Goal: Task Accomplishment & Management: Manage account settings

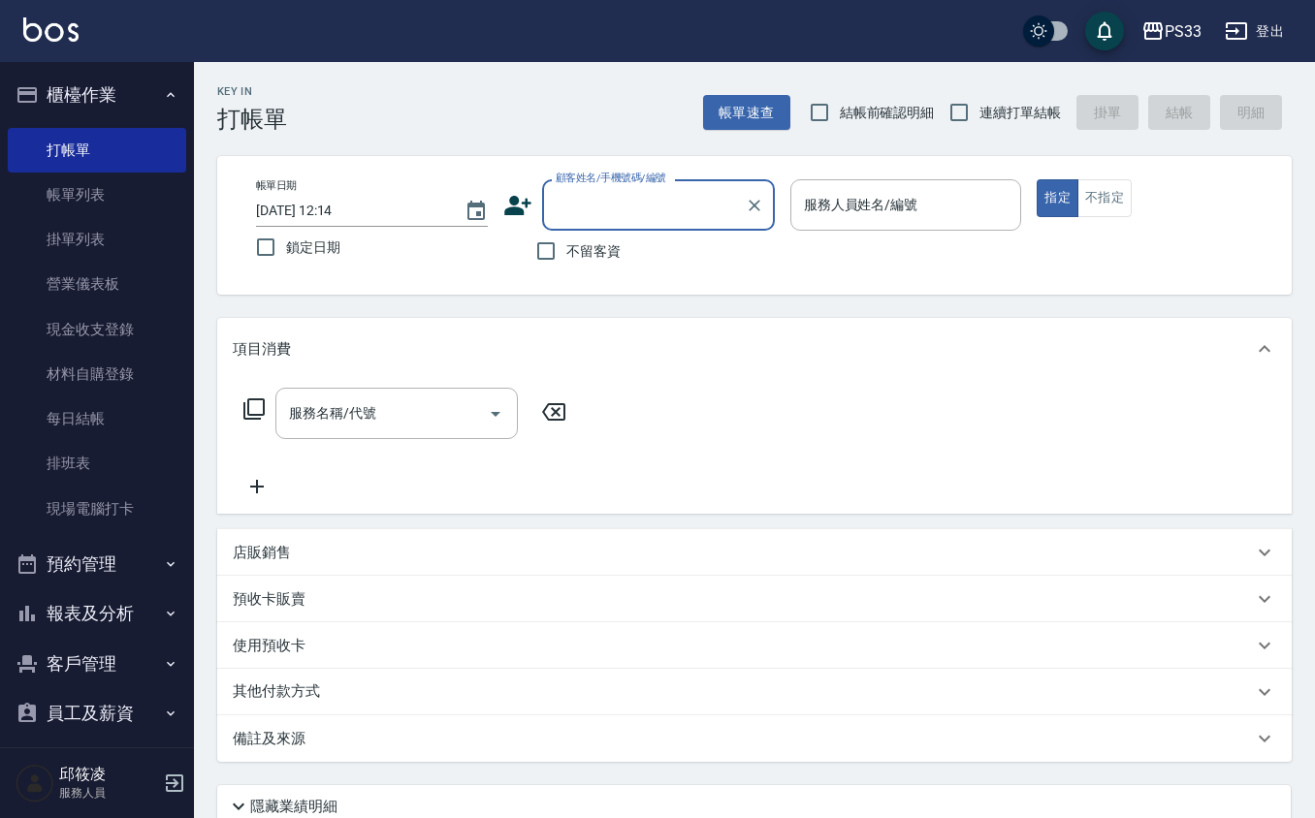
click at [103, 661] on button "客戶管理" at bounding box center [97, 664] width 178 height 50
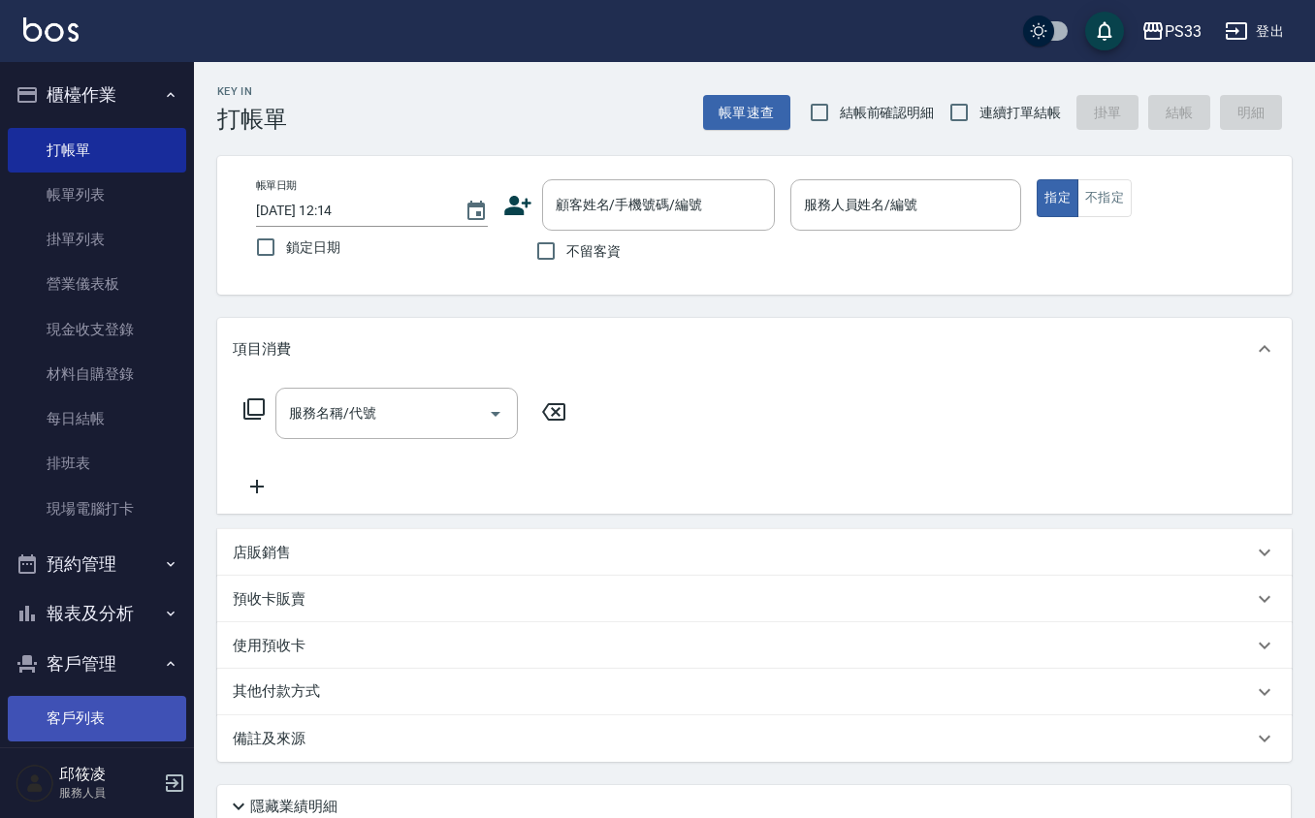
click at [110, 708] on link "客戶列表" at bounding box center [97, 718] width 178 height 45
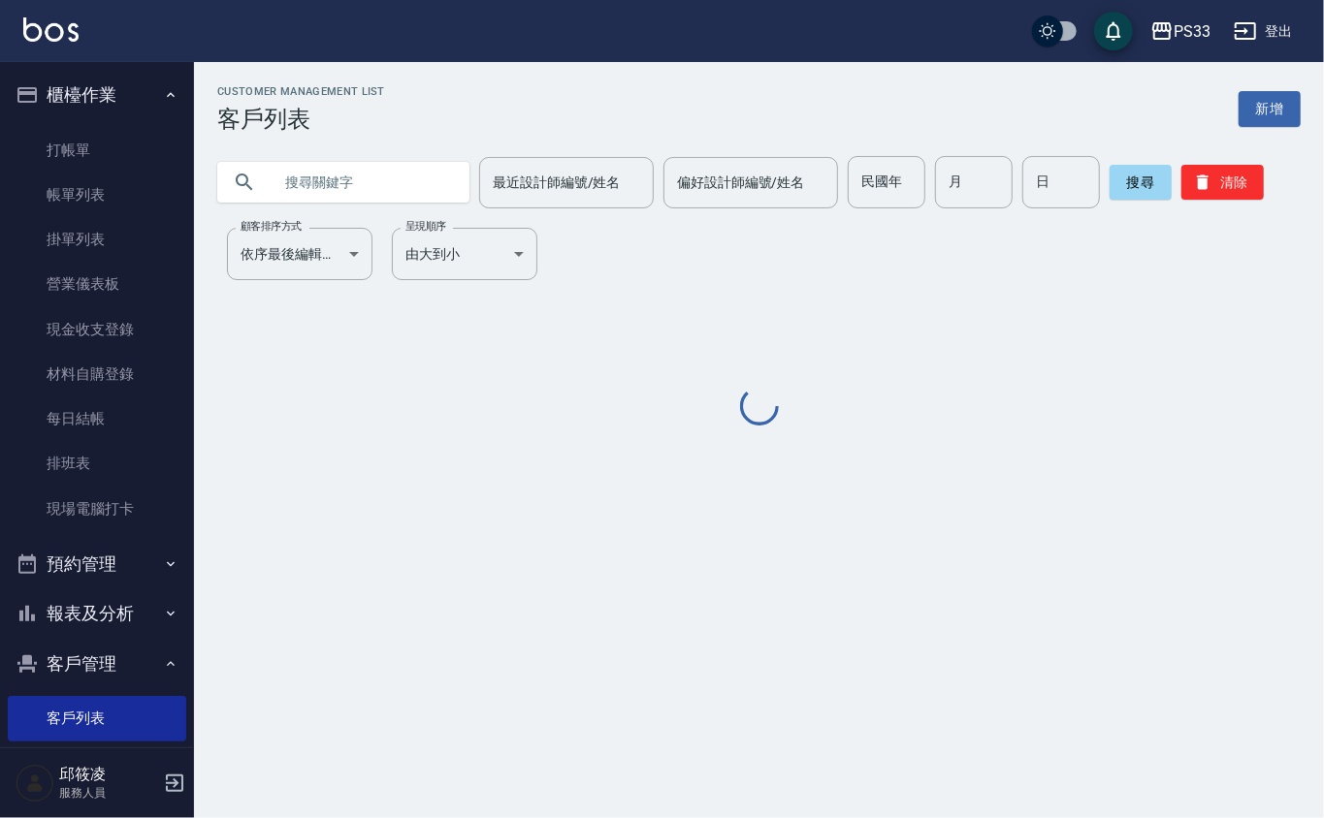
click at [303, 195] on input "text" at bounding box center [363, 182] width 182 height 52
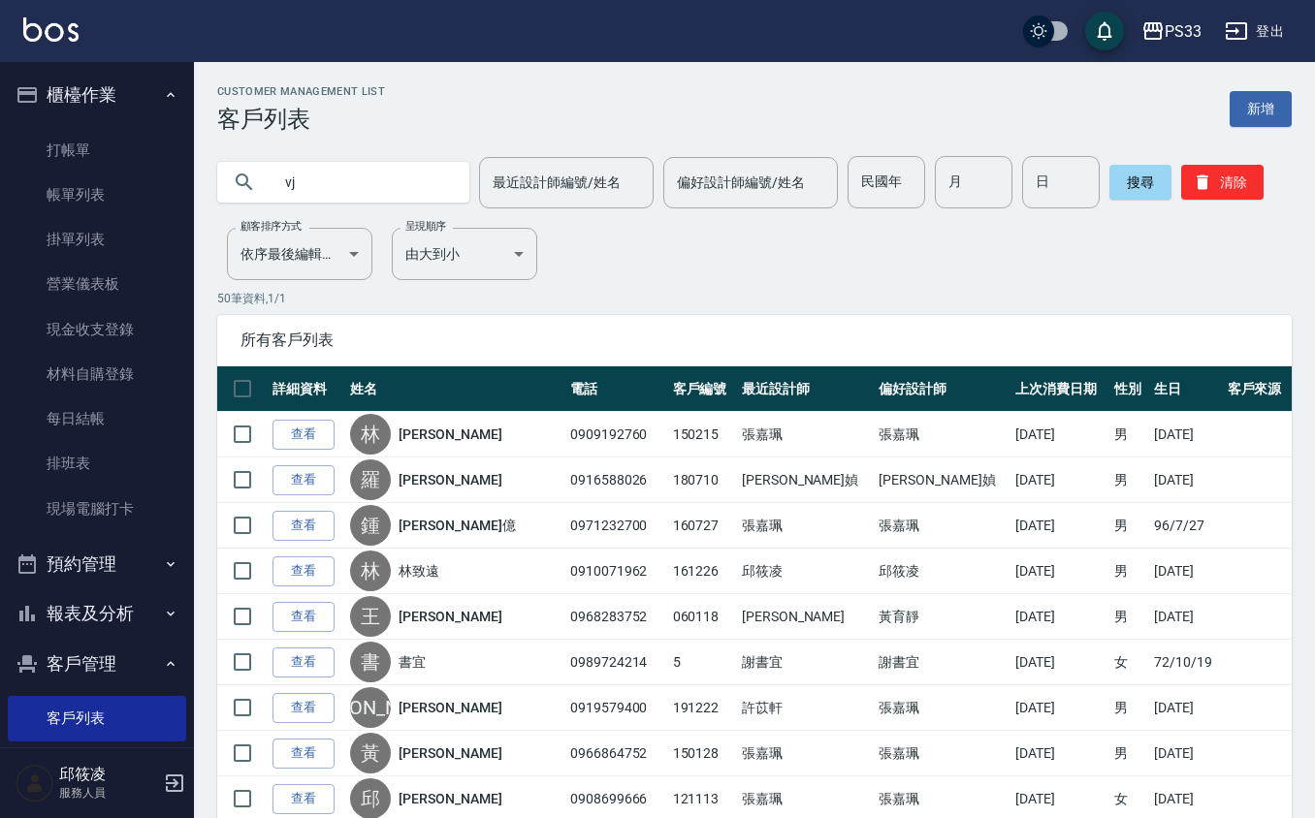
type input "v"
type input "許語"
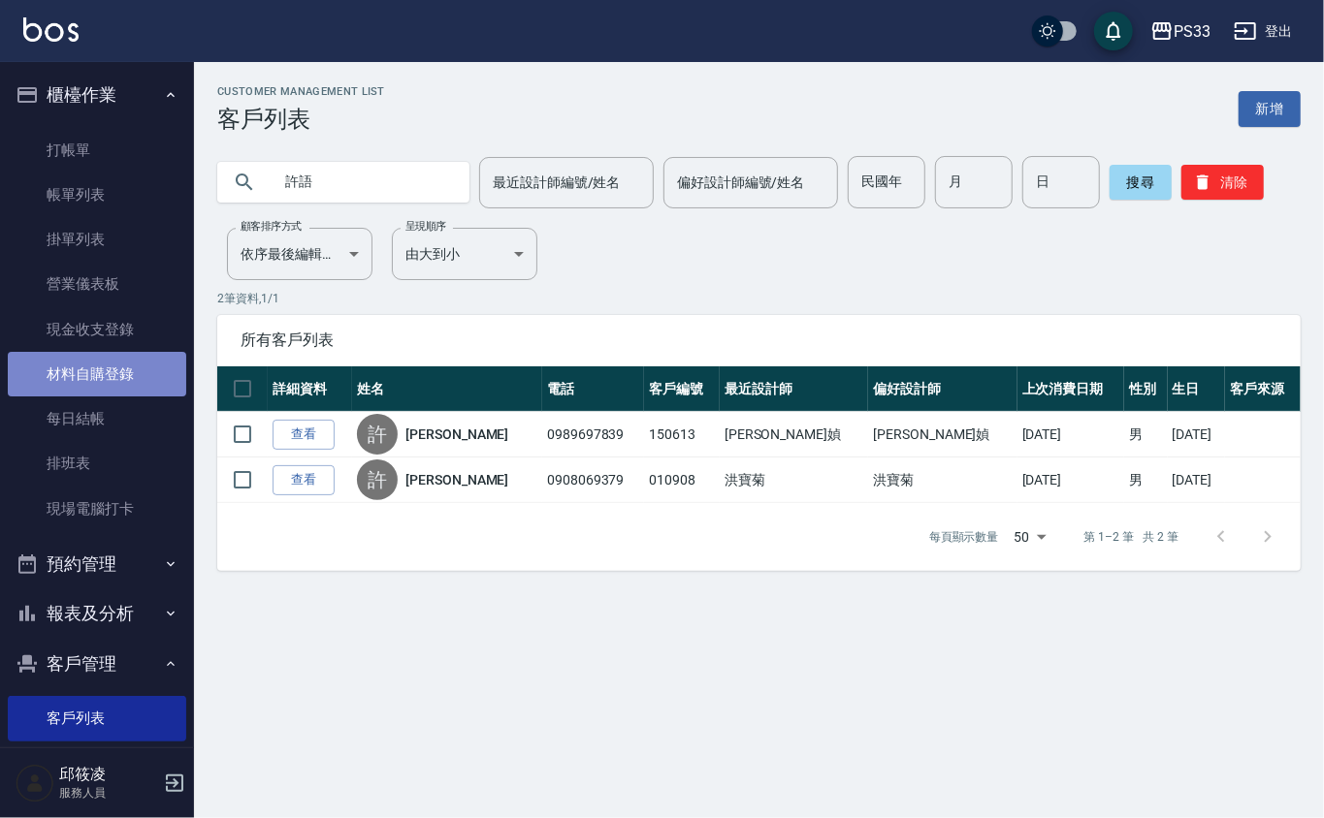
click at [117, 373] on link "材料自購登錄" at bounding box center [97, 374] width 178 height 45
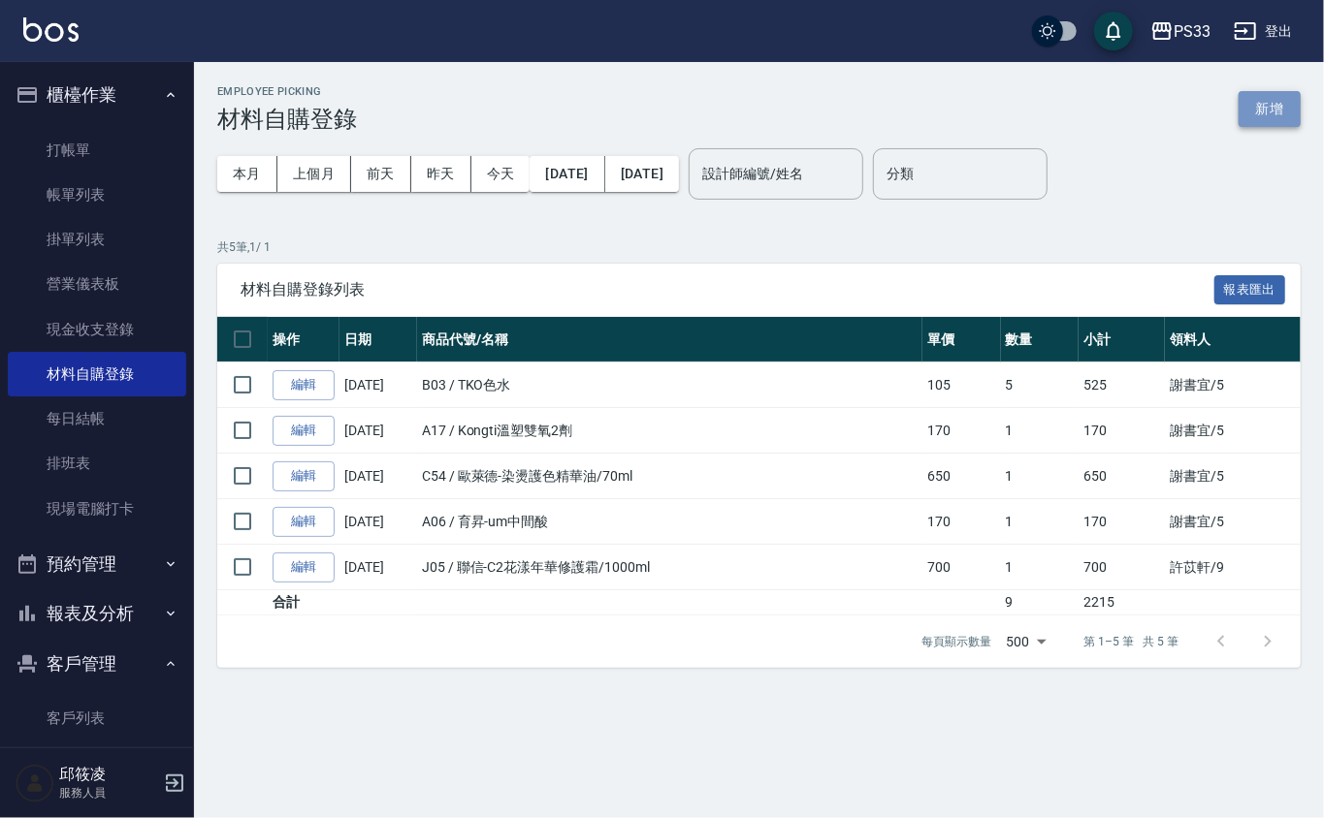
click at [1262, 94] on button "新增" at bounding box center [1269, 109] width 62 height 36
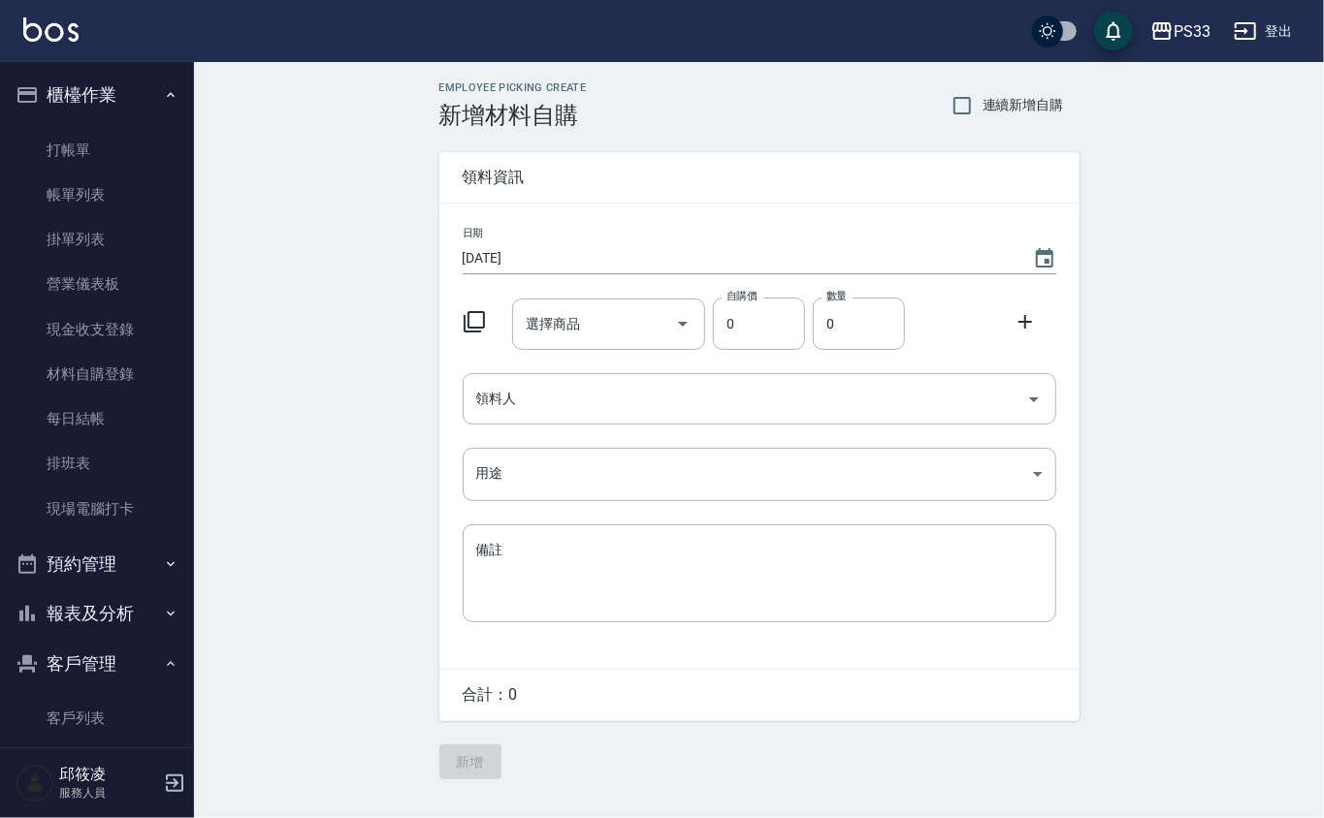
click at [471, 316] on icon at bounding box center [474, 321] width 23 height 23
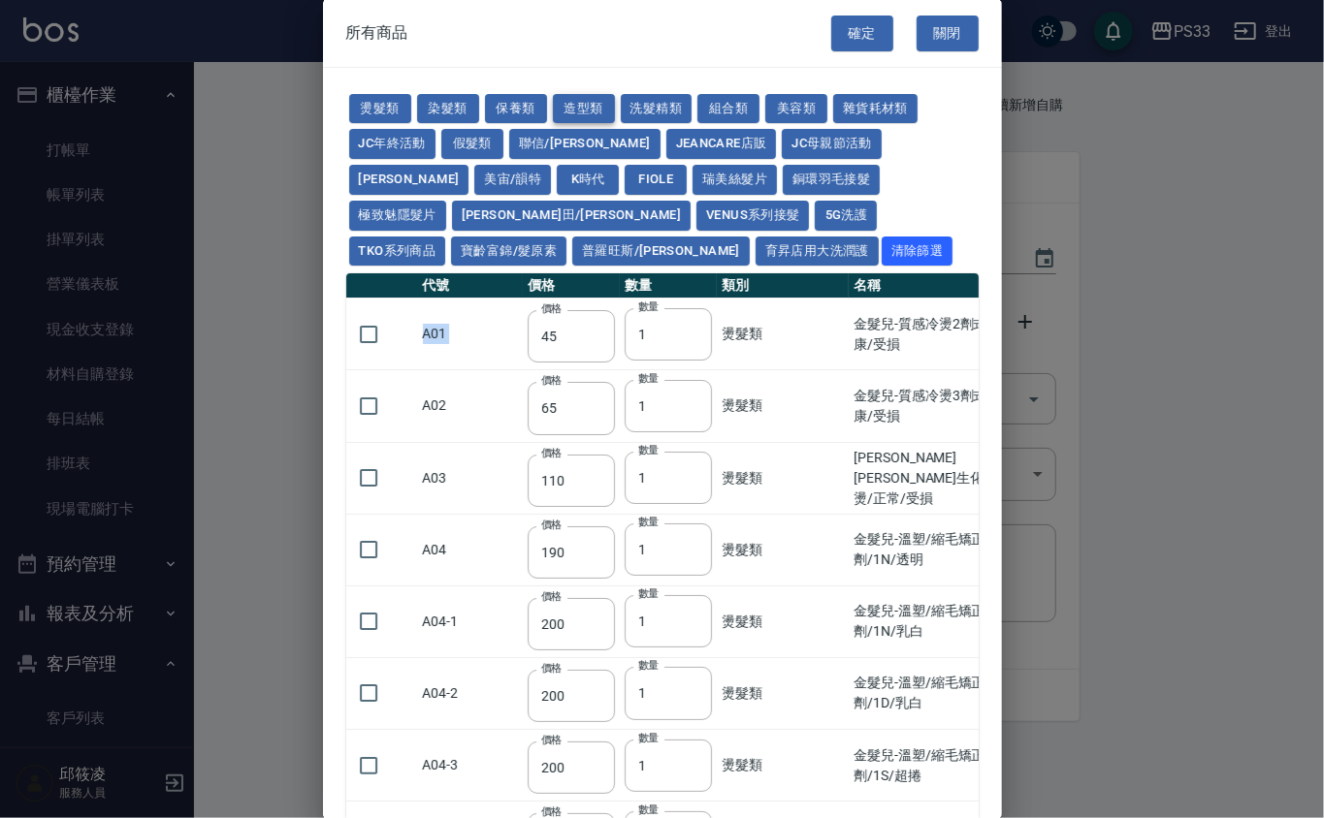
click at [572, 102] on button "造型類" at bounding box center [584, 109] width 62 height 30
type input "110"
type input "65"
type input "338"
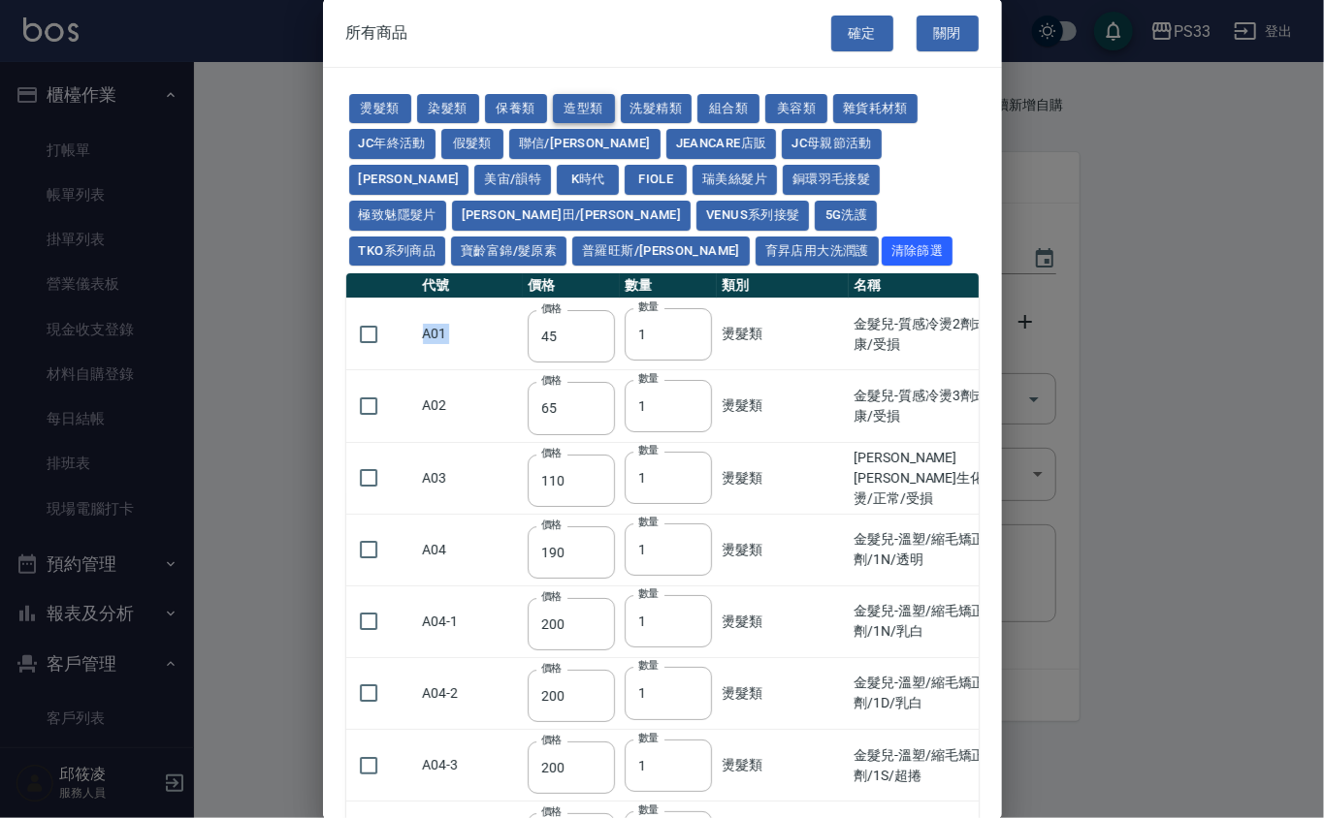
type input "280"
type input "130"
type input "70"
type input "290"
type input "280"
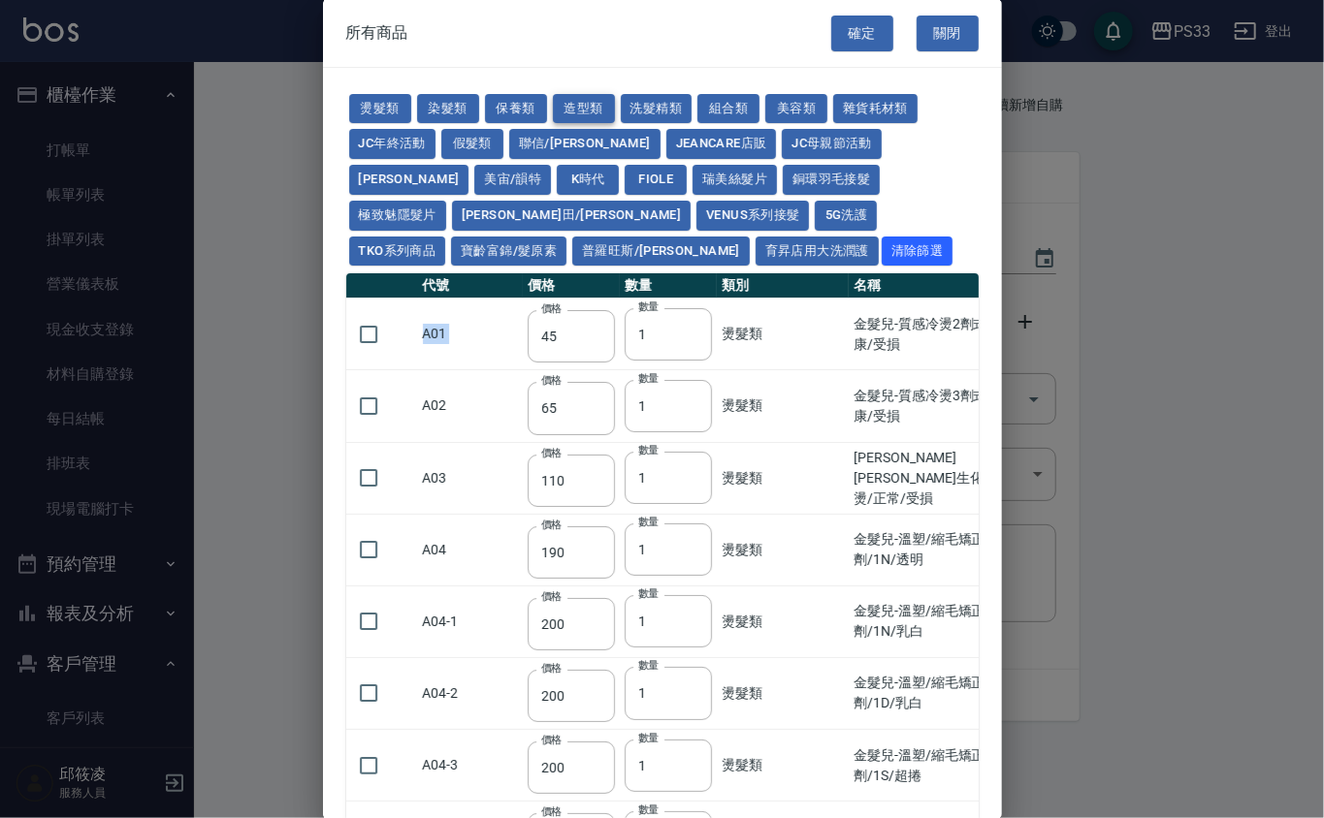
type input "140"
type input "400"
type input "300"
type input "100"
type input "290"
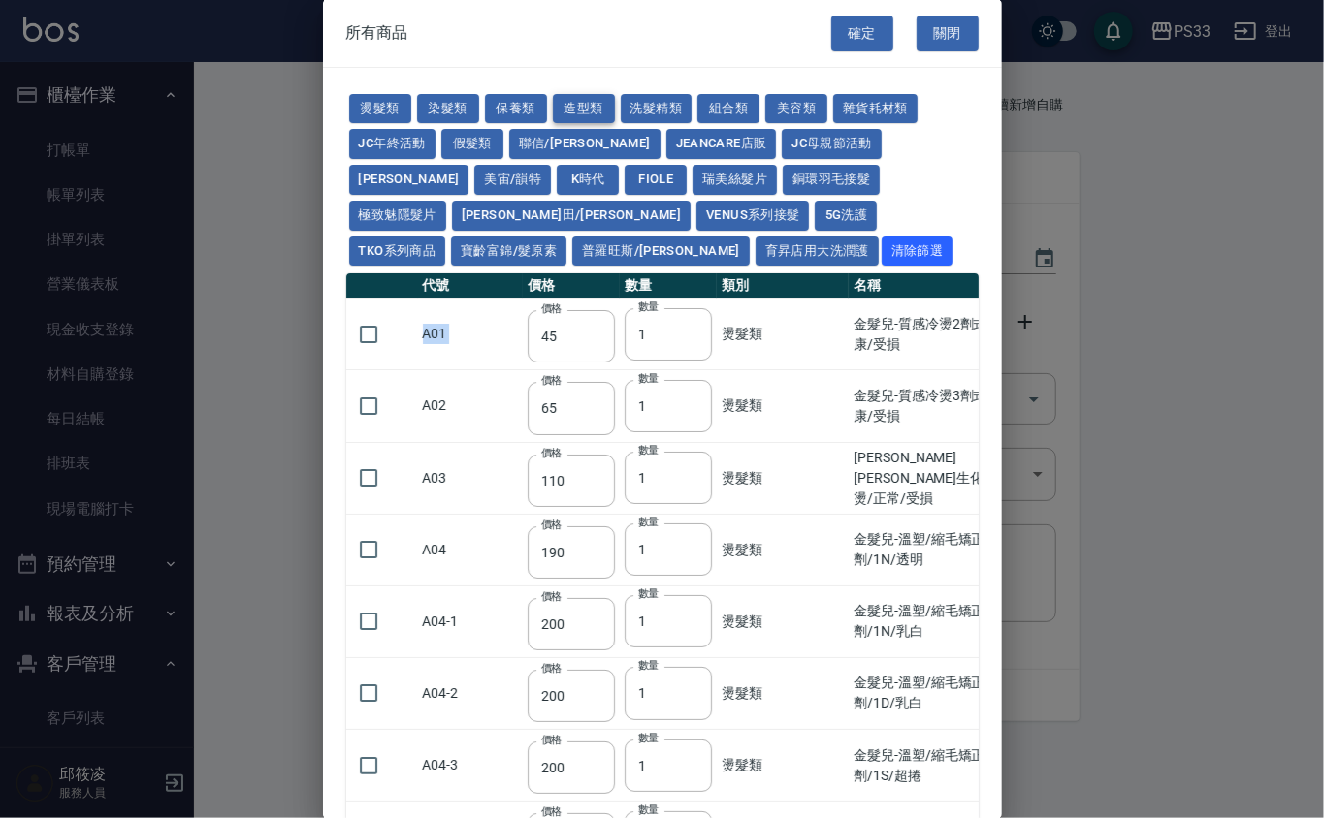
type input "400"
type input "50"
type input "350"
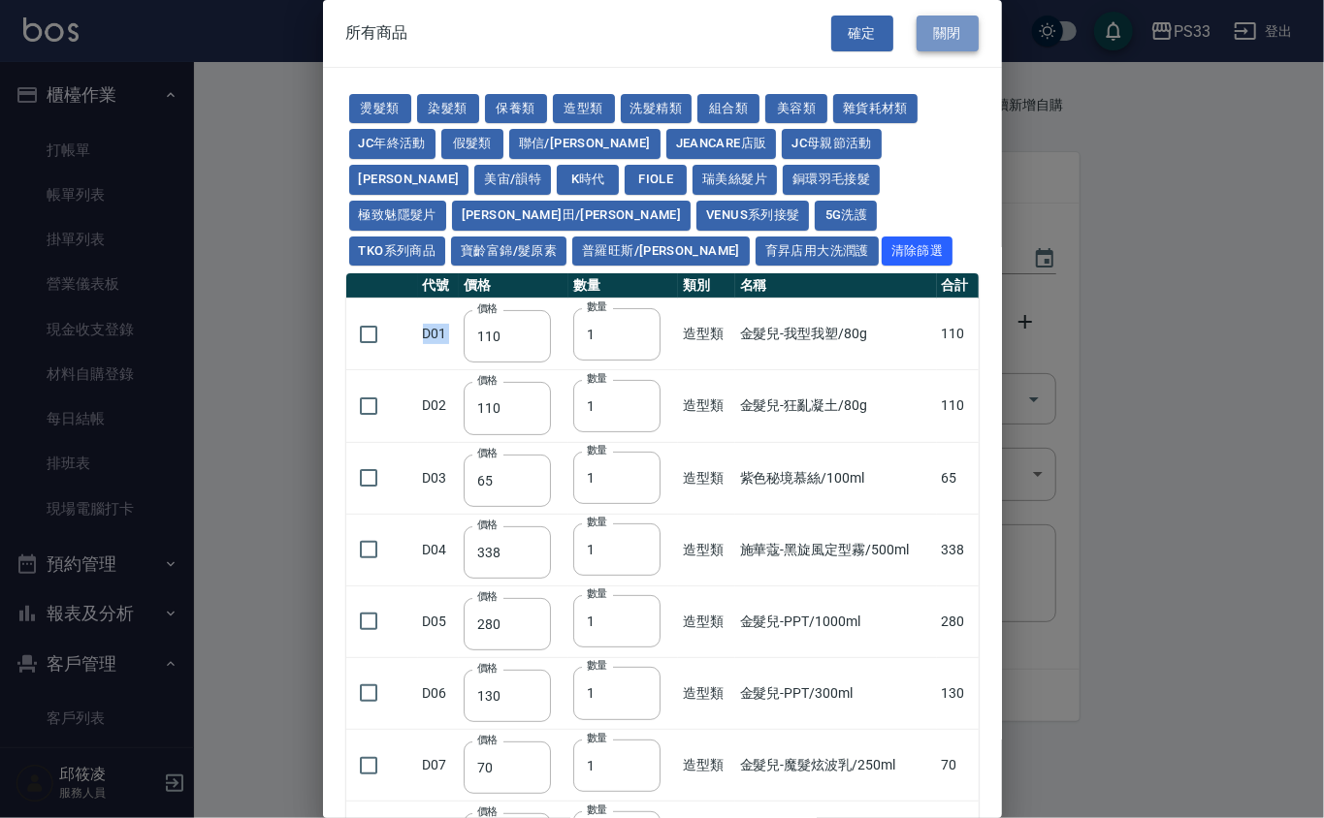
click at [956, 44] on button "關閉" at bounding box center [947, 34] width 62 height 36
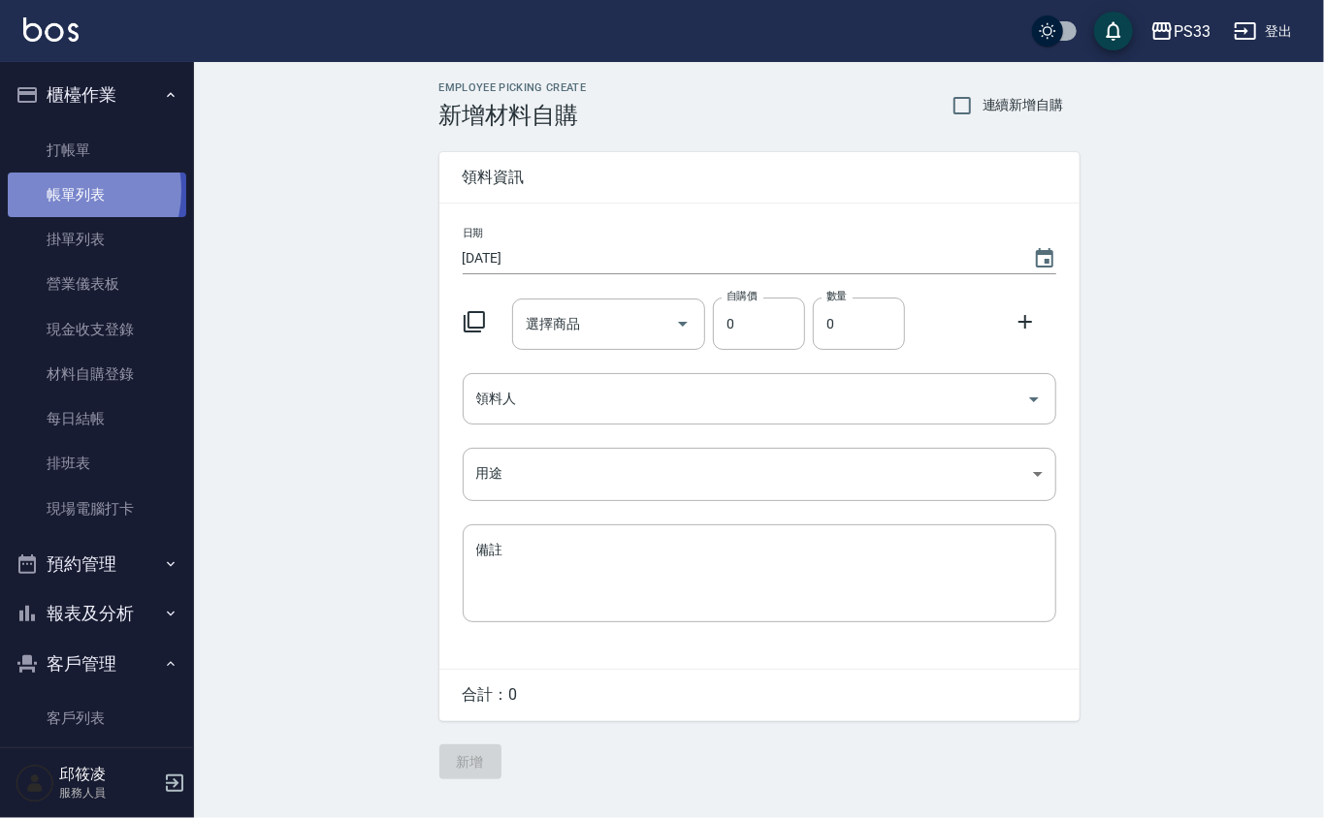
click at [66, 192] on link "帳單列表" at bounding box center [97, 195] width 178 height 45
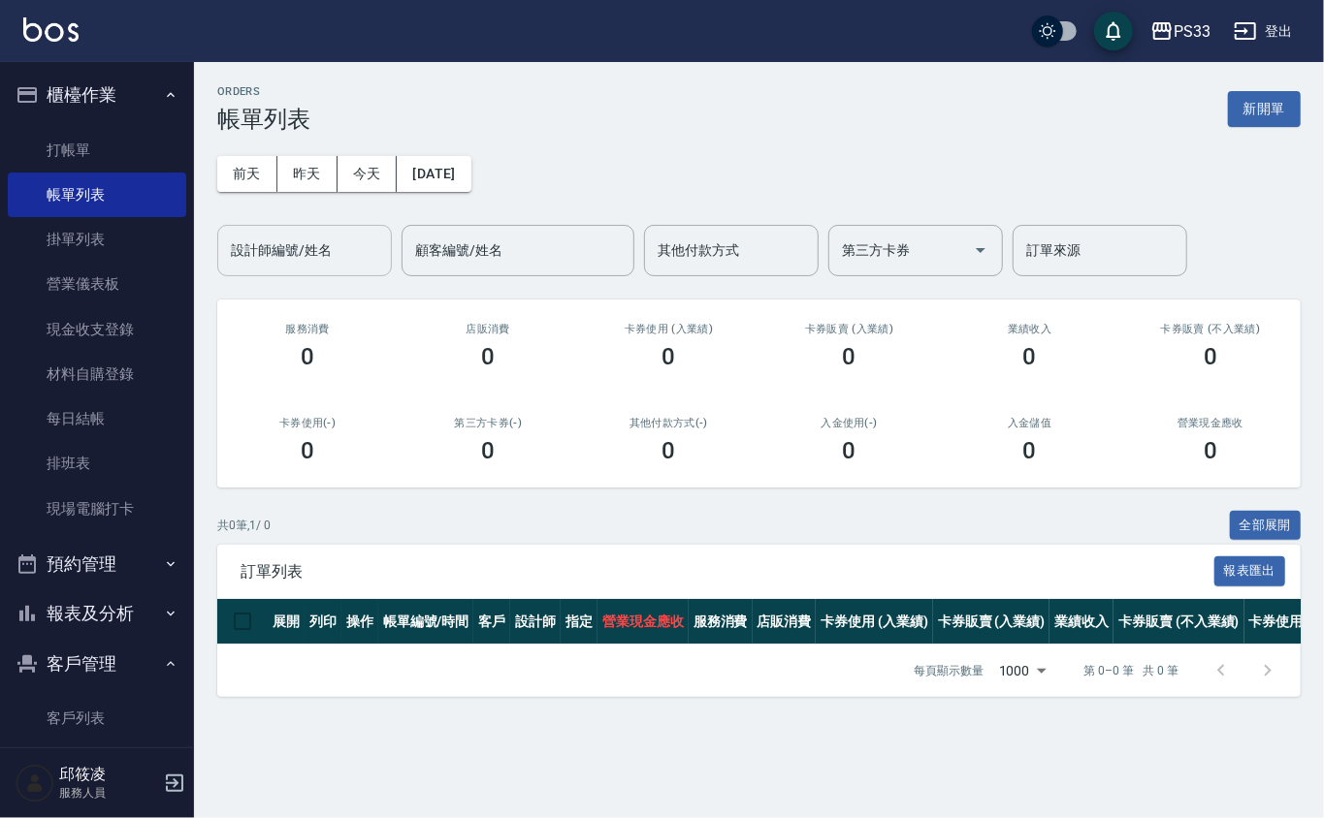
click at [341, 256] on input "設計師編號/姓名" at bounding box center [304, 251] width 157 height 34
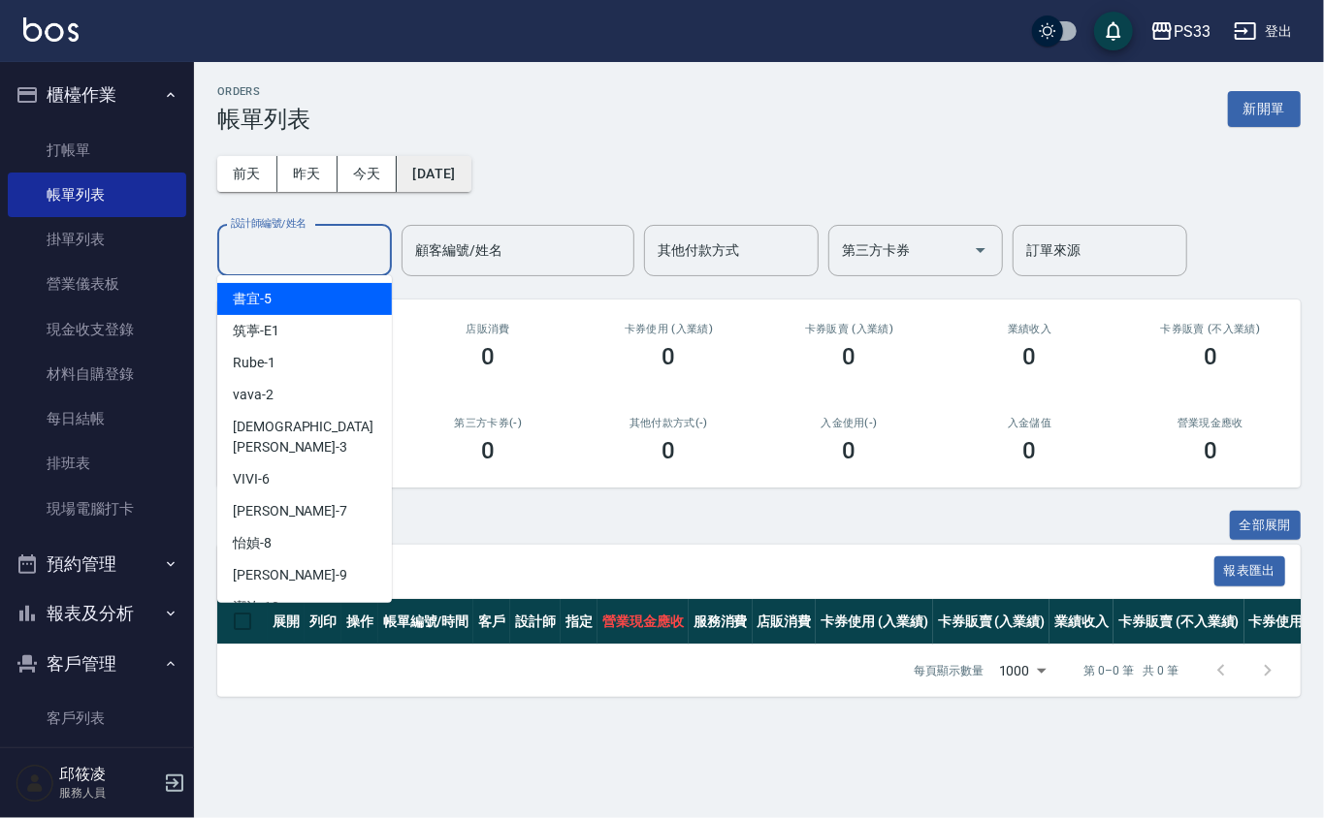
click at [413, 178] on button "[DATE]" at bounding box center [434, 174] width 74 height 36
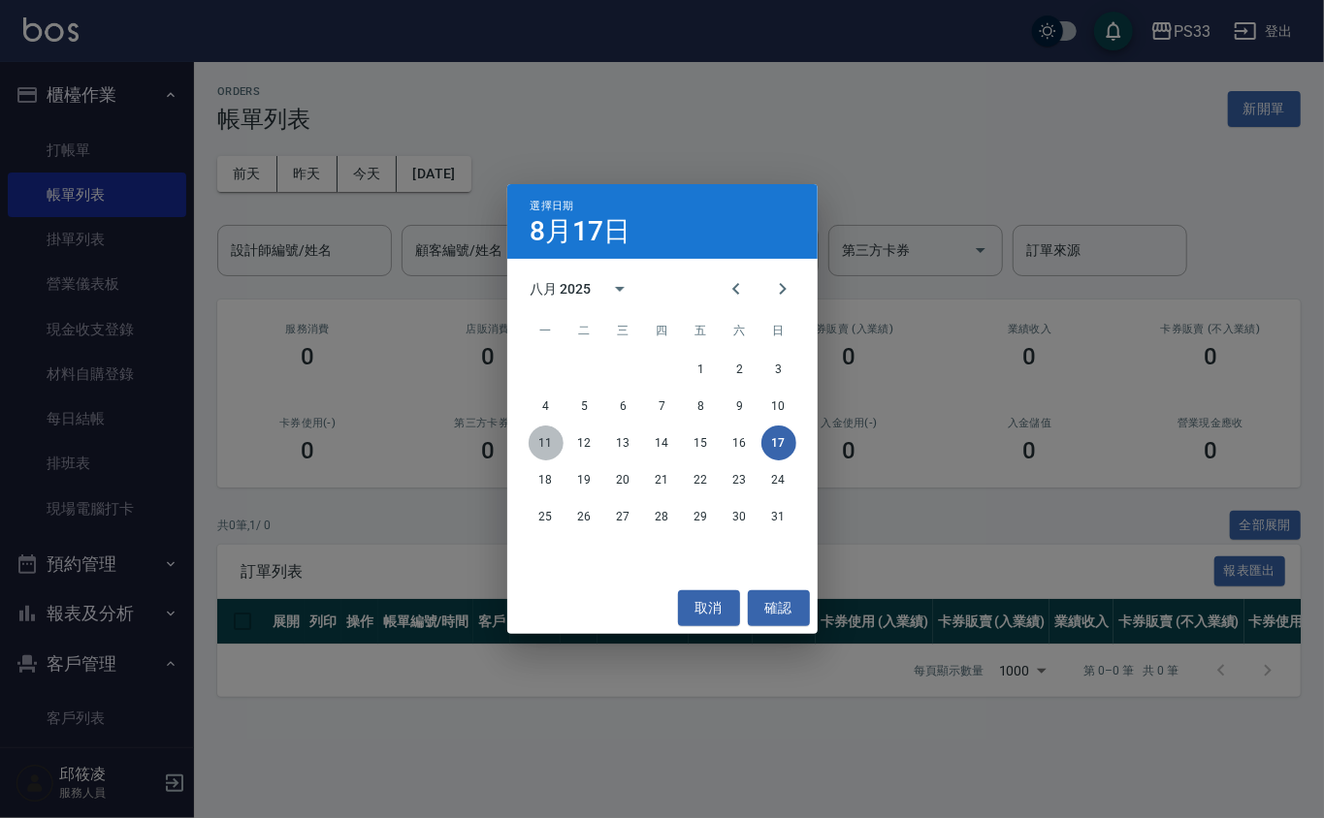
click at [541, 436] on button "11" at bounding box center [545, 443] width 35 height 35
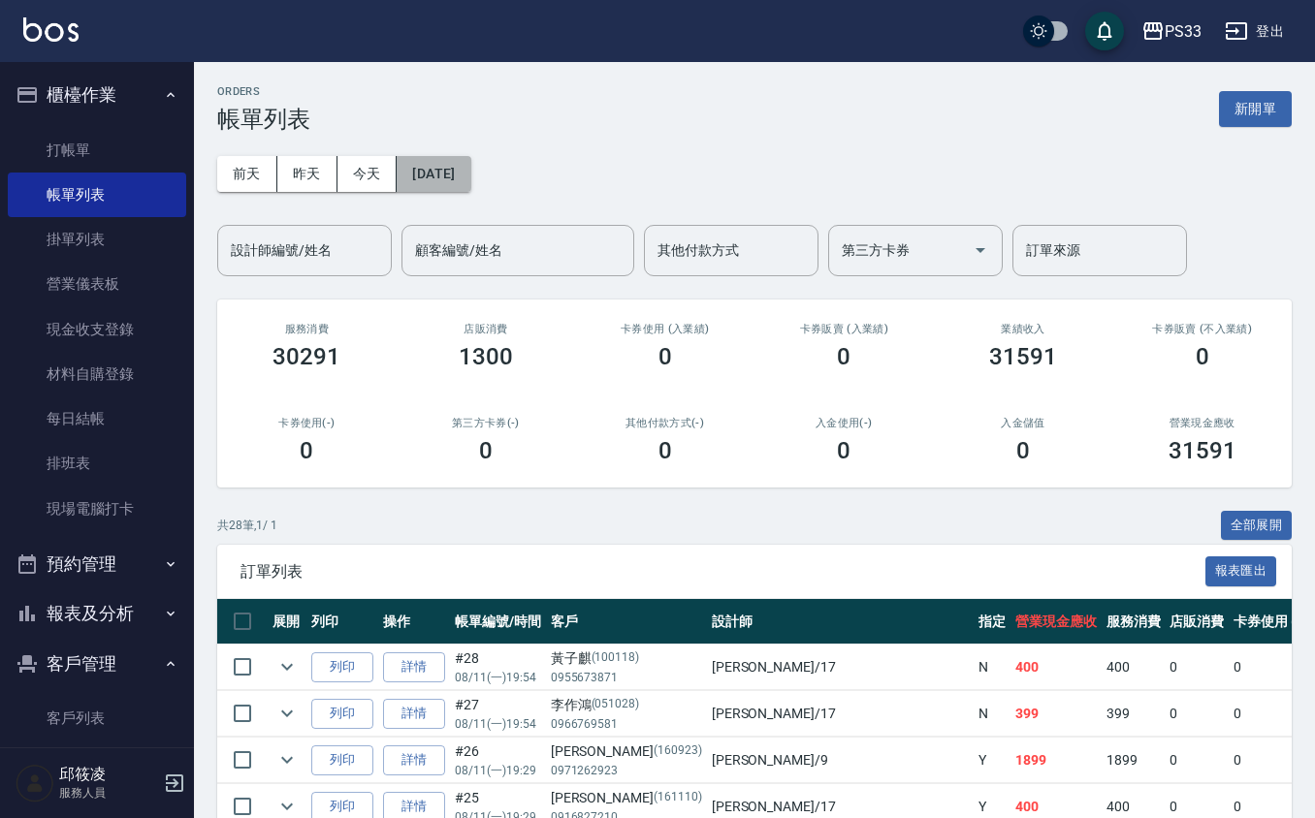
click at [458, 184] on button "[DATE]" at bounding box center [434, 174] width 74 height 36
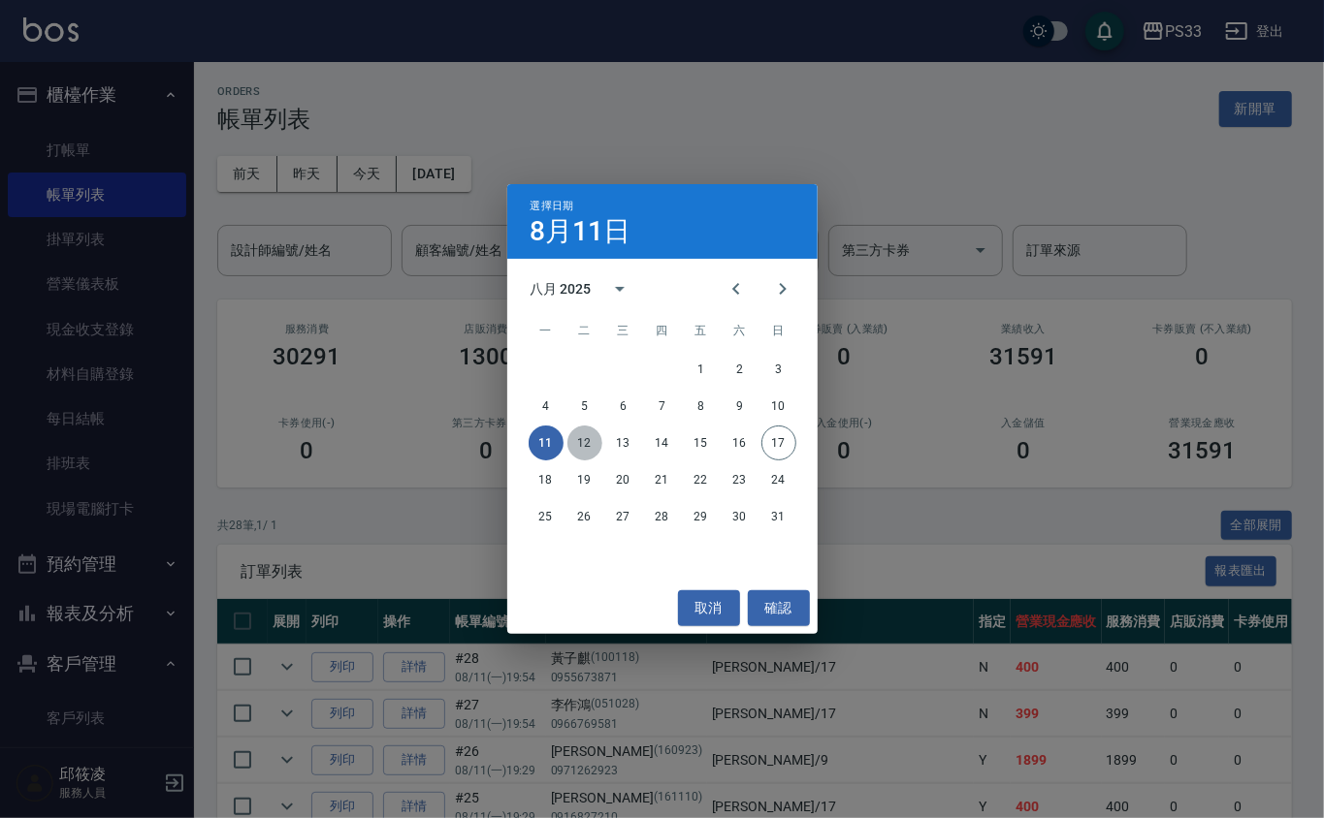
click at [591, 436] on button "12" at bounding box center [584, 443] width 35 height 35
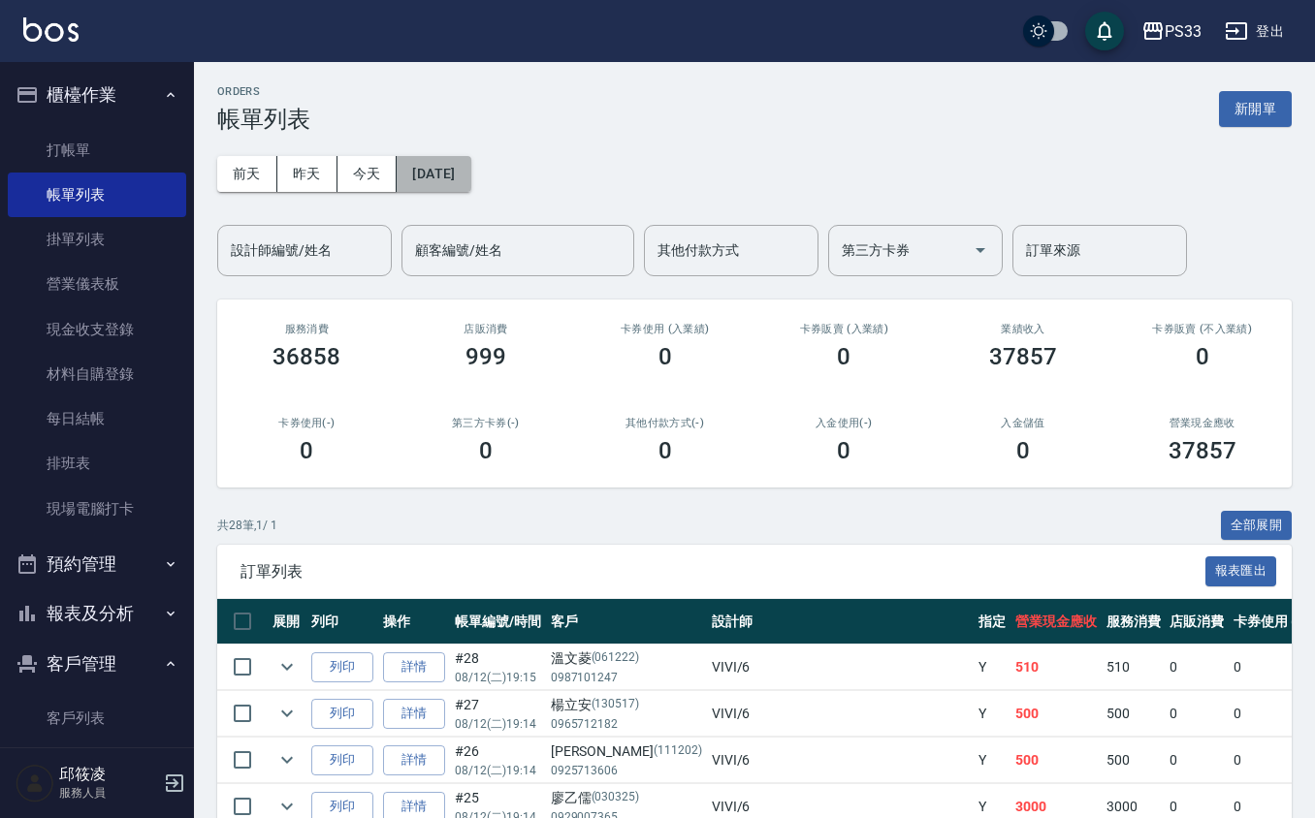
click at [454, 179] on button "[DATE]" at bounding box center [434, 174] width 74 height 36
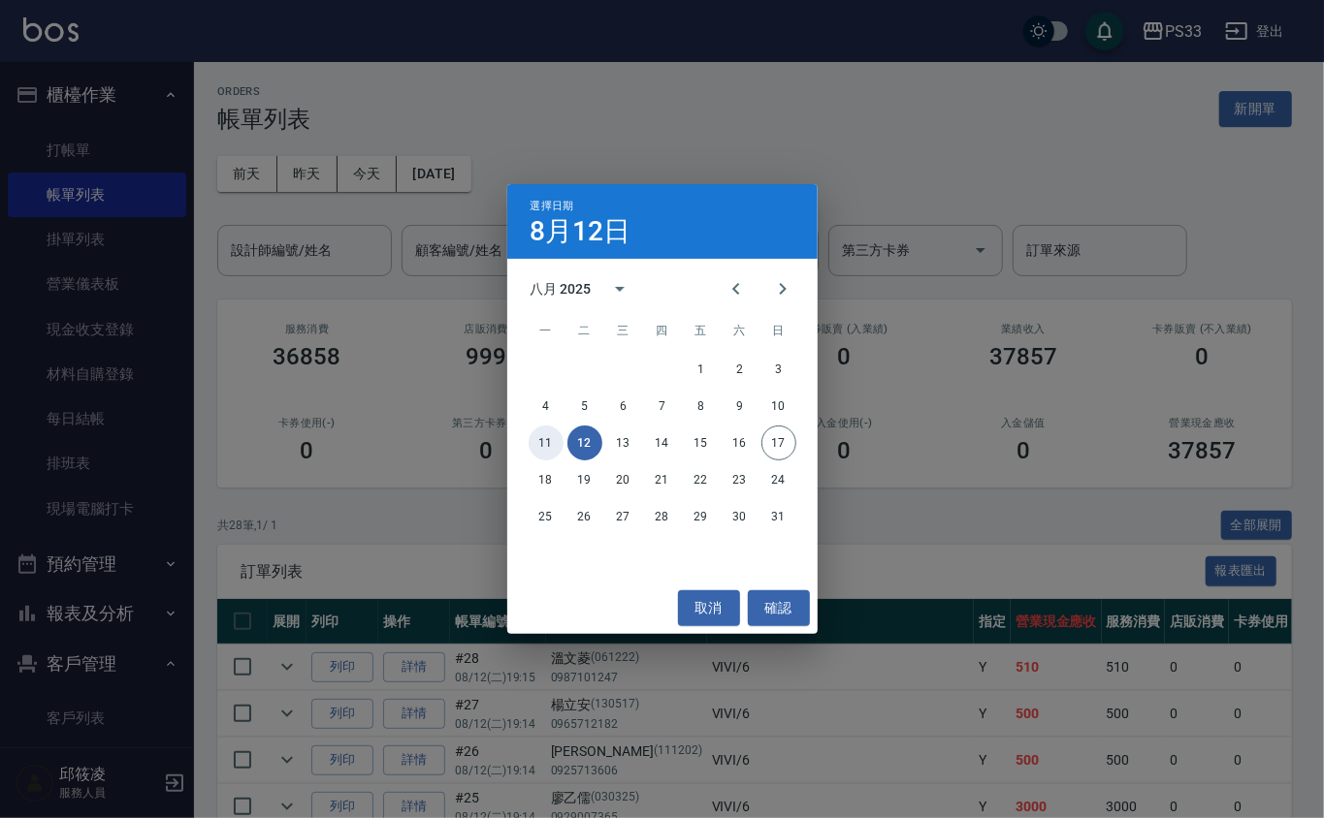
click at [548, 432] on button "11" at bounding box center [545, 443] width 35 height 35
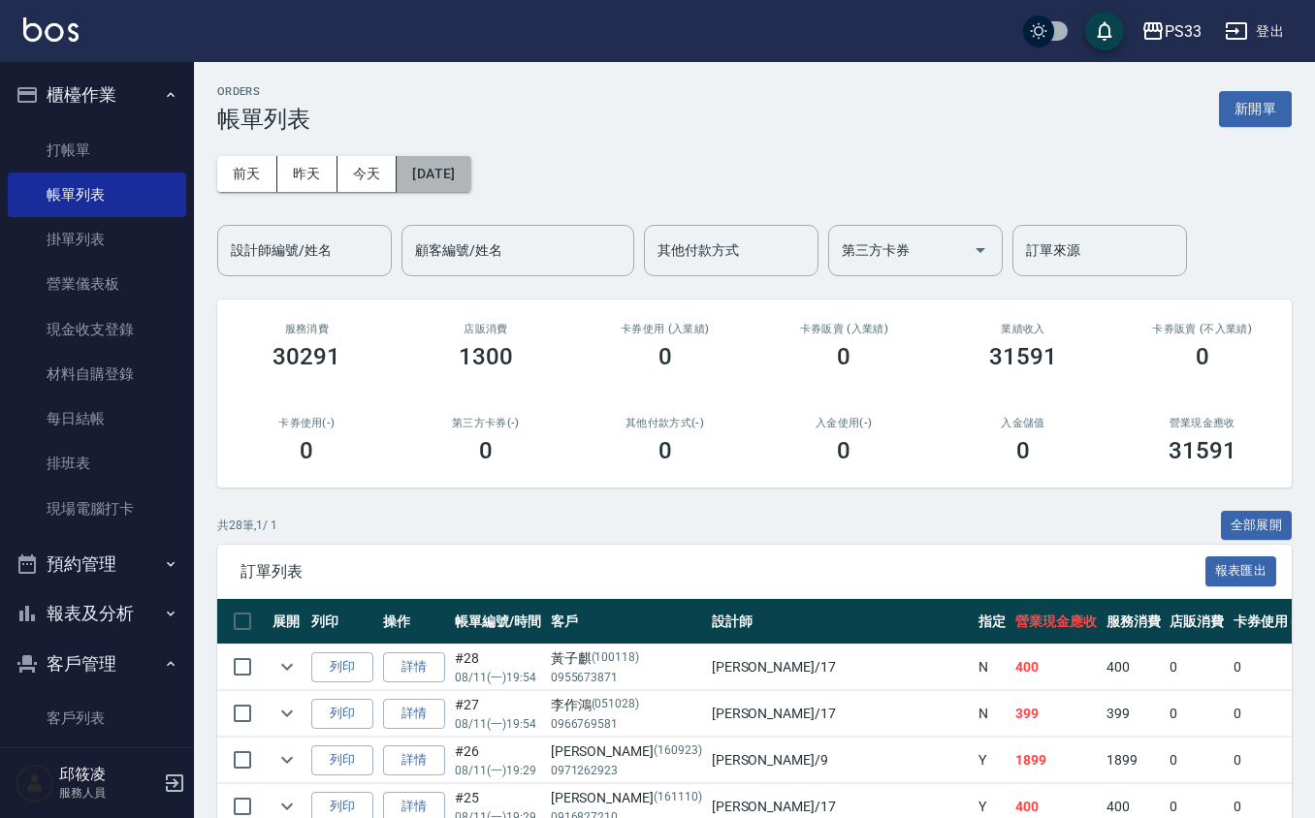
click at [470, 178] on button "[DATE]" at bounding box center [434, 174] width 74 height 36
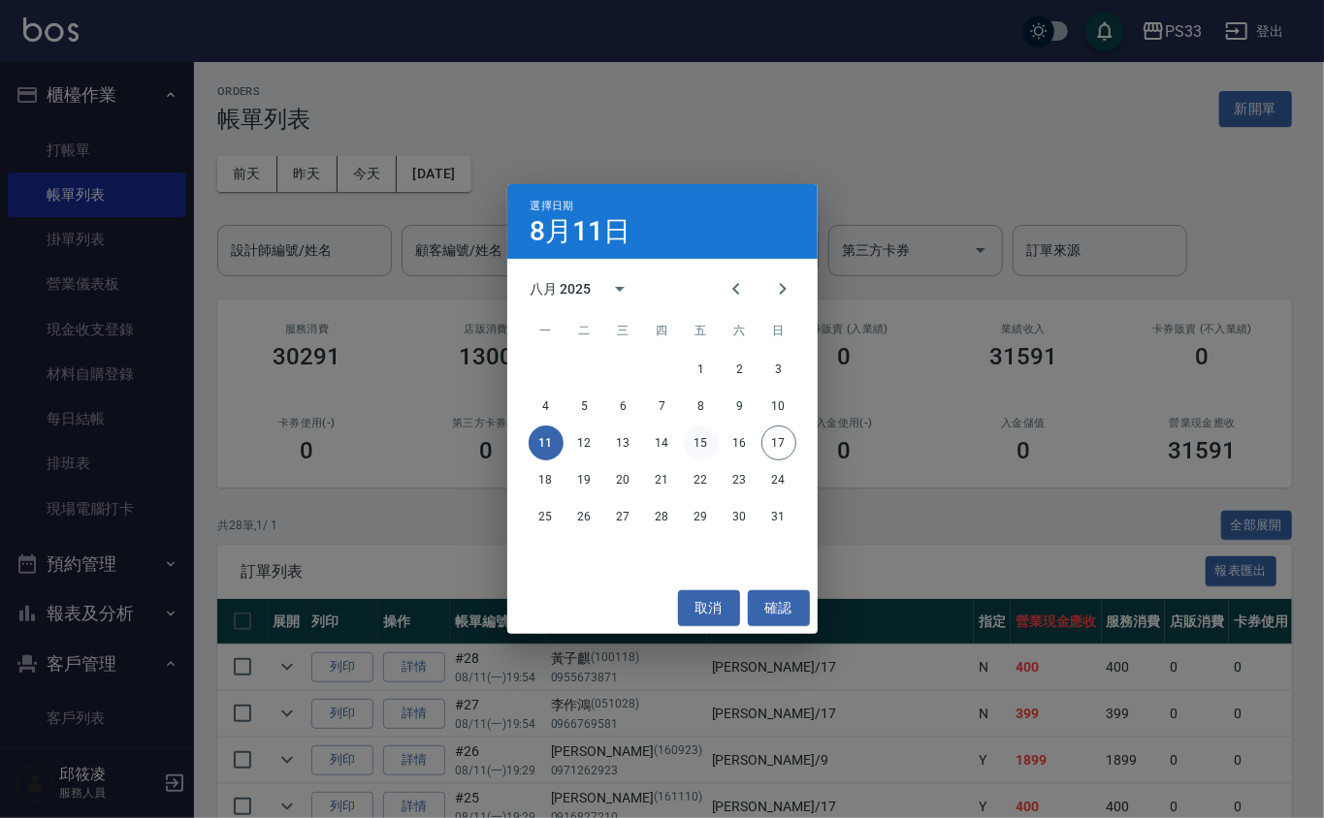
click at [698, 444] on button "15" at bounding box center [701, 443] width 35 height 35
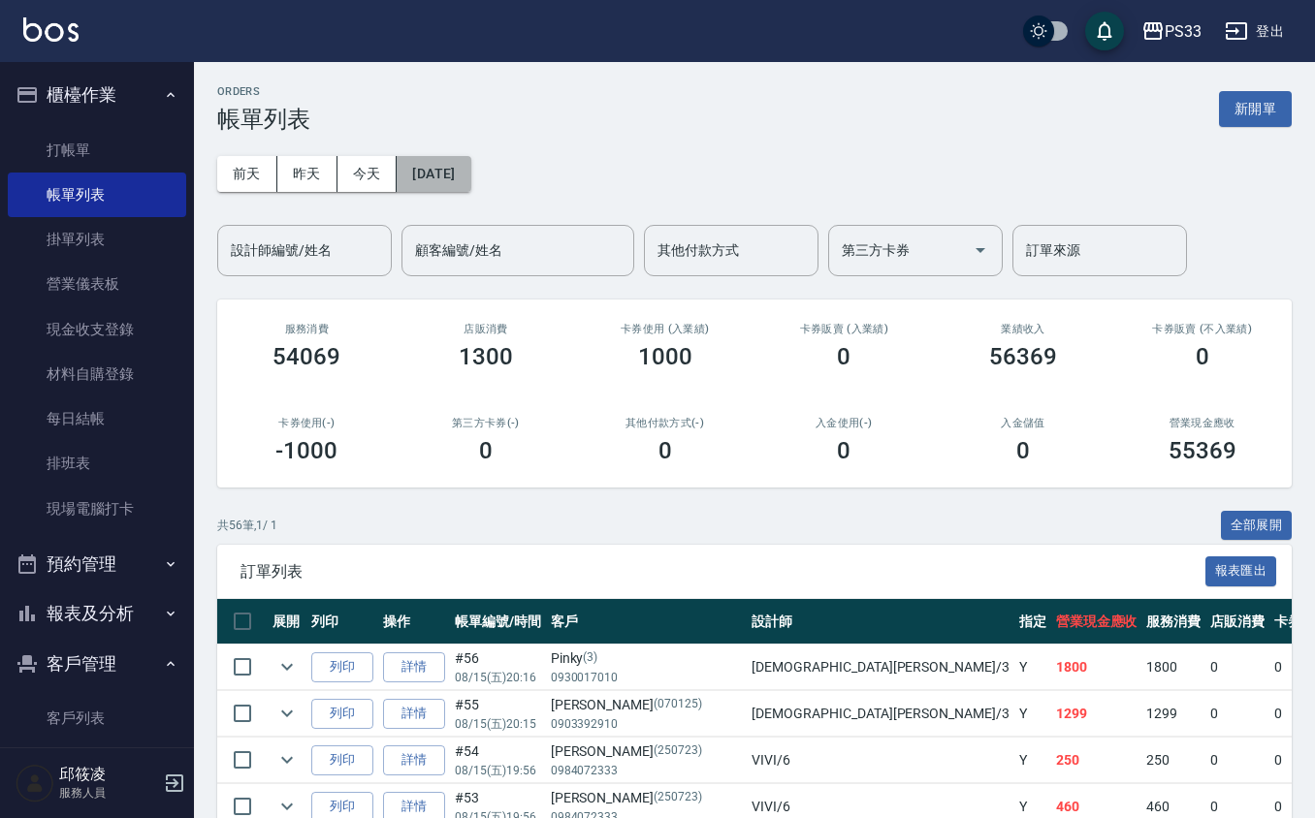
click at [463, 171] on button "[DATE]" at bounding box center [434, 174] width 74 height 36
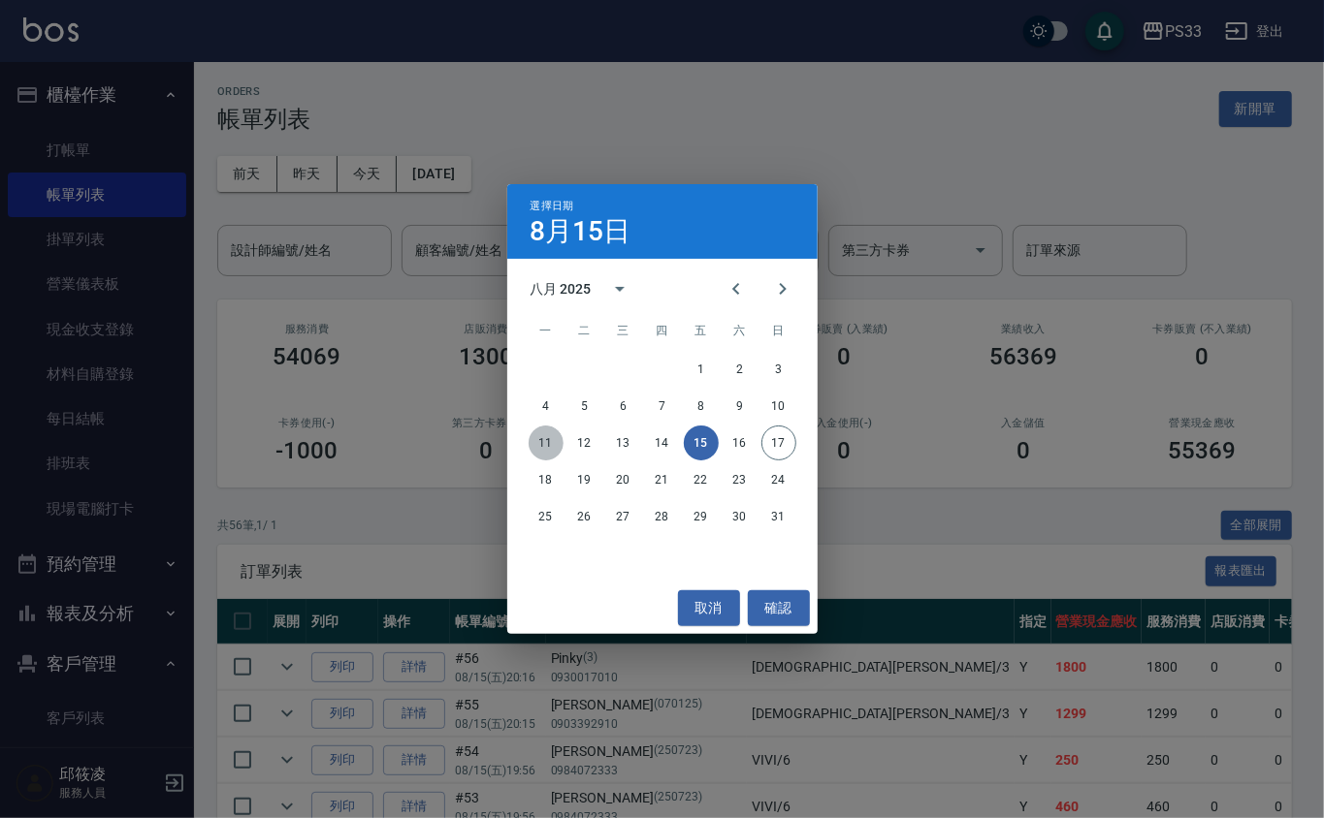
click at [541, 442] on button "11" at bounding box center [545, 443] width 35 height 35
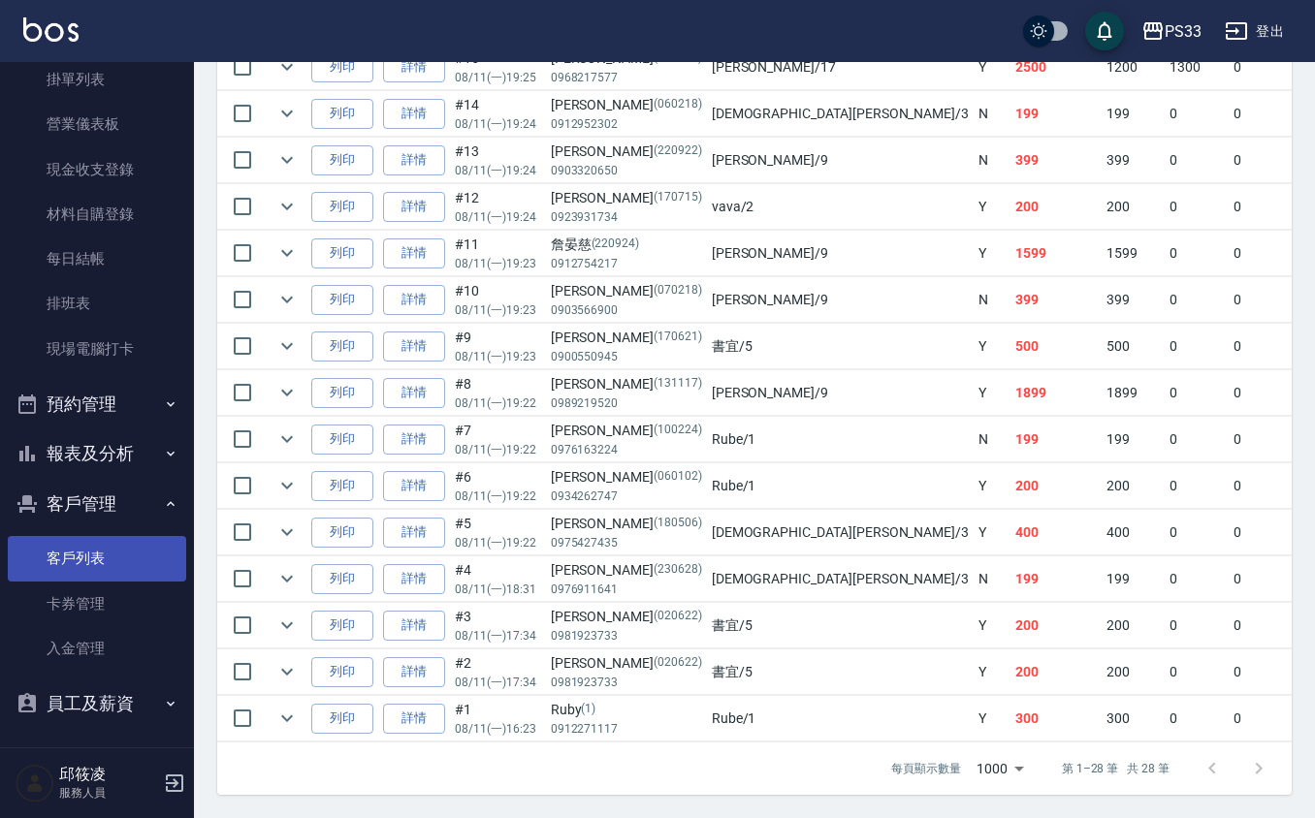
scroll to position [164, 0]
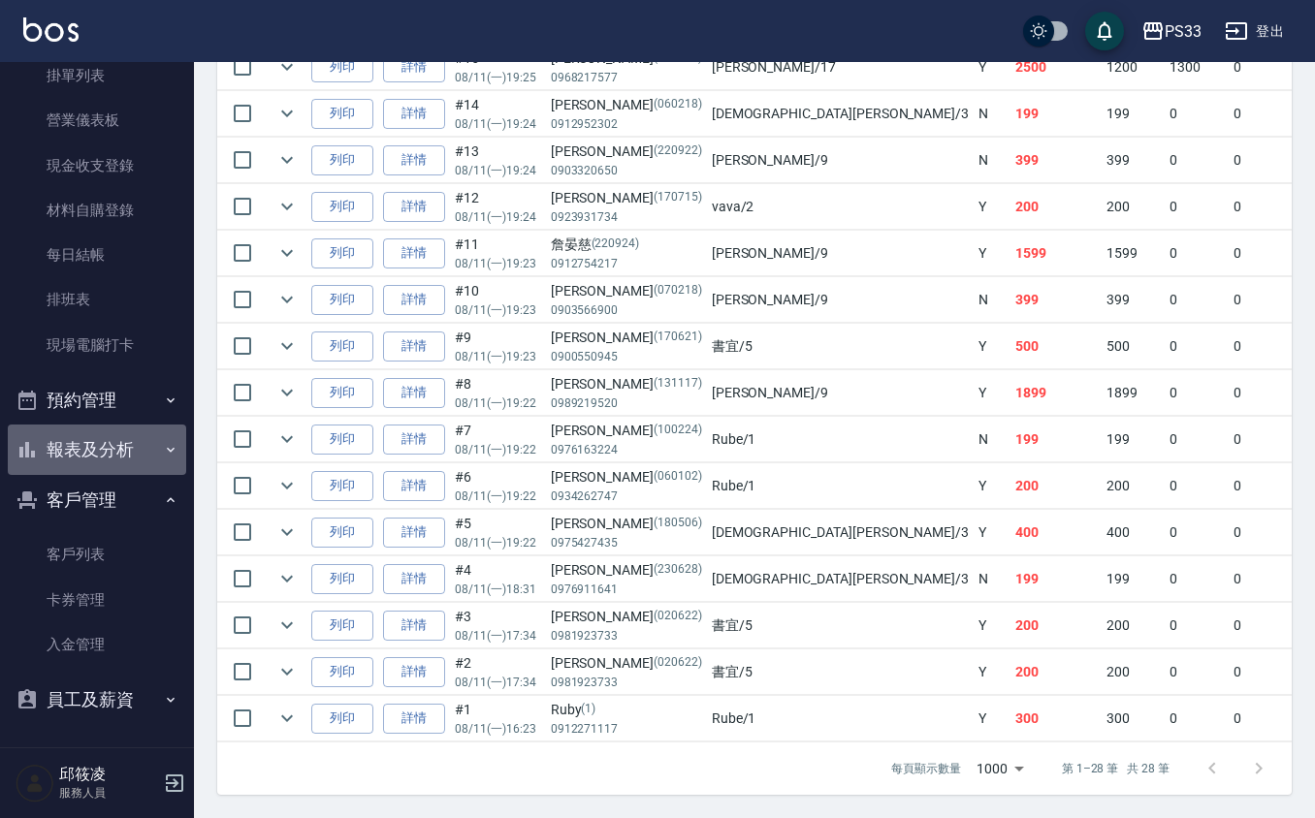
click at [110, 442] on button "報表及分析" at bounding box center [97, 450] width 178 height 50
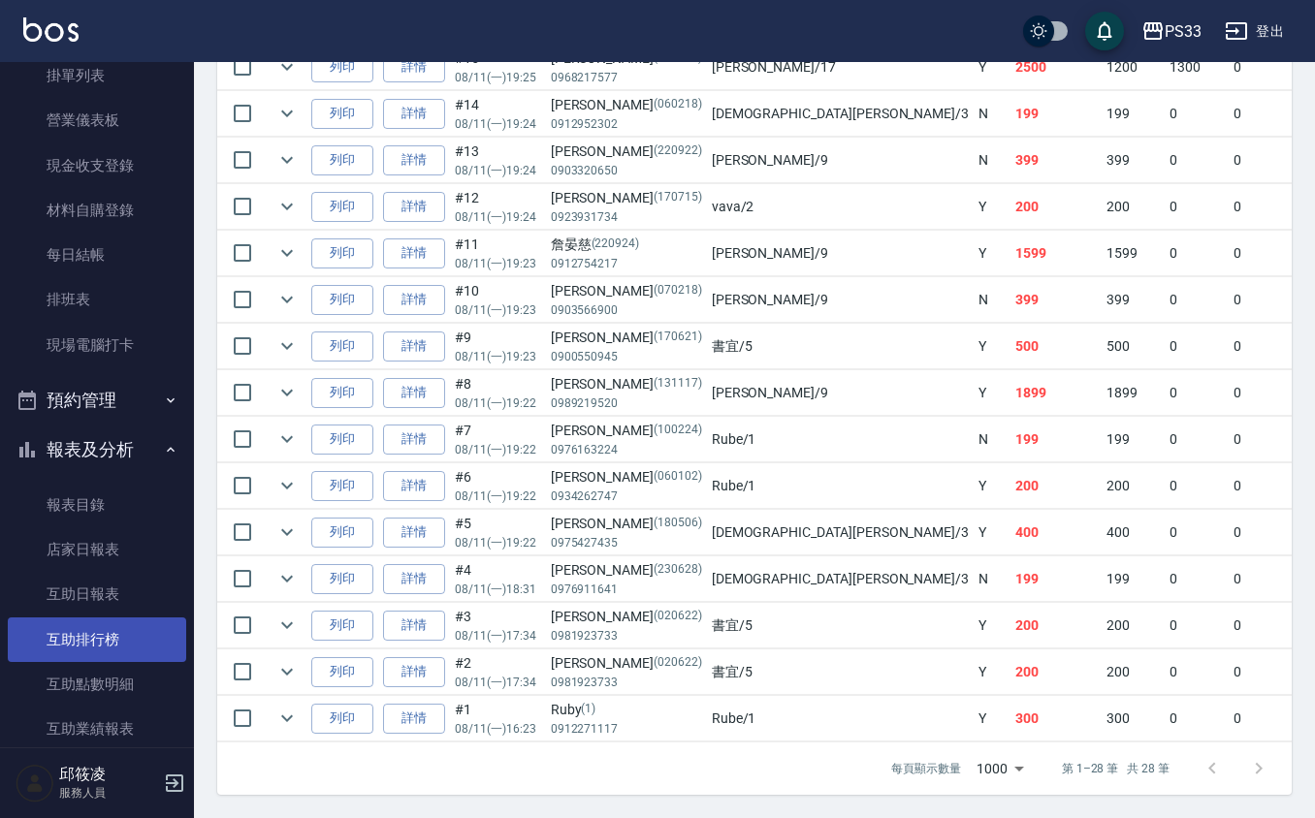
scroll to position [293, 0]
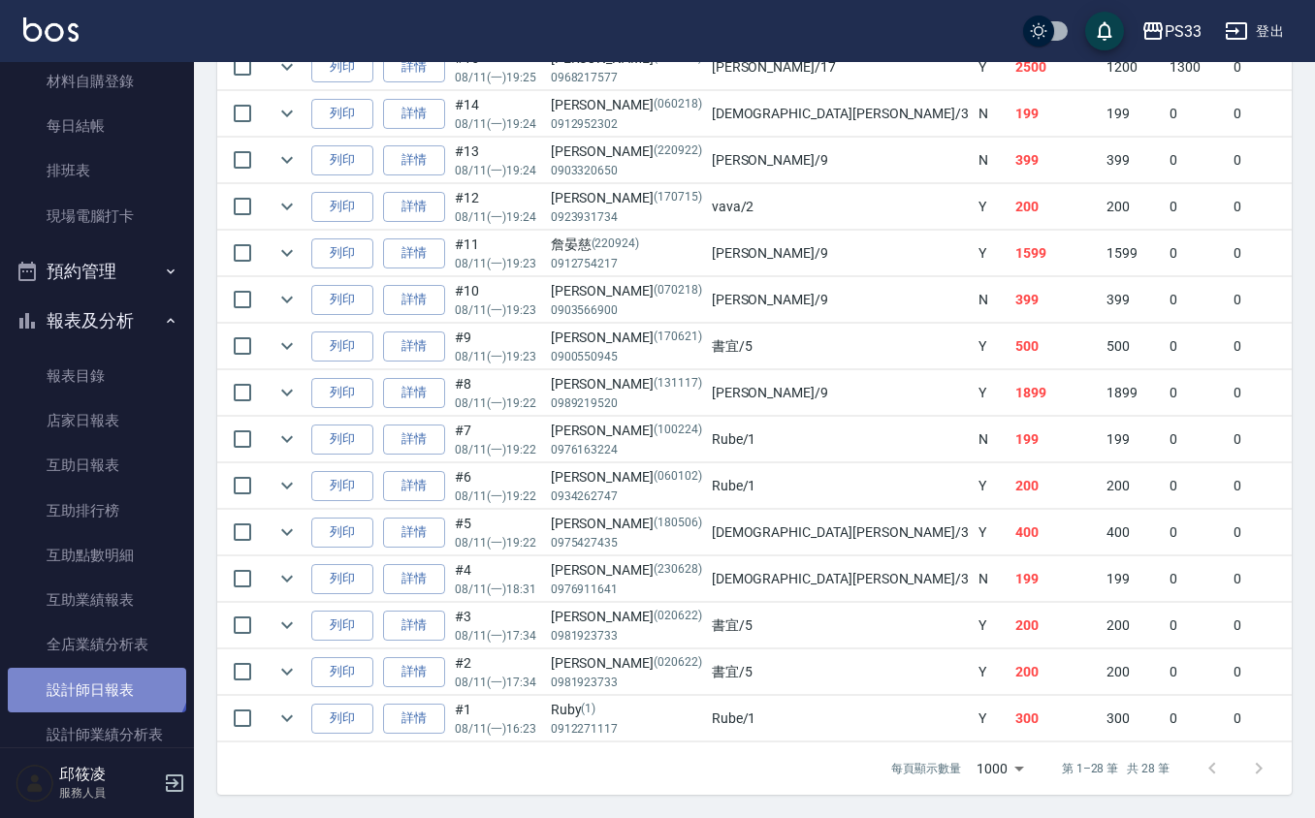
click at [94, 669] on link "設計師日報表" at bounding box center [97, 690] width 178 height 45
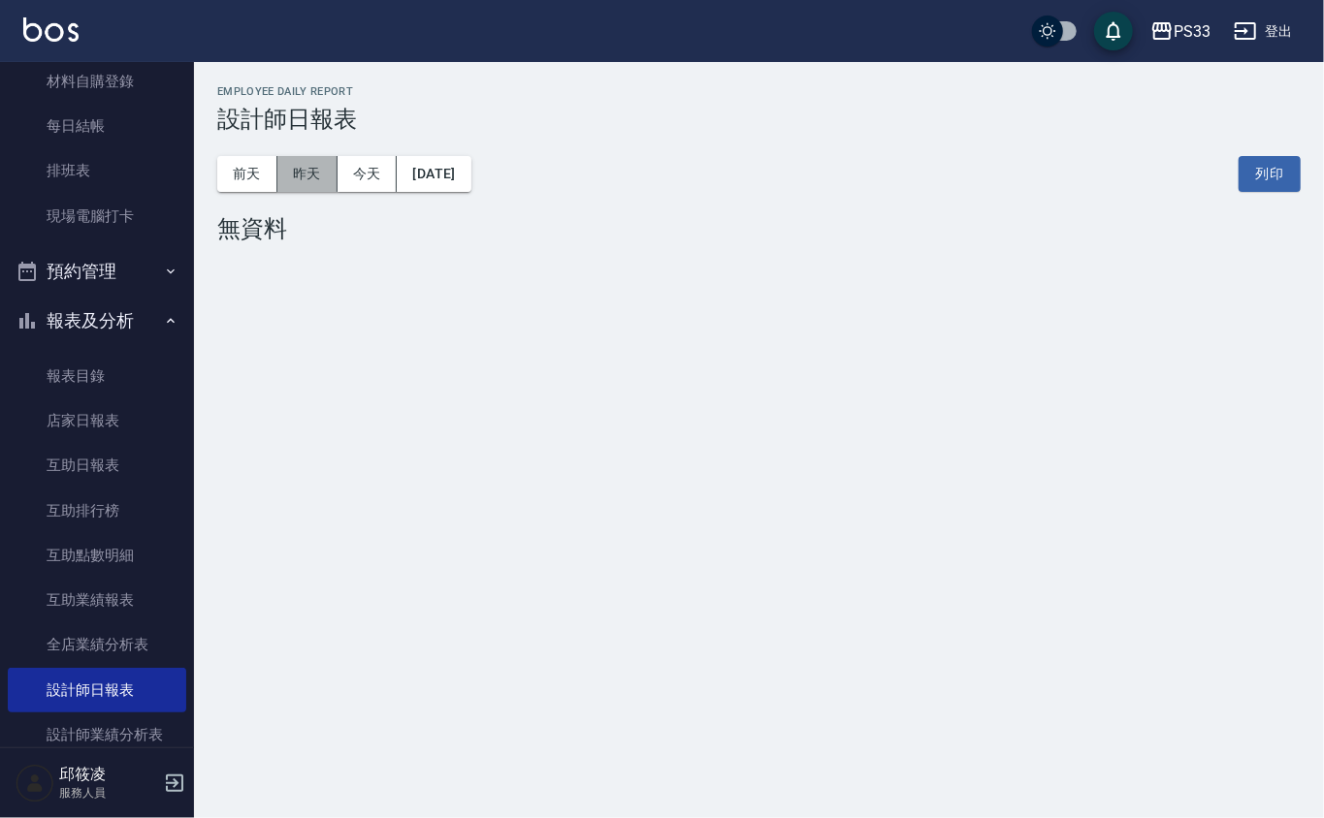
click at [308, 172] on button "昨天" at bounding box center [307, 174] width 60 height 36
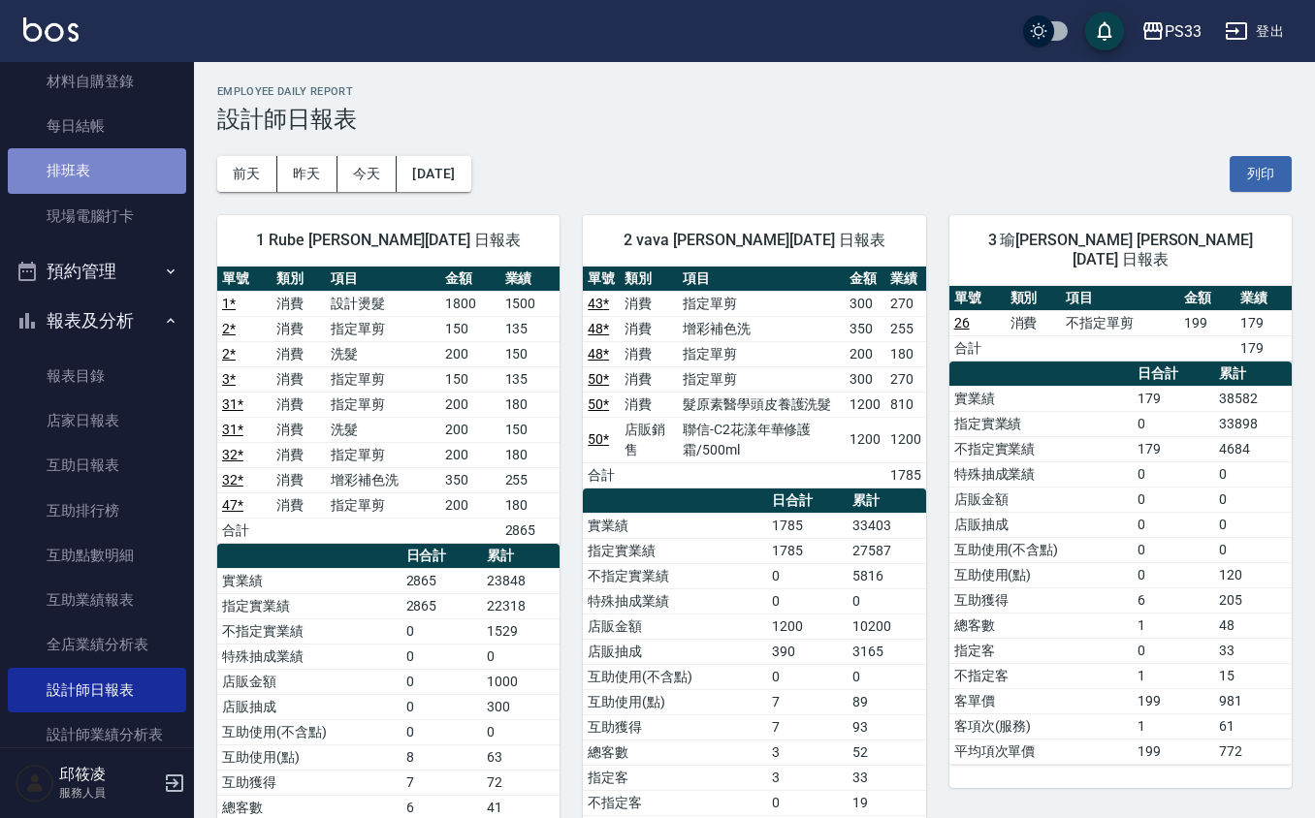
click at [117, 188] on link "排班表" at bounding box center [97, 170] width 178 height 45
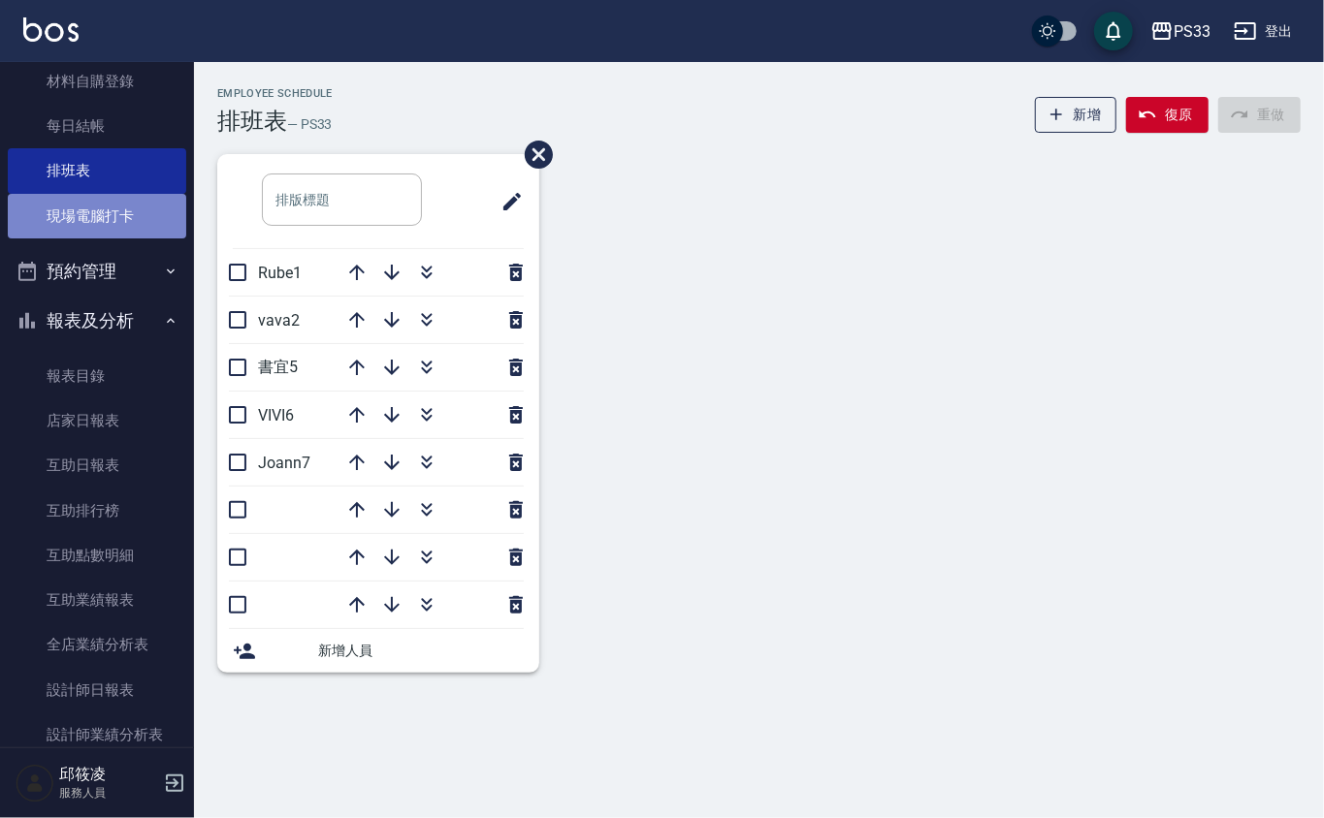
click at [105, 230] on link "現場電腦打卡" at bounding box center [97, 216] width 178 height 45
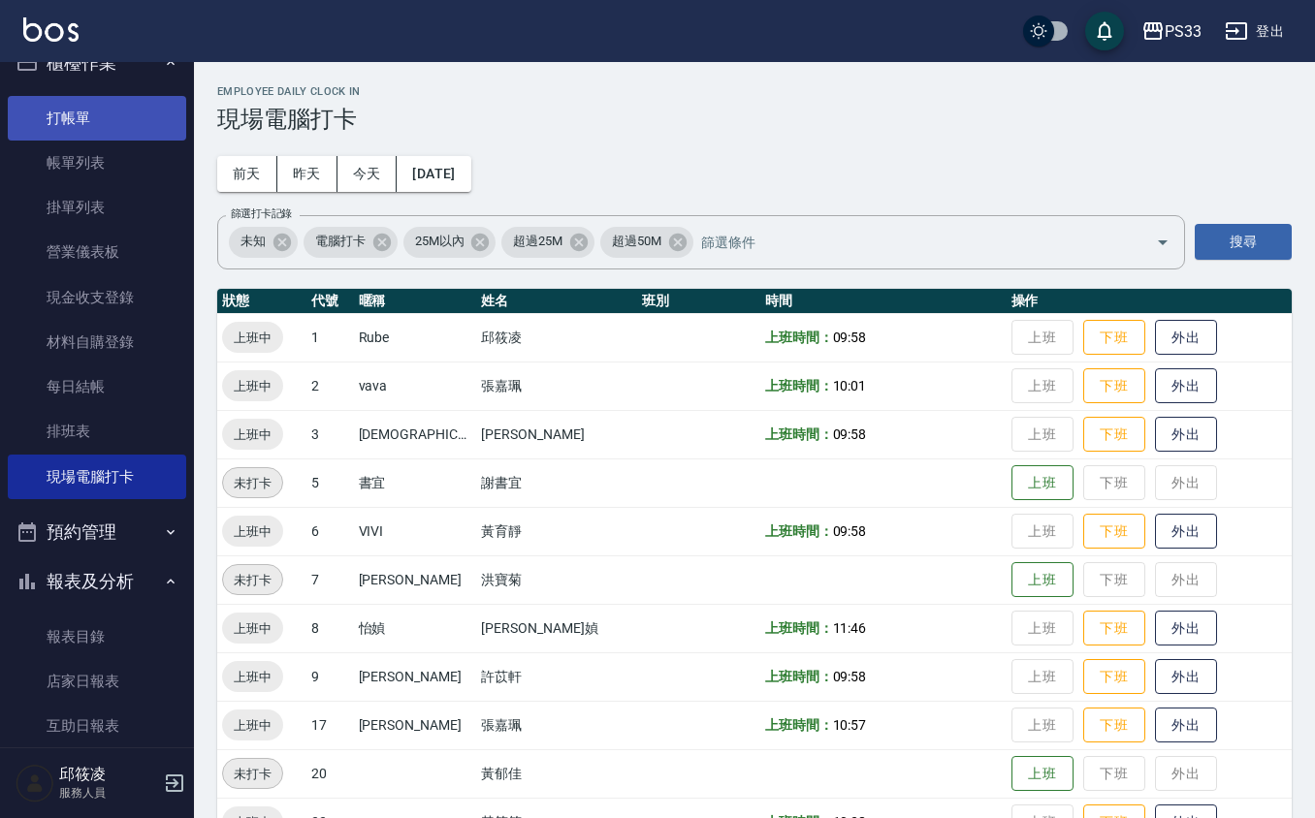
scroll to position [129, 0]
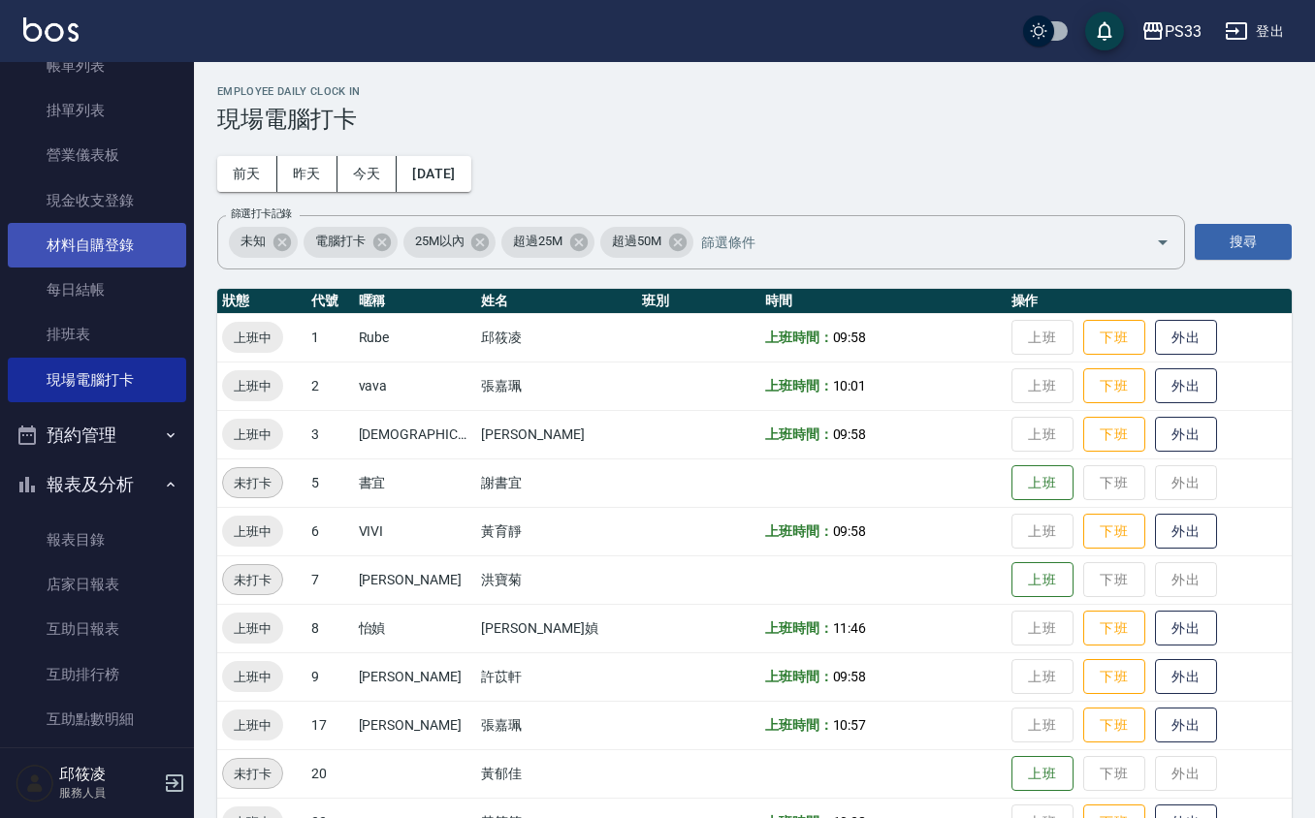
click at [110, 244] on link "材料自購登錄" at bounding box center [97, 245] width 178 height 45
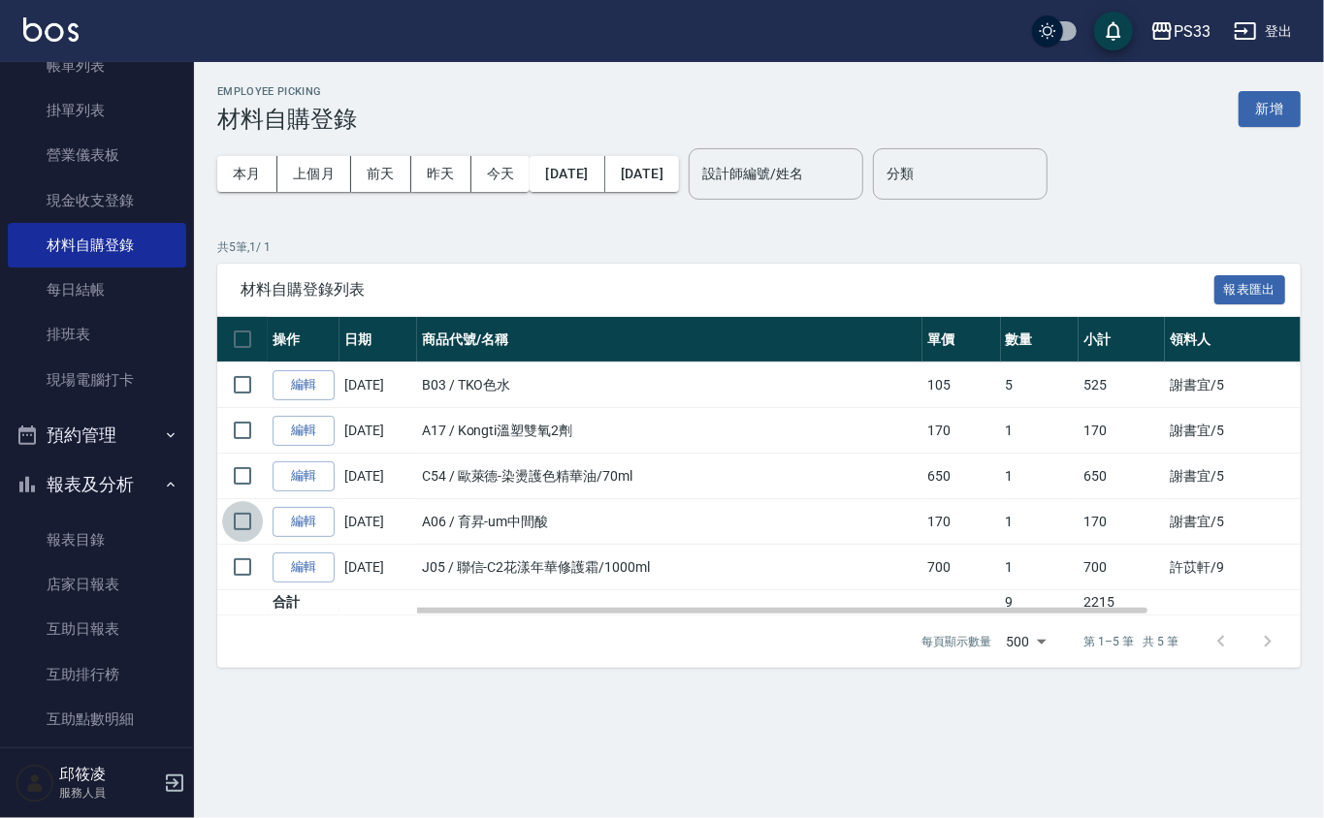
drag, startPoint x: 241, startPoint y: 529, endPoint x: 249, endPoint y: 498, distance: 32.0
click at [245, 526] on input "checkbox" at bounding box center [242, 521] width 41 height 41
checkbox input "true"
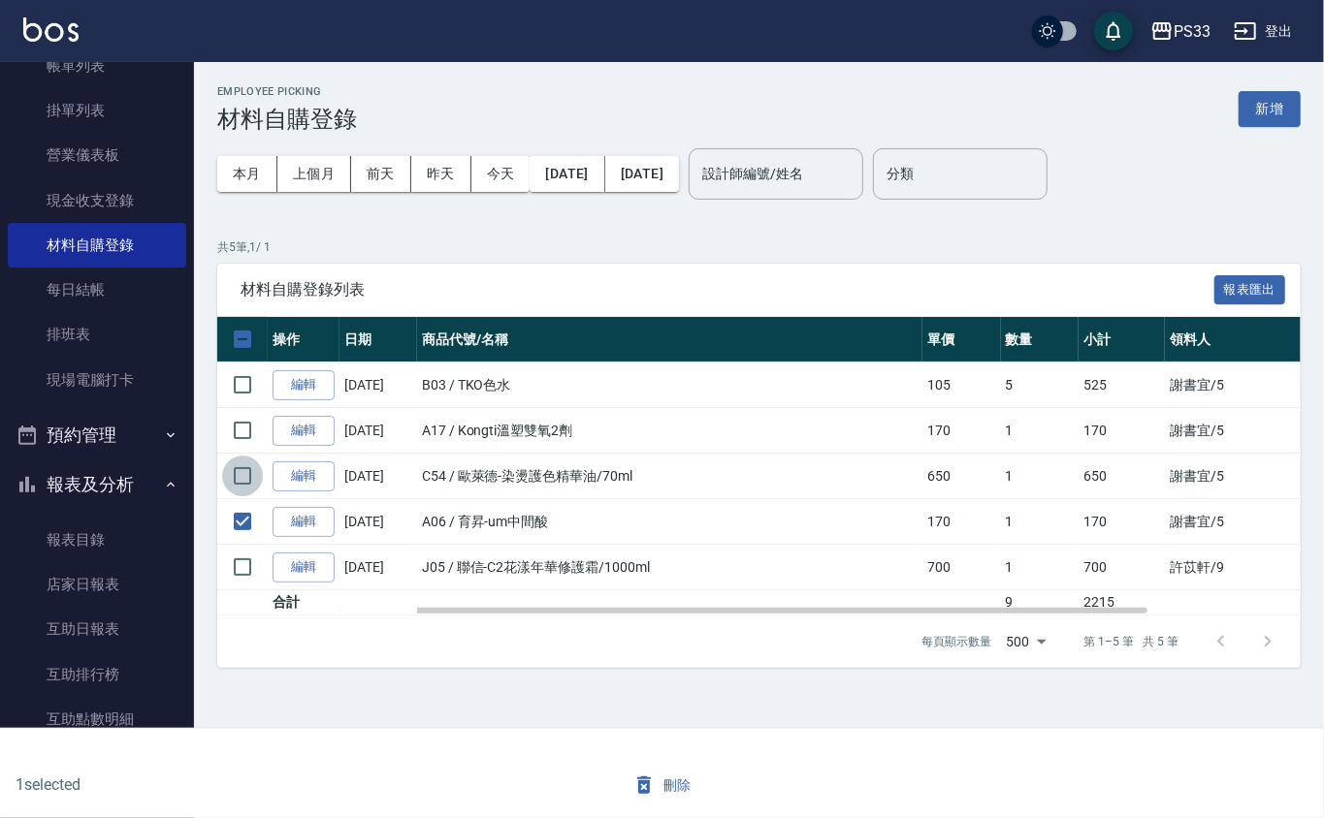
click at [244, 479] on input "checkbox" at bounding box center [242, 476] width 41 height 41
checkbox input "true"
click at [244, 443] on input "checkbox" at bounding box center [242, 430] width 41 height 41
checkbox input "true"
click at [242, 380] on input "checkbox" at bounding box center [242, 385] width 41 height 41
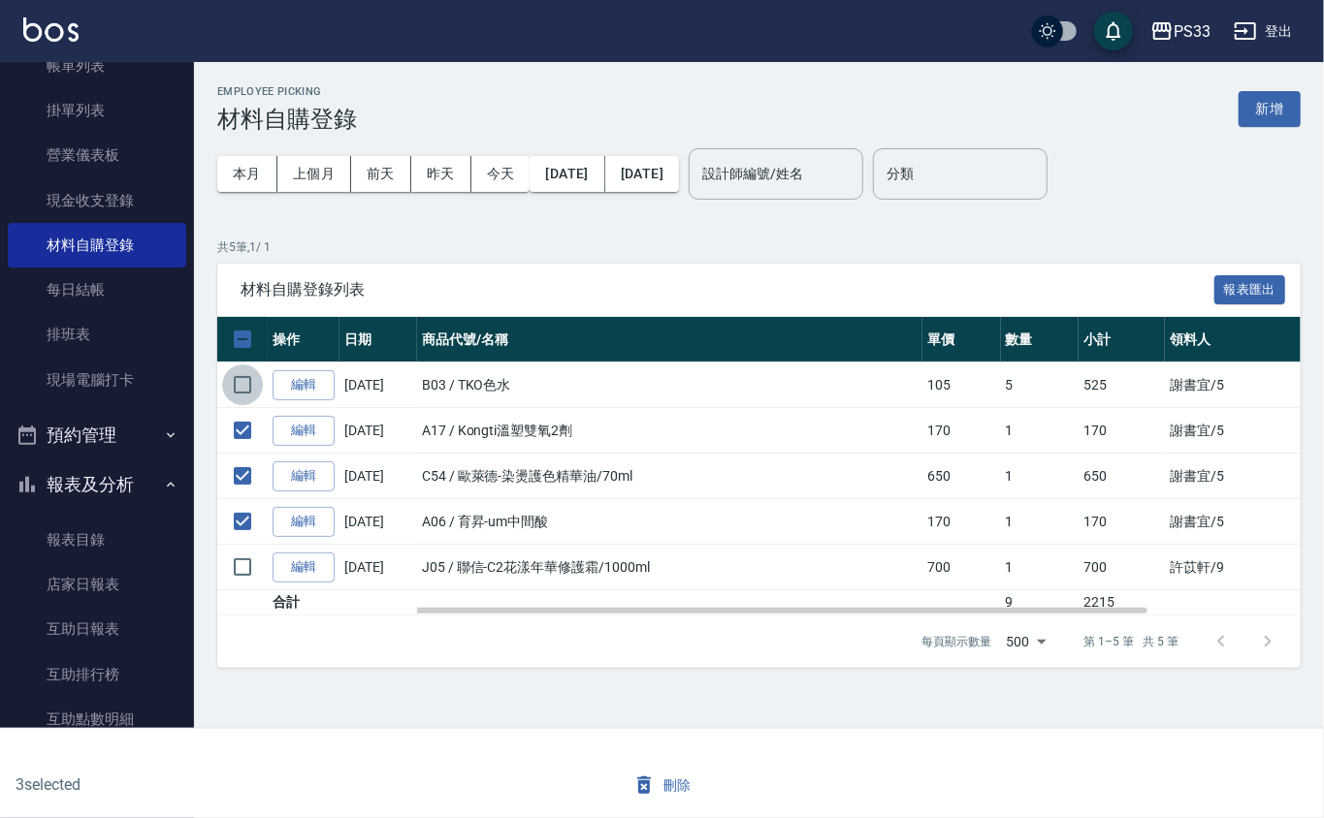
checkbox input "true"
click at [300, 381] on link "編輯" at bounding box center [303, 385] width 62 height 30
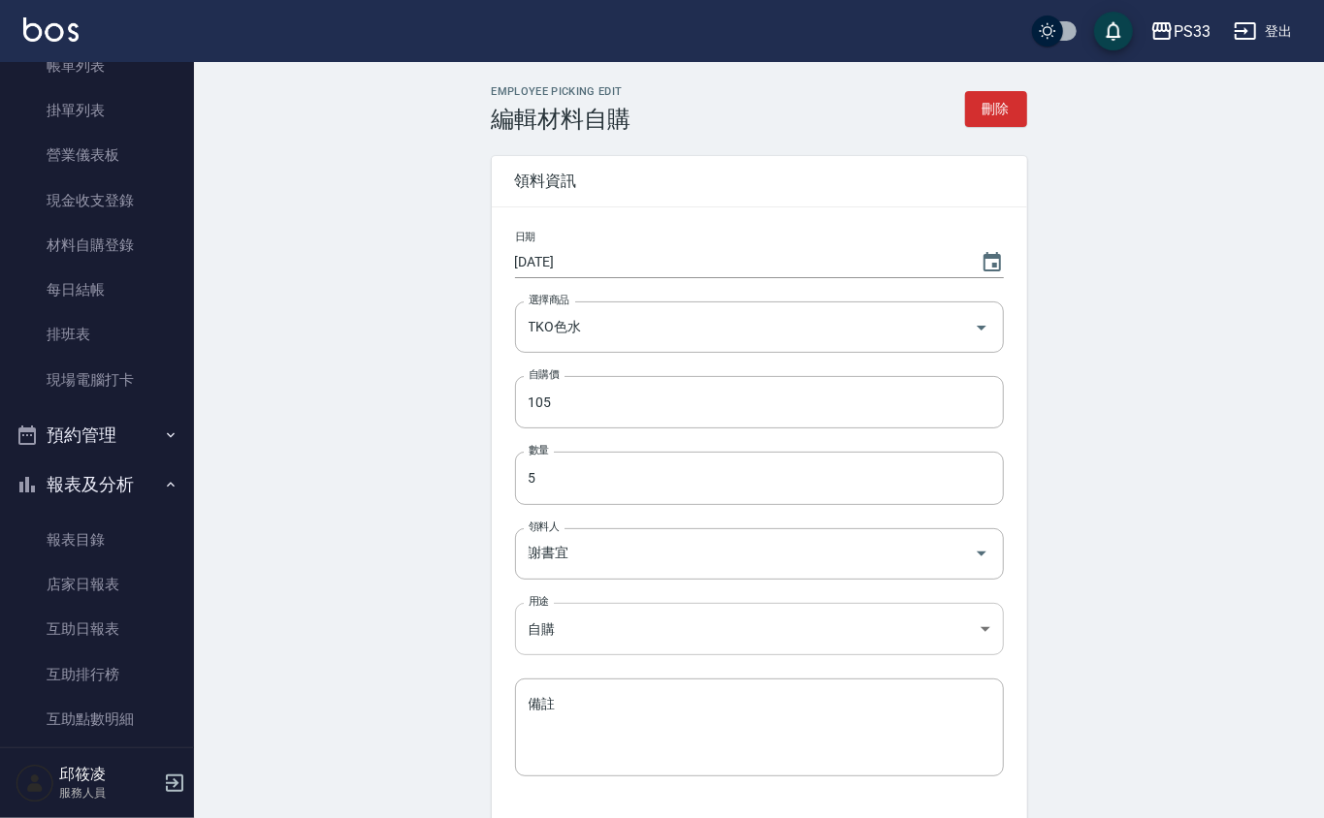
click at [610, 630] on body "PS33 登出 櫃檯作業 打帳單 帳單列表 掛單列表 營業儀表板 現金收支登錄 材料自購登錄 每日結帳 排班表 現場電腦打卡 預約管理 預約管理 單日預約紀錄…" at bounding box center [662, 478] width 1324 height 957
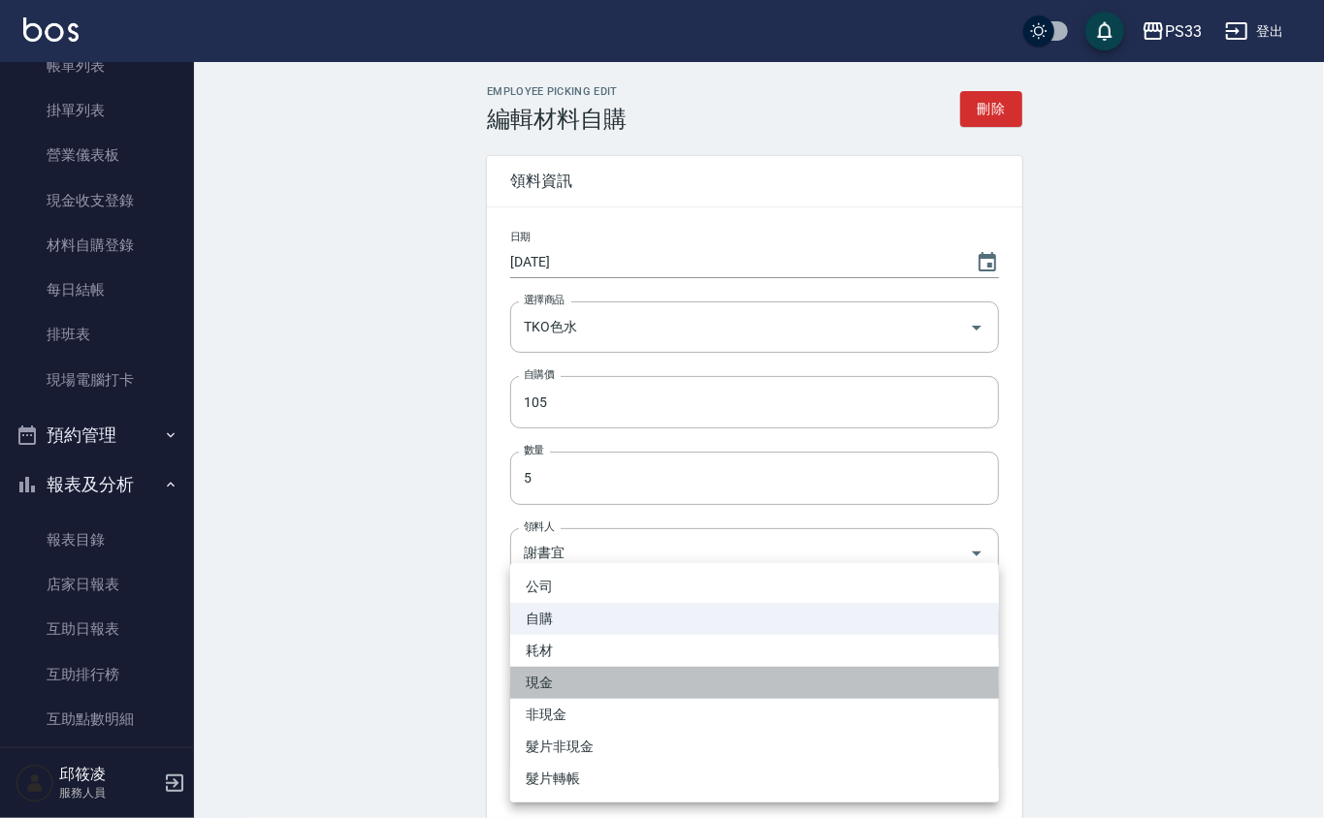
click at [576, 671] on li "現金" at bounding box center [754, 683] width 489 height 32
type input "現金"
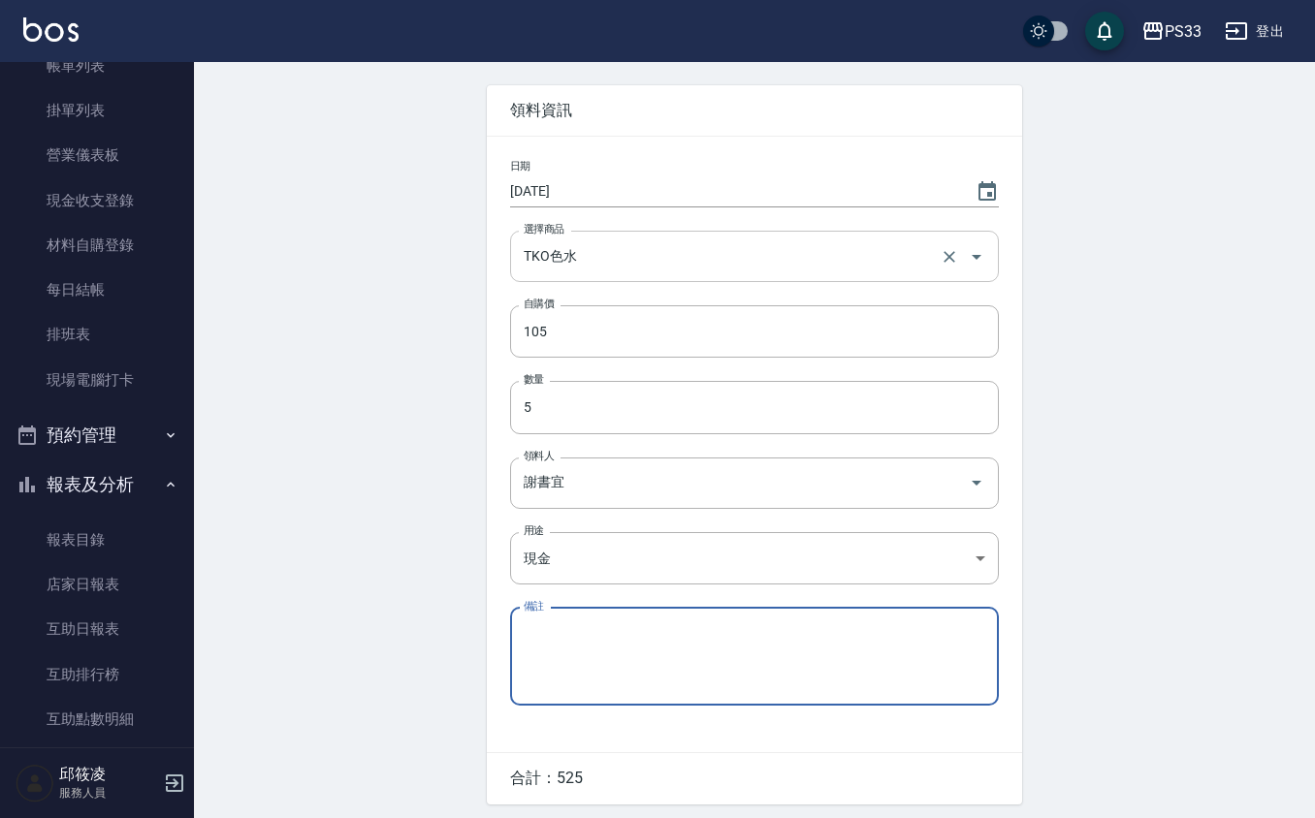
scroll to position [141, 0]
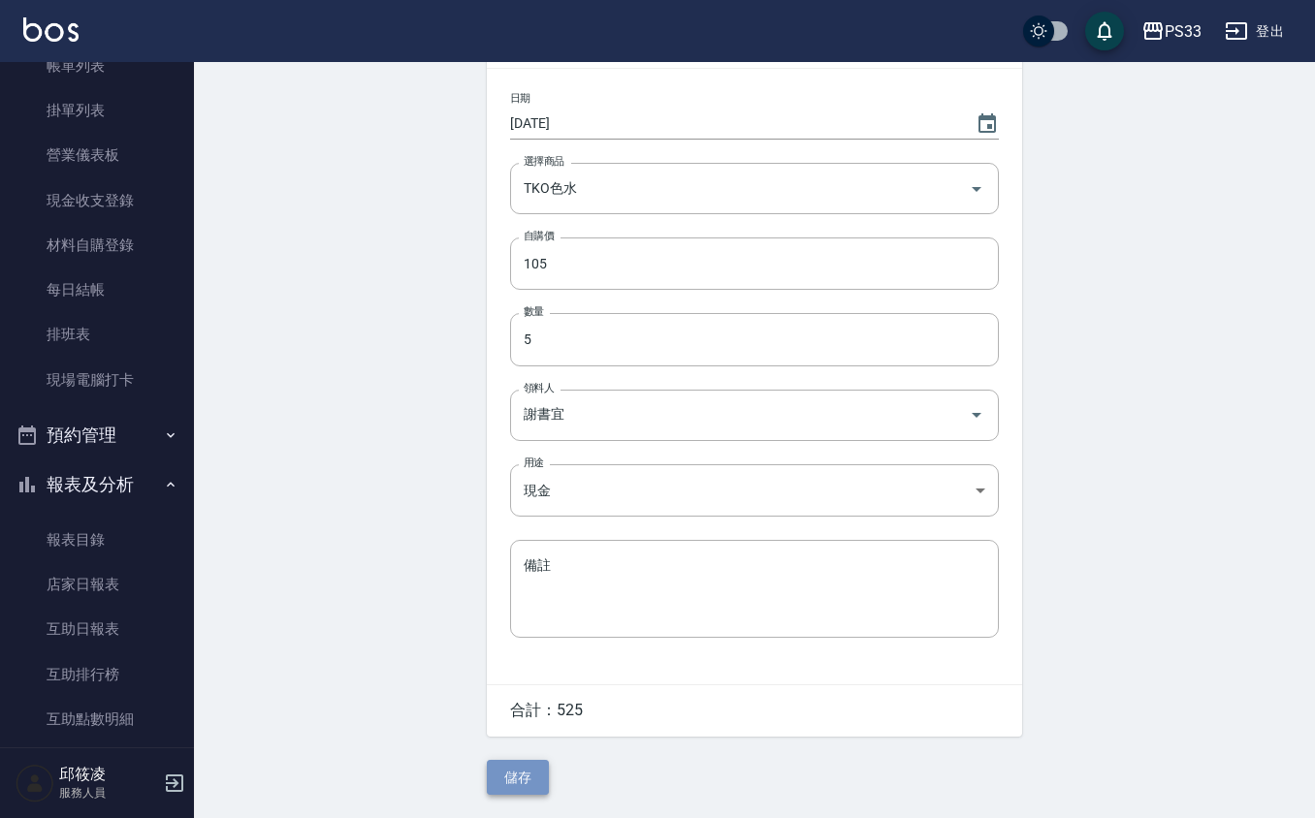
drag, startPoint x: 505, startPoint y: 774, endPoint x: 509, endPoint y: 760, distance: 14.1
click at [509, 768] on button "儲存" at bounding box center [518, 778] width 62 height 36
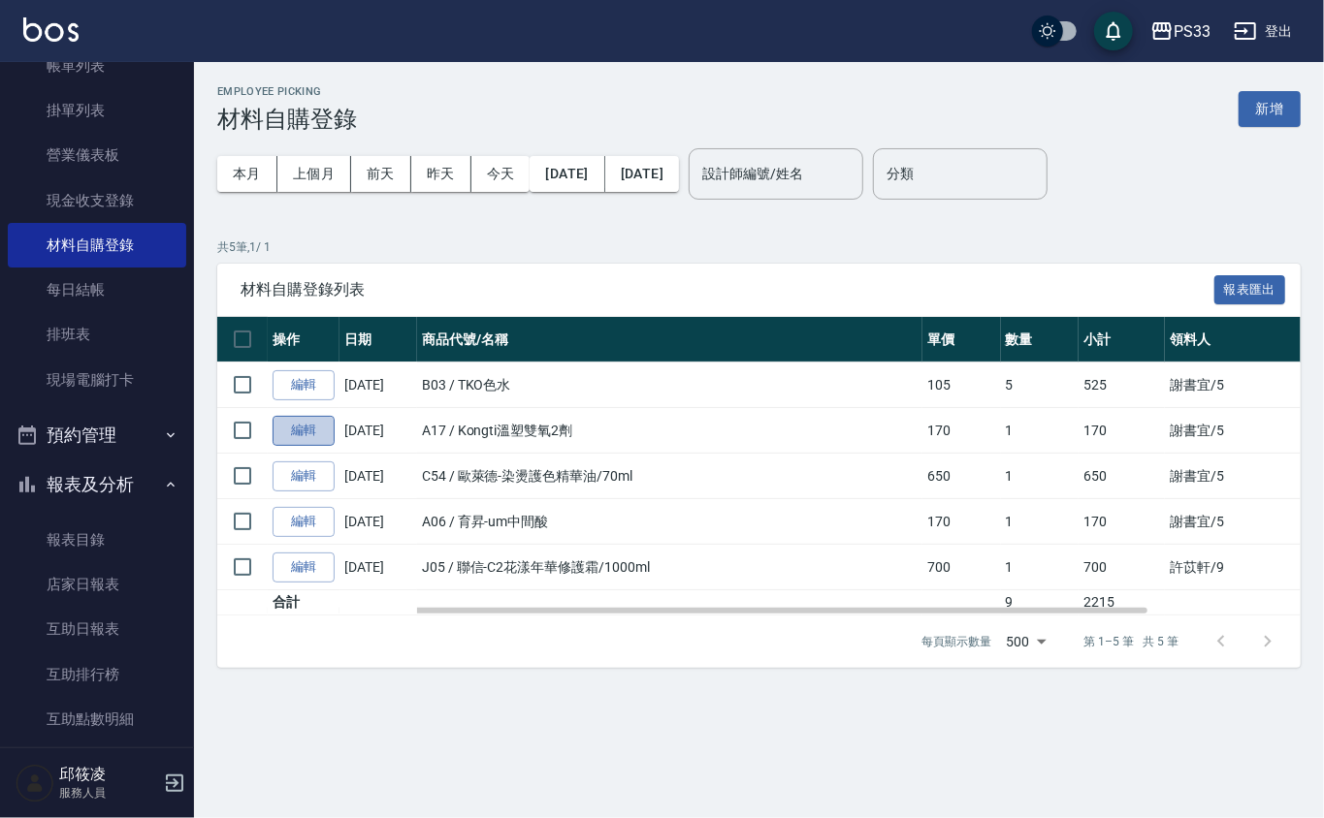
click at [301, 439] on link "編輯" at bounding box center [303, 431] width 62 height 30
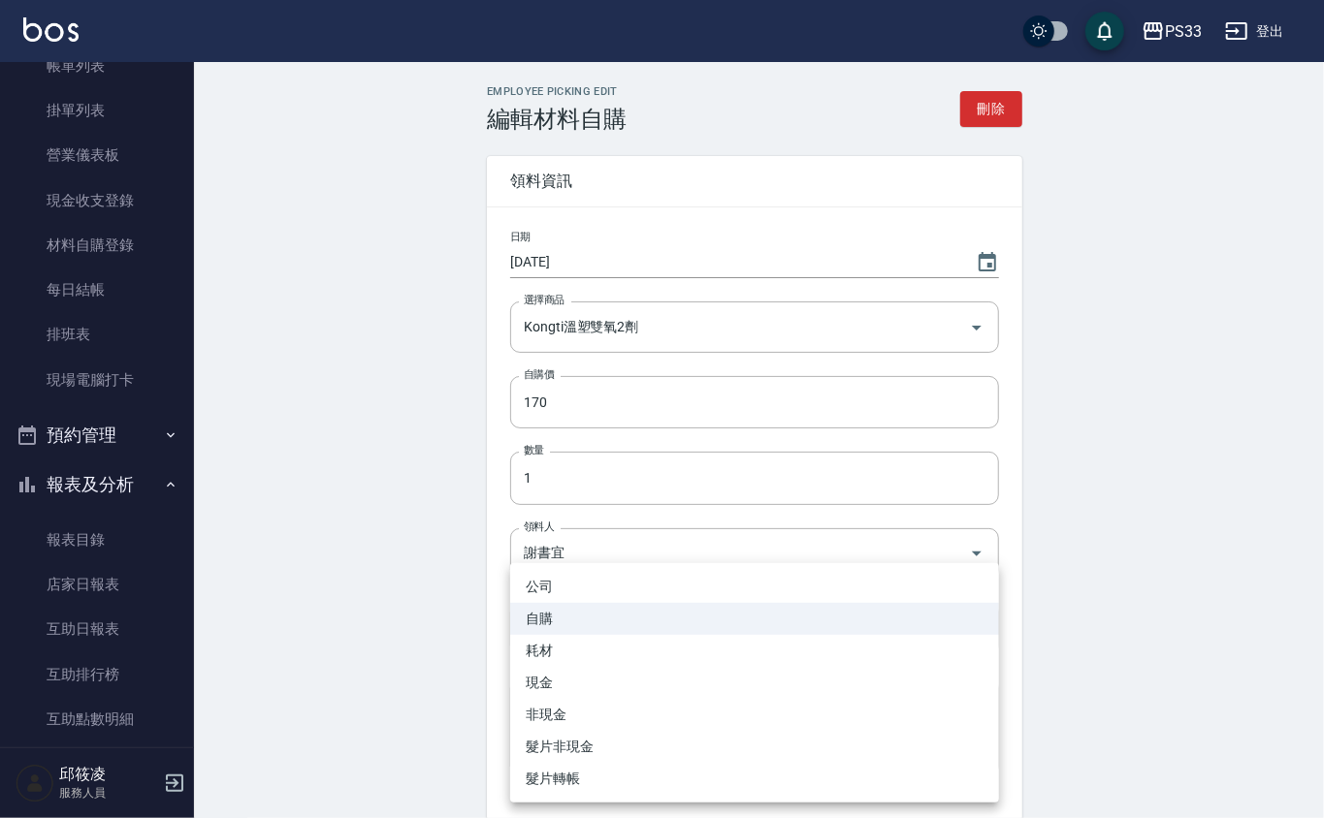
click at [566, 634] on body "PS33 登出 櫃檯作業 打帳單 帳單列表 掛單列表 營業儀表板 現金收支登錄 材料自購登錄 每日結帳 排班表 現場電腦打卡 預約管理 預約管理 單日預約紀錄…" at bounding box center [662, 478] width 1324 height 957
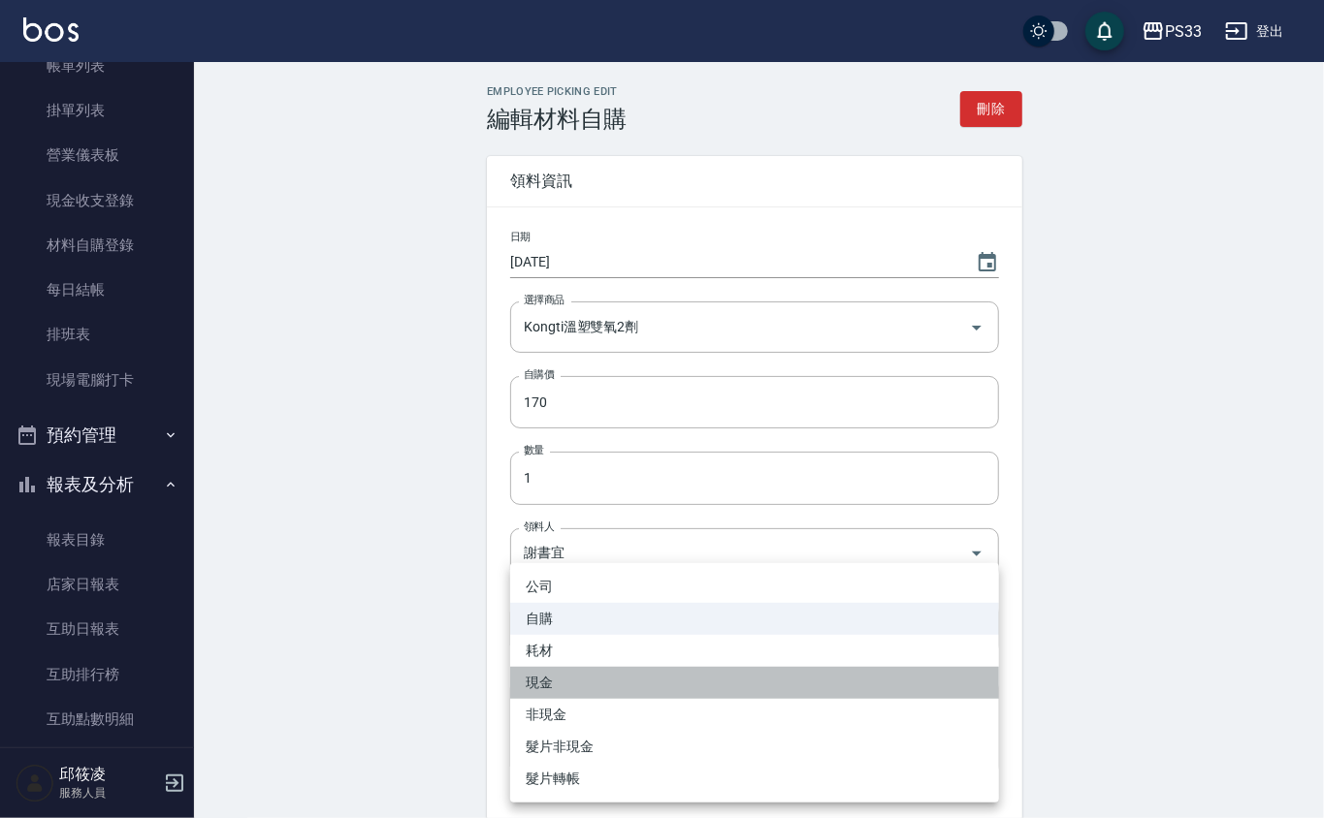
click at [549, 685] on li "現金" at bounding box center [754, 683] width 489 height 32
type input "現金"
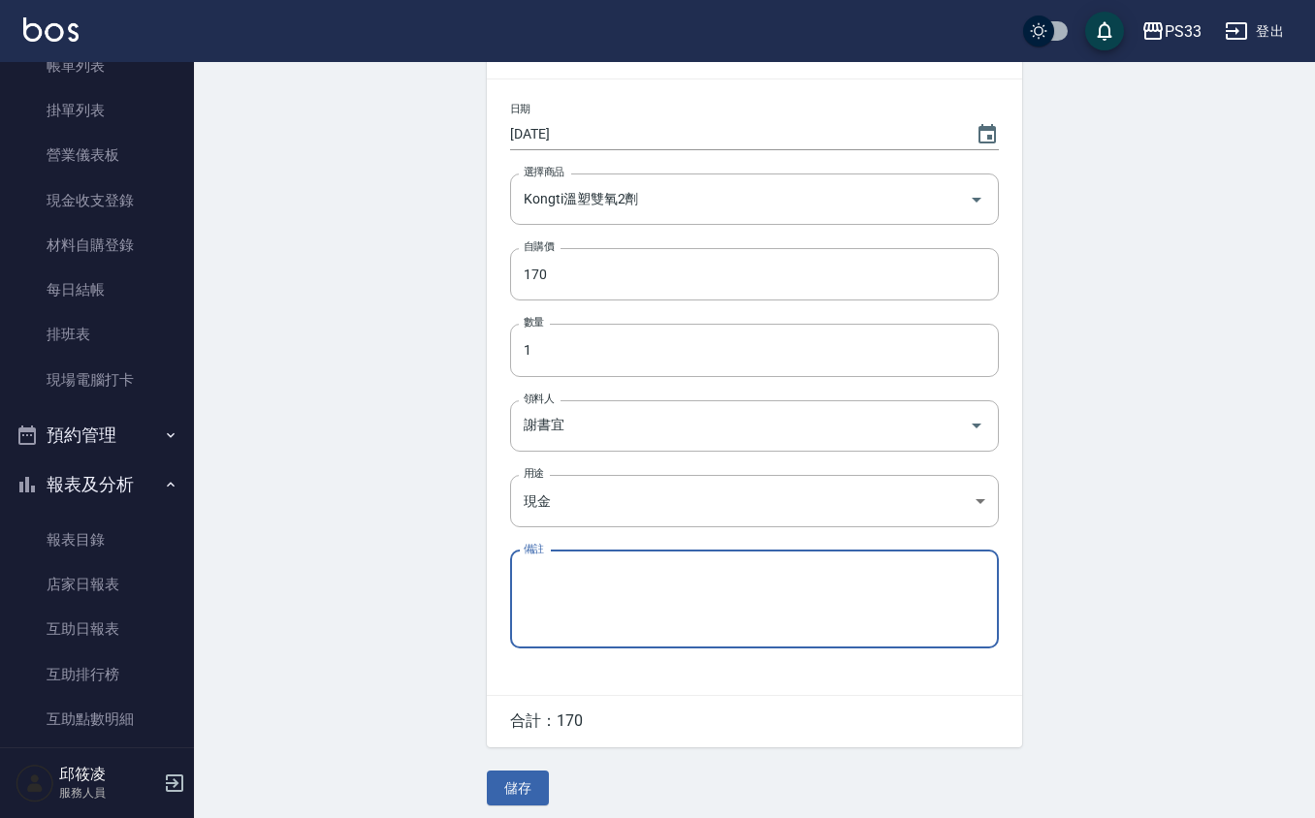
scroll to position [141, 0]
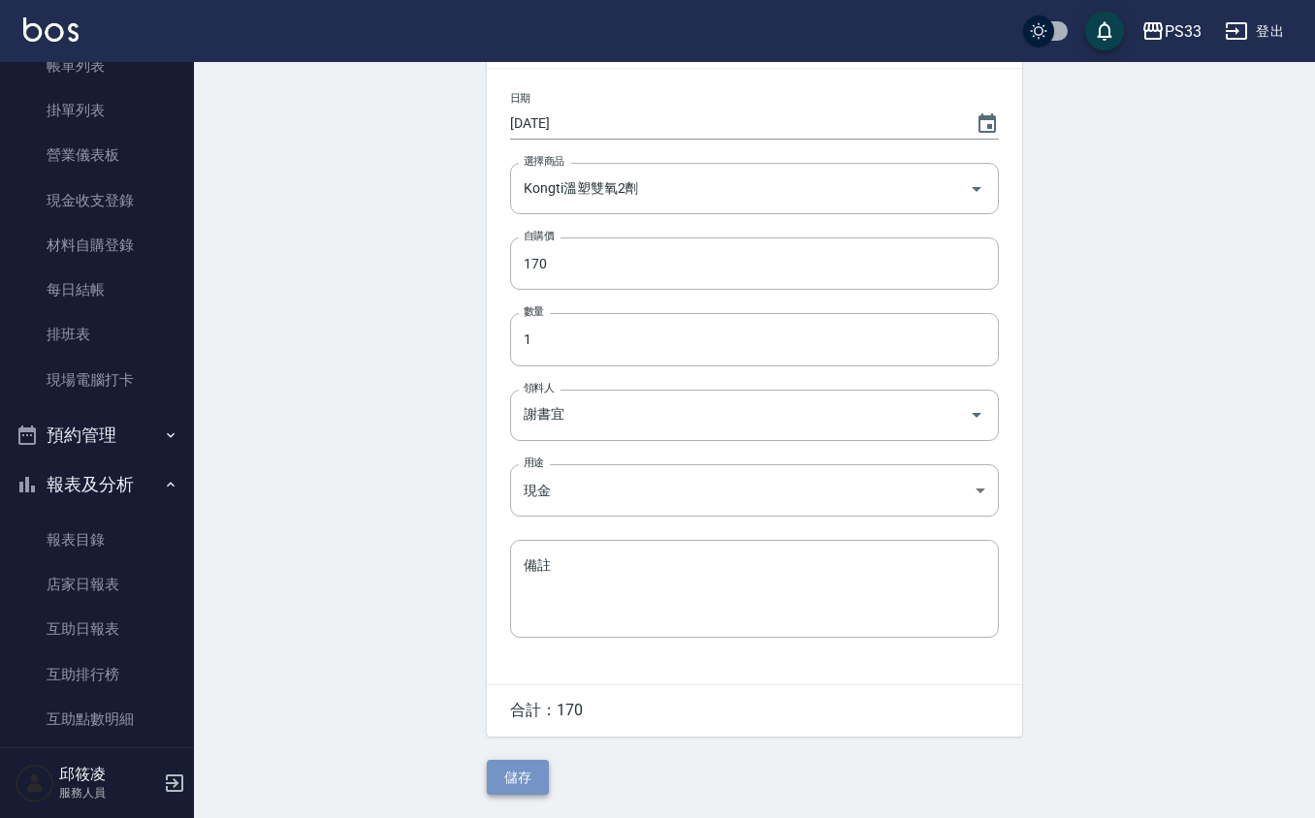
click at [527, 777] on button "儲存" at bounding box center [518, 778] width 62 height 36
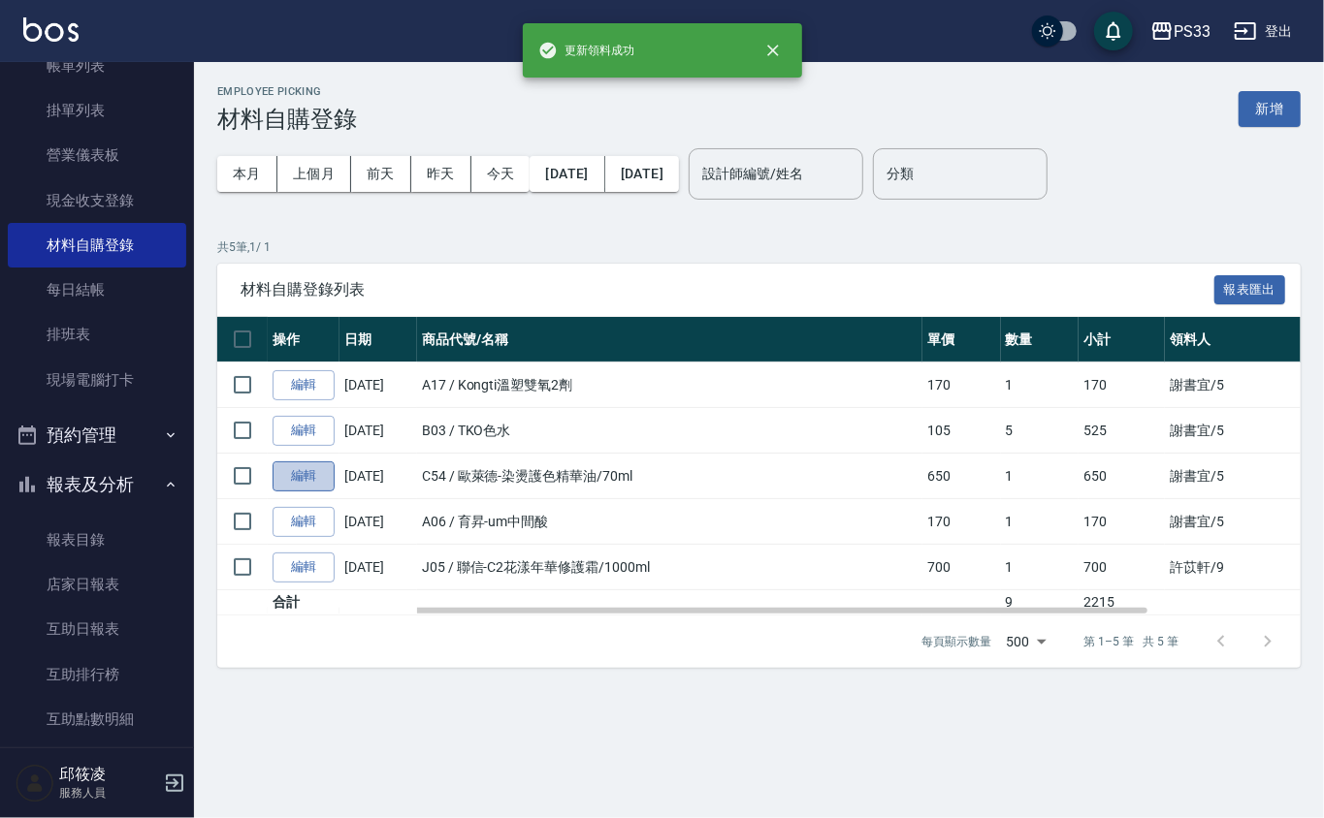
click at [307, 471] on link "編輯" at bounding box center [303, 477] width 62 height 30
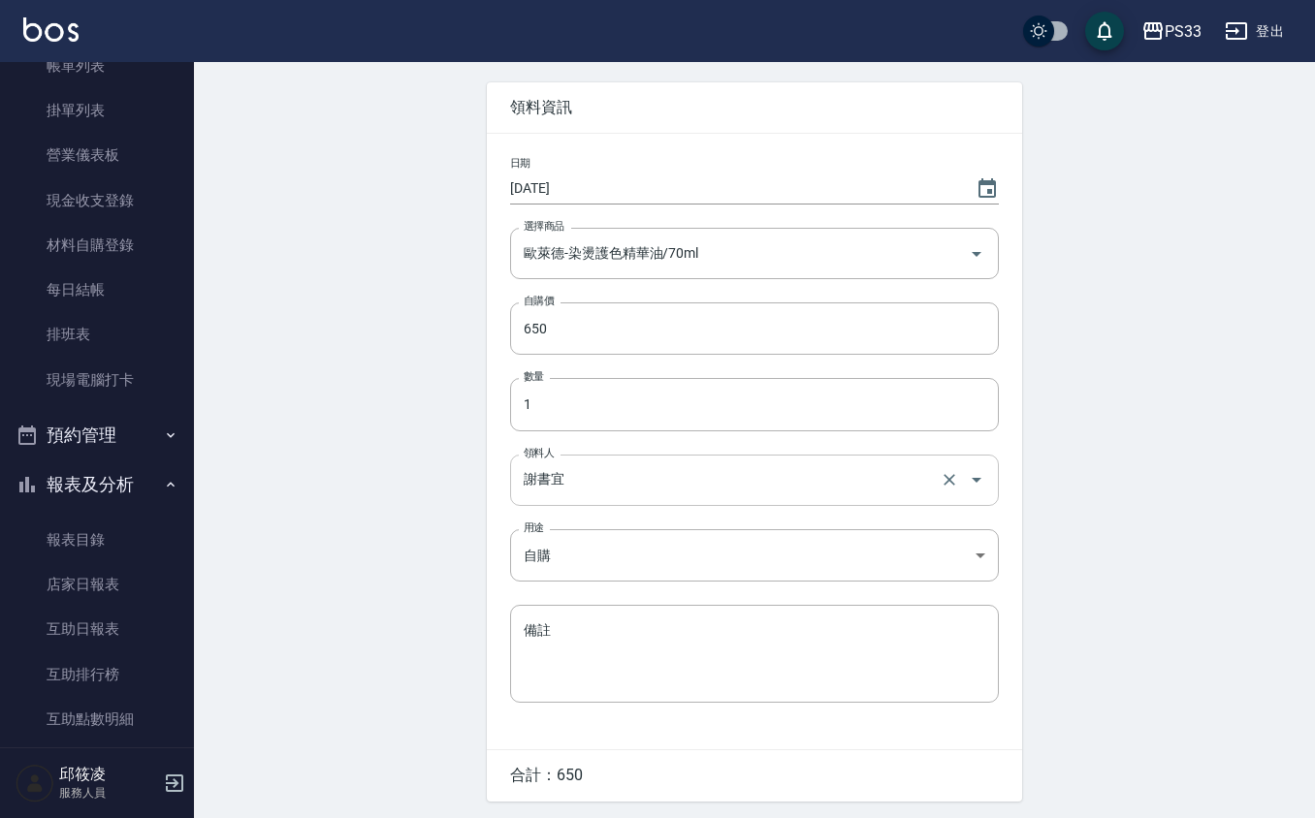
scroll to position [141, 0]
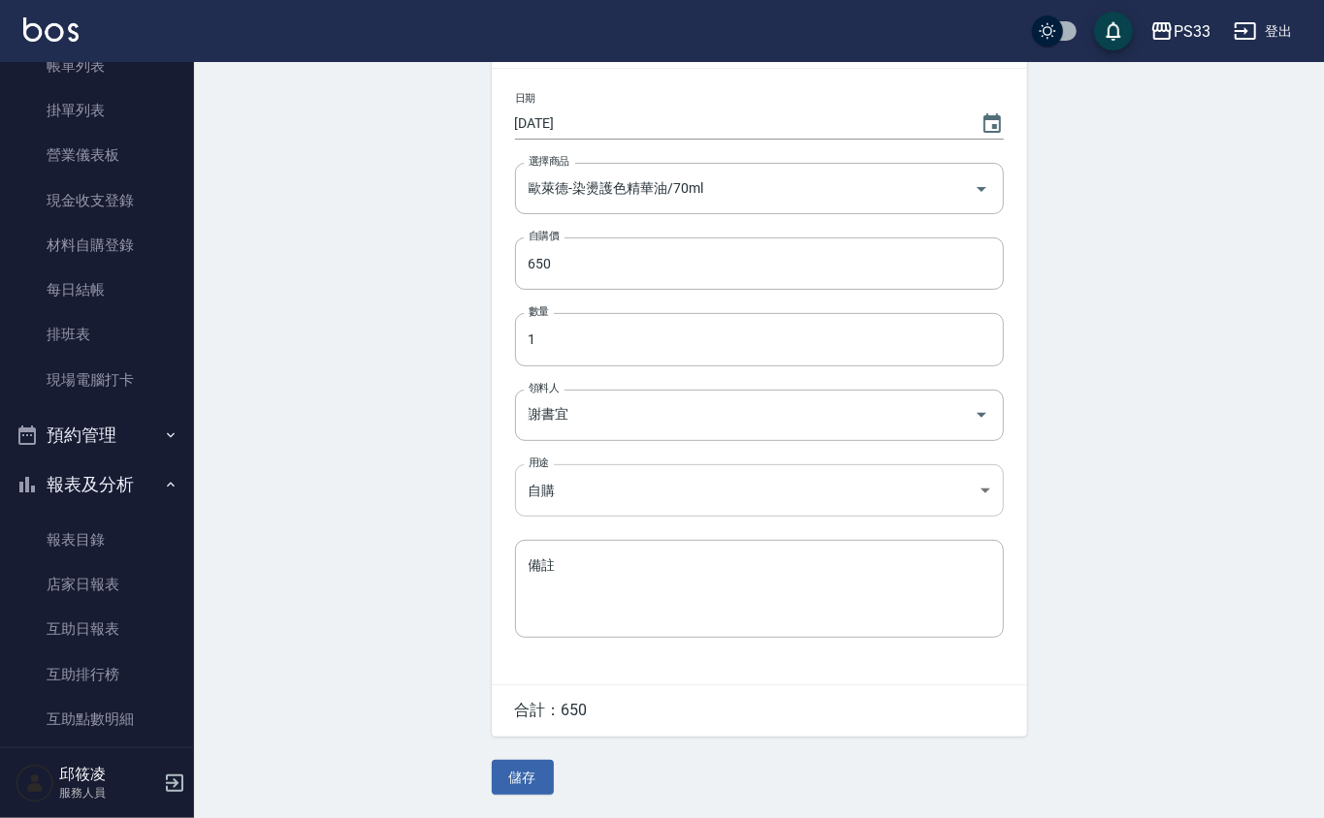
click at [605, 500] on body "PS33 登出 櫃檯作業 打帳單 帳單列表 掛單列表 營業儀表板 現金收支登錄 材料自購登錄 每日結帳 排班表 現場電腦打卡 預約管理 預約管理 單日預約紀錄…" at bounding box center [662, 339] width 1324 height 957
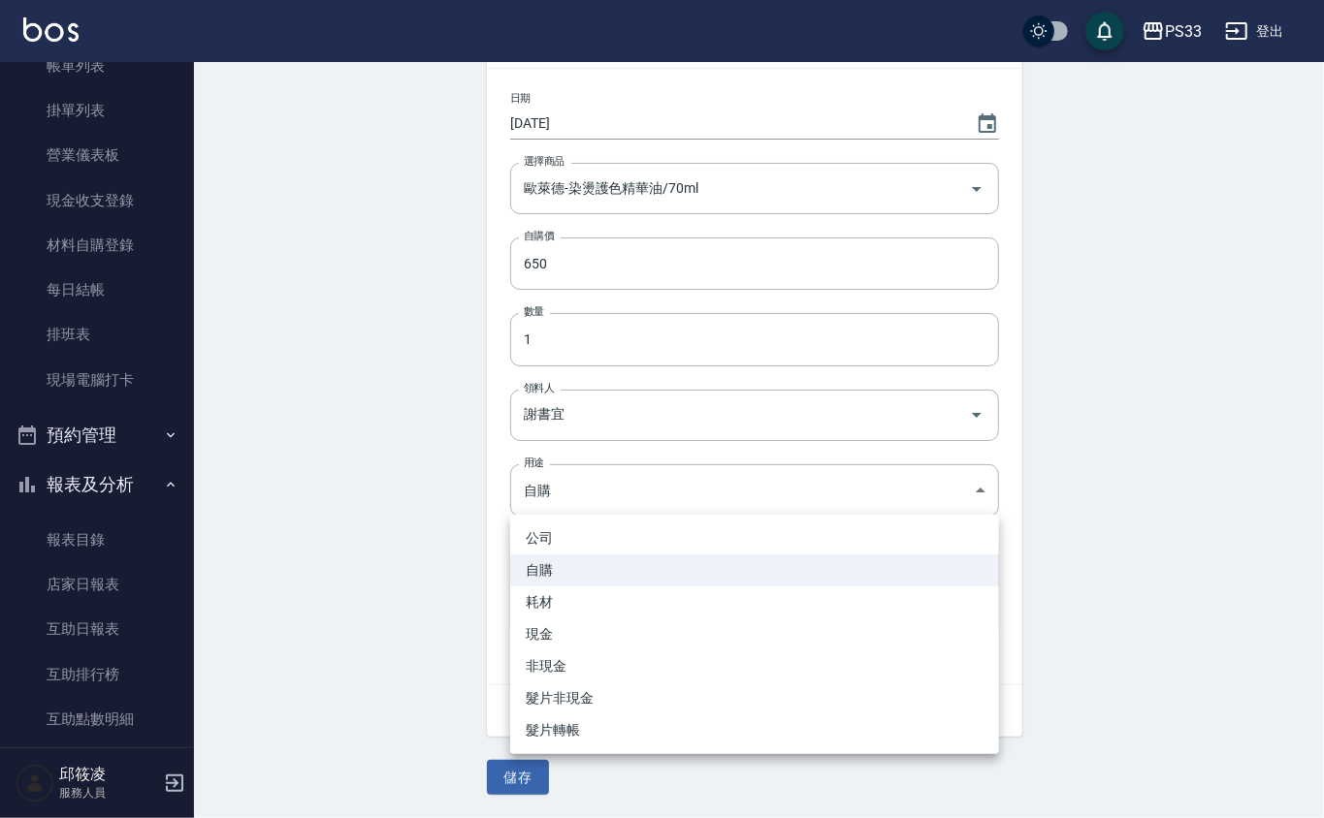
click at [540, 628] on li "現金" at bounding box center [754, 635] width 489 height 32
type input "現金"
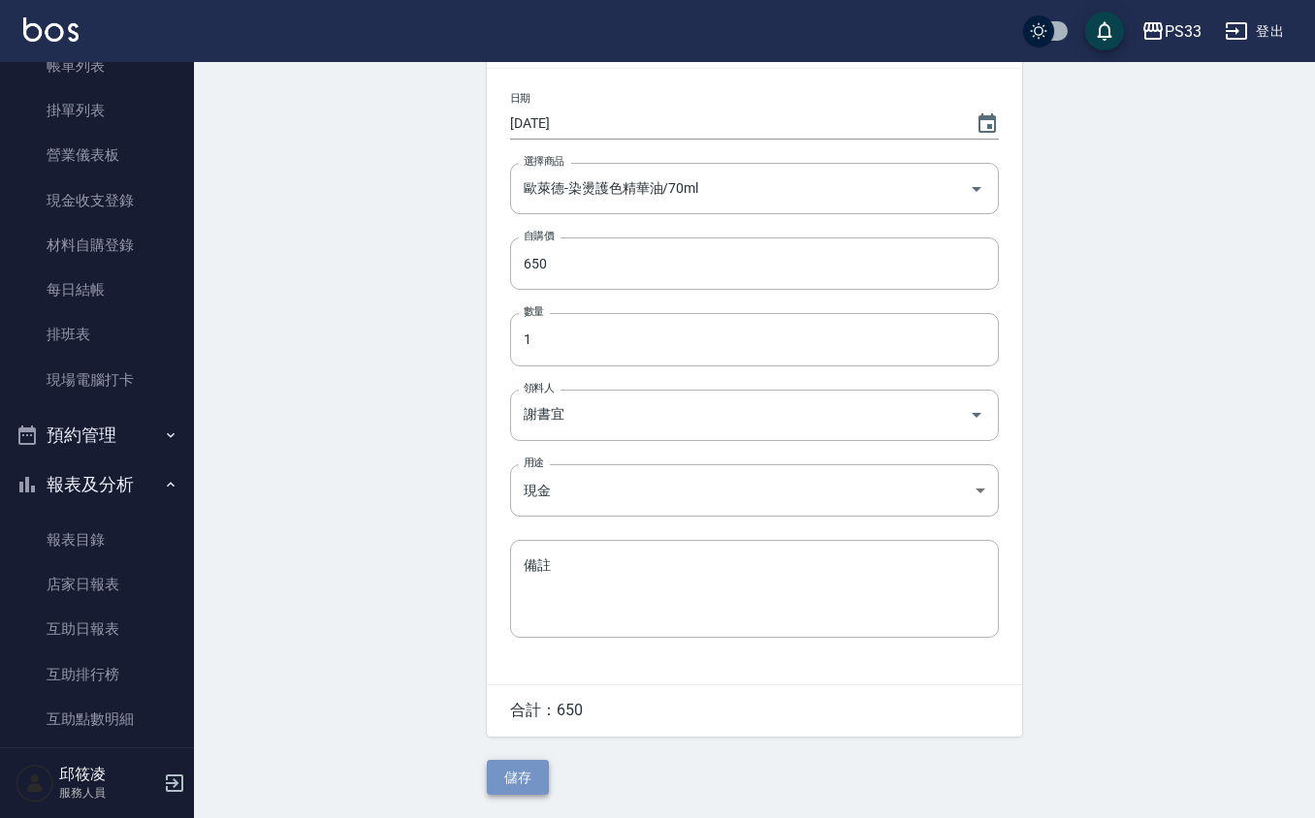
click at [524, 768] on button "儲存" at bounding box center [518, 778] width 62 height 36
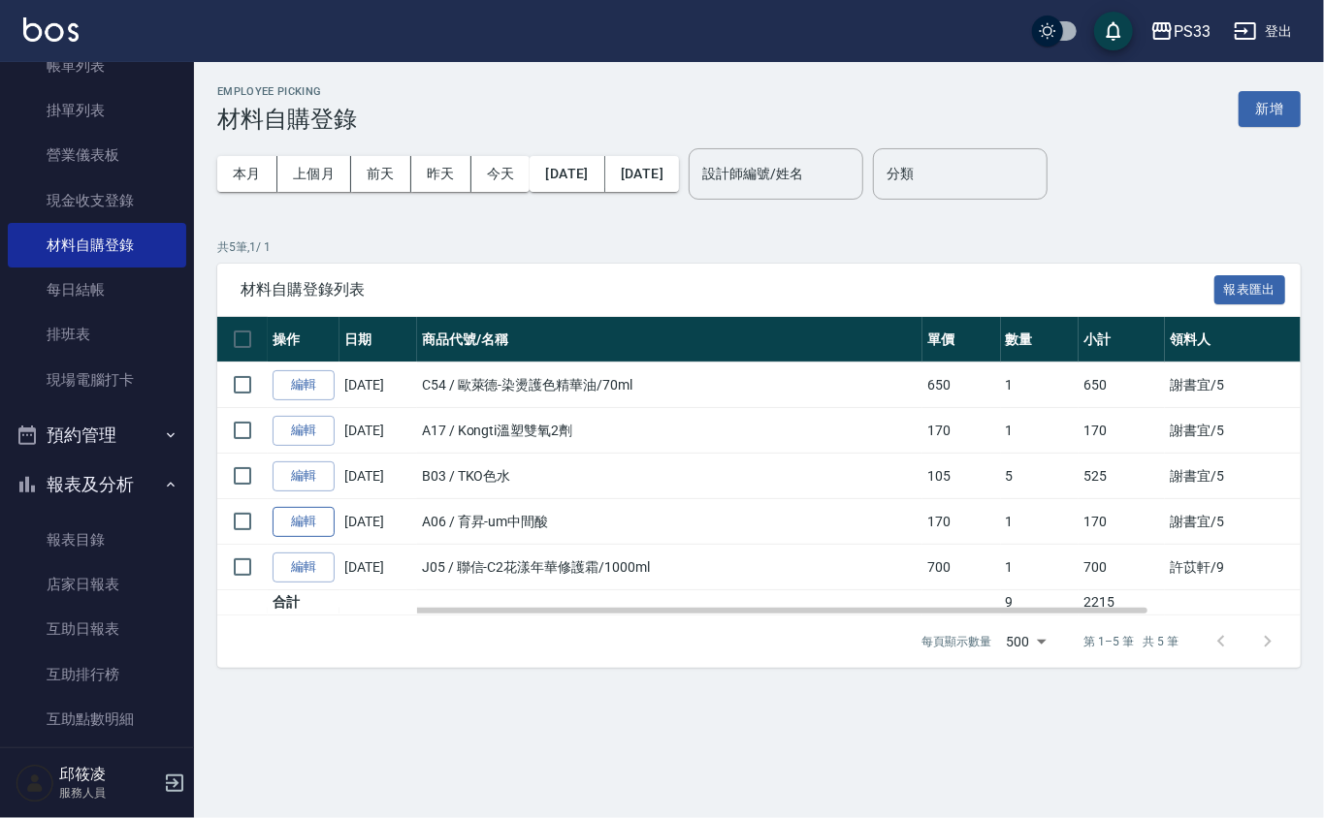
click at [292, 520] on link "編輯" at bounding box center [303, 522] width 62 height 30
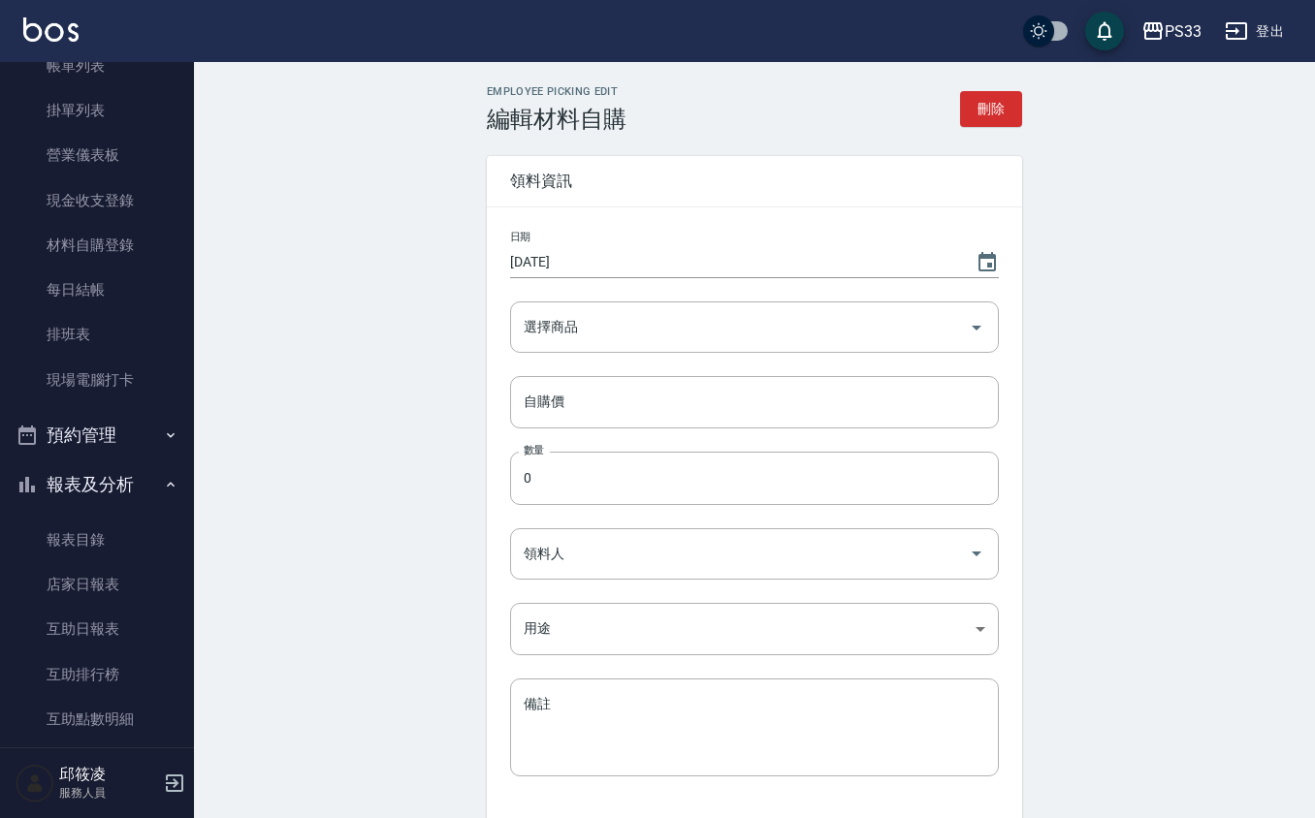
type input "[DATE]"
type input "育昇-um中間酸"
type input "170"
type input "1"
type input "謝書宜"
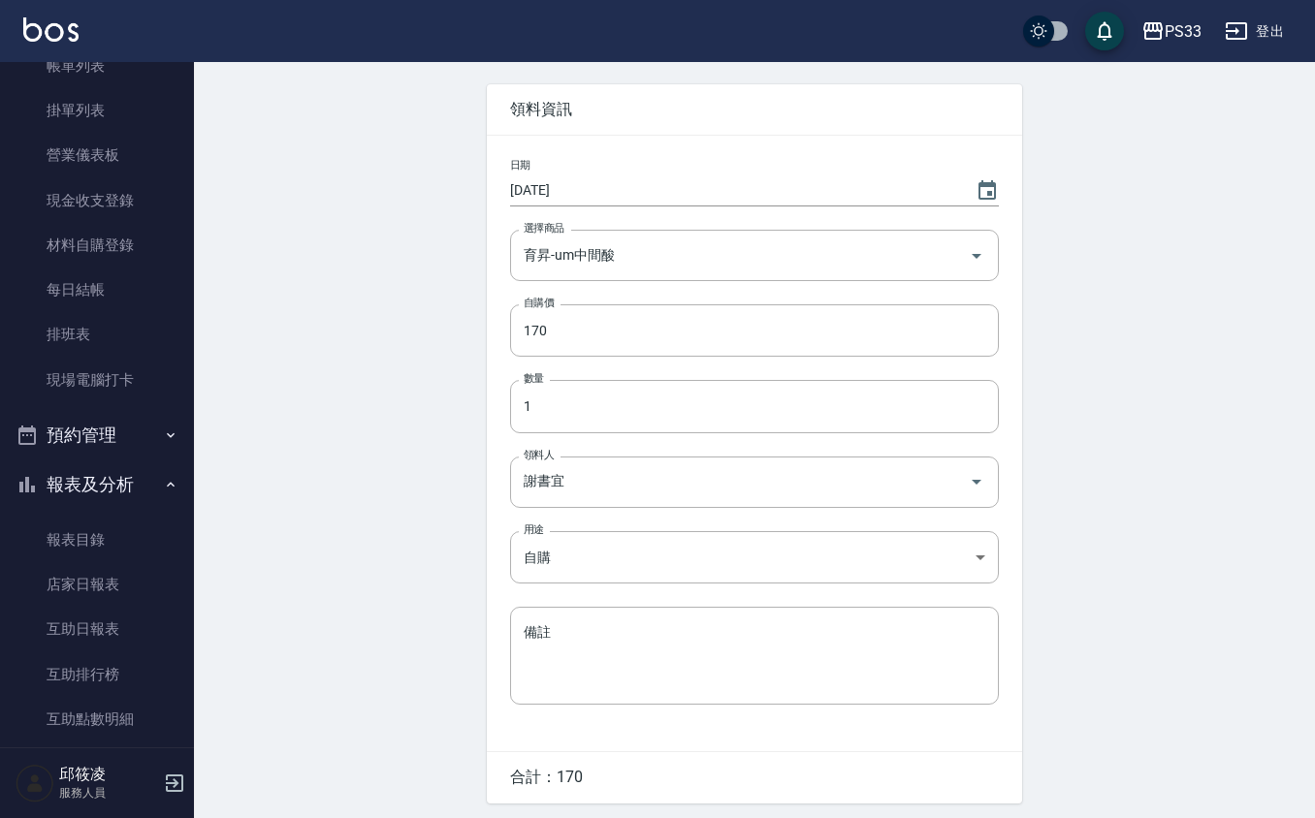
scroll to position [141, 0]
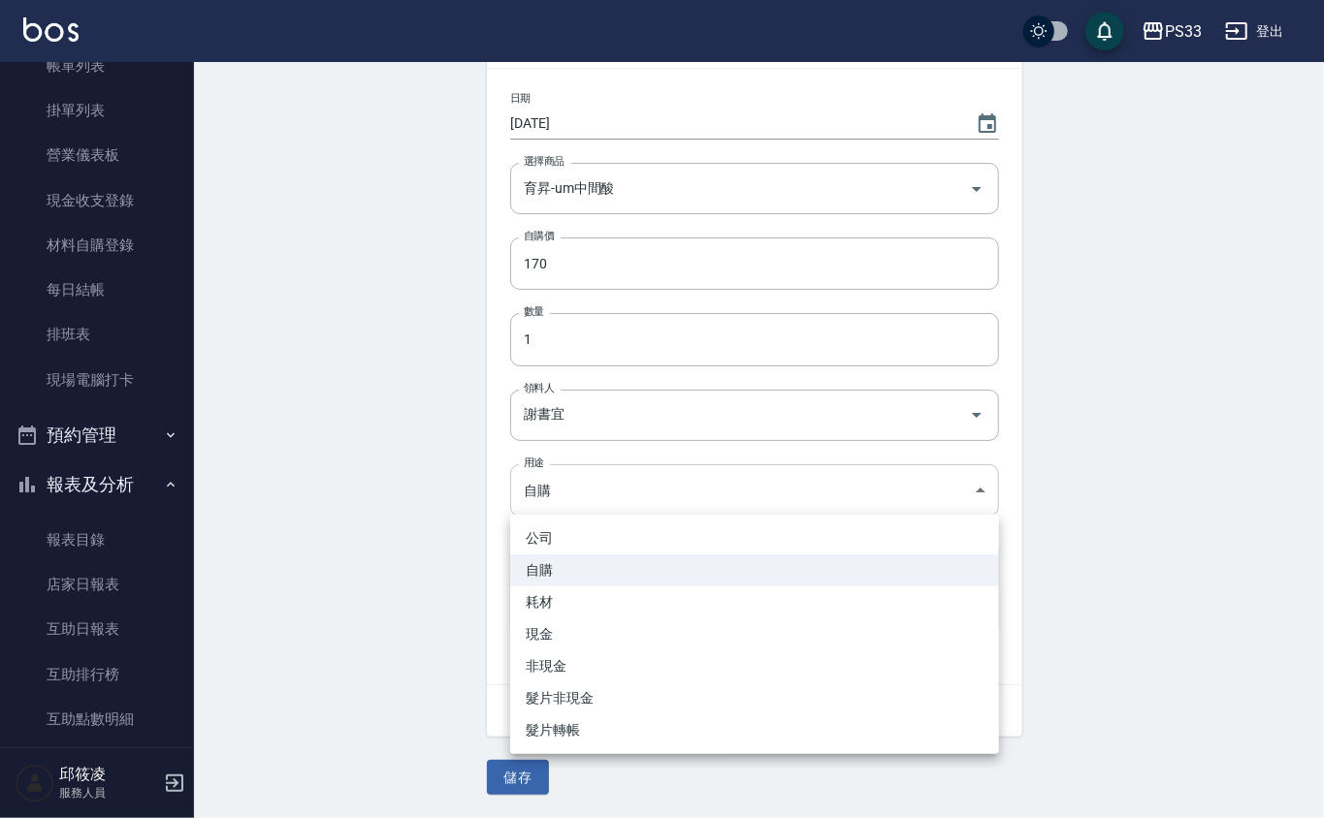
click at [593, 491] on body "PS33 登出 櫃檯作業 打帳單 帳單列表 掛單列表 營業儀表板 現金收支登錄 材料自購登錄 每日結帳 排班表 現場電腦打卡 預約管理 預約管理 單日預約紀錄…" at bounding box center [662, 339] width 1324 height 957
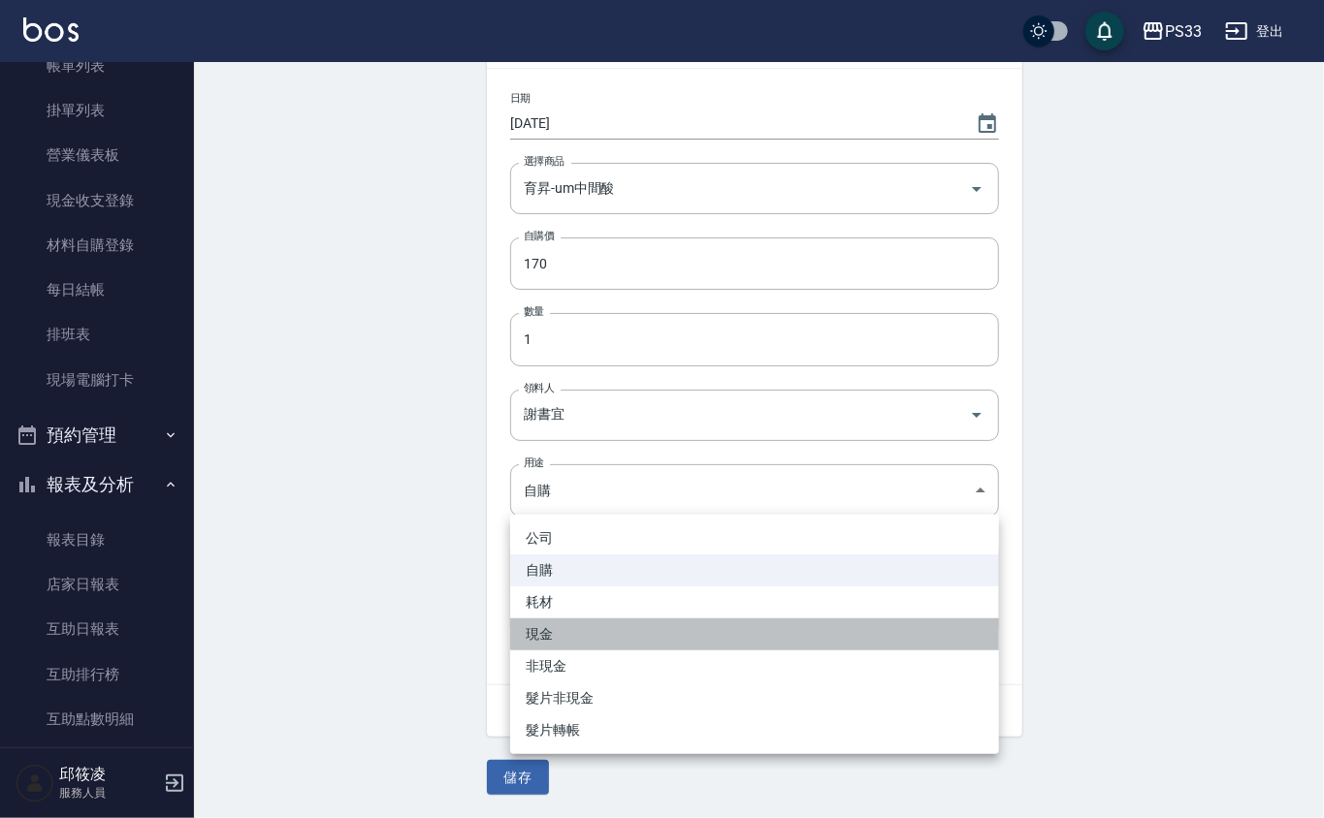
click at [567, 628] on li "現金" at bounding box center [754, 635] width 489 height 32
type input "現金"
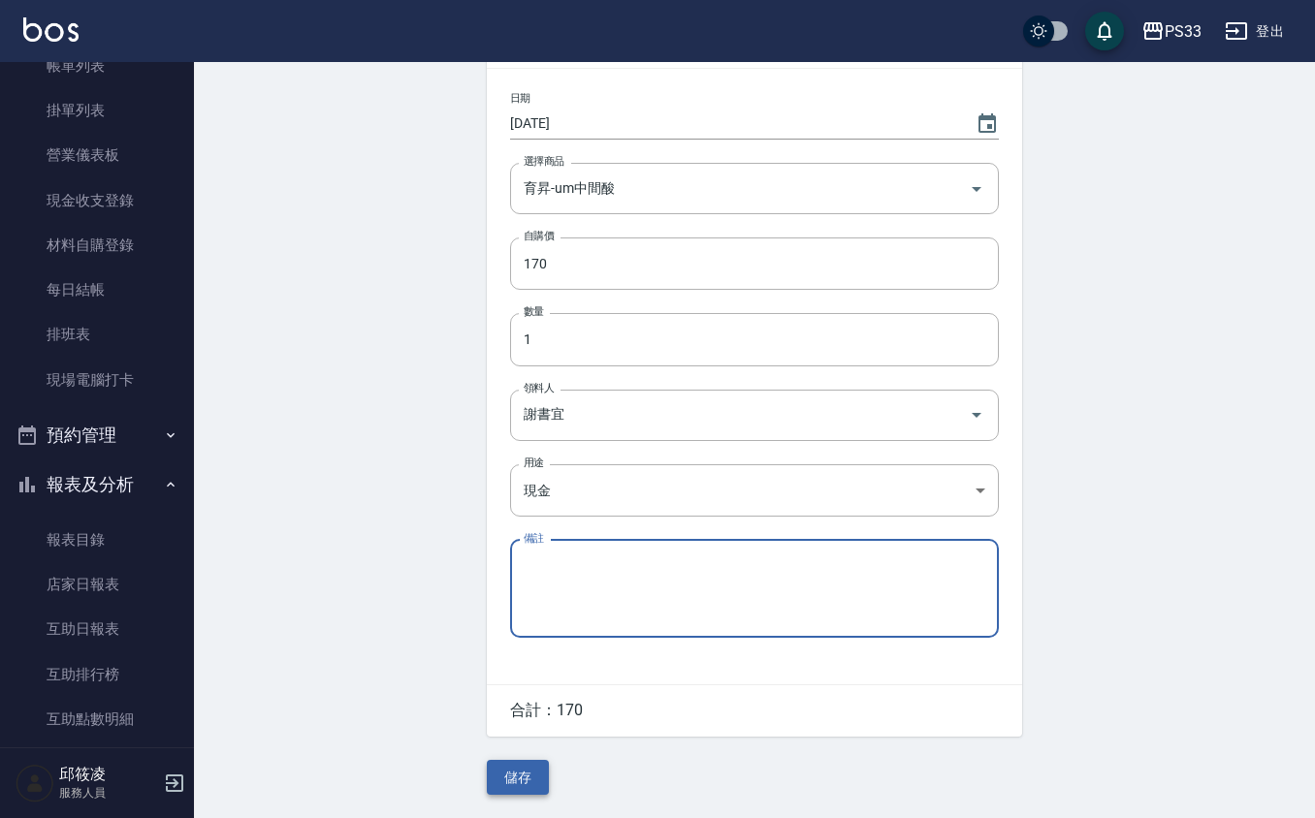
click at [513, 776] on button "儲存" at bounding box center [518, 778] width 62 height 36
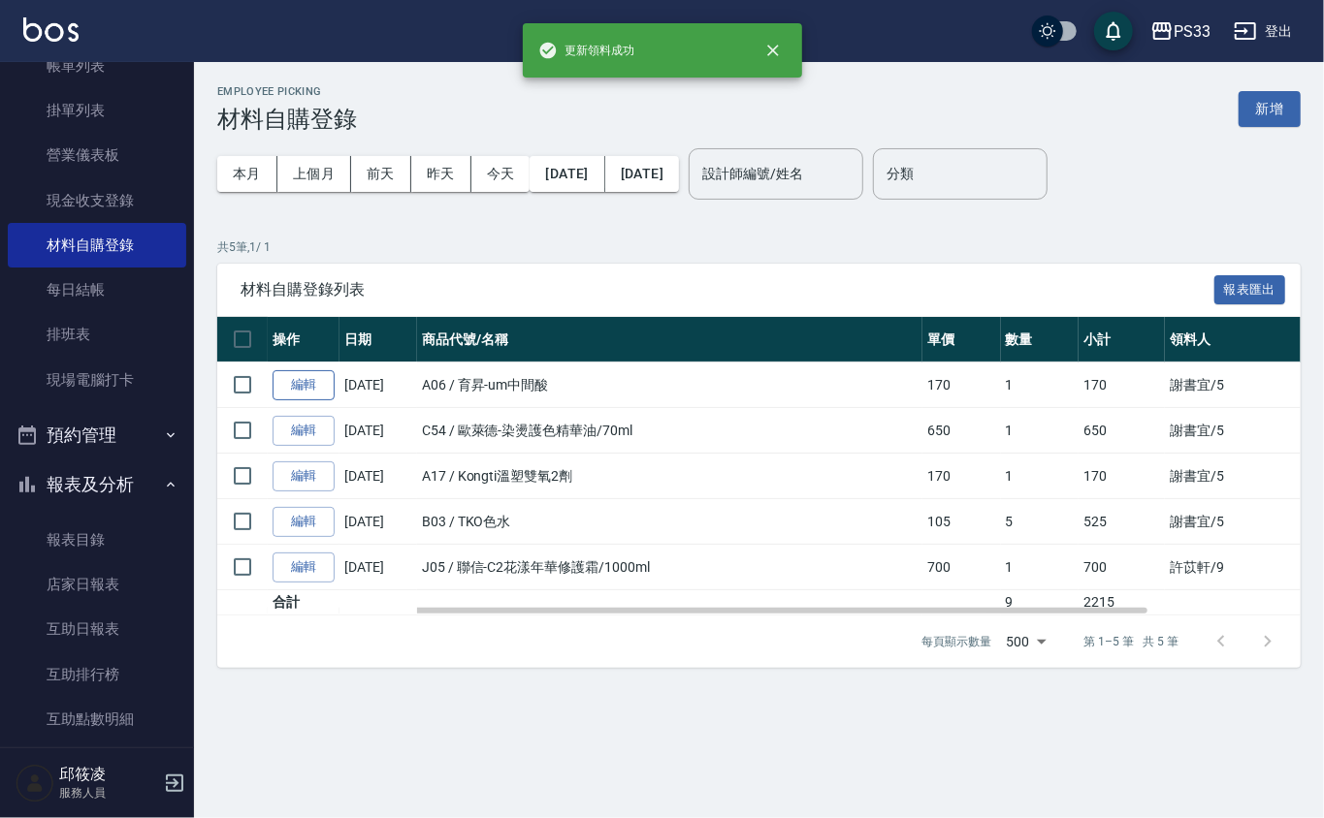
click at [299, 388] on link "編輯" at bounding box center [303, 385] width 62 height 30
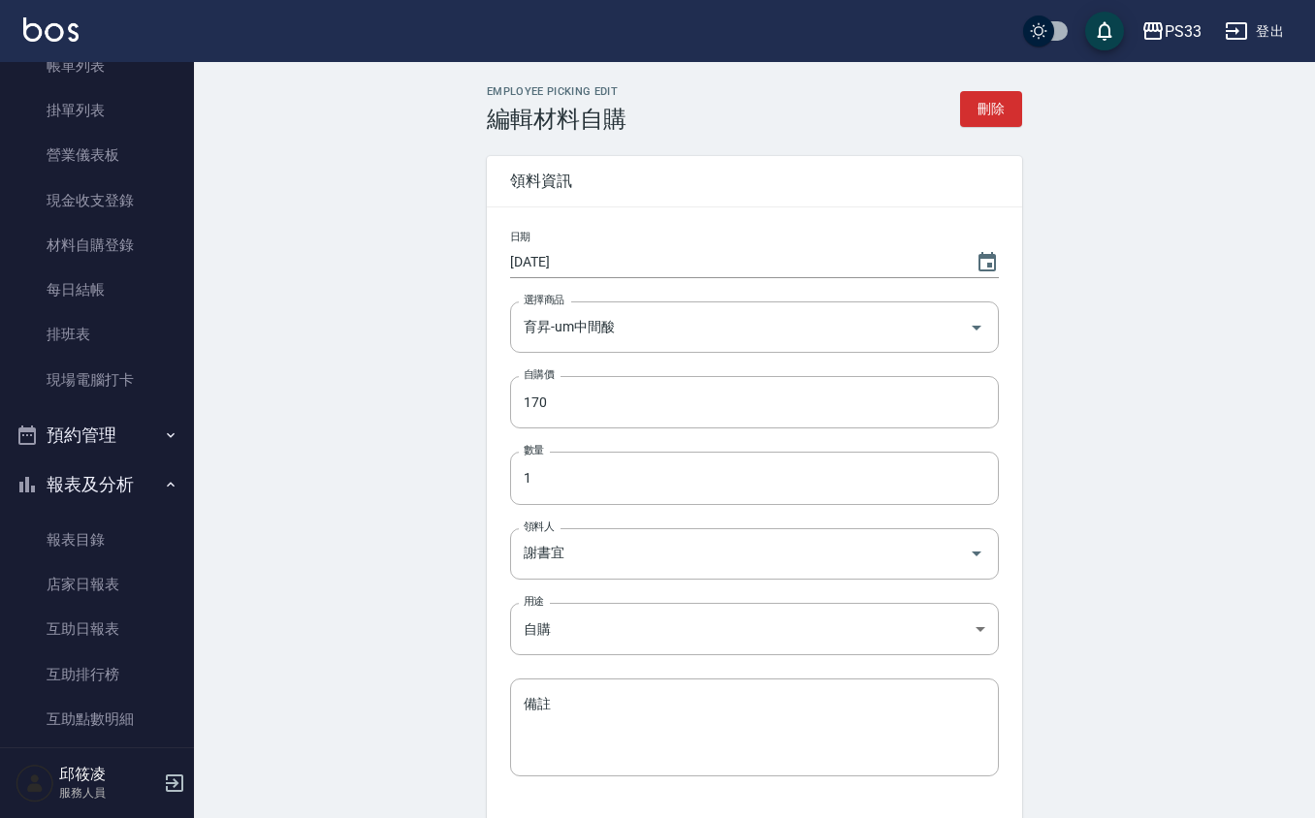
type input "現金"
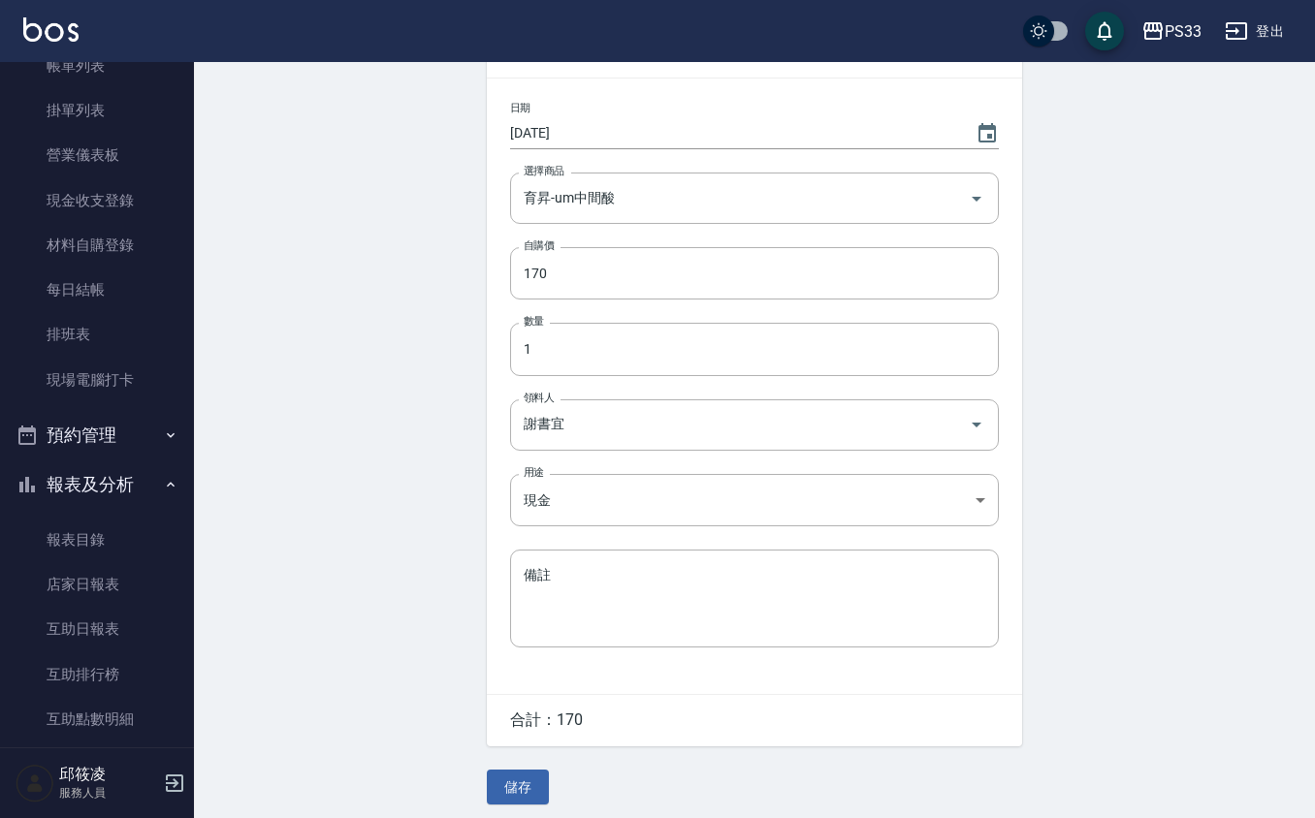
scroll to position [141, 0]
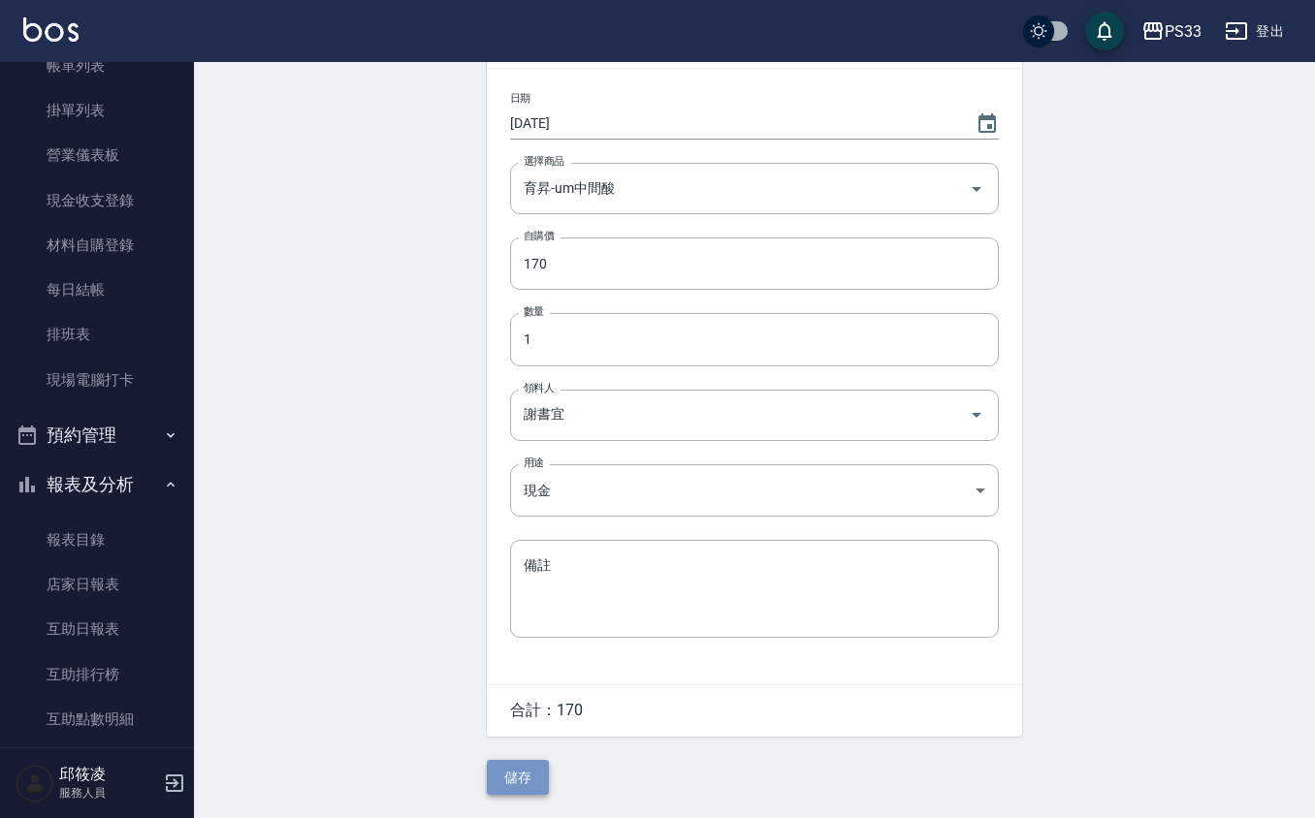
click at [528, 772] on button "儲存" at bounding box center [518, 778] width 62 height 36
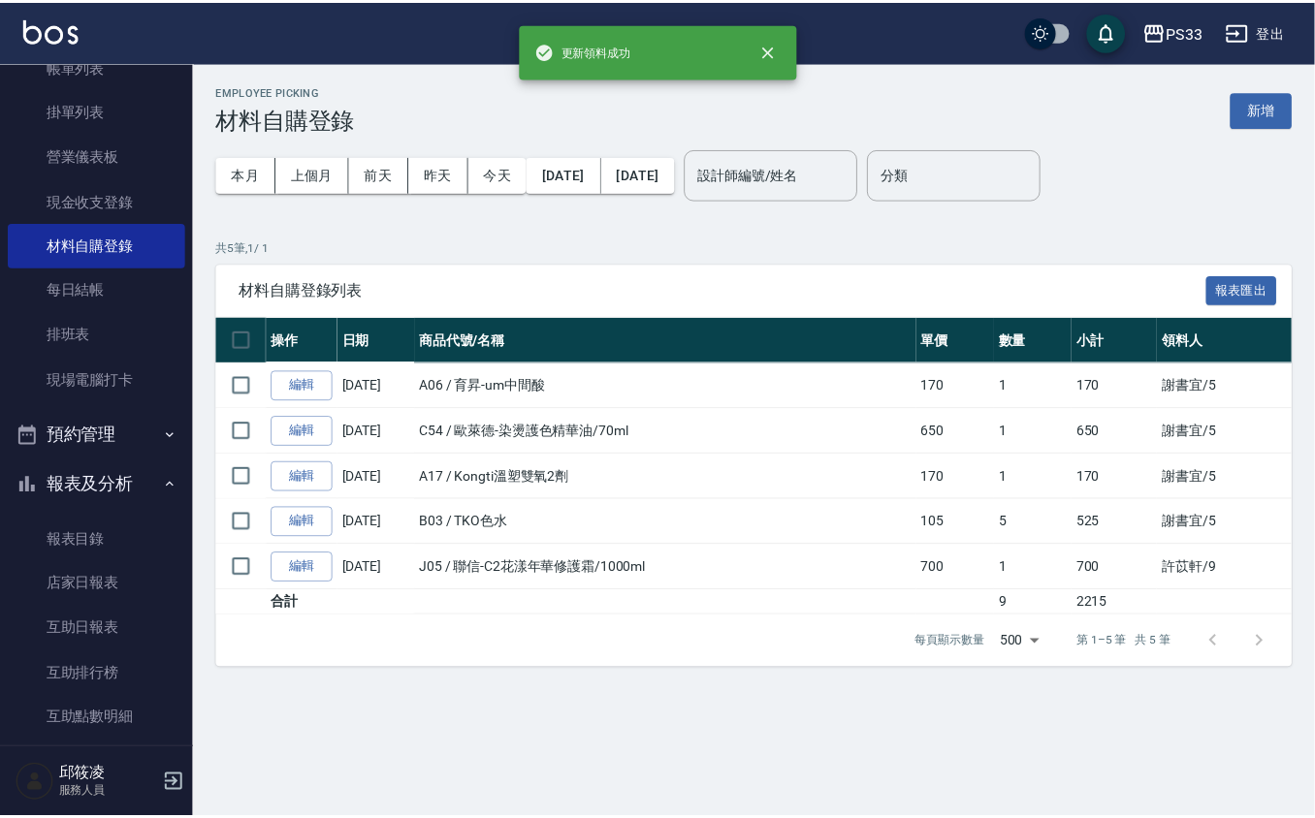
scroll to position [517, 0]
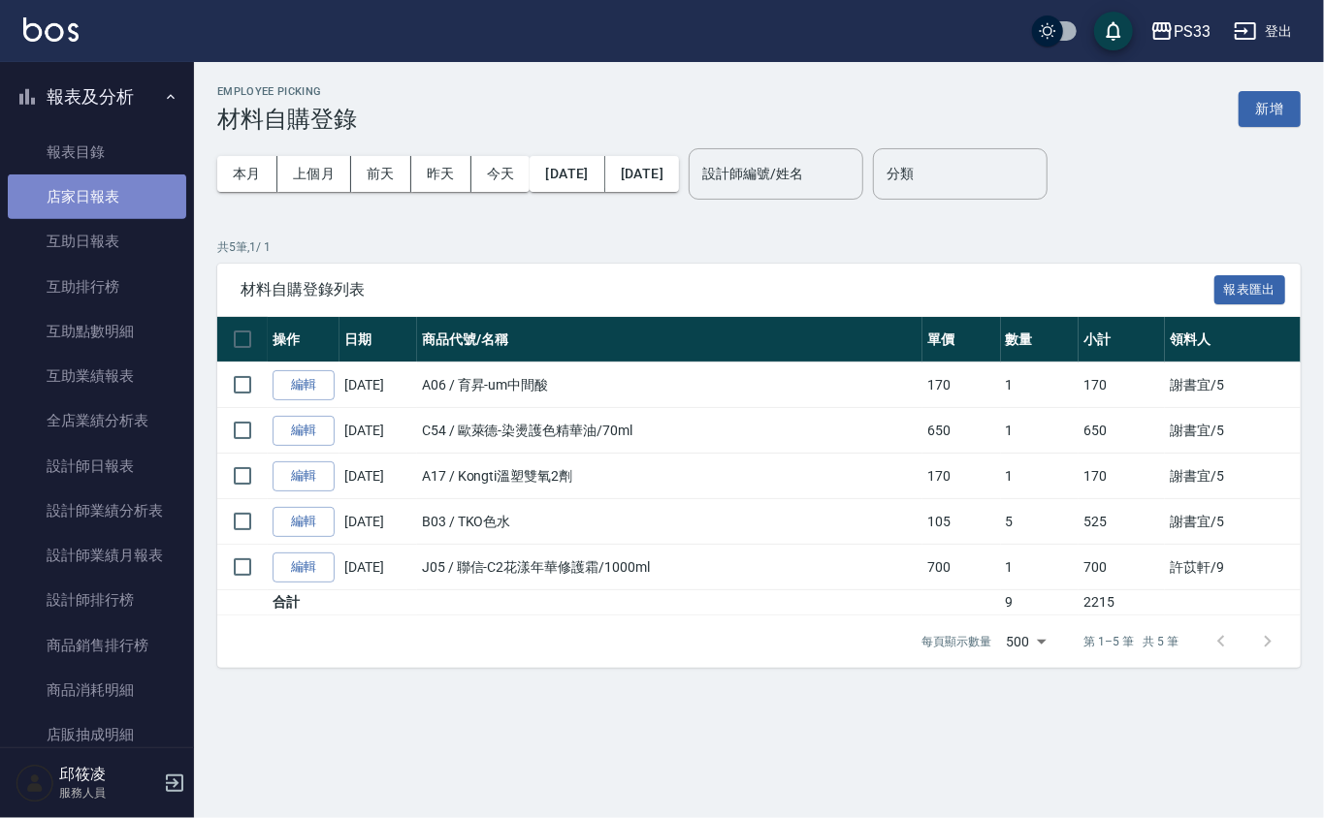
click at [97, 187] on link "店家日報表" at bounding box center [97, 197] width 178 height 45
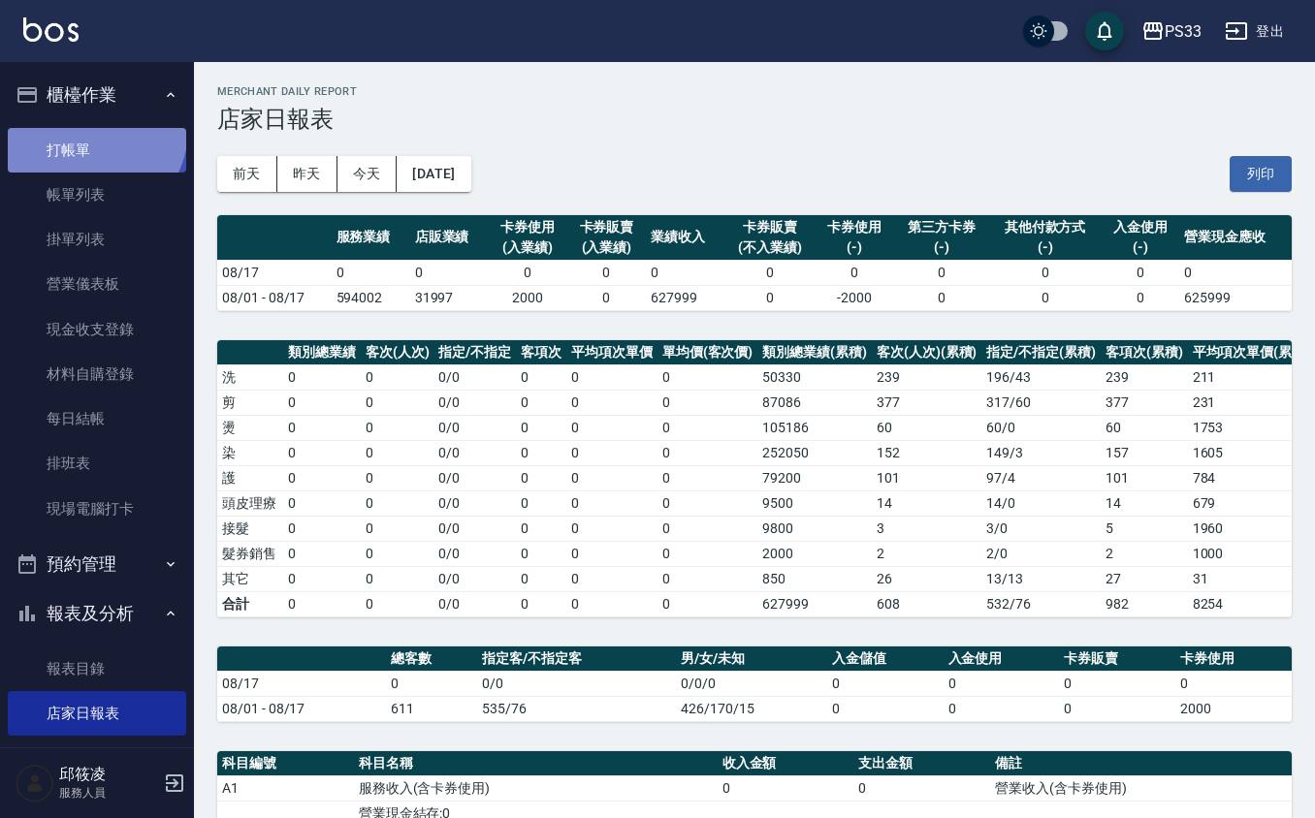
click at [89, 129] on link "打帳單" at bounding box center [97, 150] width 178 height 45
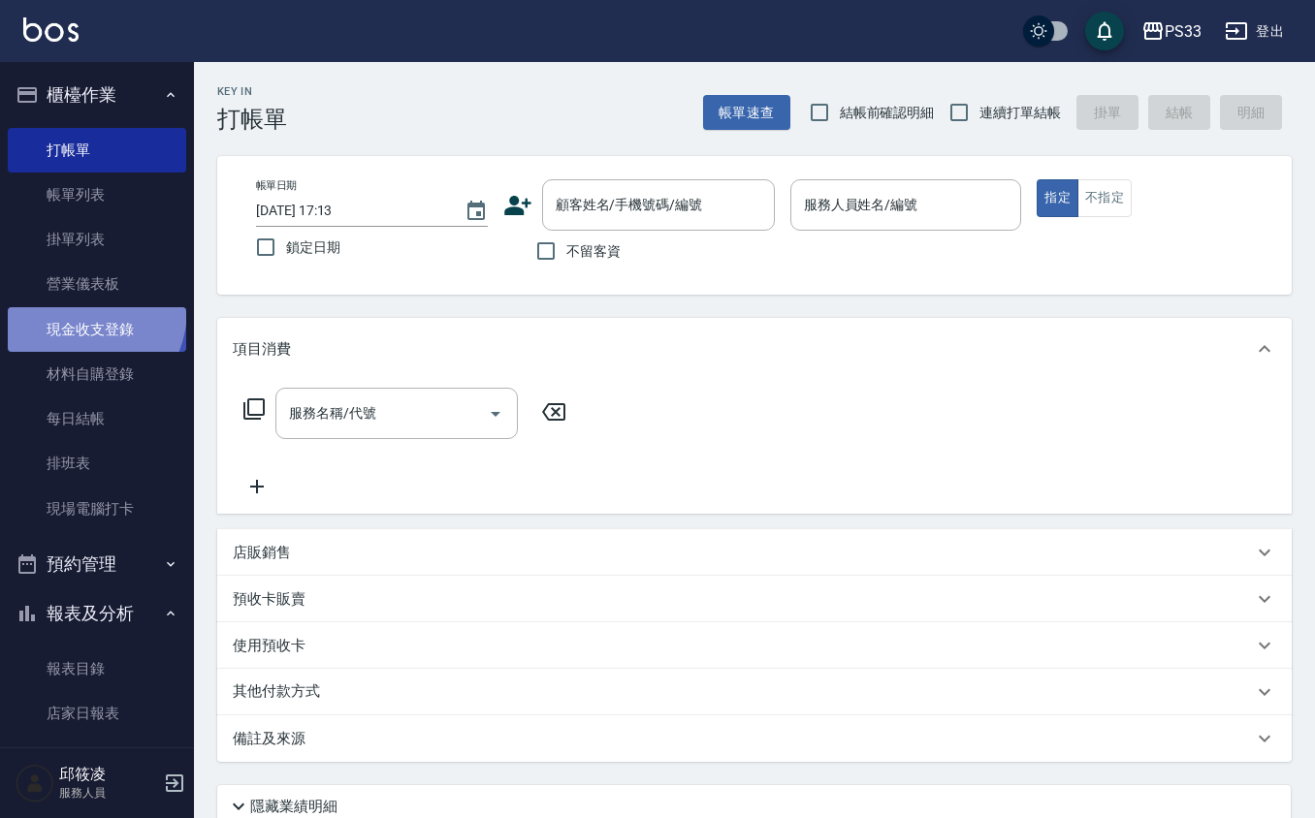
click at [68, 308] on link "現金收支登錄" at bounding box center [97, 329] width 178 height 45
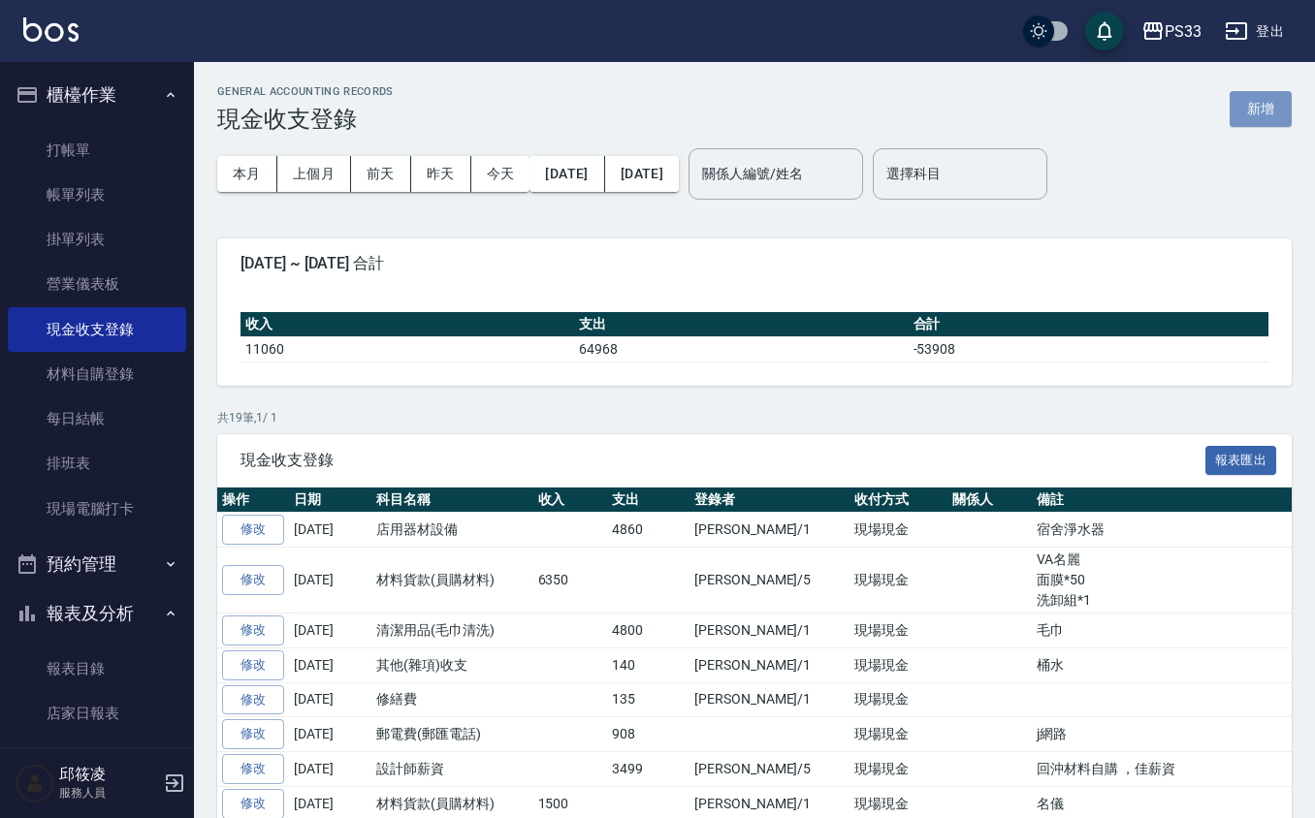
click at [1269, 114] on button "新增" at bounding box center [1261, 109] width 62 height 36
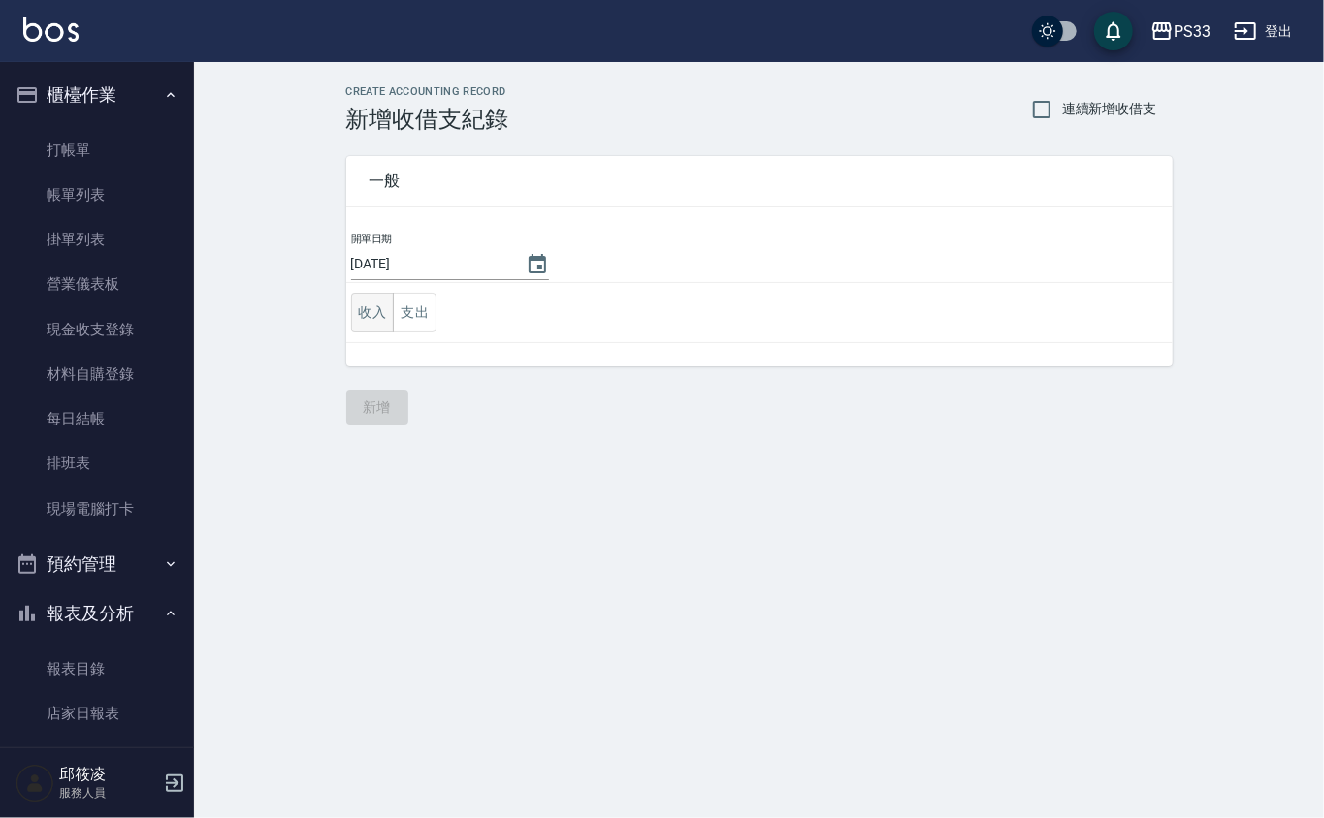
click at [378, 310] on button "收入" at bounding box center [373, 313] width 44 height 40
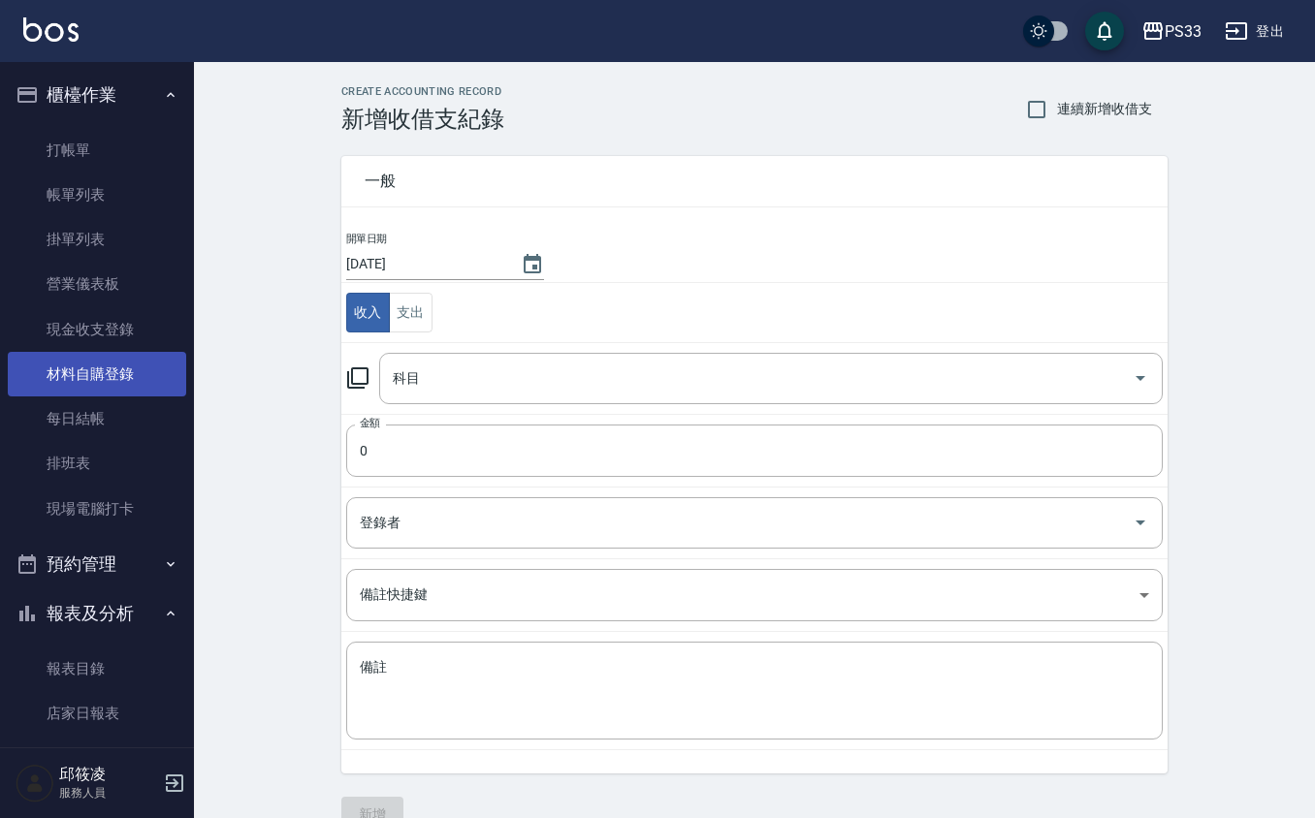
click at [114, 362] on link "材料自購登錄" at bounding box center [97, 374] width 178 height 45
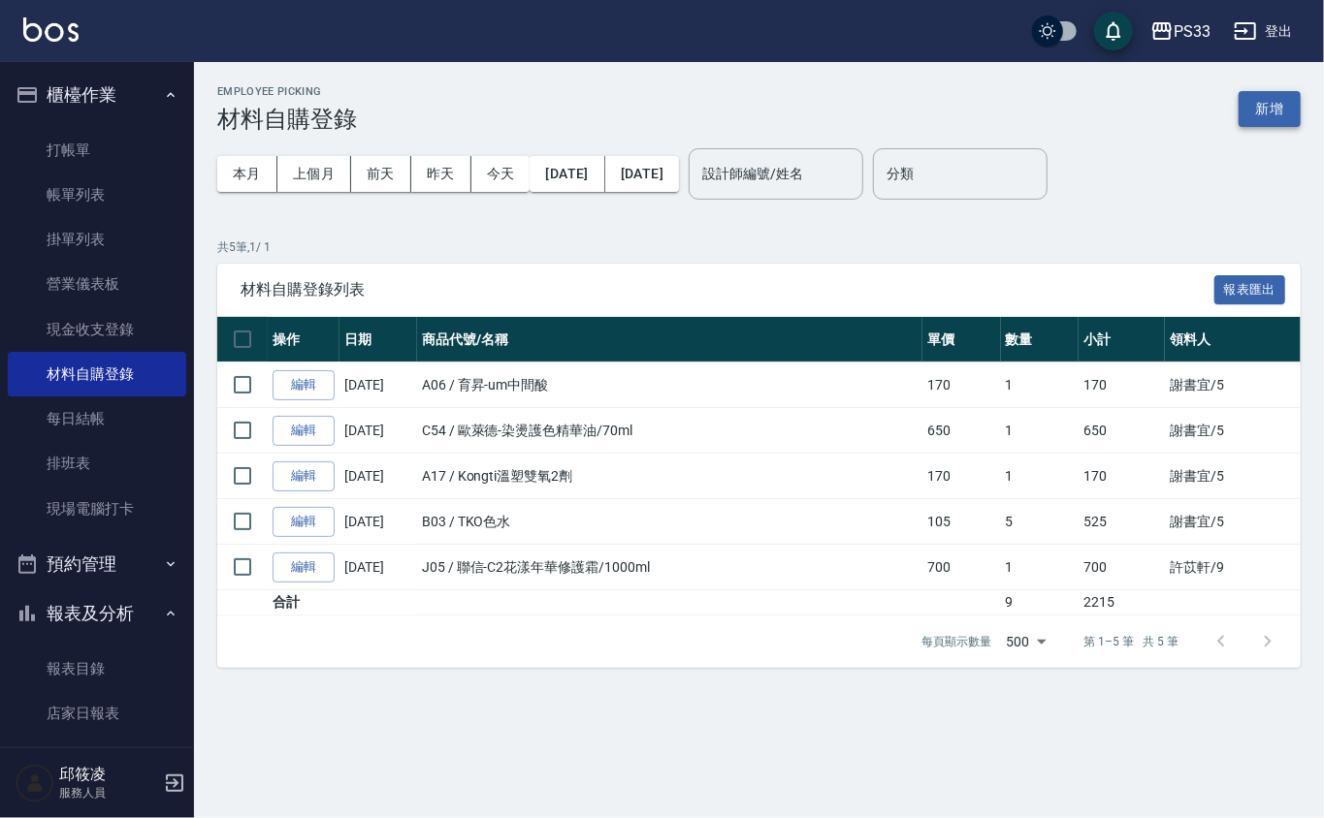
click at [1257, 110] on button "新增" at bounding box center [1269, 109] width 62 height 36
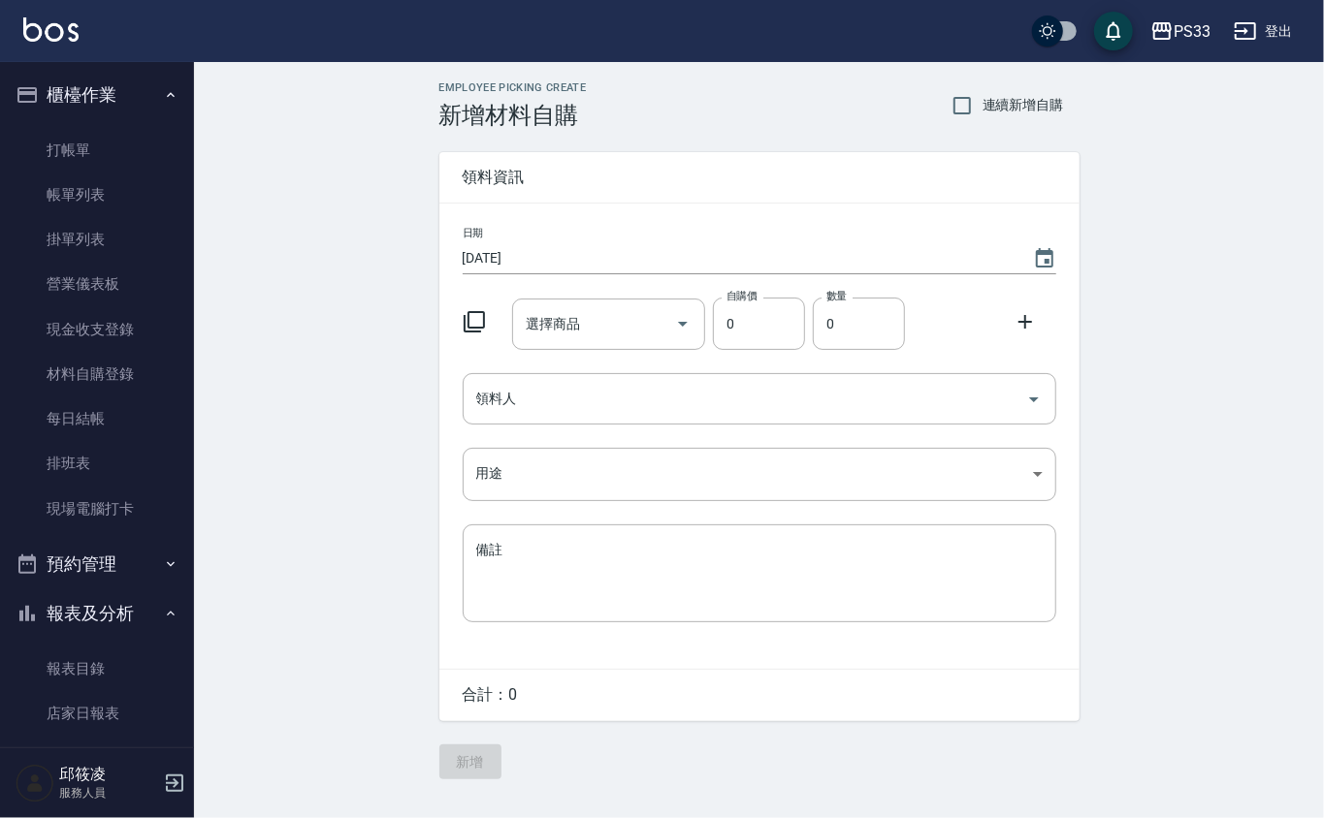
click at [474, 312] on icon at bounding box center [473, 321] width 21 height 21
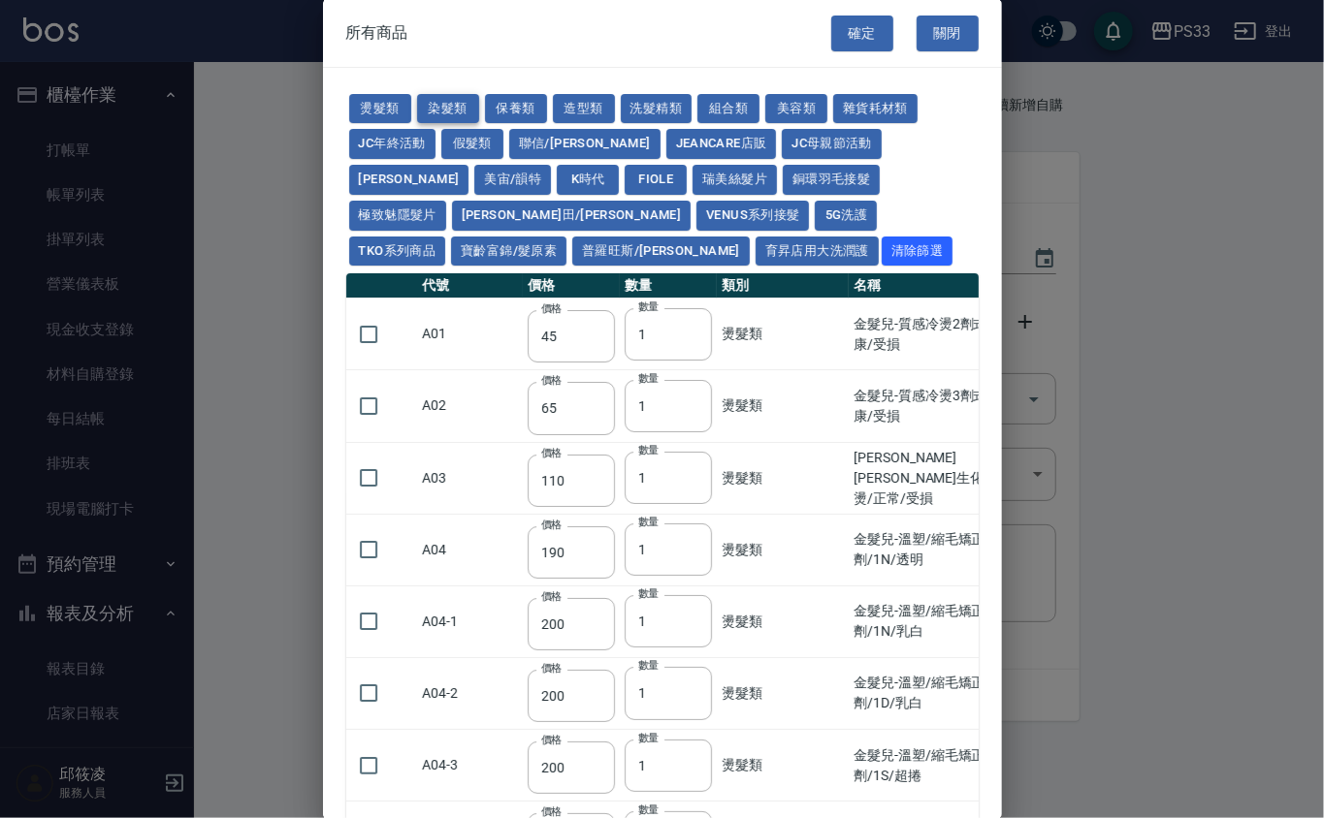
click at [459, 99] on button "染髮類" at bounding box center [448, 109] width 62 height 30
type input "105"
type input "250"
type input "200"
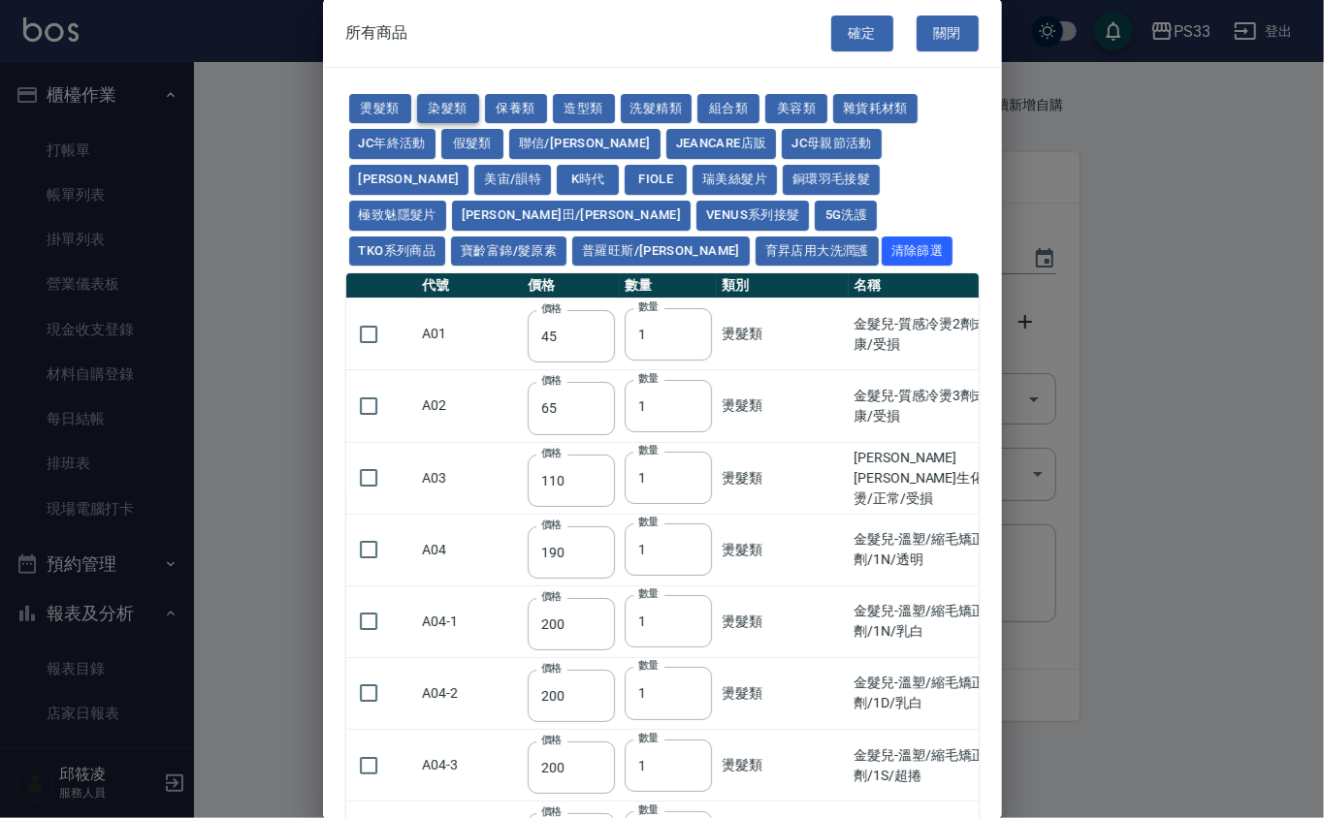
type input "500"
type input "420"
type input "221"
type input "110"
type input "360"
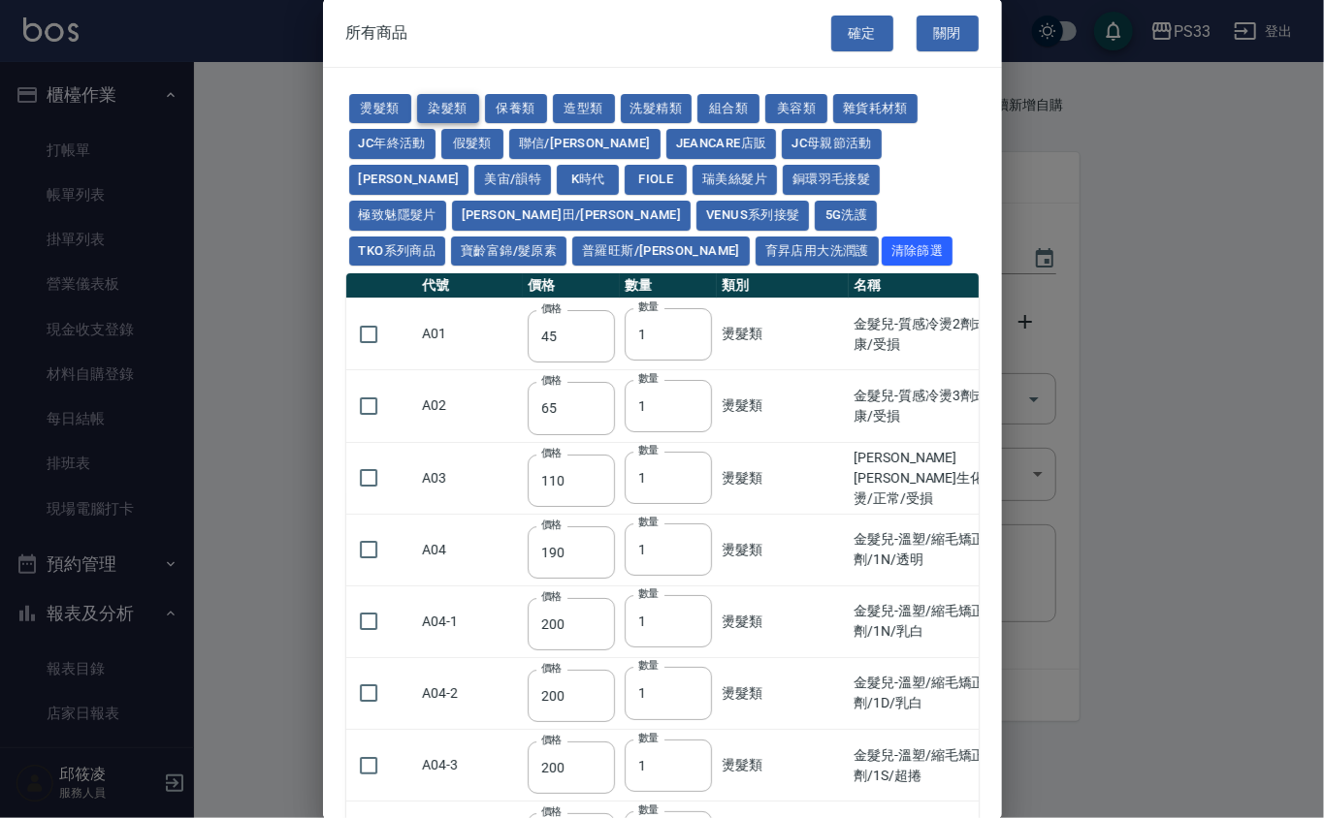
type input "105"
type input "406"
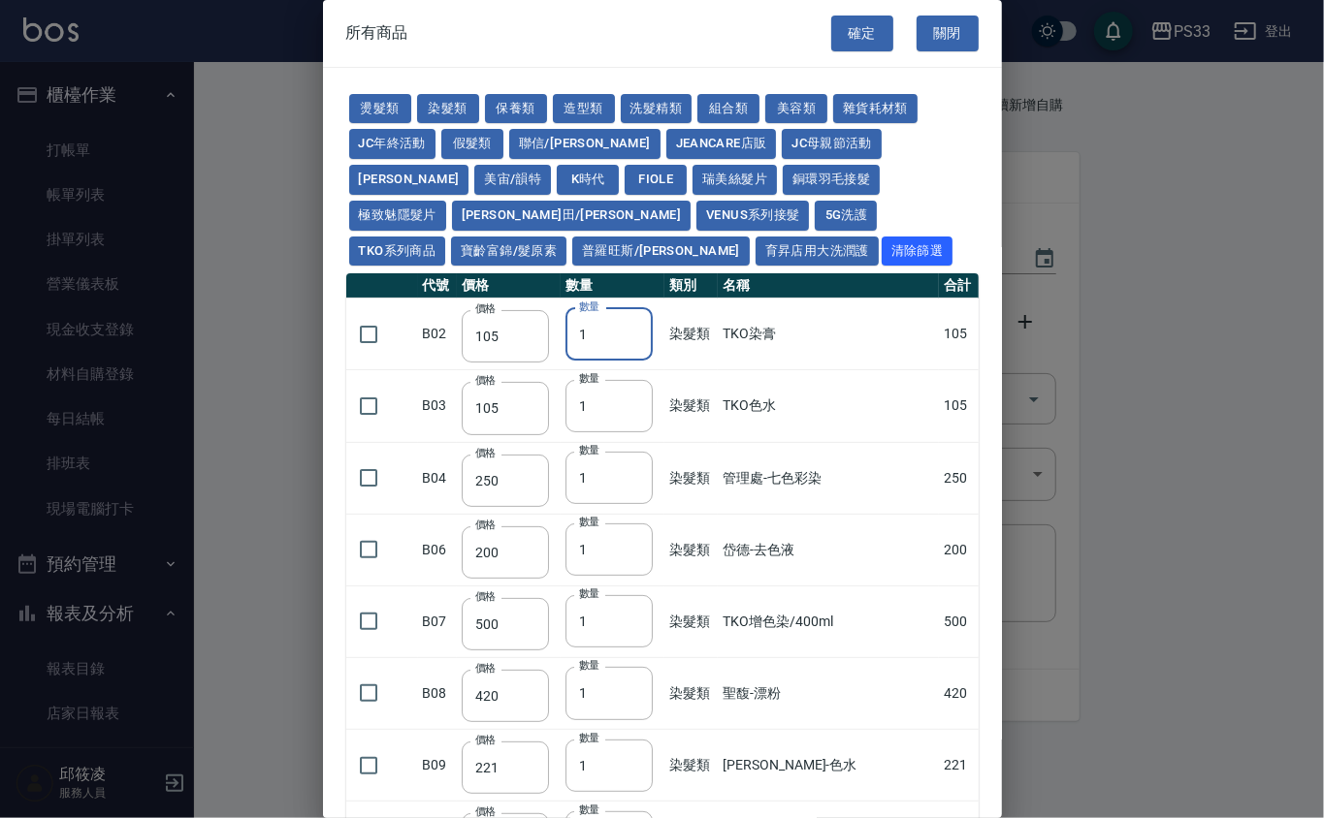
drag, startPoint x: 601, startPoint y: 332, endPoint x: 563, endPoint y: 334, distance: 37.9
click at [565, 334] on input "1" at bounding box center [608, 334] width 87 height 52
type input "25"
click at [363, 326] on input "checkbox" at bounding box center [368, 334] width 41 height 41
checkbox input "true"
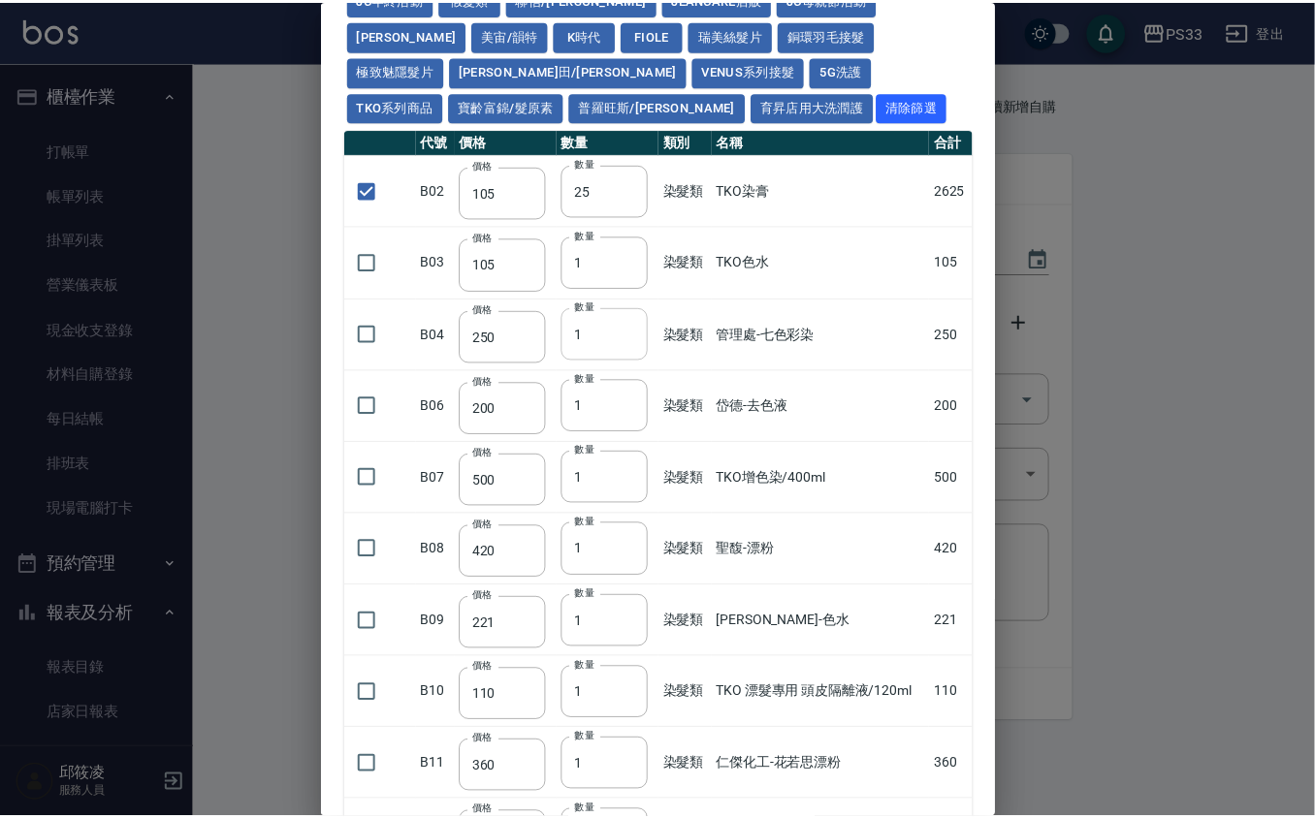
scroll to position [396, 0]
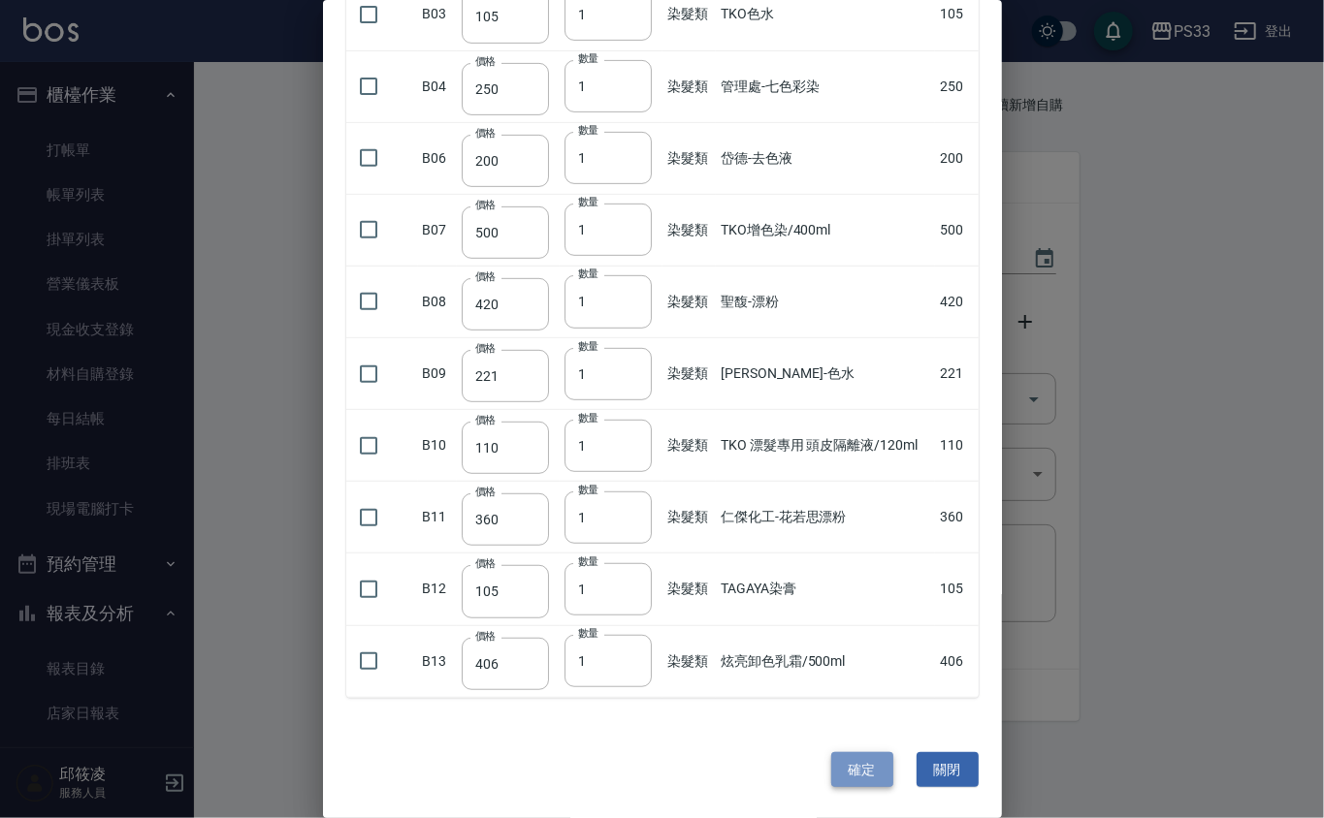
click at [847, 761] on button "確定" at bounding box center [862, 770] width 62 height 36
type input "TKO染膏"
type input "105"
type input "25"
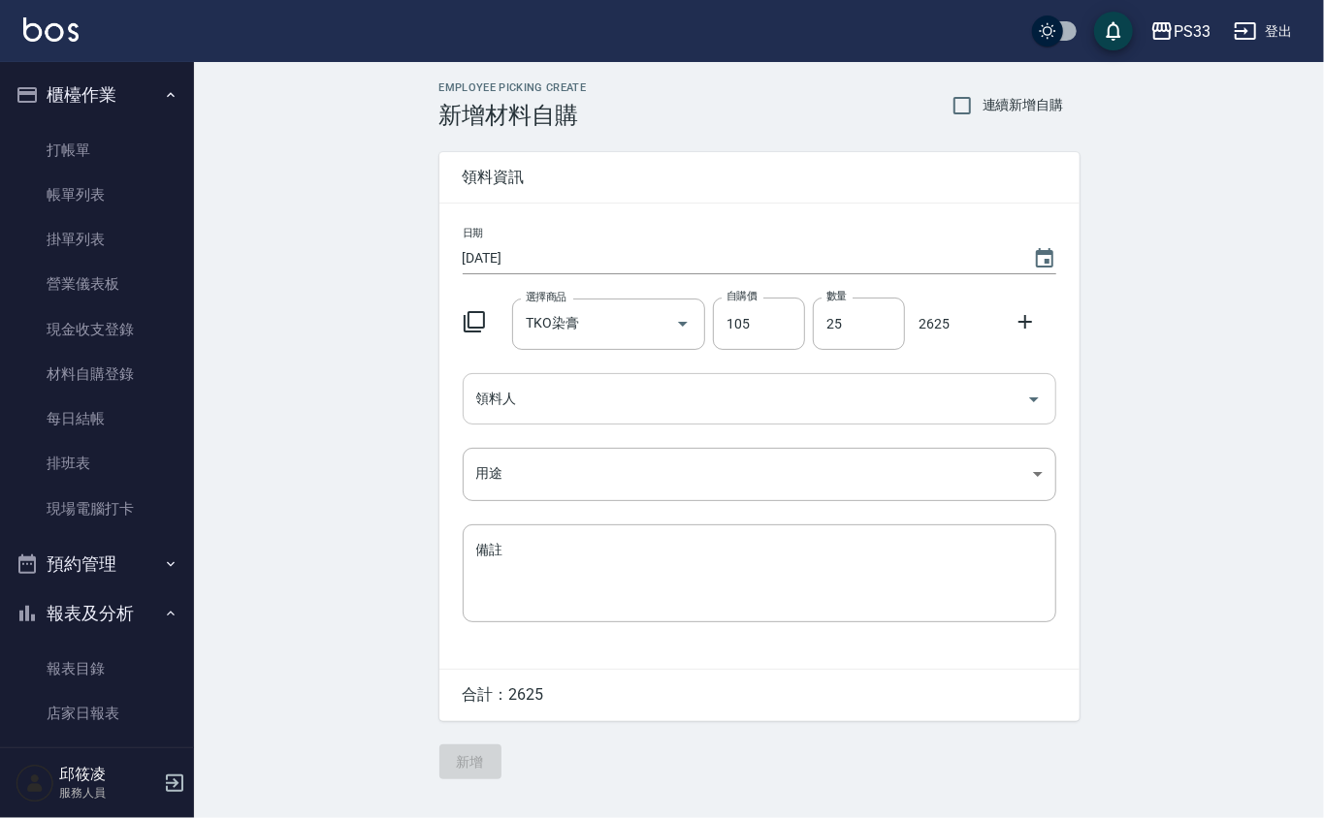
click at [510, 394] on input "領料人" at bounding box center [744, 399] width 547 height 34
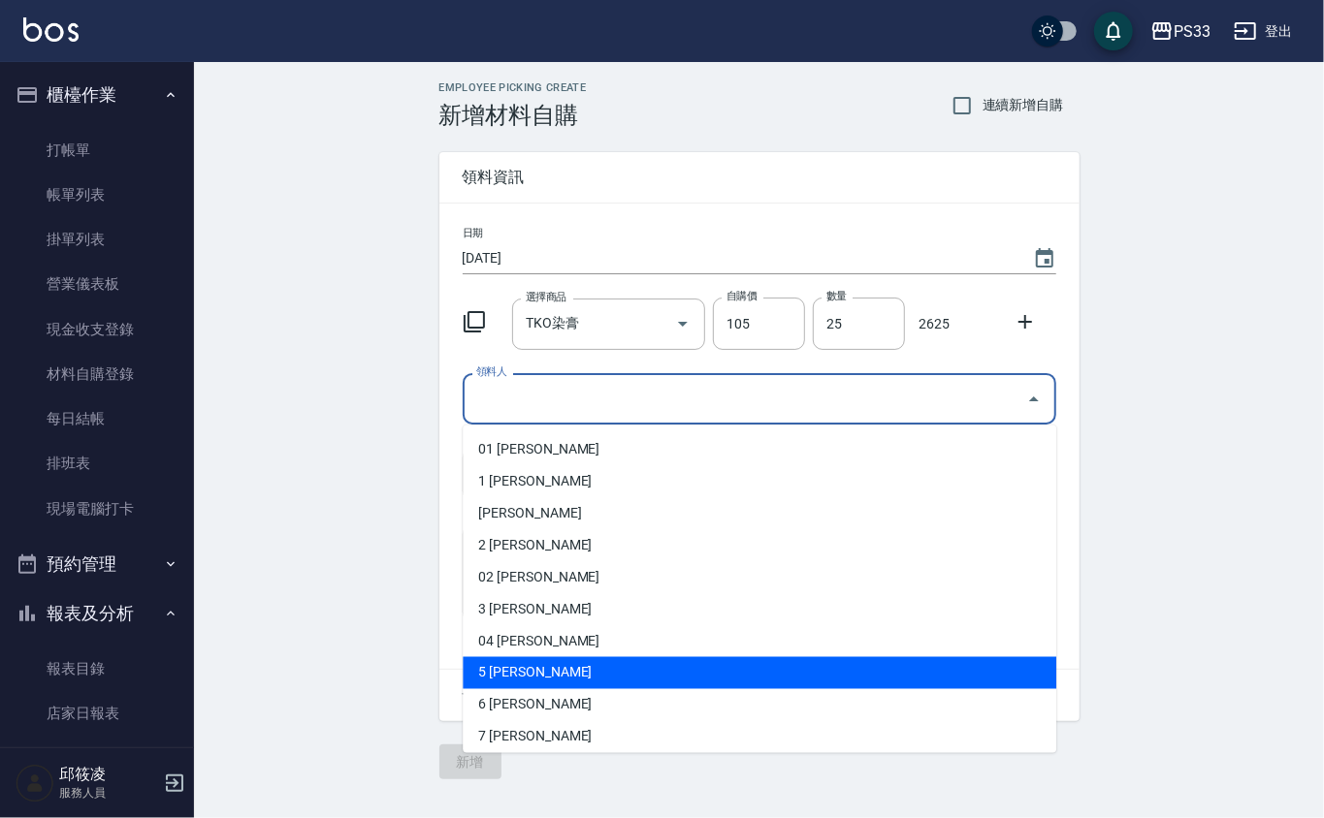
click at [549, 672] on li "5 [PERSON_NAME]" at bounding box center [759, 673] width 593 height 32
type input "謝書宜"
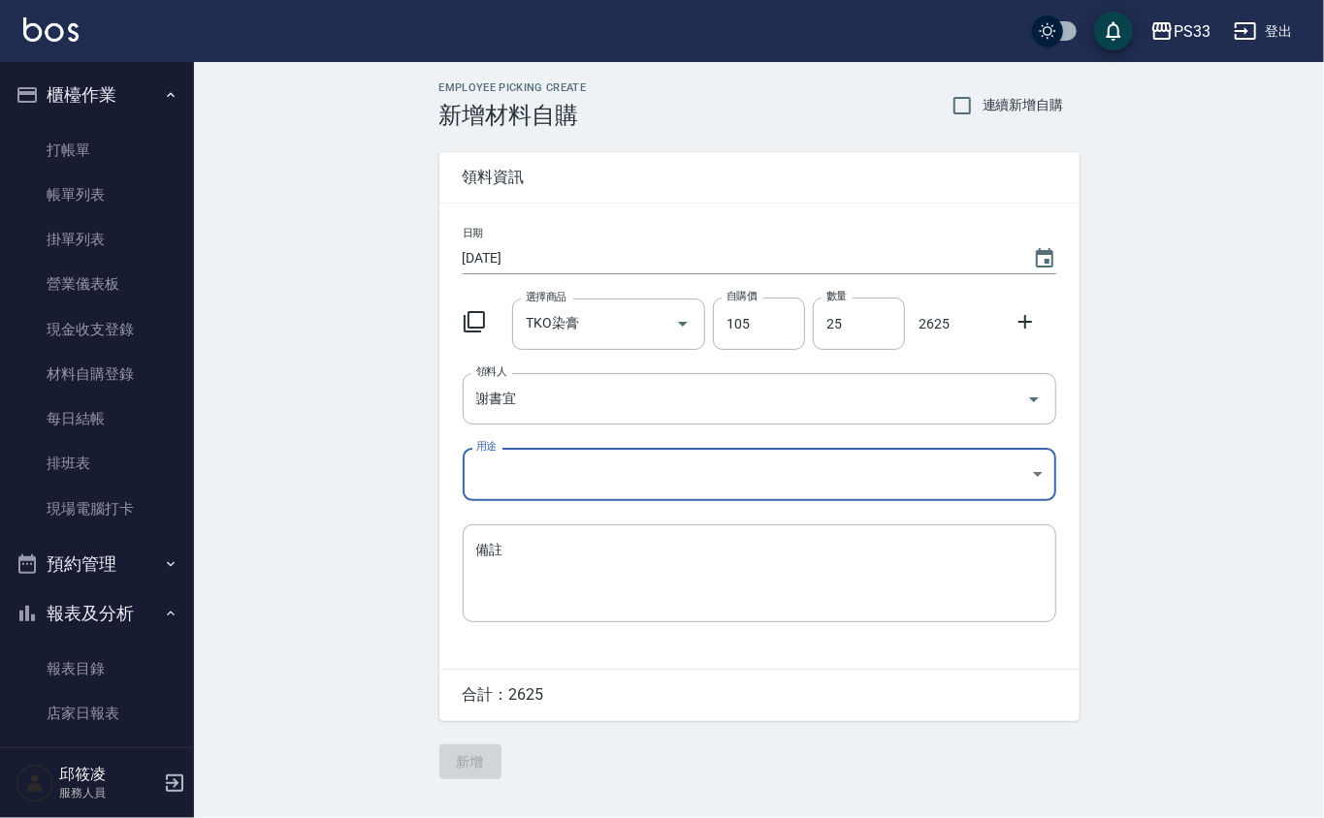
click at [516, 465] on body "PS33 登出 櫃檯作業 打帳單 帳單列表 掛單列表 營業儀表板 現金收支登錄 材料自購登錄 每日結帳 排班表 現場電腦打卡 預約管理 預約管理 單日預約紀錄…" at bounding box center [662, 409] width 1324 height 818
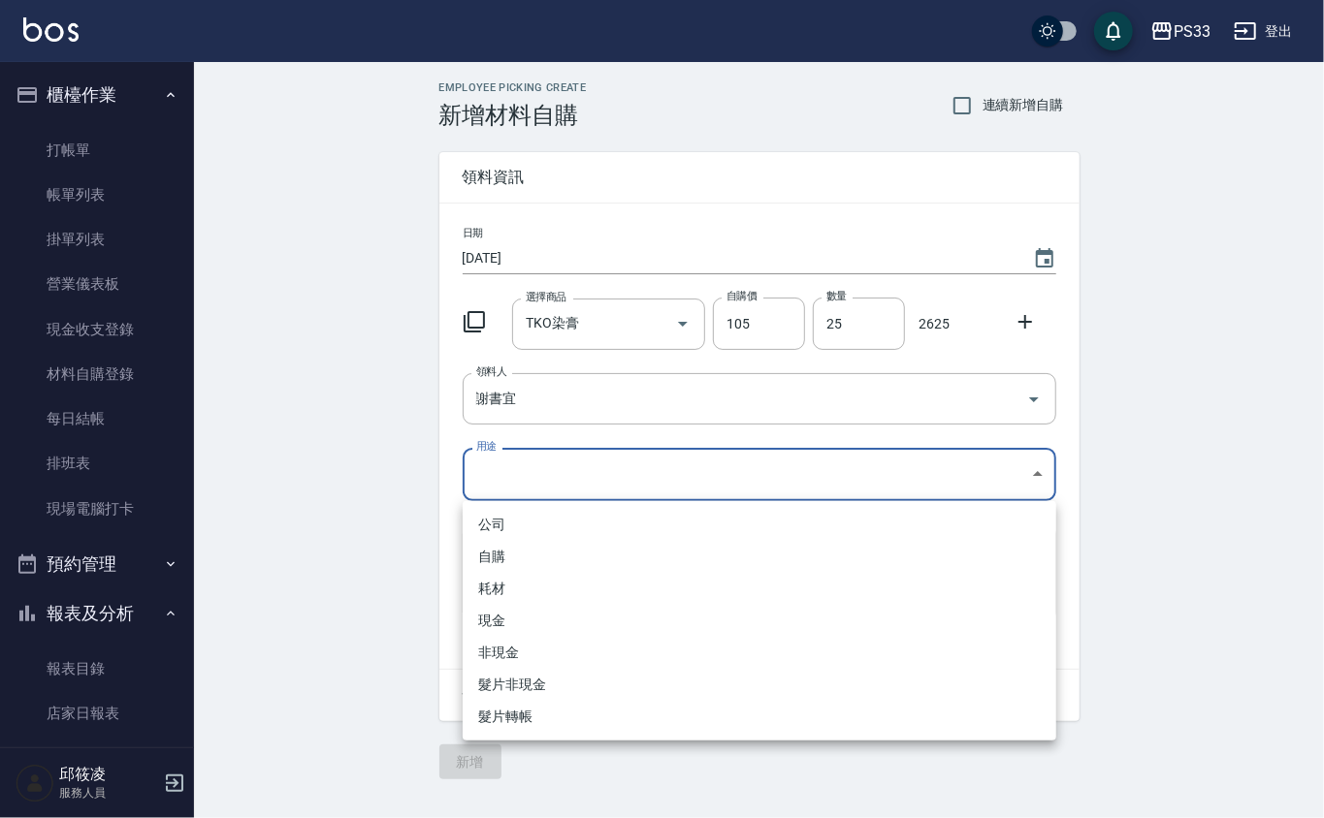
click at [543, 629] on li "現金" at bounding box center [759, 621] width 593 height 32
type input "現金"
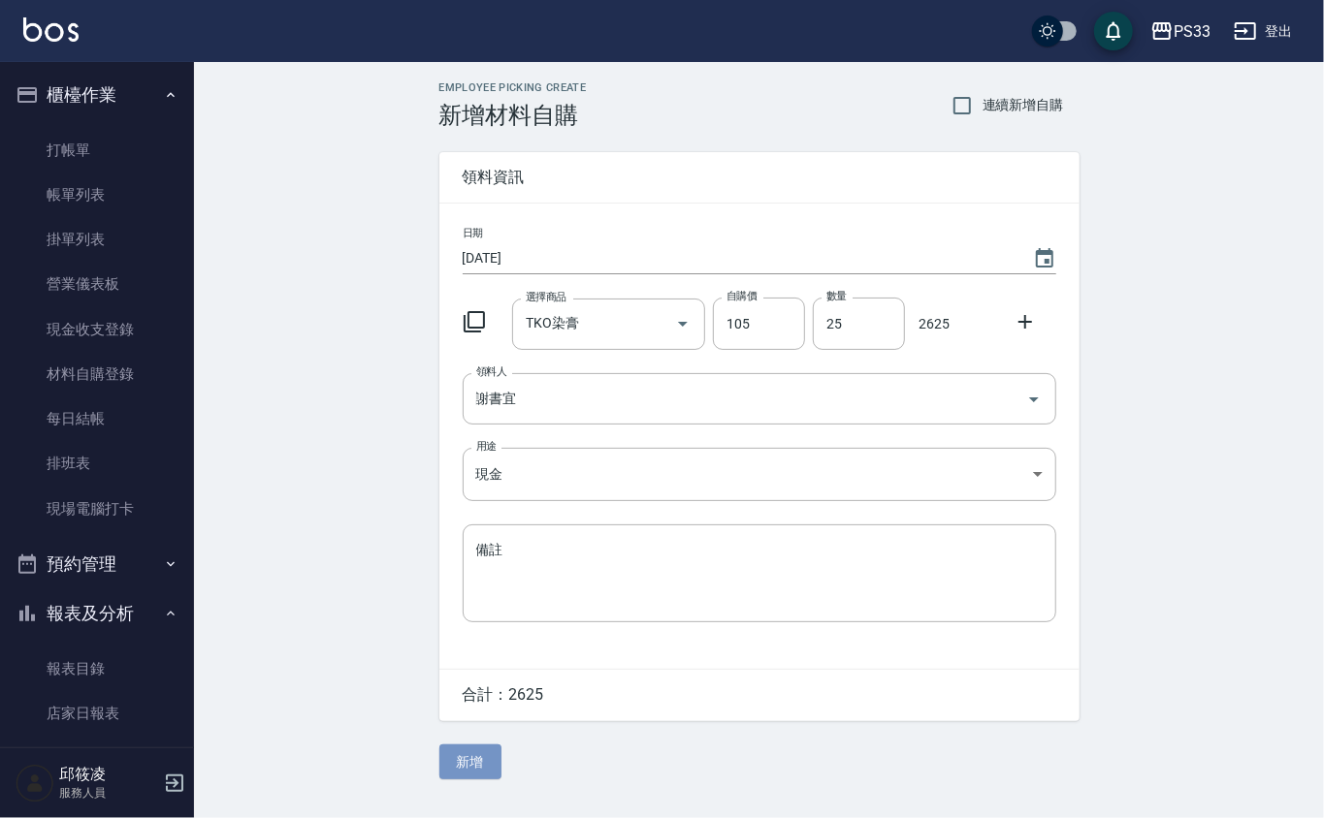
drag, startPoint x: 474, startPoint y: 777, endPoint x: 473, endPoint y: 761, distance: 15.5
click at [471, 772] on button "新增" at bounding box center [470, 763] width 62 height 36
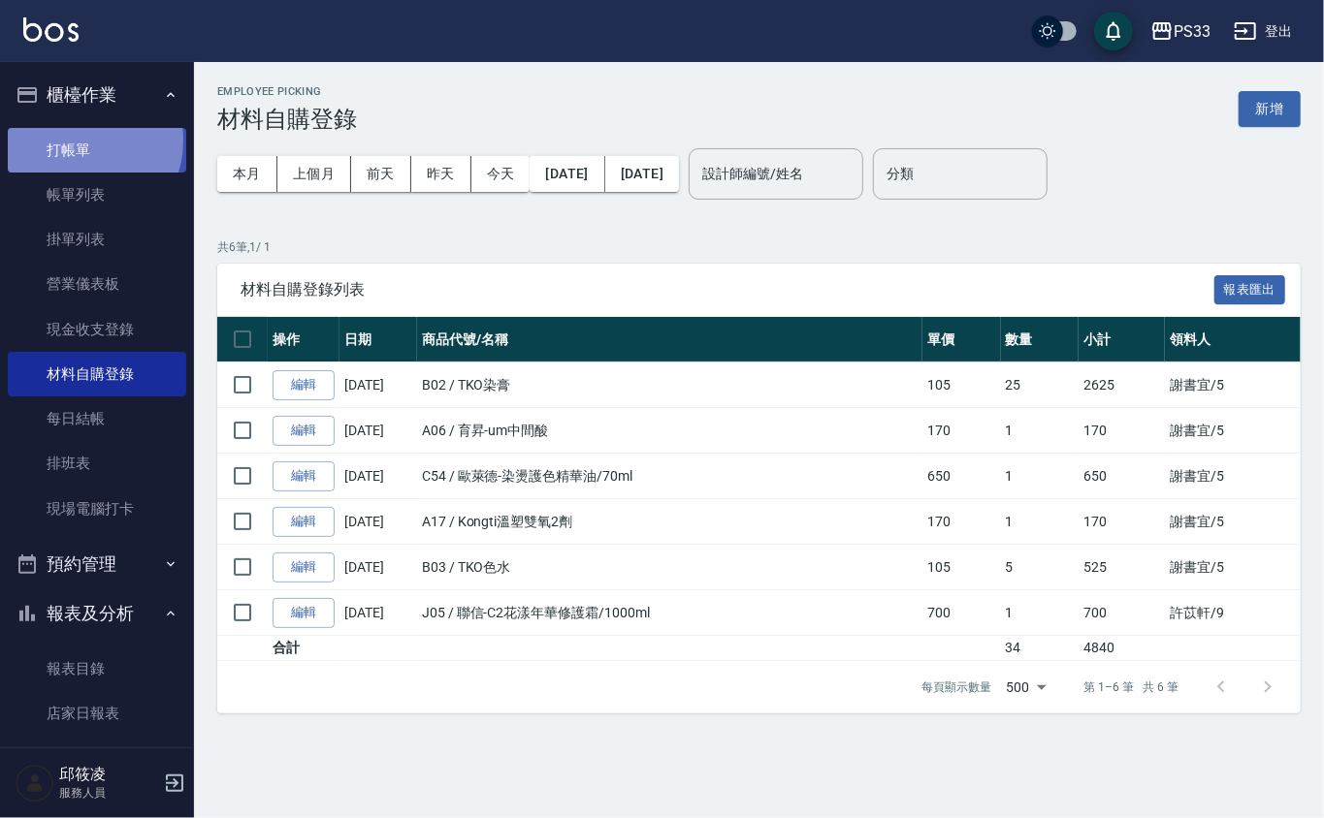
click at [76, 140] on link "打帳單" at bounding box center [97, 150] width 178 height 45
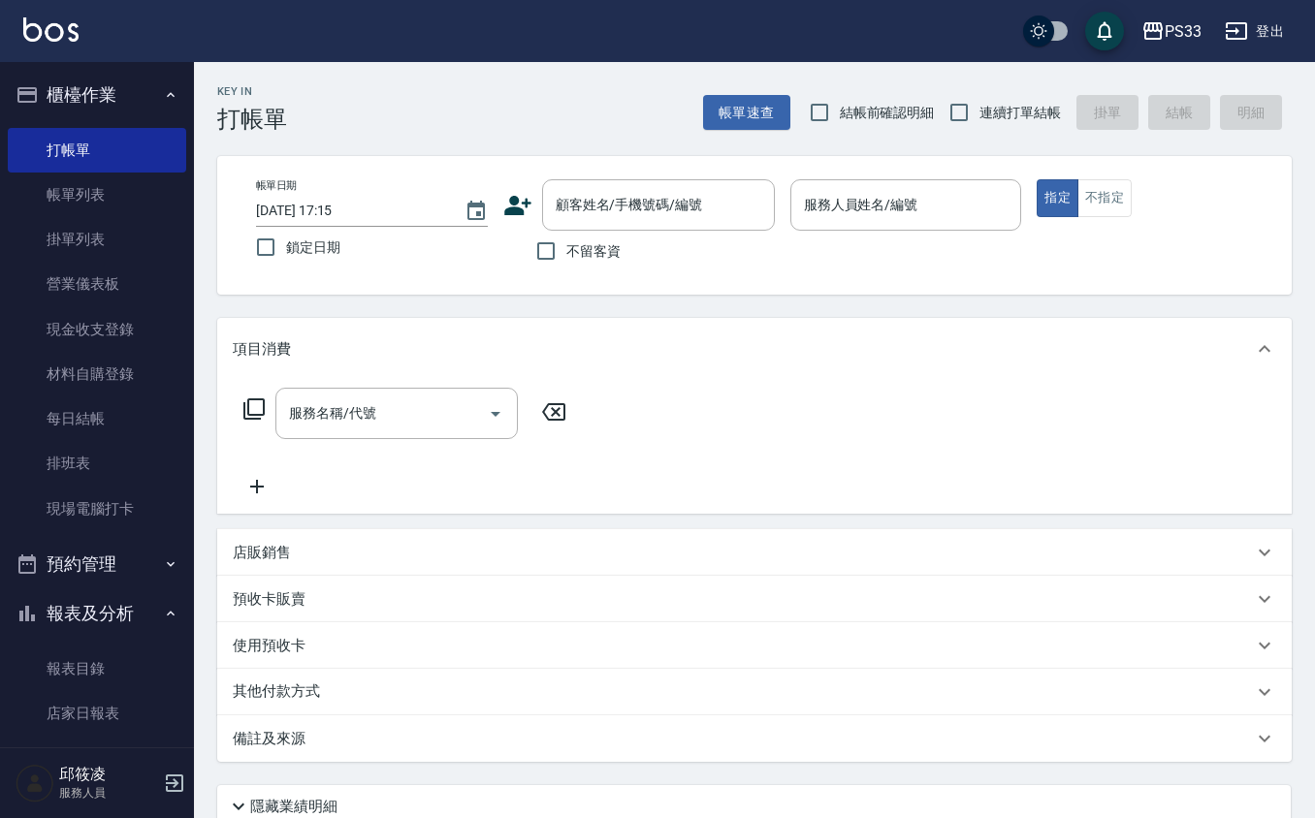
click at [518, 207] on icon at bounding box center [517, 205] width 29 height 29
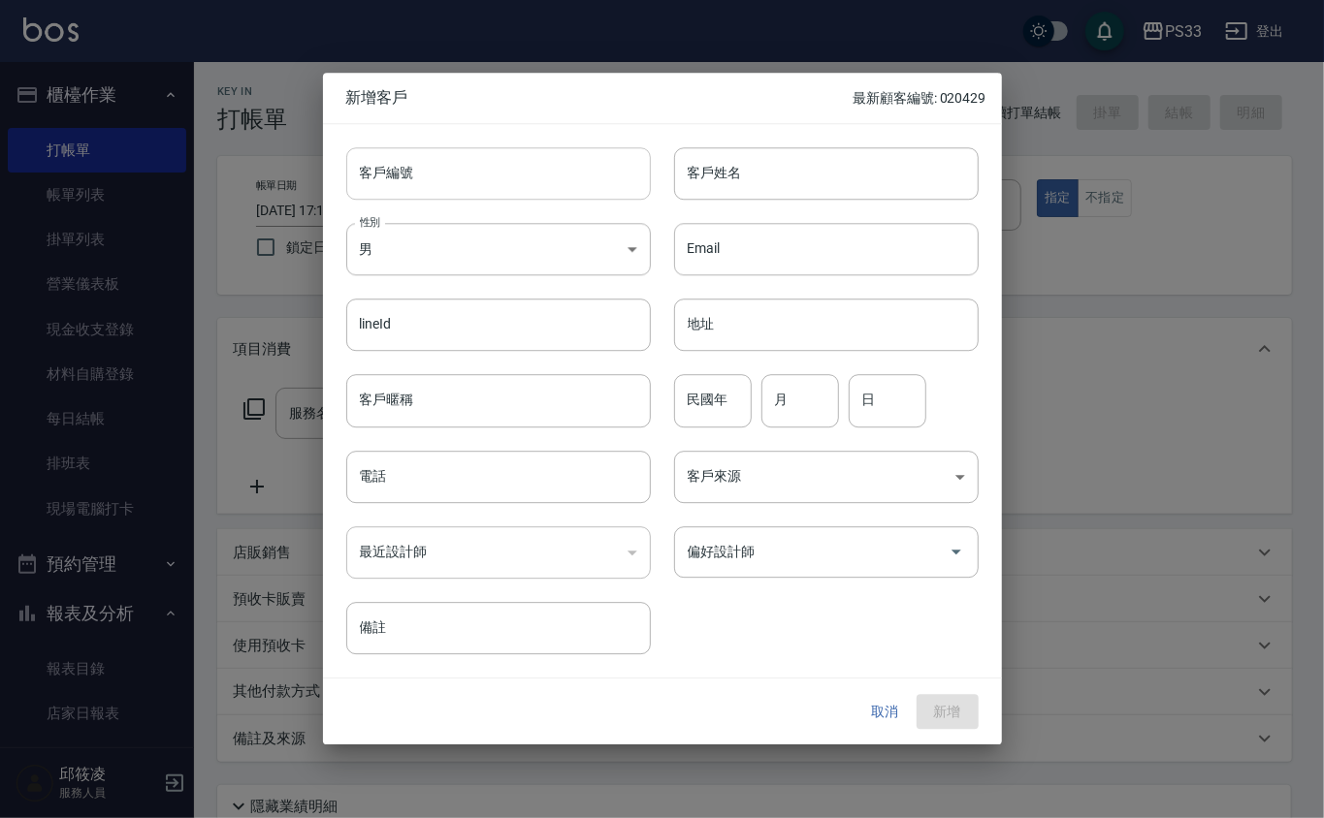
click at [513, 183] on input "客戶編號" at bounding box center [498, 173] width 304 height 52
type input "191224"
type input "5"
type input "[PERSON_NAME]"
type input "72"
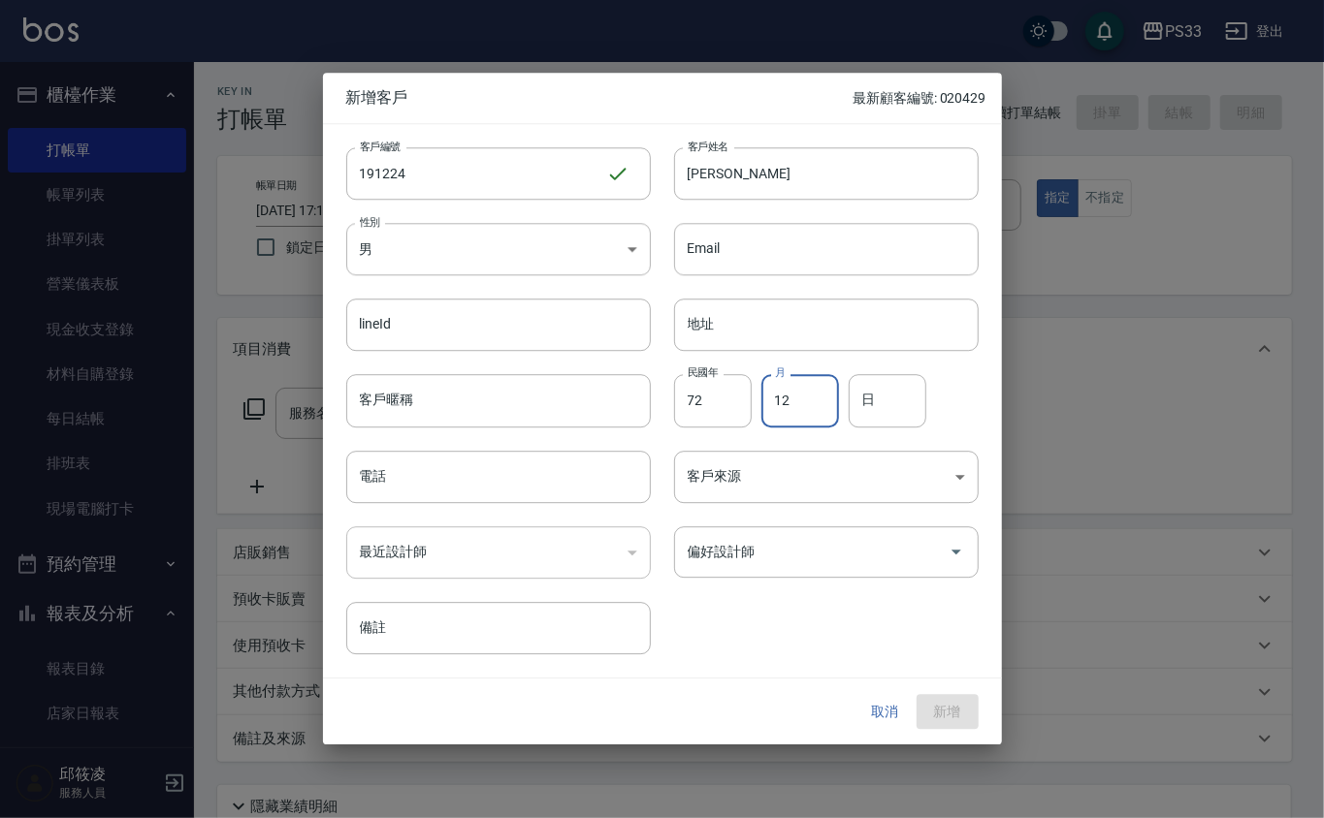
type input "12"
type input "24"
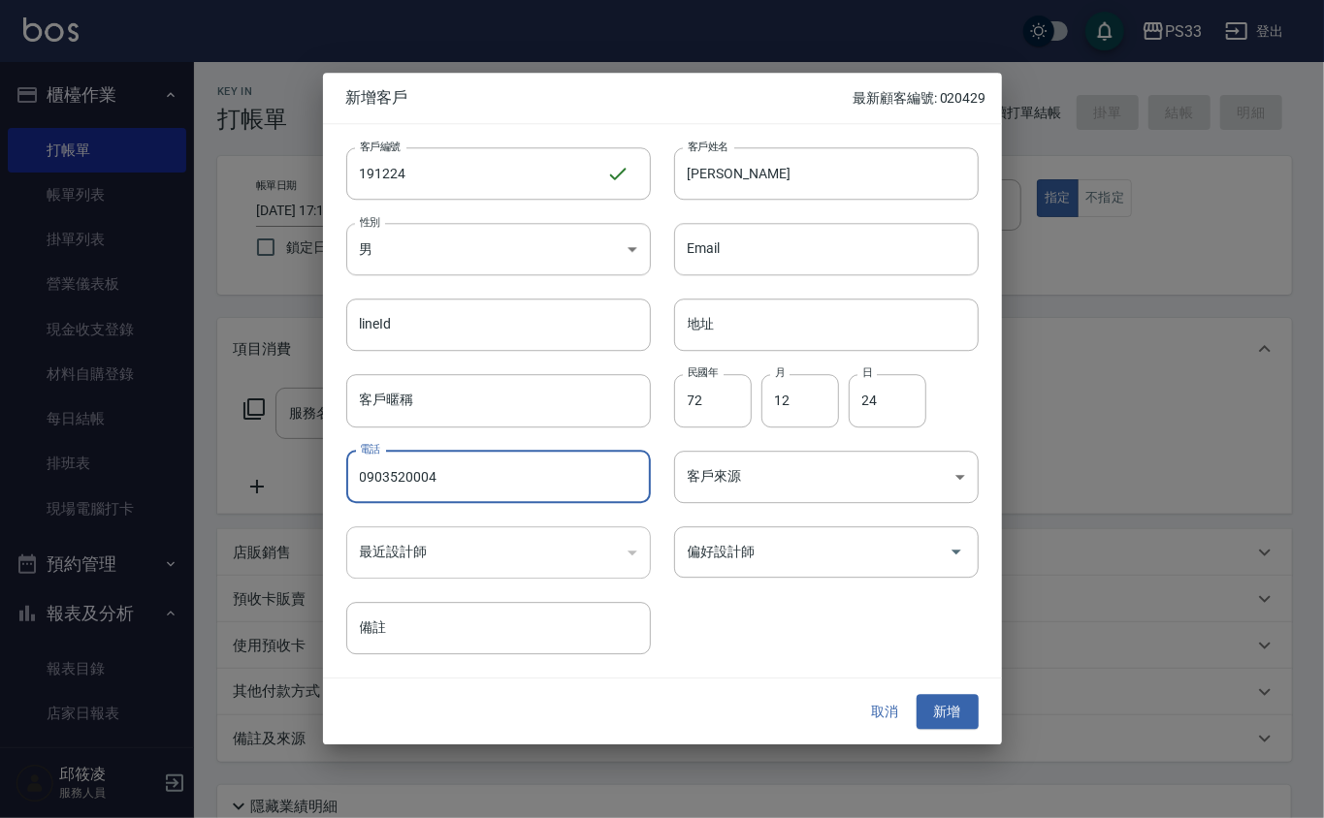
type input "0903520004"
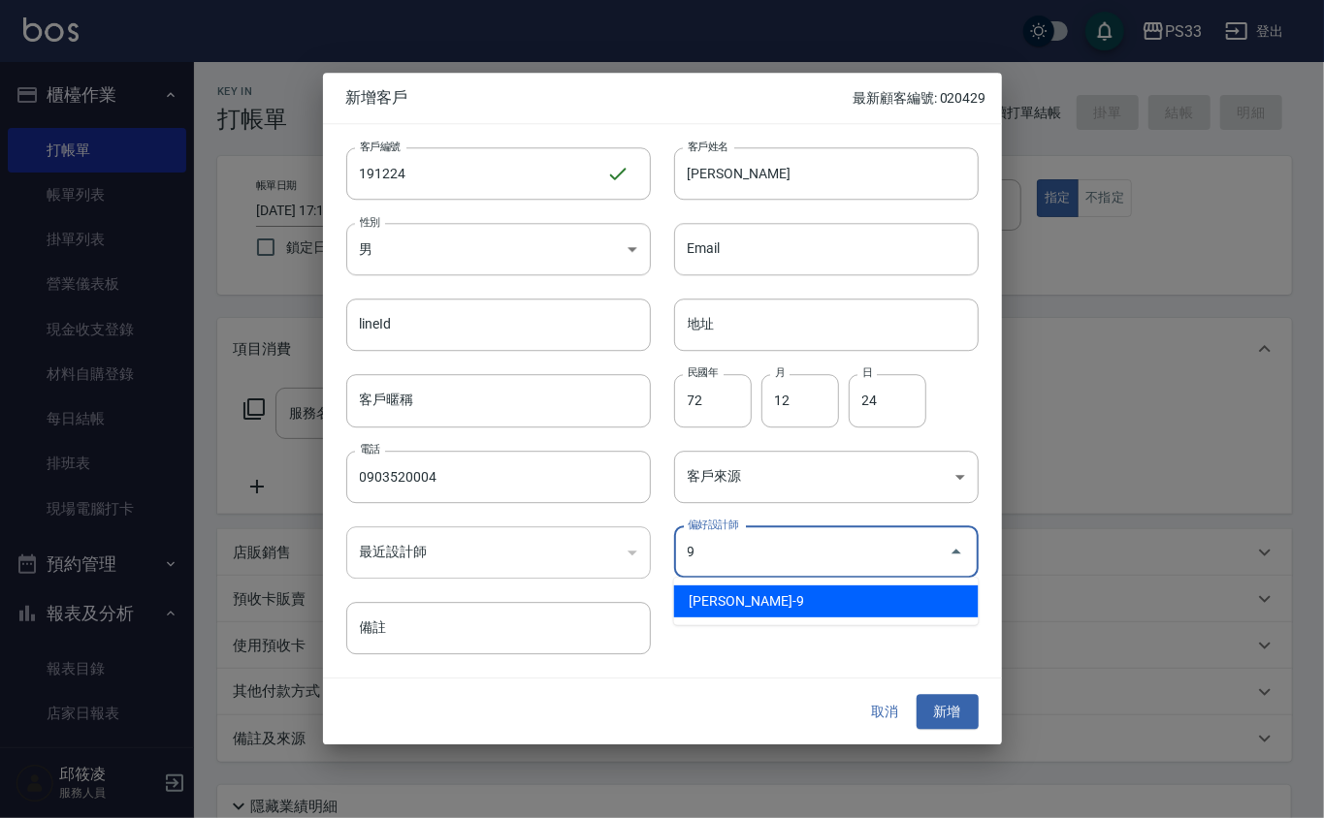
type input "許苡軒"
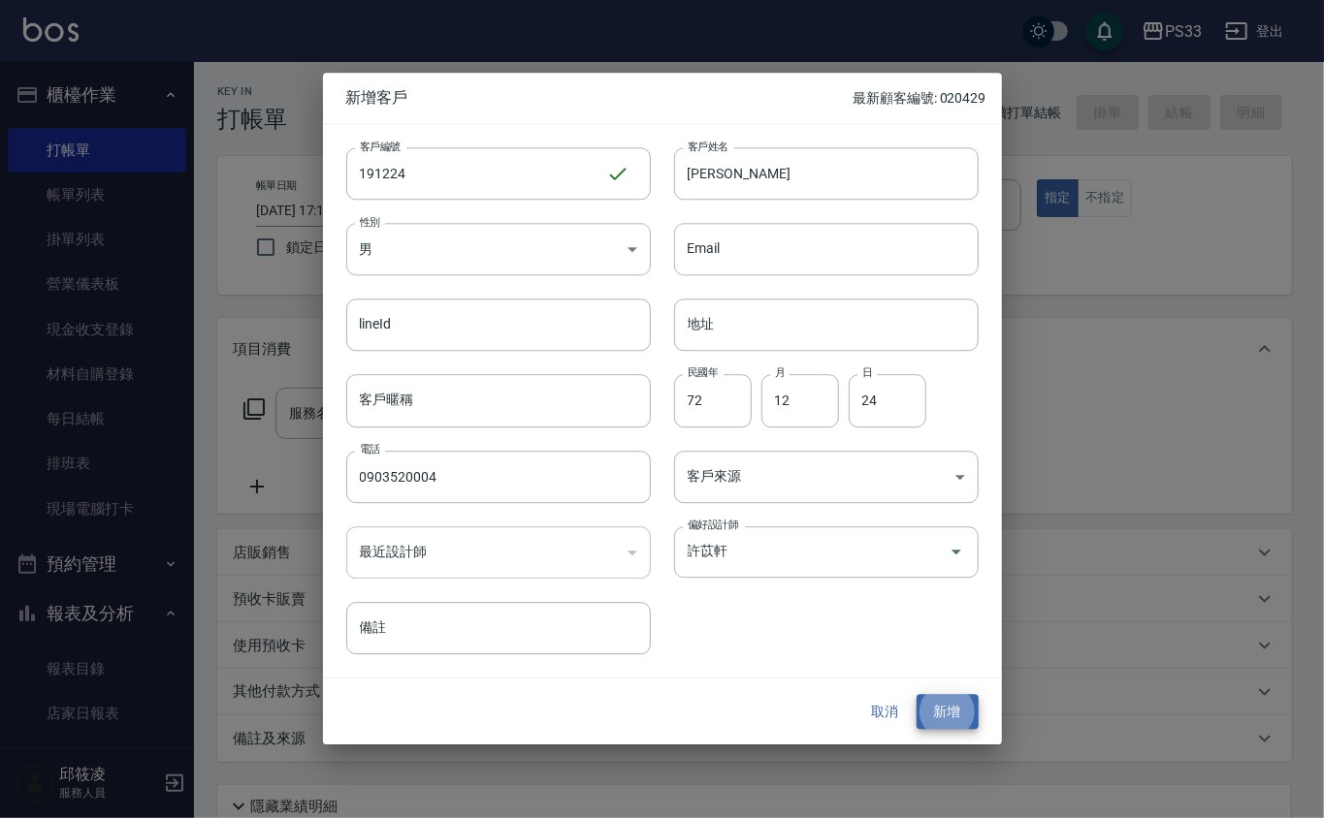
click at [916, 694] on button "新增" at bounding box center [947, 712] width 62 height 36
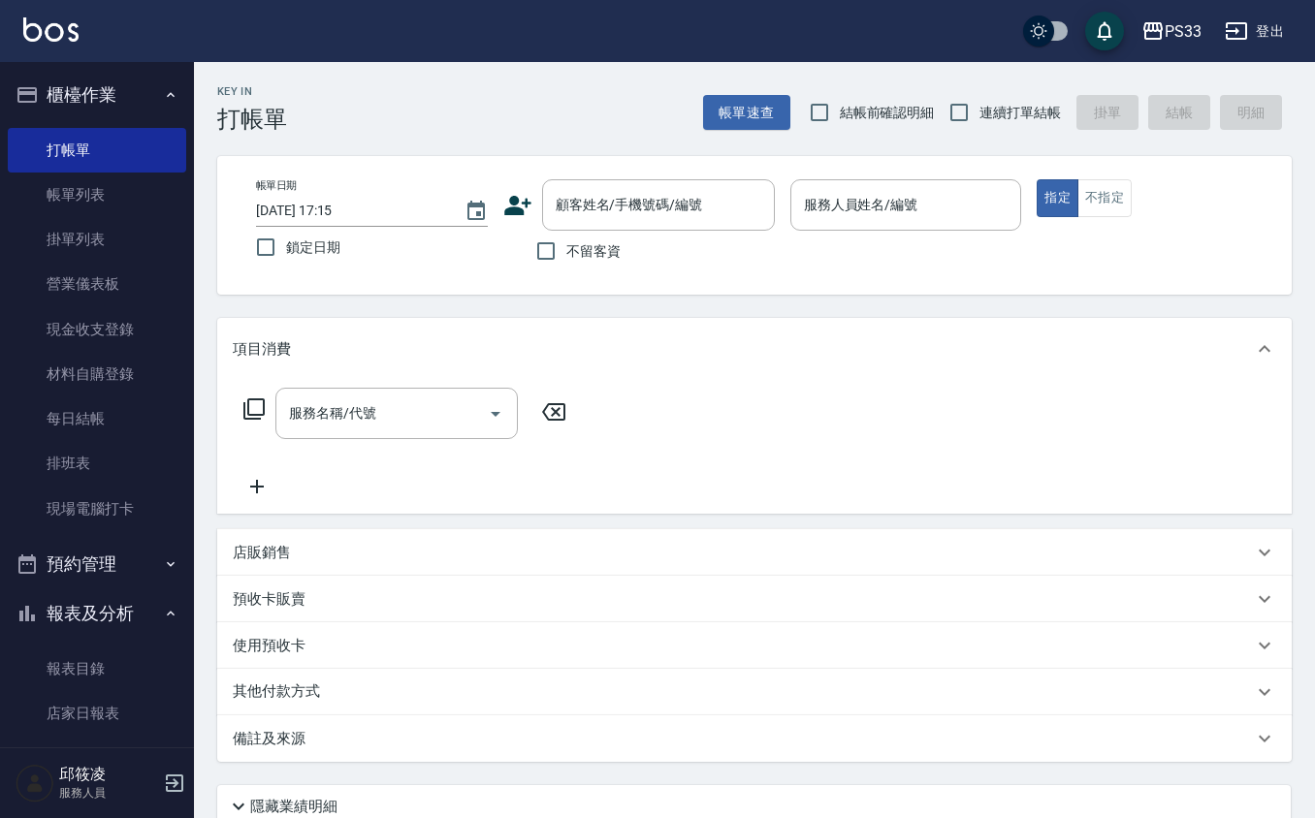
click at [516, 199] on icon at bounding box center [517, 205] width 27 height 19
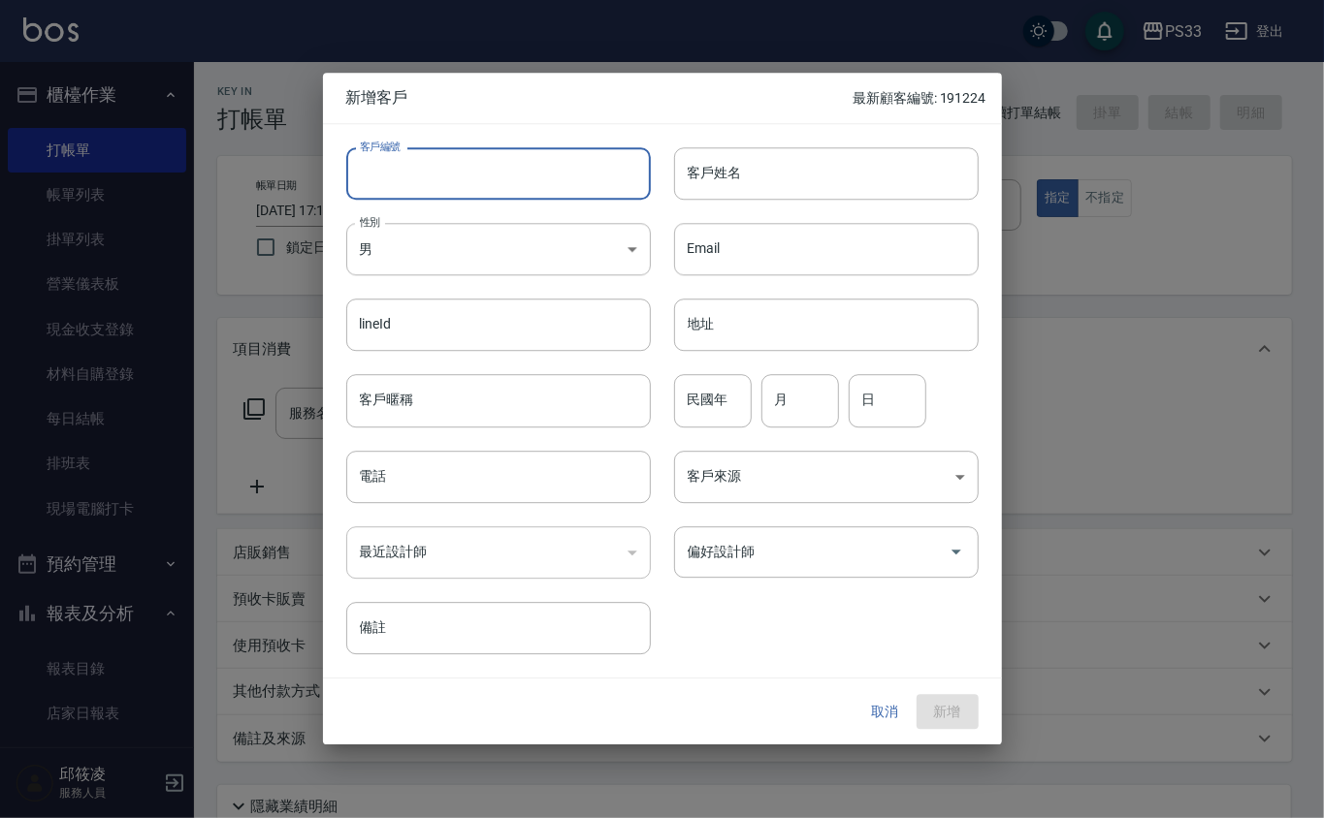
click at [487, 169] on input "客戶編號" at bounding box center [498, 173] width 304 height 52
type input "020425"
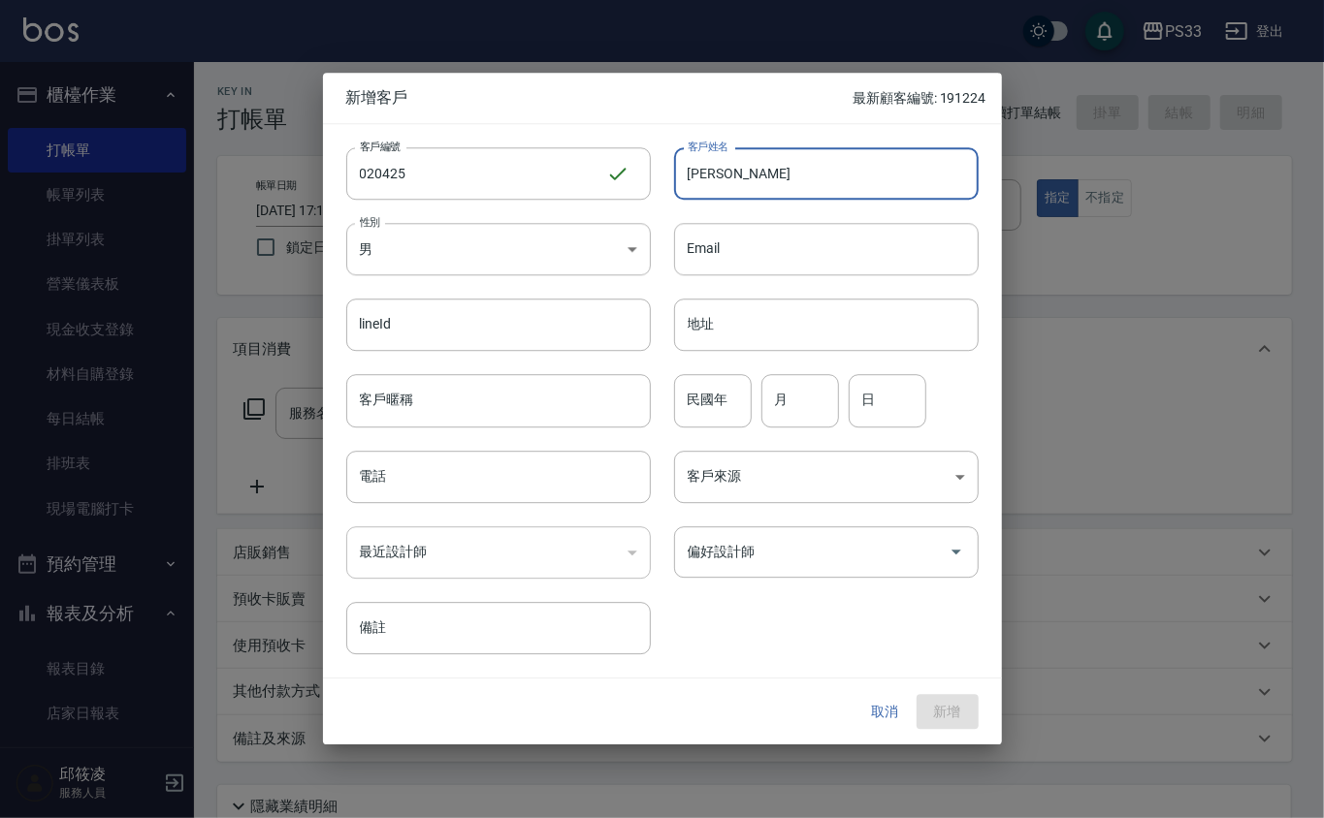
type input "[PERSON_NAME]"
type input "71"
type input "4"
type input "25"
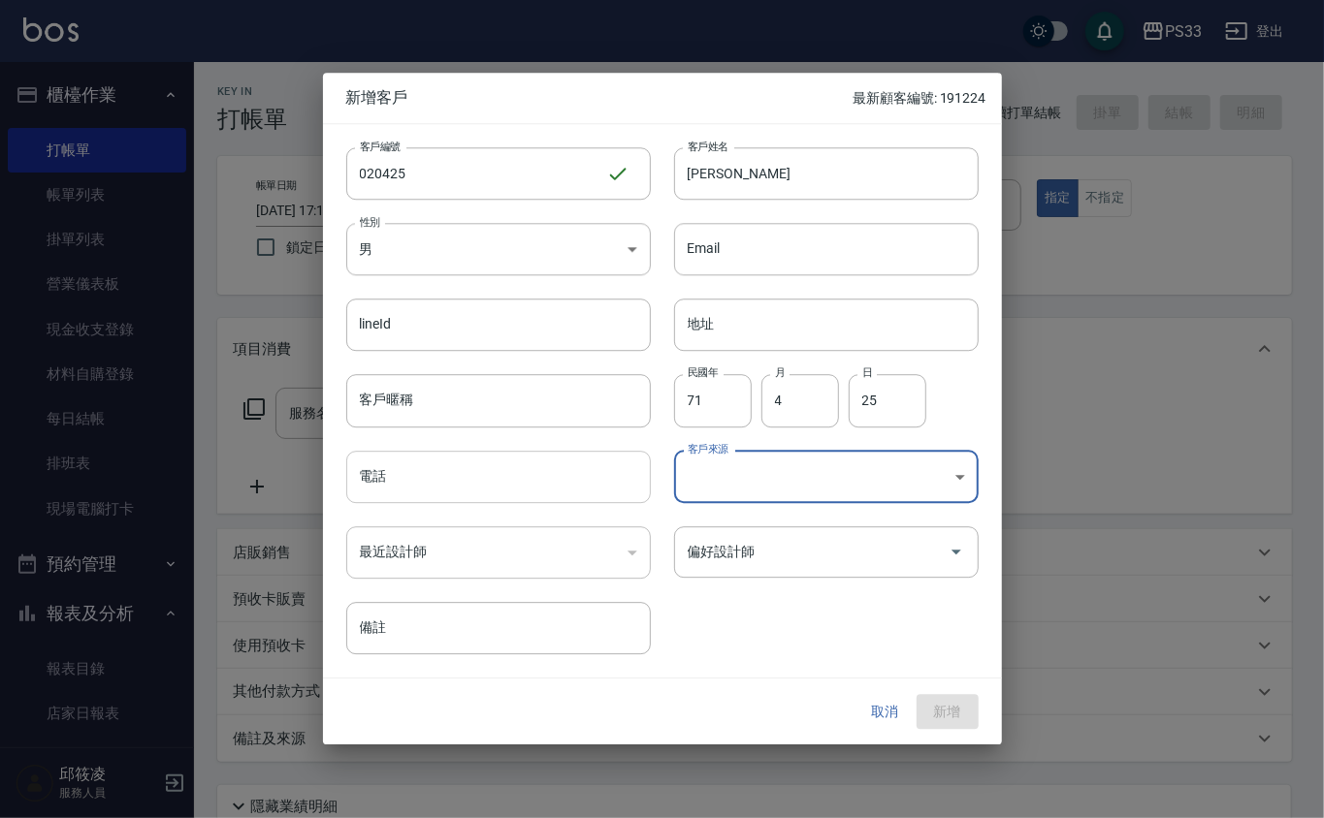
click at [396, 467] on input "電話" at bounding box center [498, 477] width 304 height 52
click at [408, 489] on input "098622" at bounding box center [498, 477] width 304 height 52
type input "0986227610"
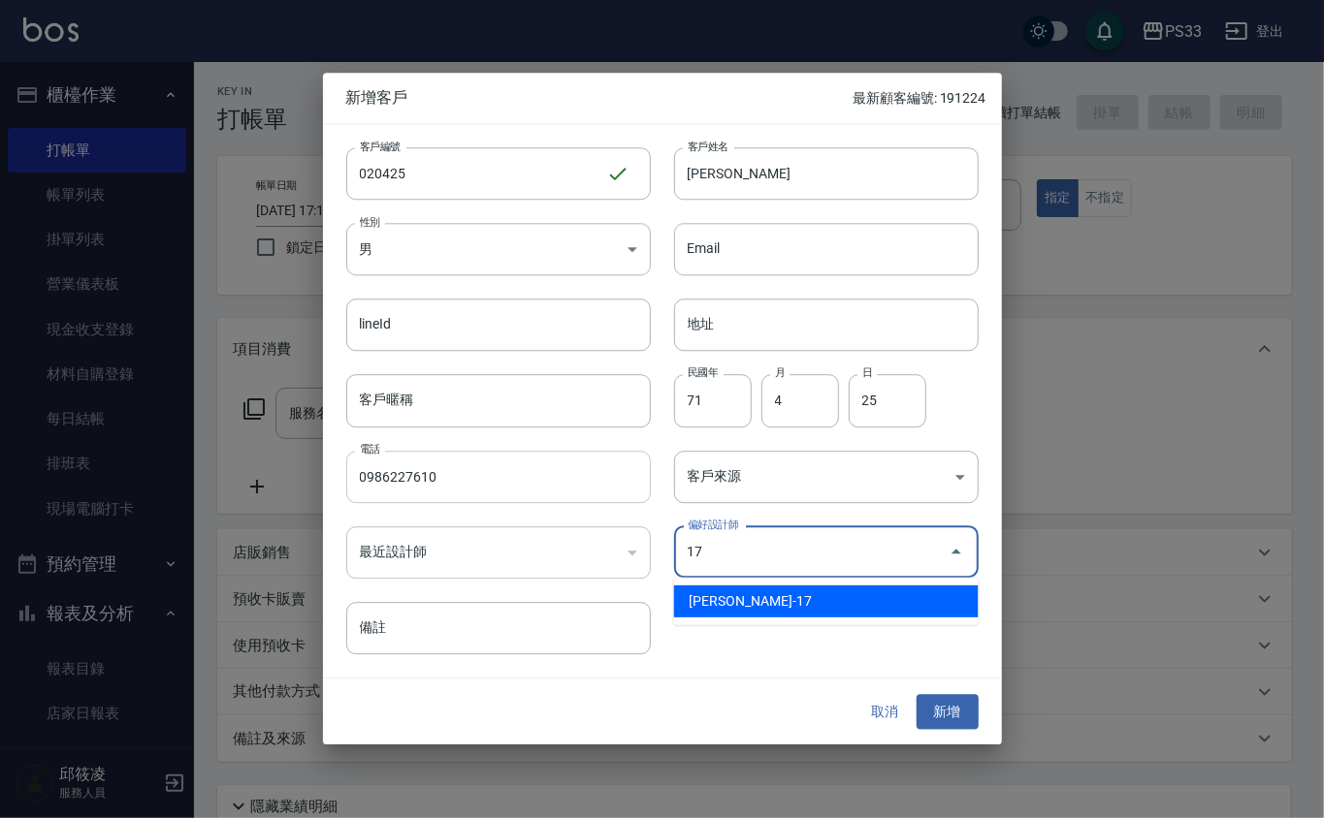
type input "張嘉珮"
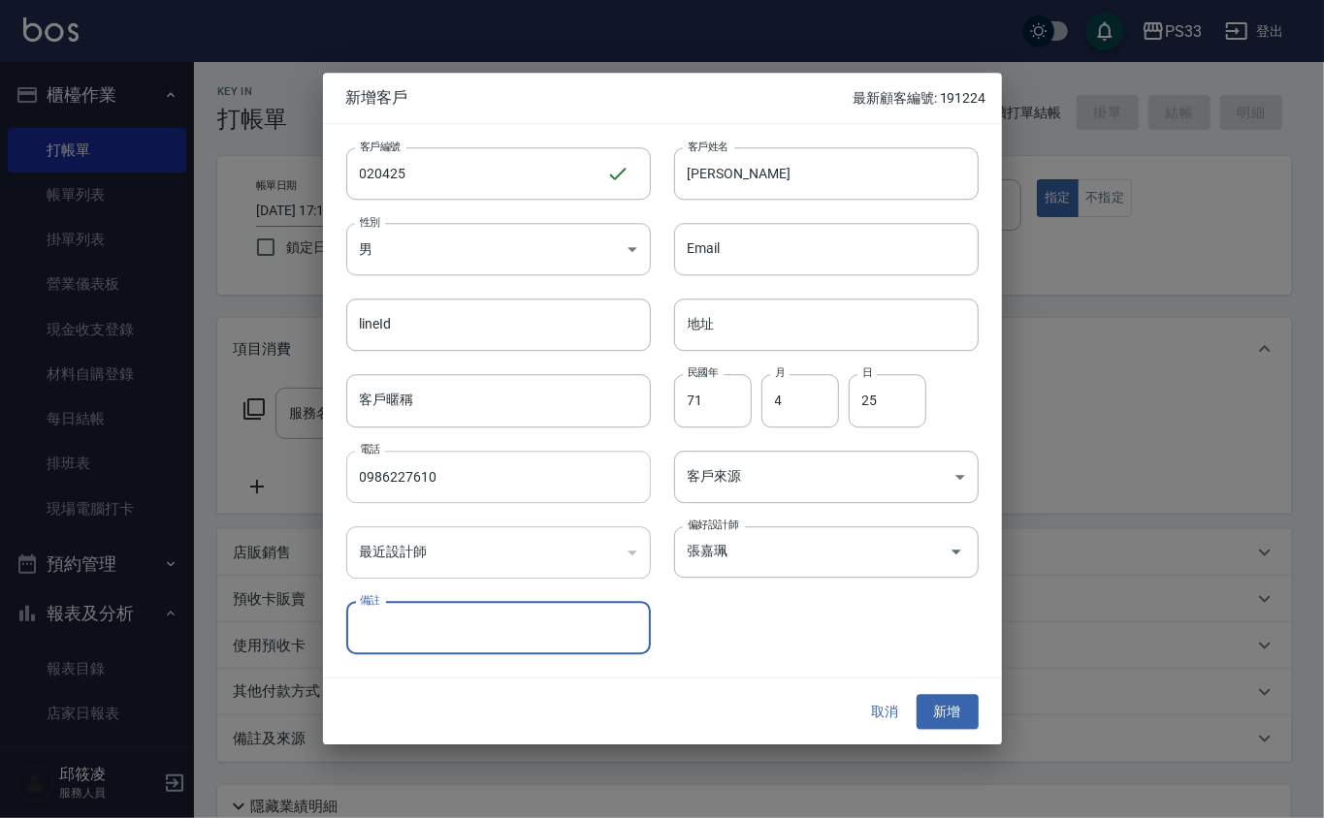
click at [916, 694] on button "新增" at bounding box center [947, 712] width 62 height 36
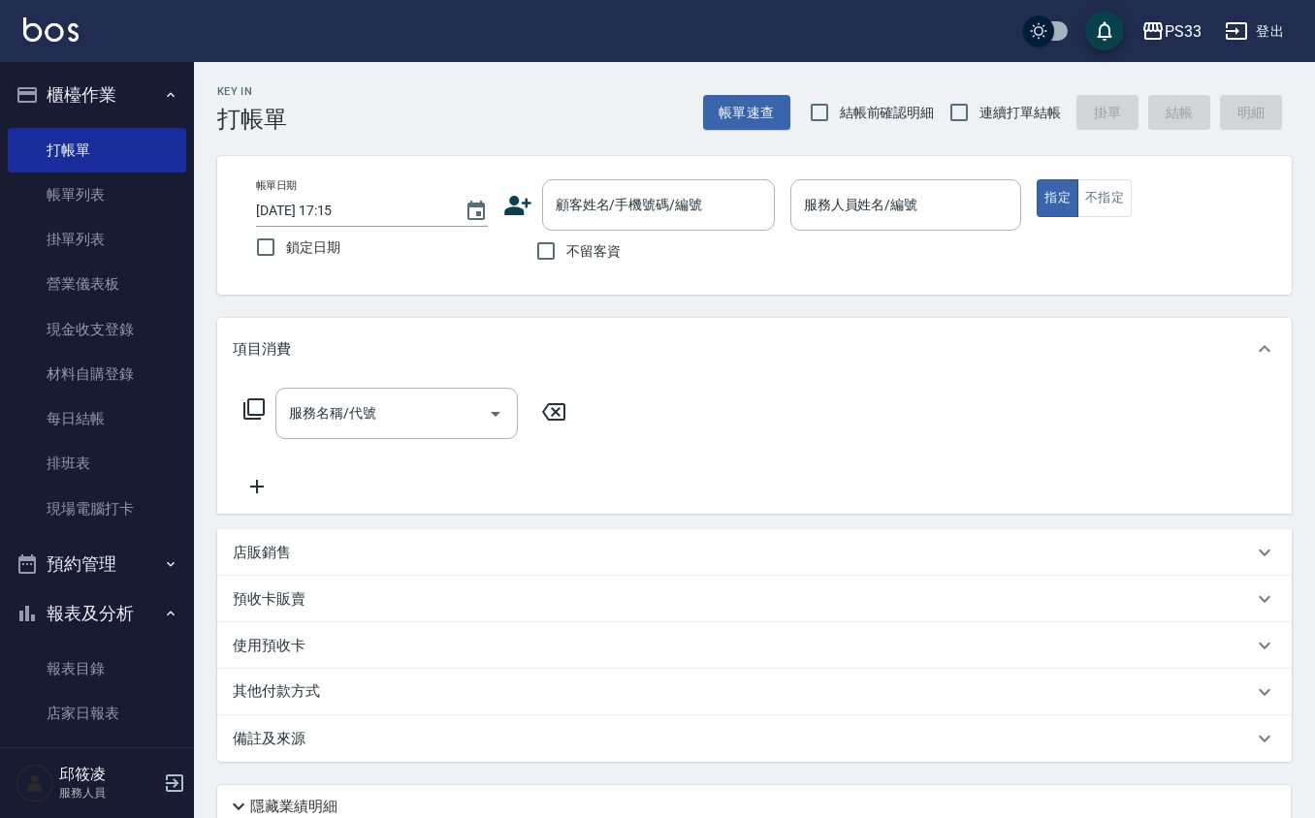
click at [513, 200] on icon at bounding box center [517, 205] width 27 height 19
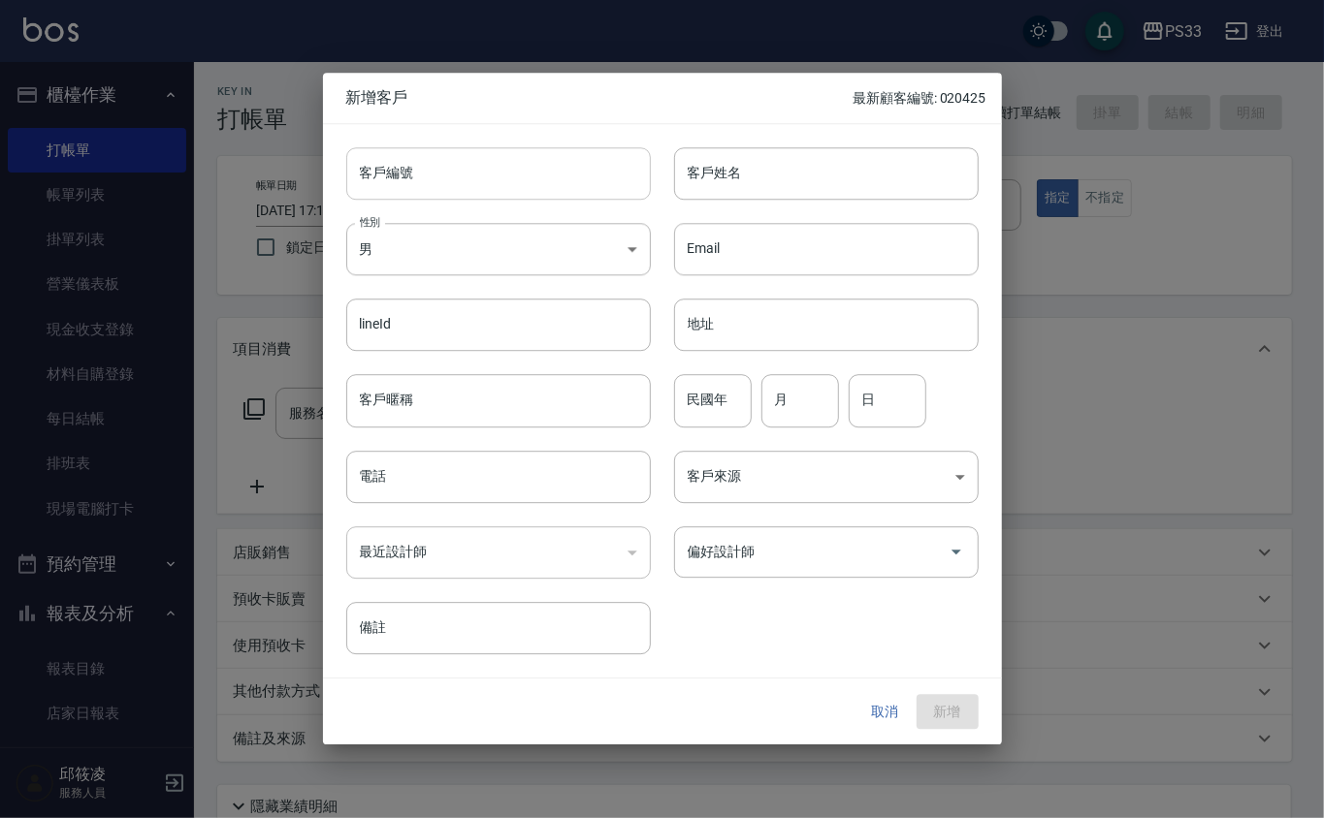
click at [516, 175] on input "客戶編號" at bounding box center [498, 173] width 304 height 52
type input "070530"
type input "[PERSON_NAME]"
type input "74"
type input "5"
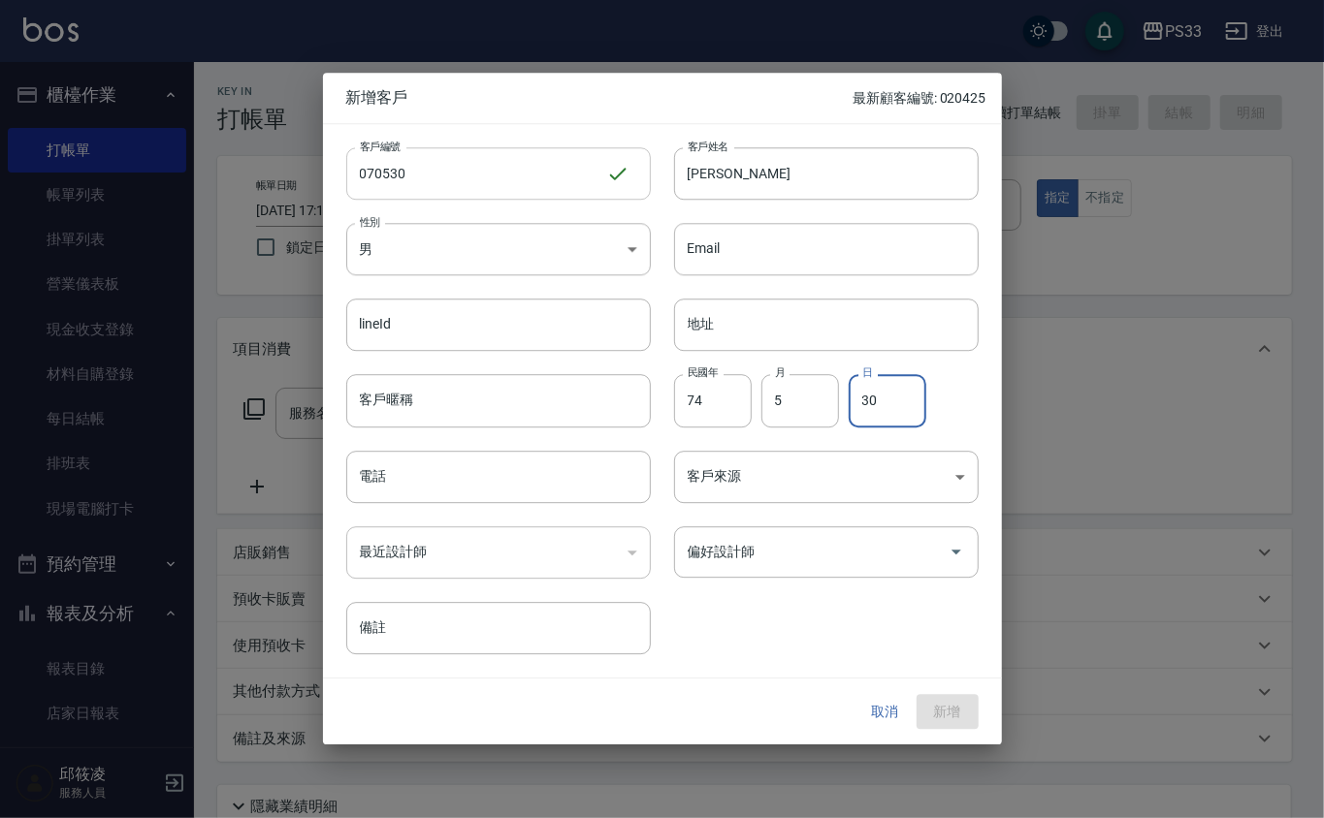
type input "30"
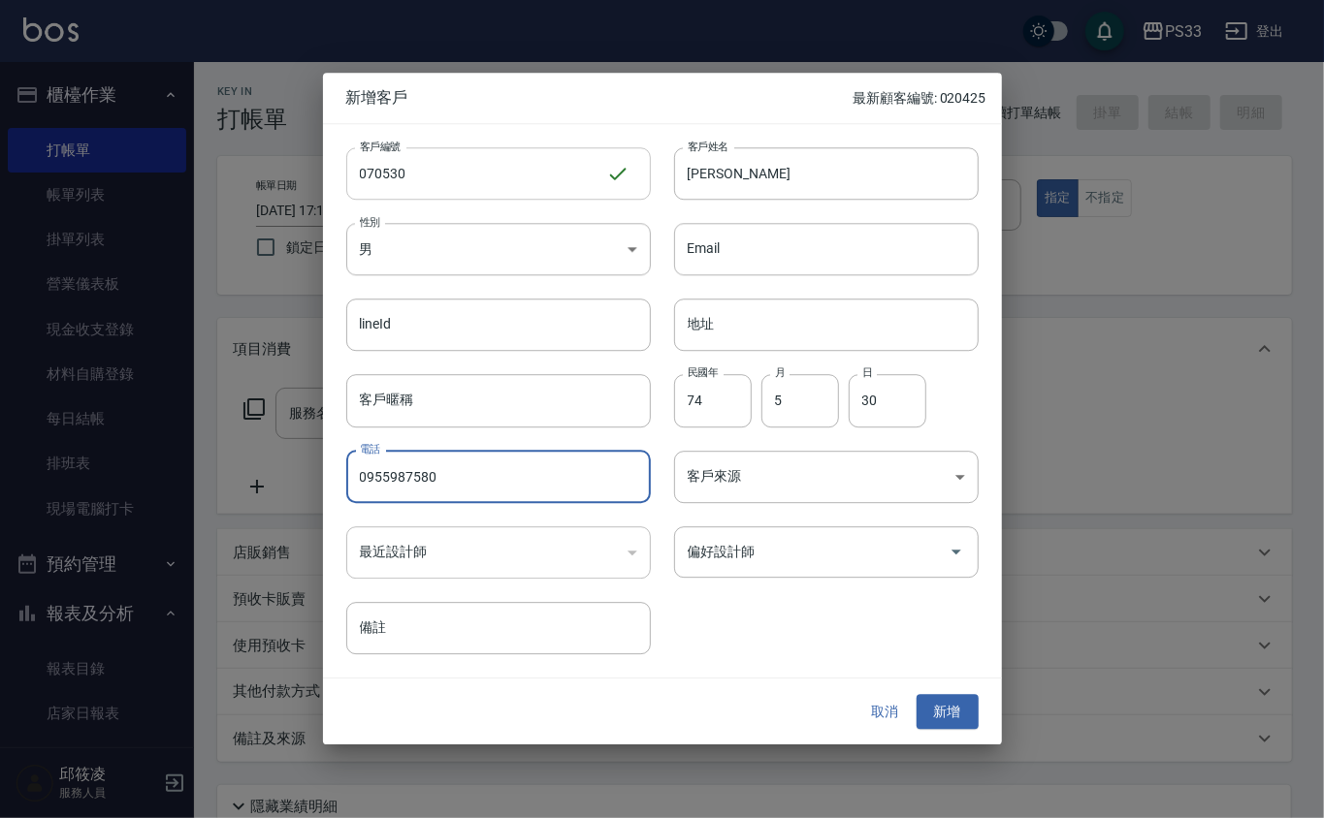
type input "0955987580"
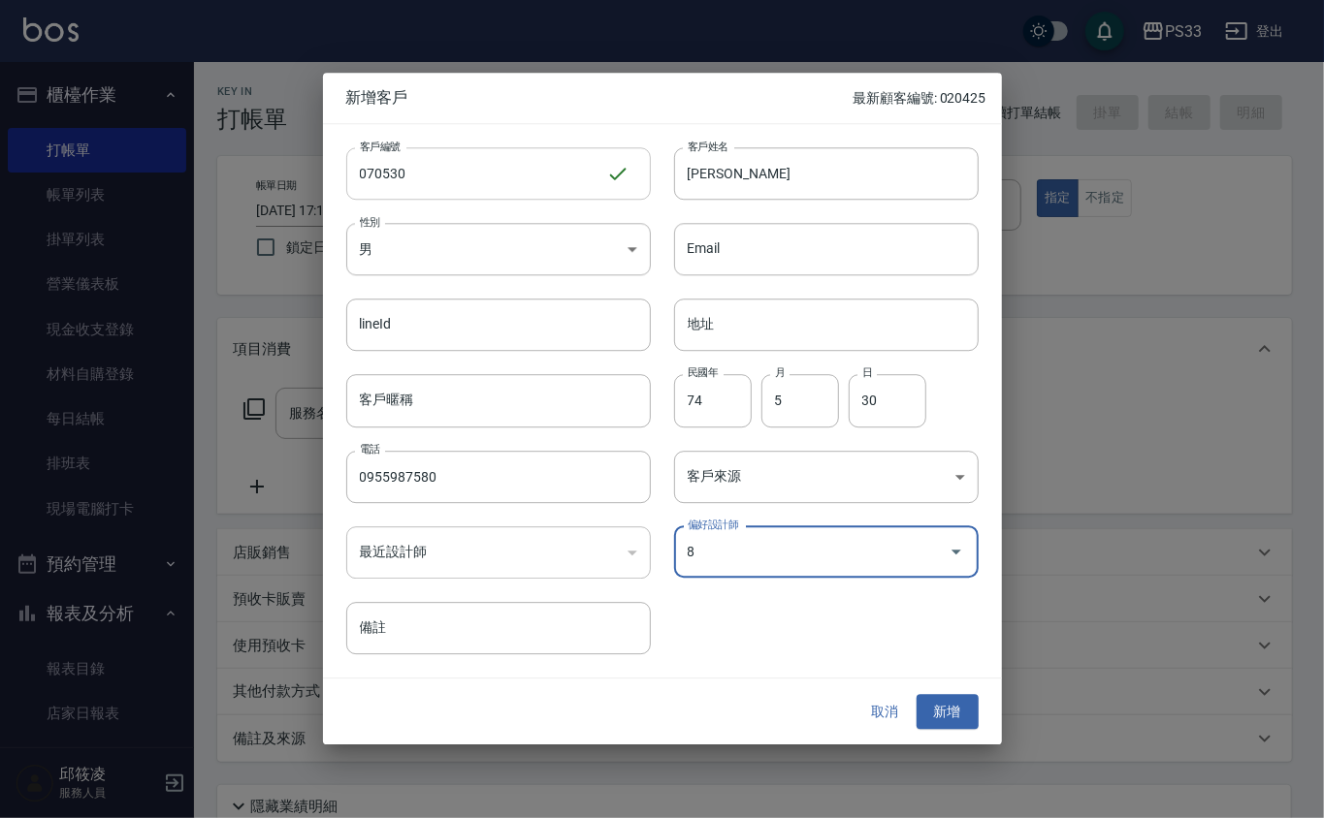
type input "[PERSON_NAME]媜"
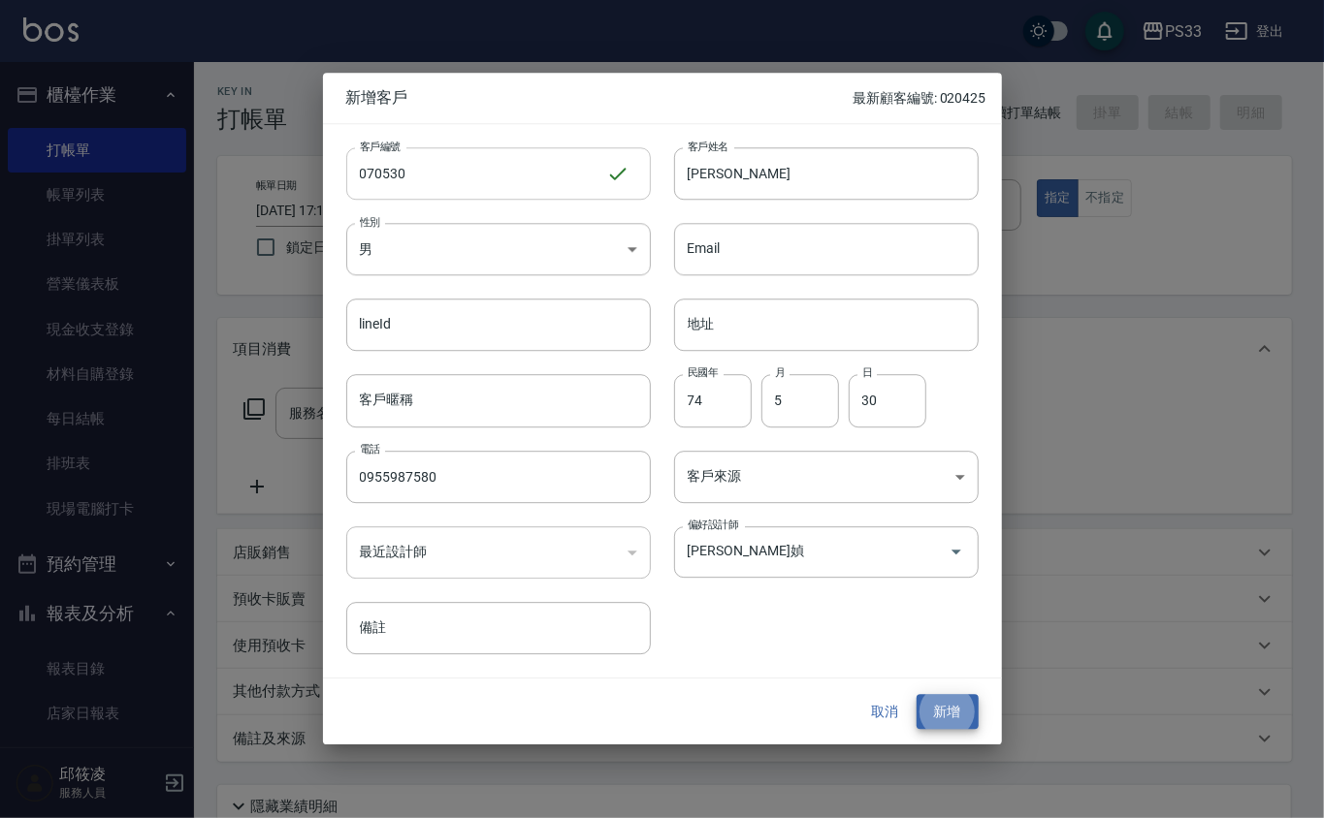
click at [916, 694] on button "新增" at bounding box center [947, 712] width 62 height 36
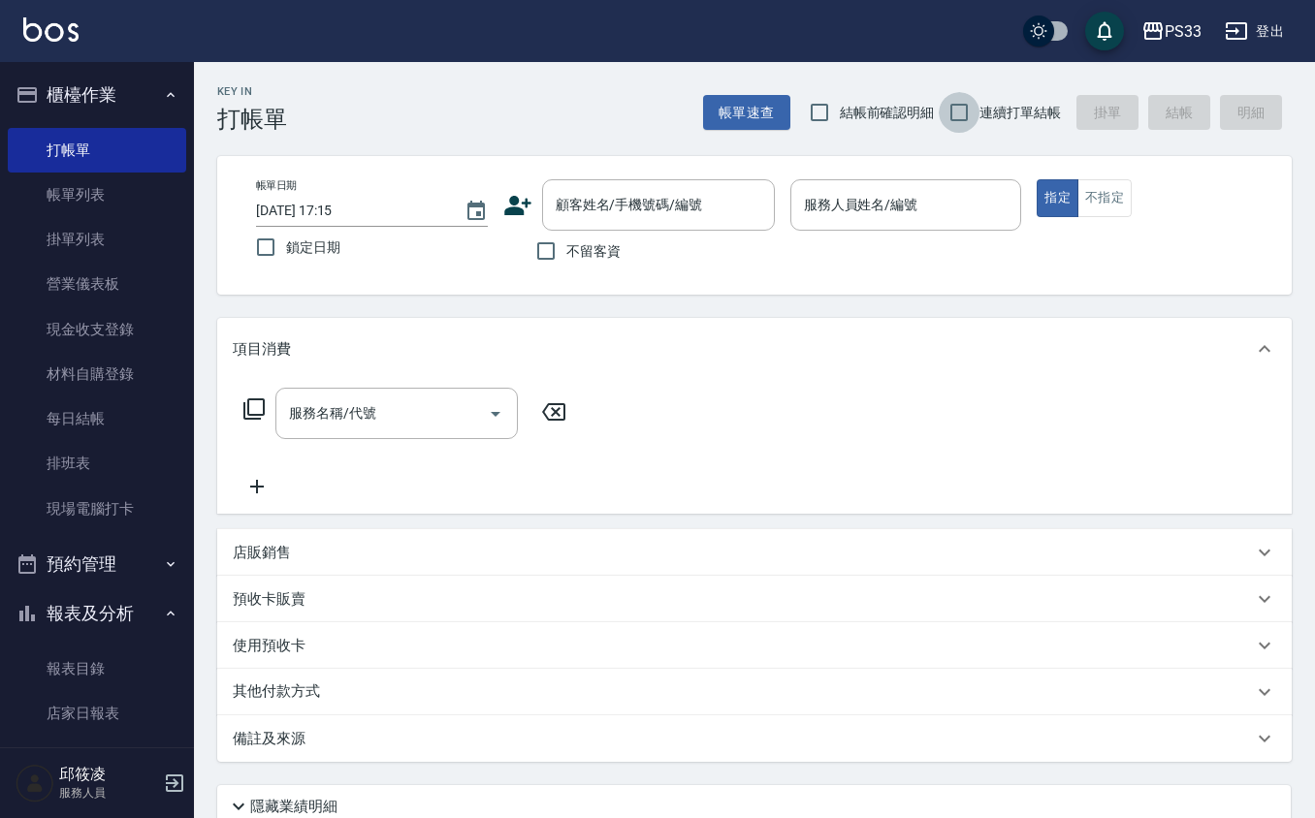
drag, startPoint x: 974, startPoint y: 113, endPoint x: 915, endPoint y: 94, distance: 61.3
click at [971, 112] on input "連續打單結帳" at bounding box center [959, 112] width 41 height 41
checkbox input "true"
click at [517, 198] on icon at bounding box center [517, 205] width 27 height 19
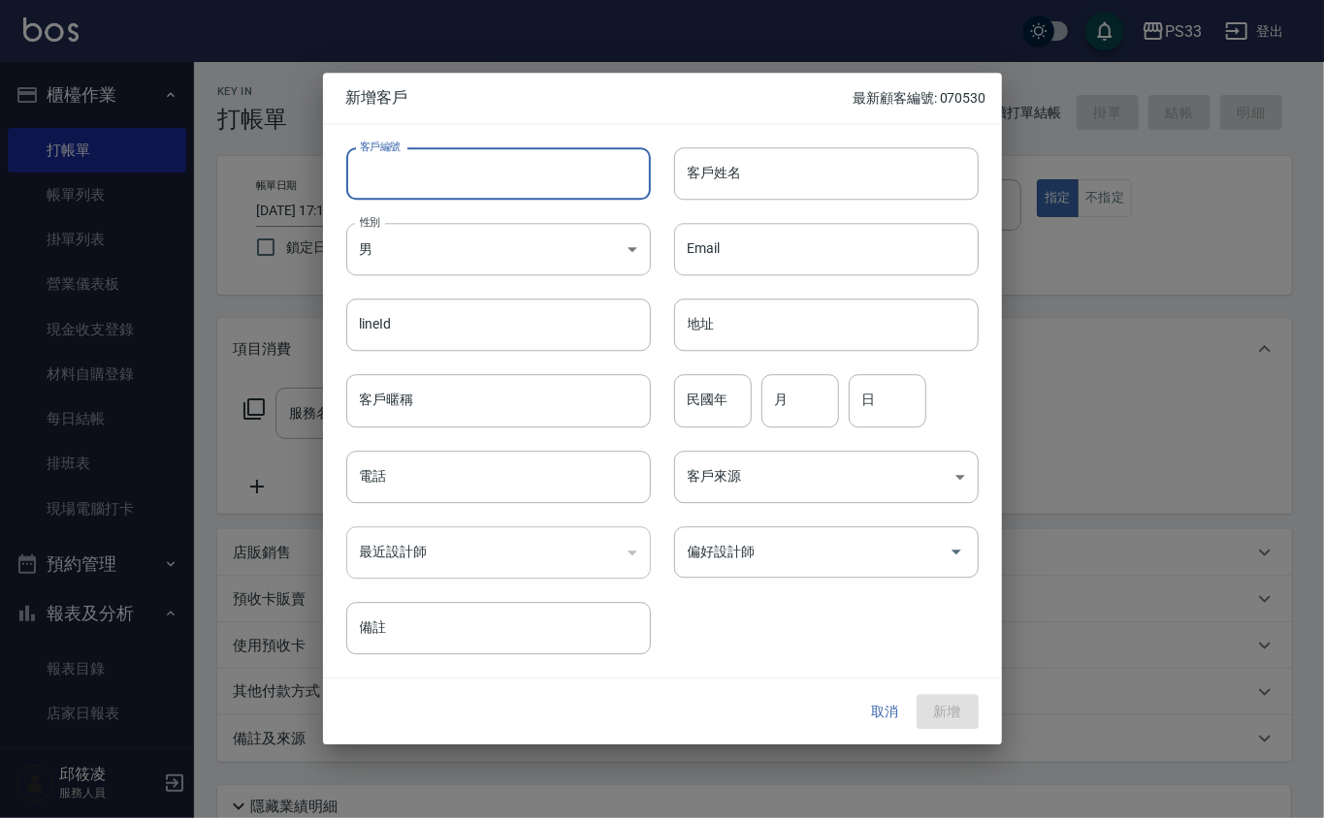
click at [528, 191] on input "客戶編號" at bounding box center [498, 173] width 304 height 52
type input "030329"
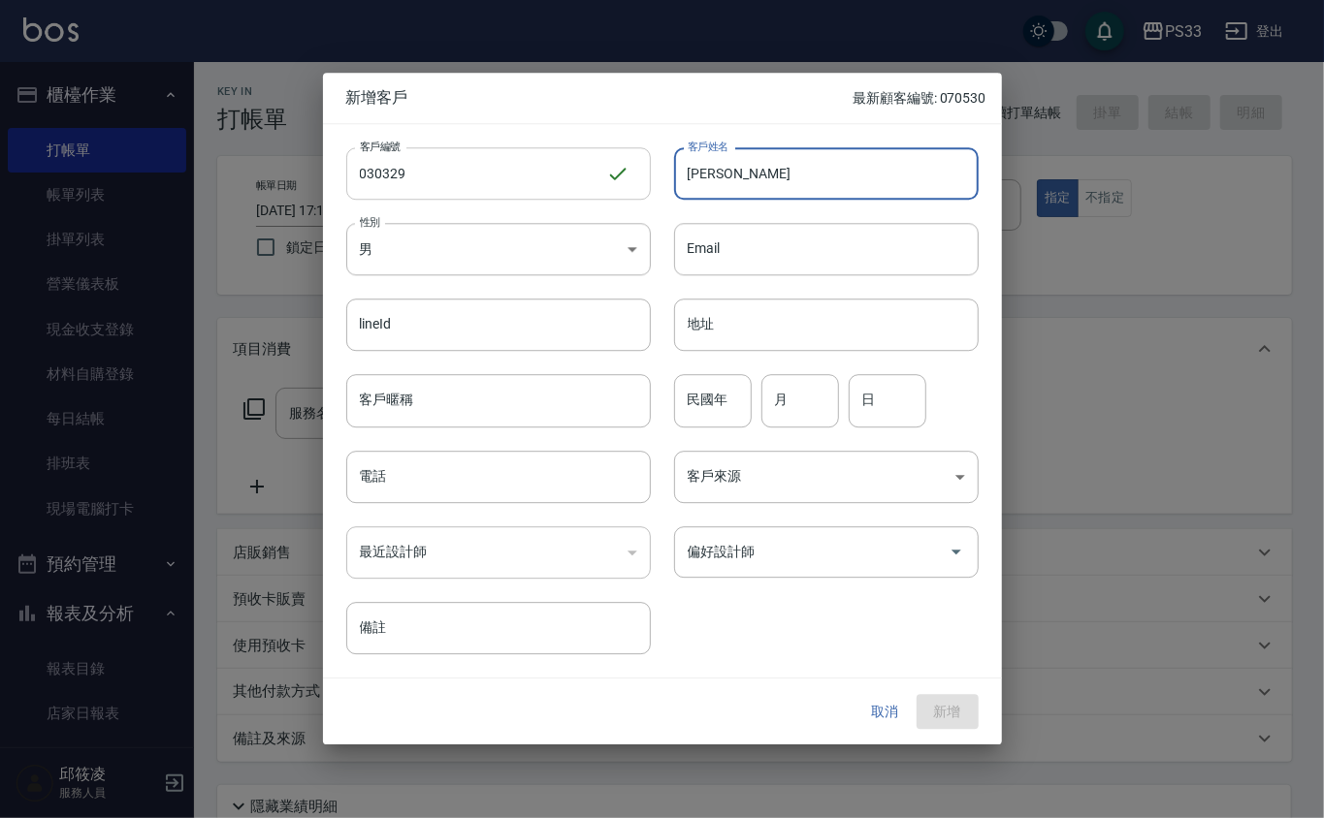
type input "[PERSON_NAME]"
type input "80"
type input "3"
type input "29"
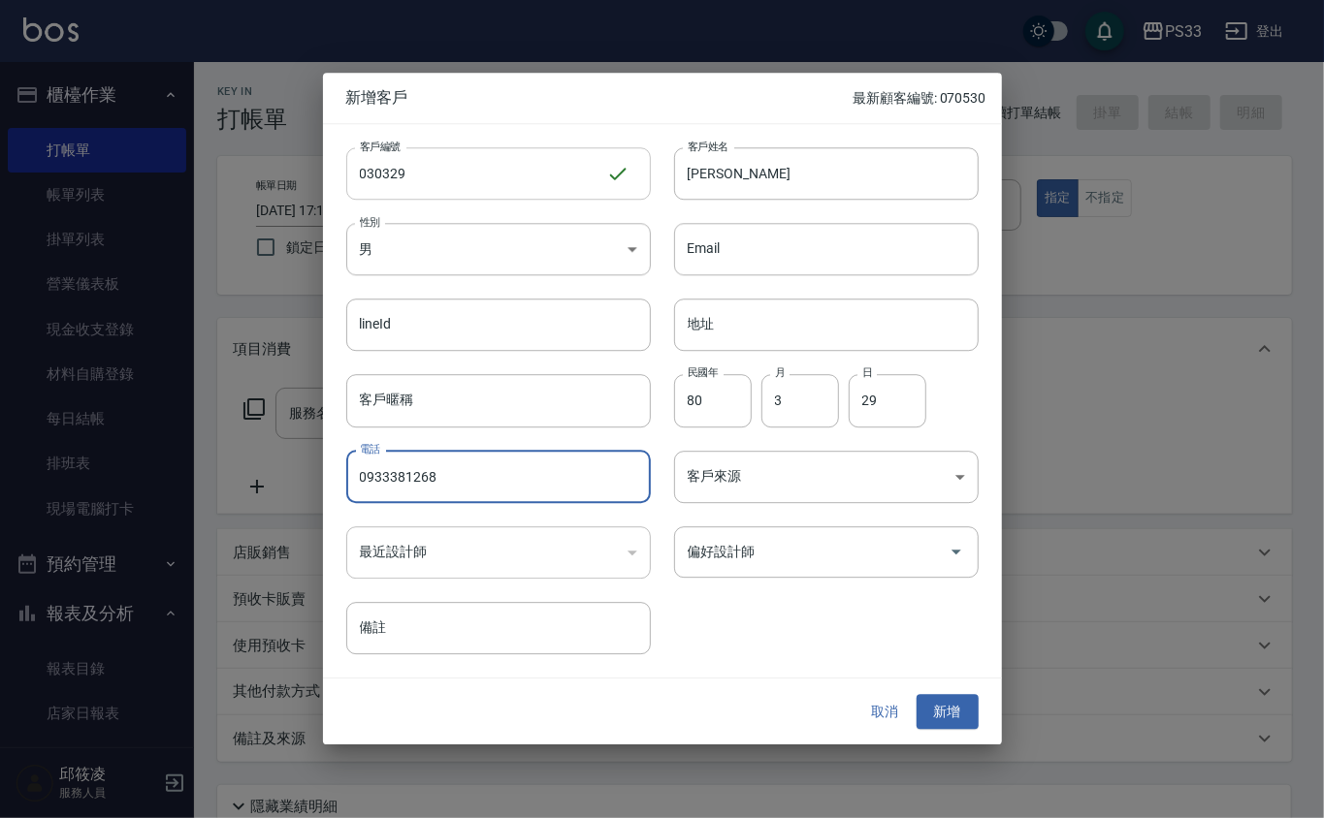
type input "0933381268"
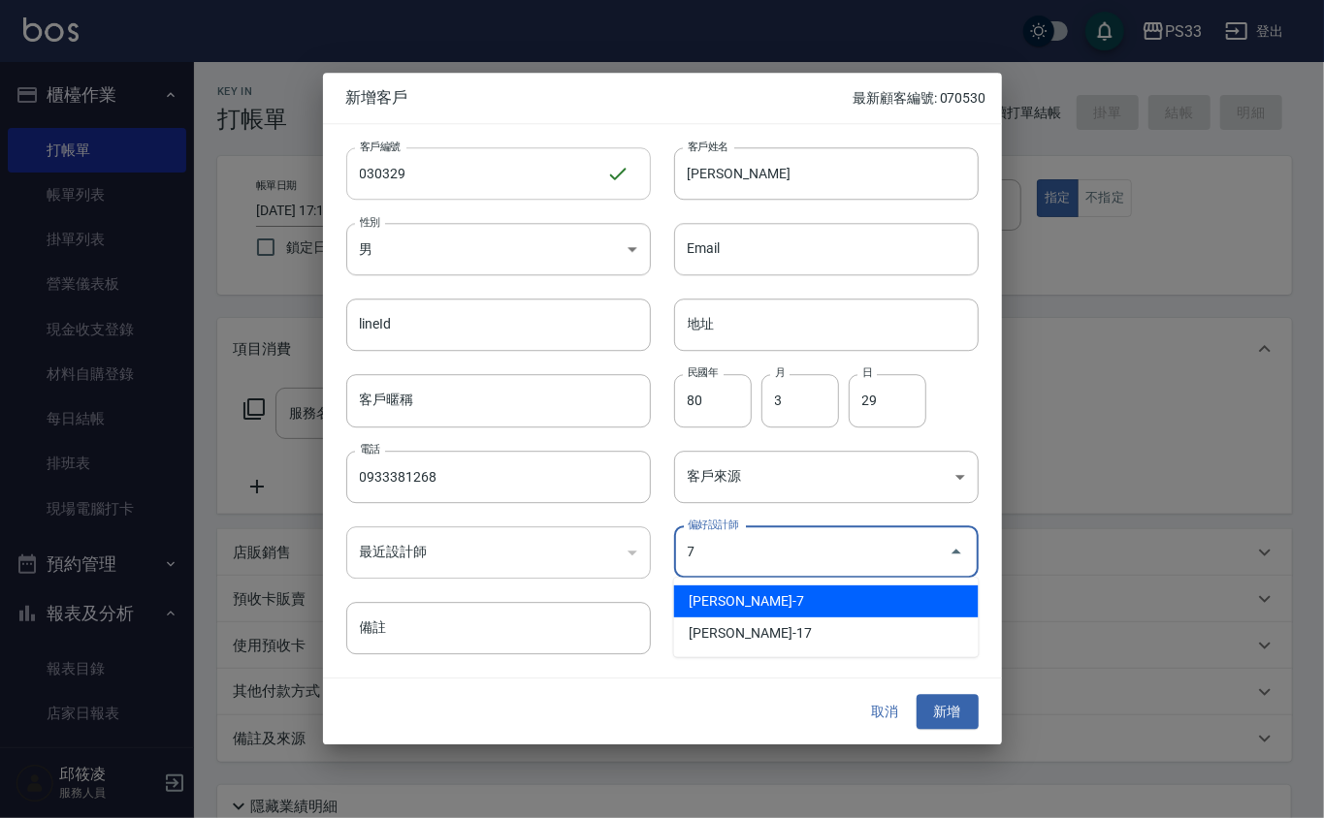
type input "洪寶菊"
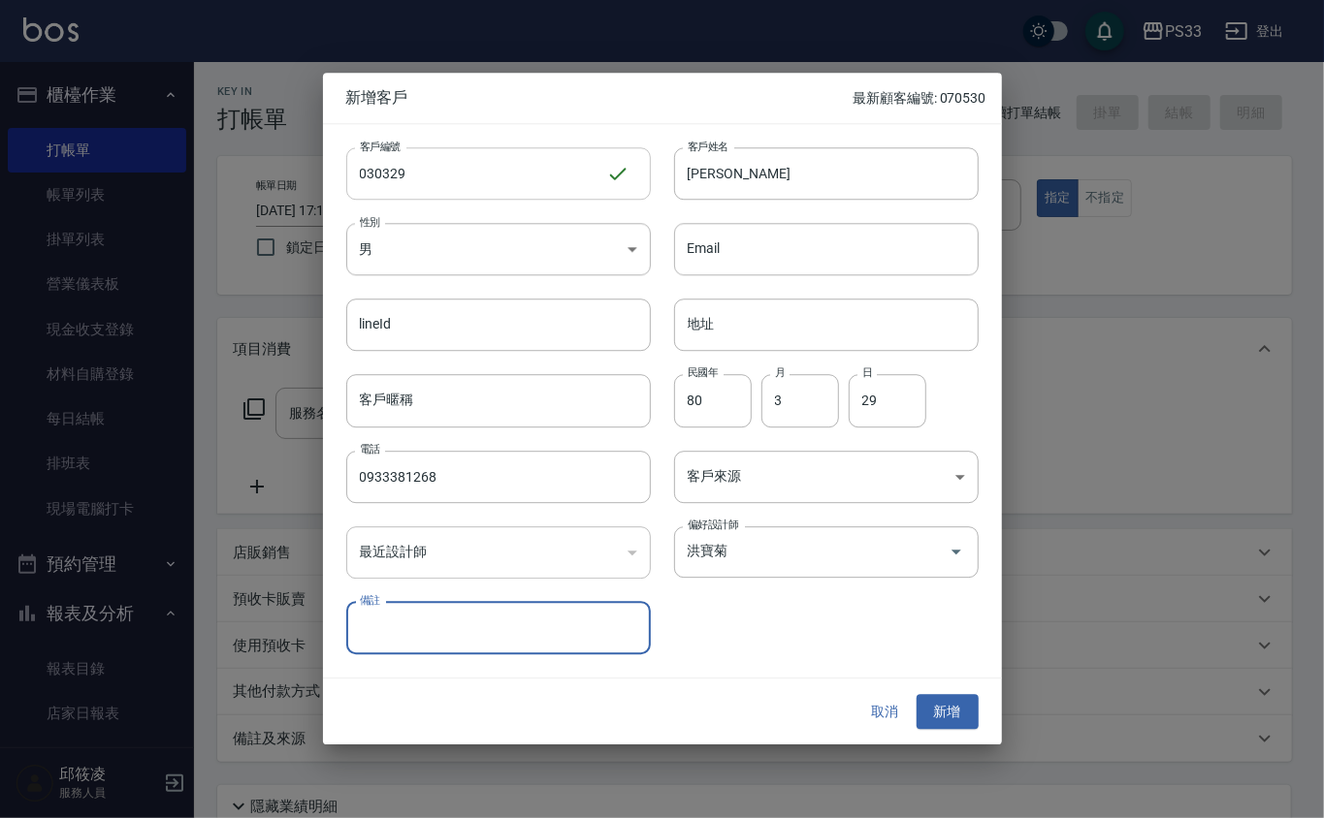
click at [916, 694] on button "新增" at bounding box center [947, 712] width 62 height 36
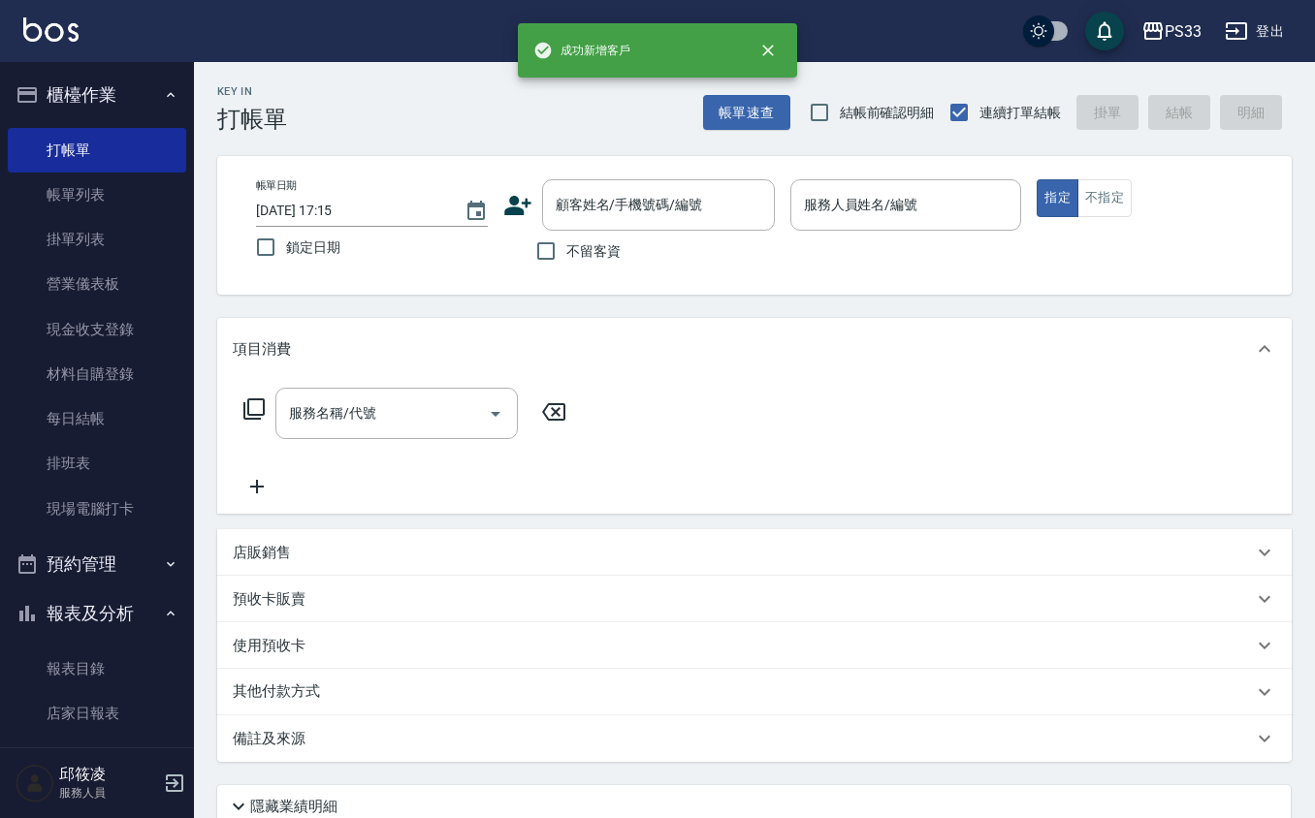
click at [522, 199] on icon at bounding box center [517, 205] width 29 height 29
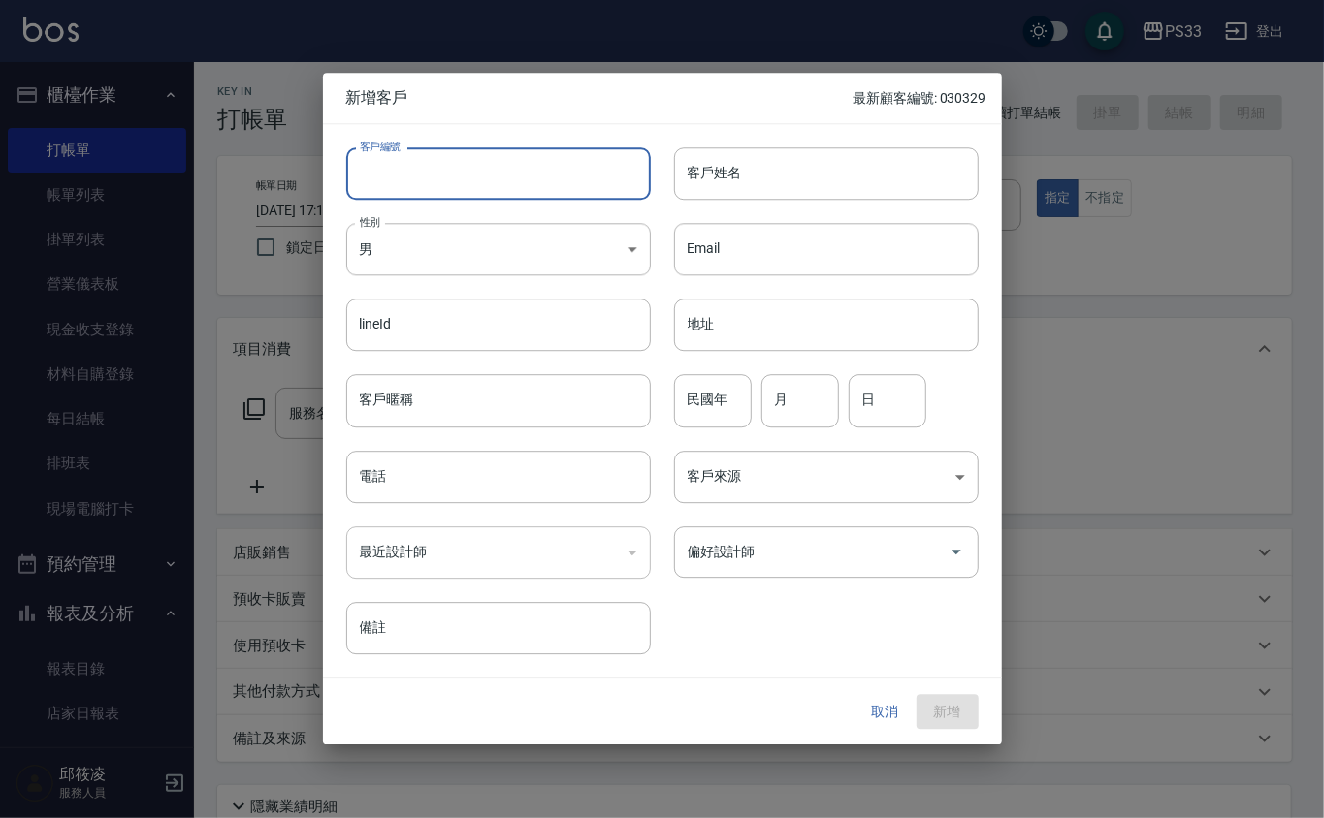
click at [533, 172] on input "客戶編號" at bounding box center [498, 173] width 304 height 52
type input "211114"
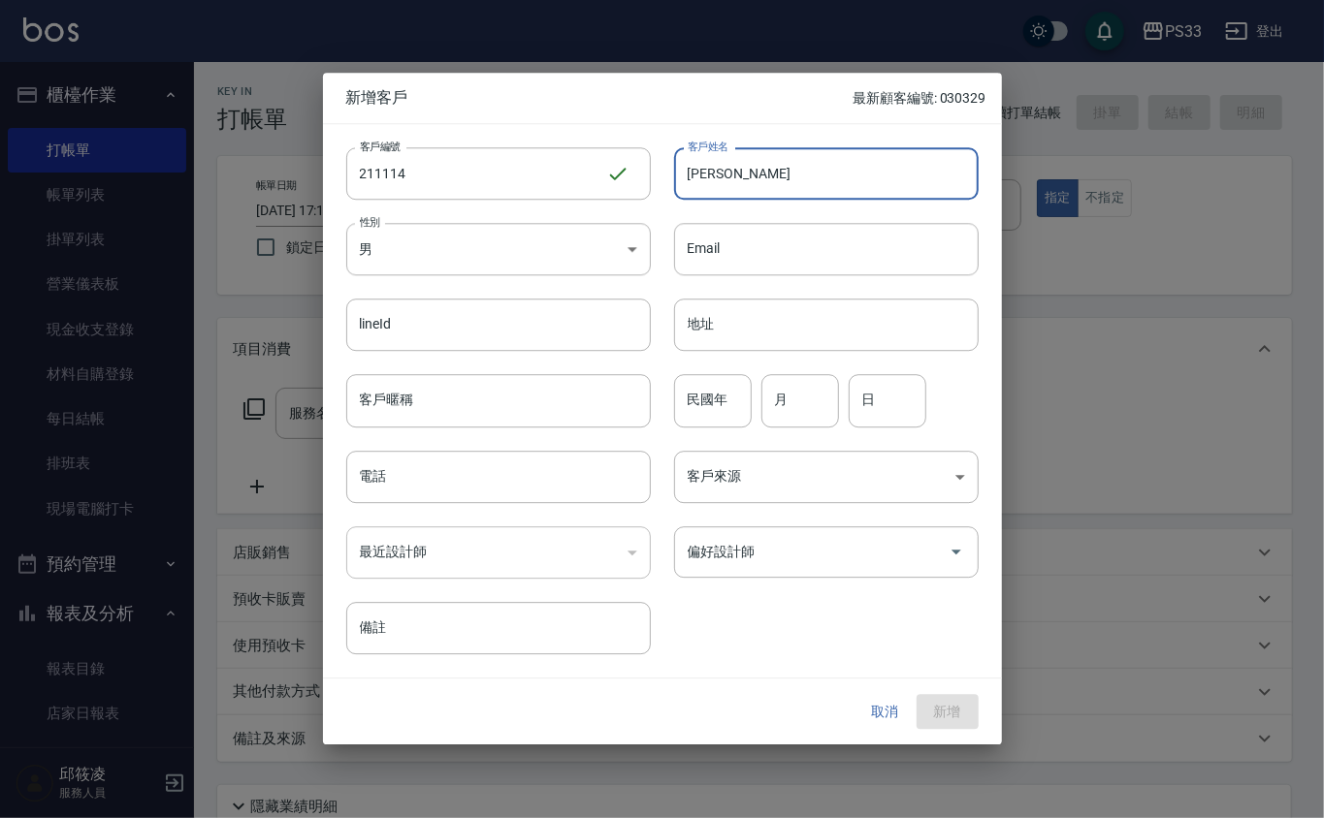
type input "[PERSON_NAME]"
type input "95"
type input "11"
type input "14"
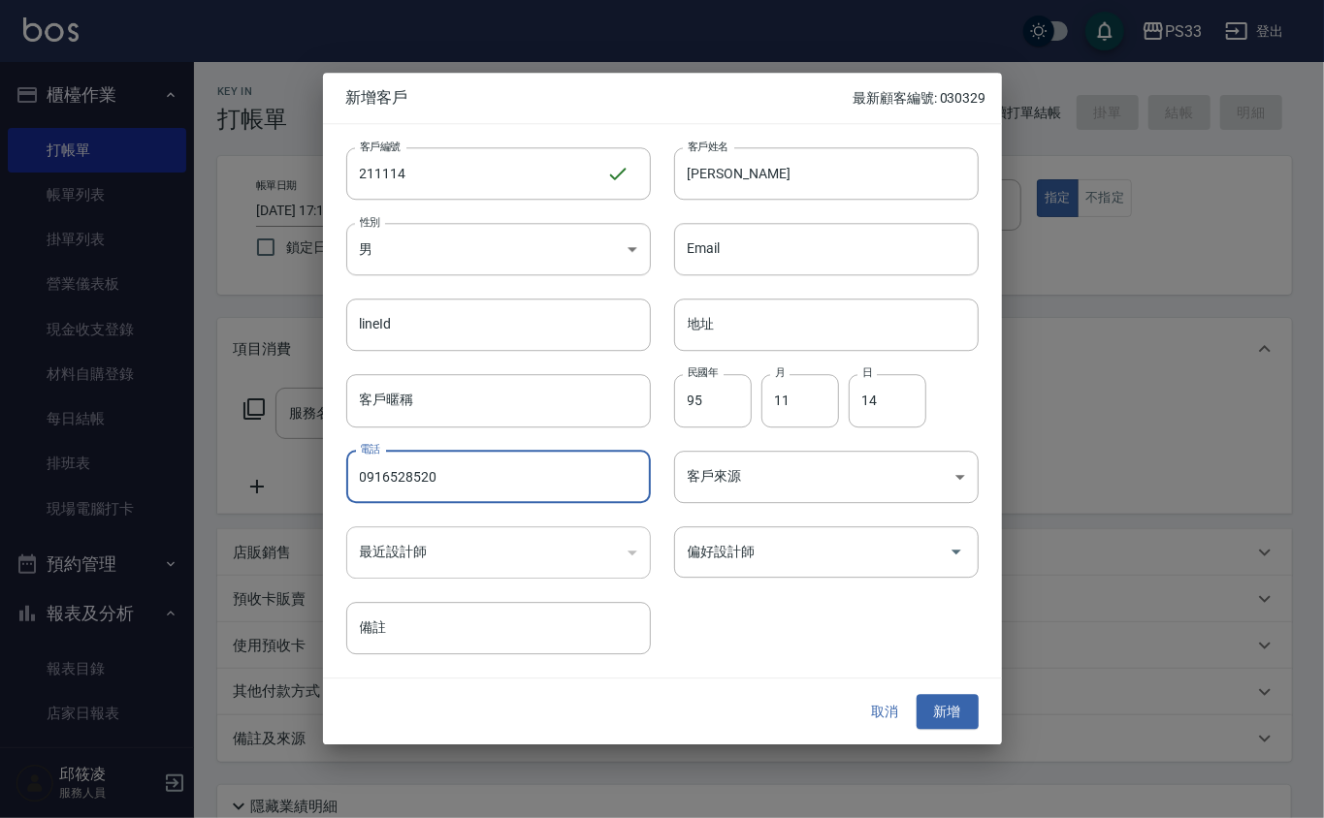
type input "0916528520"
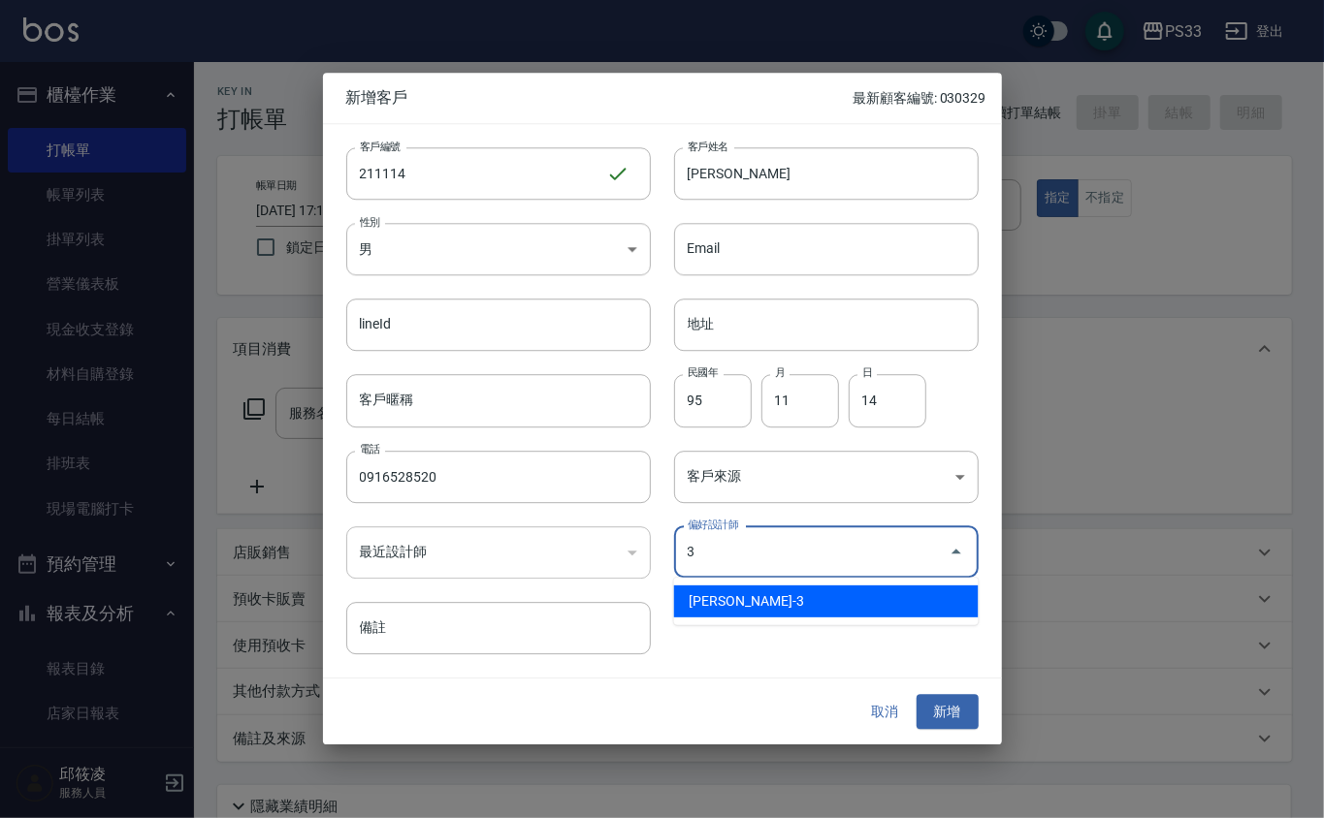
type input "[PERSON_NAME]"
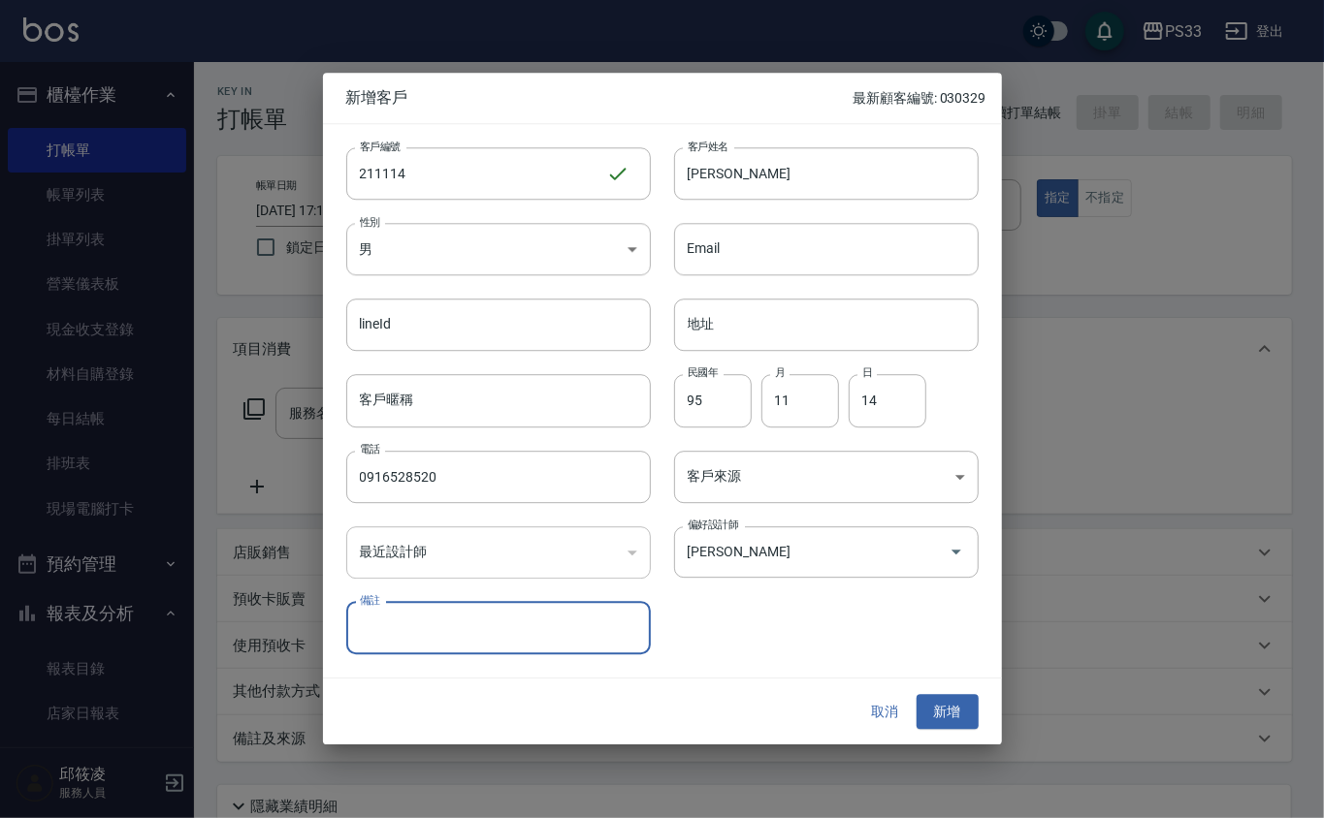
click at [916, 694] on button "新增" at bounding box center [947, 712] width 62 height 36
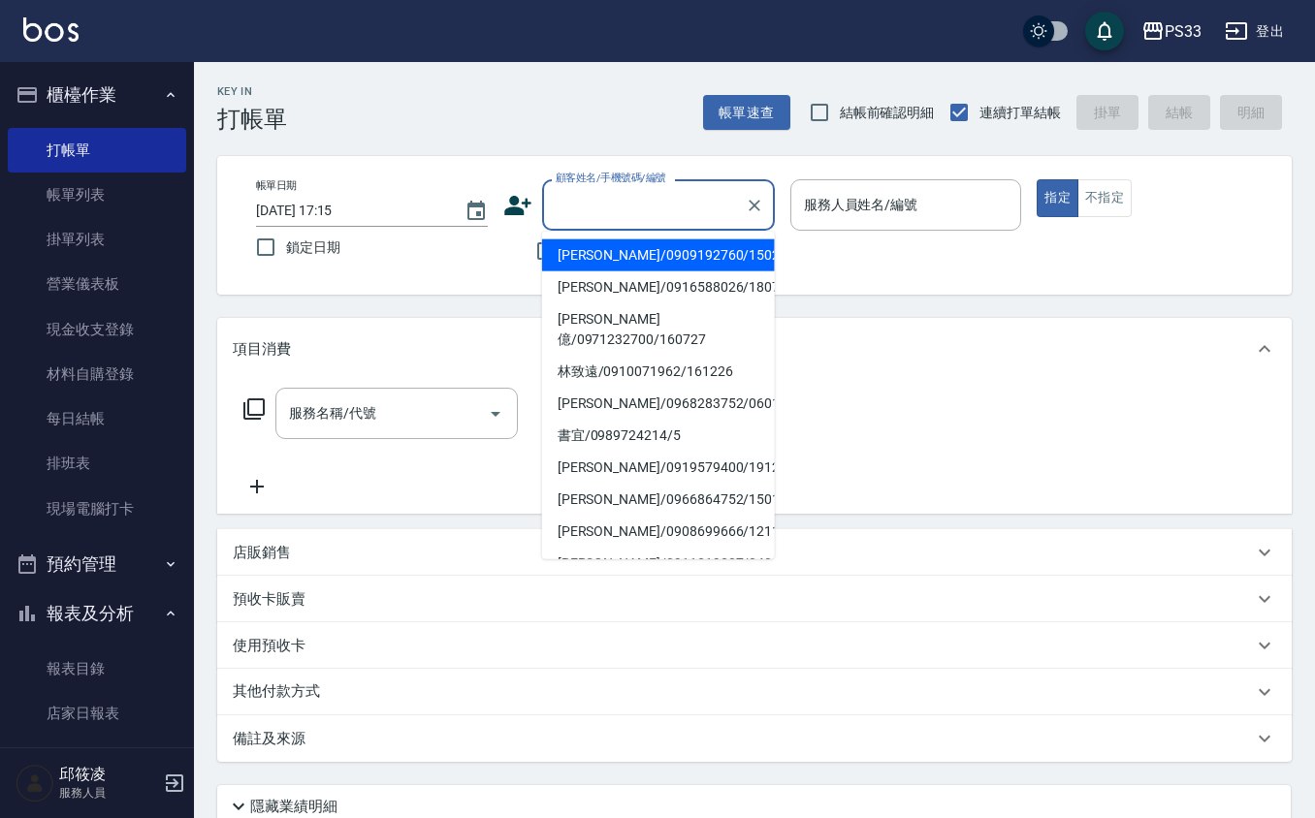
click at [642, 217] on input "顧客姓名/手機號碼/編號" at bounding box center [644, 205] width 186 height 34
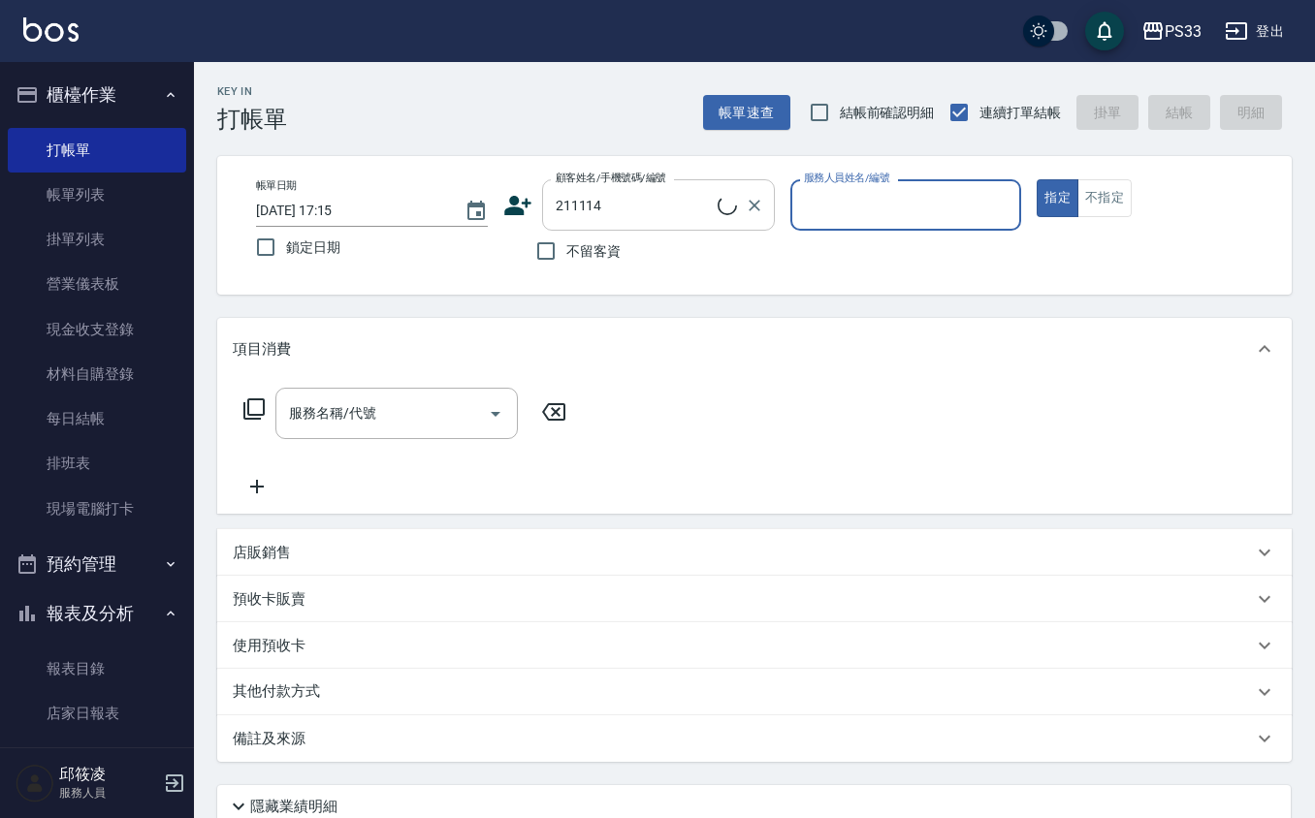
type input "[PERSON_NAME]/0916528520/211114"
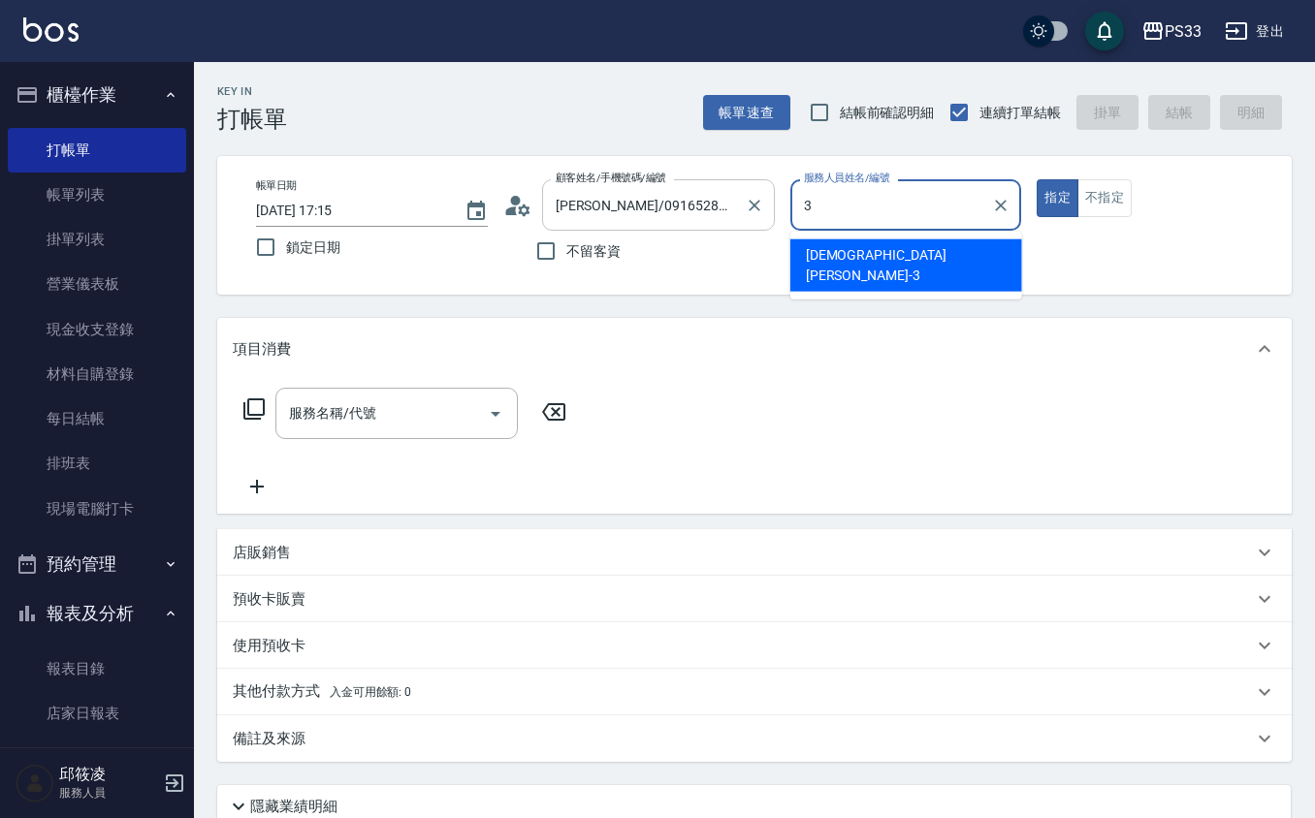
type input "[PERSON_NAME]-3"
type button "true"
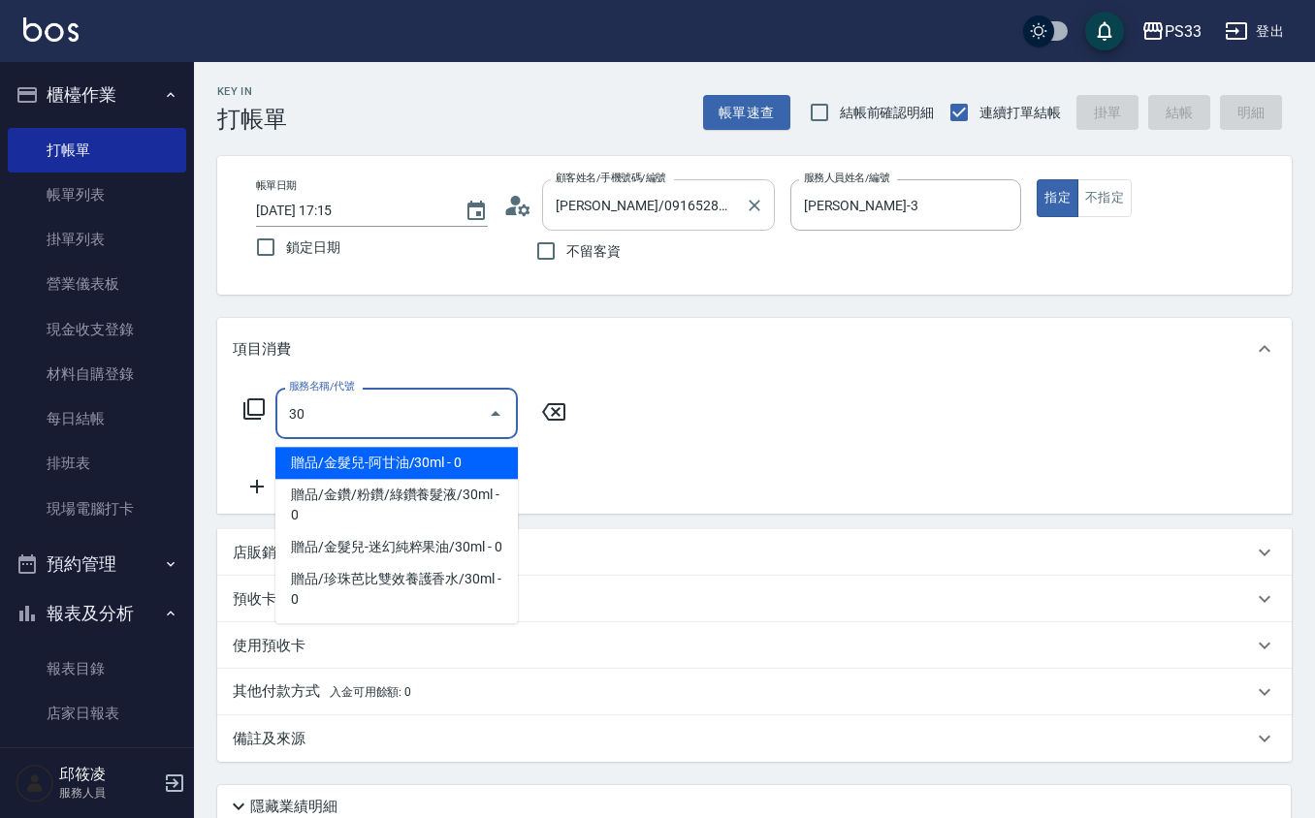
type input "3"
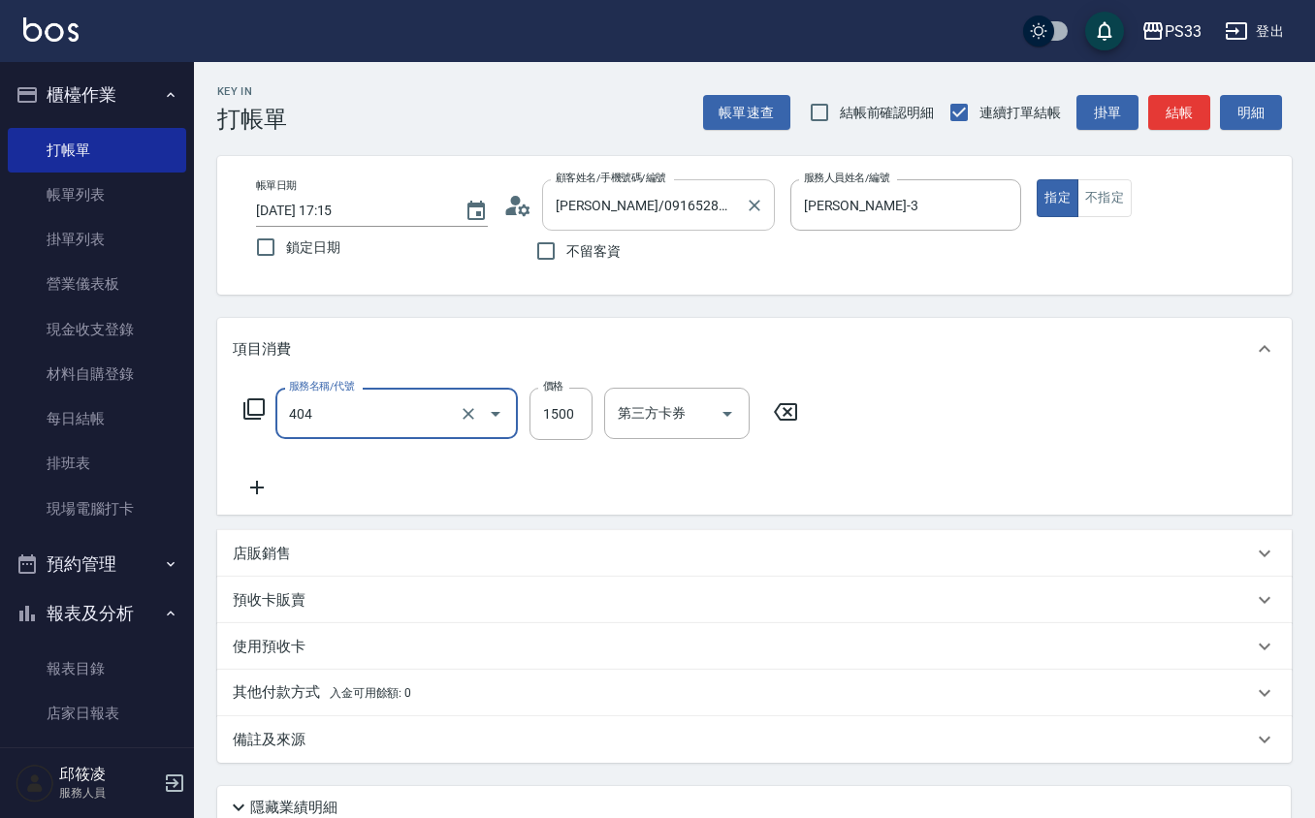
type input "設計染髮(404)"
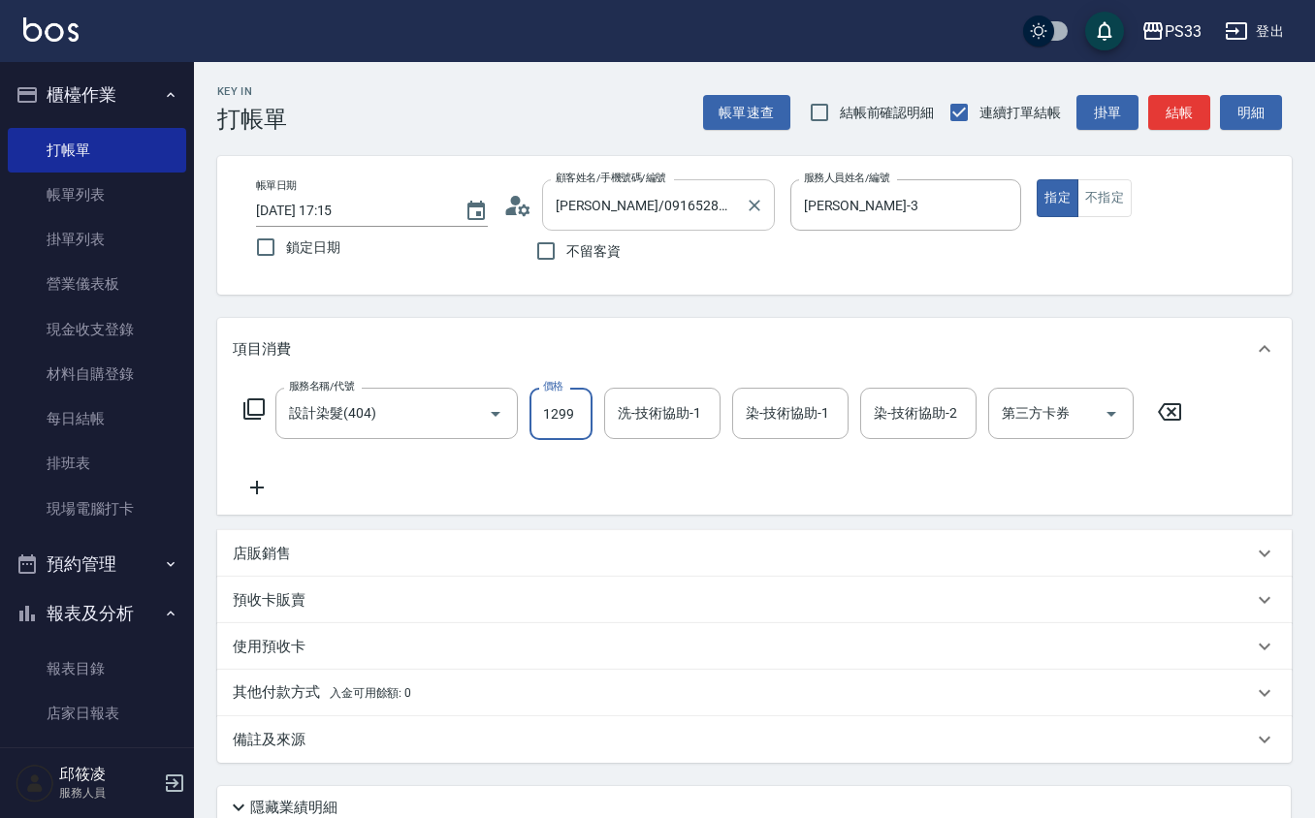
type input "1299"
type input "[PERSON_NAME]-3"
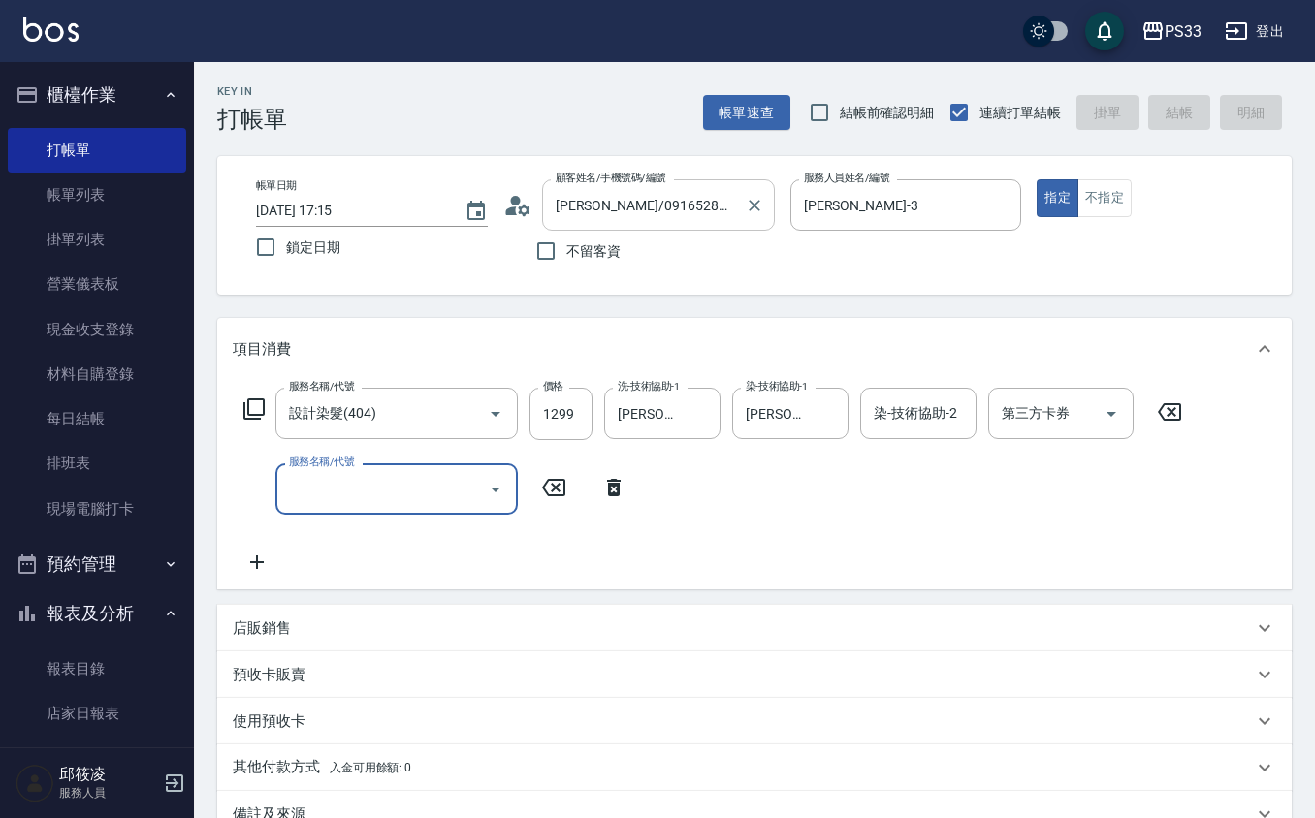
type input "[DATE] 17:26"
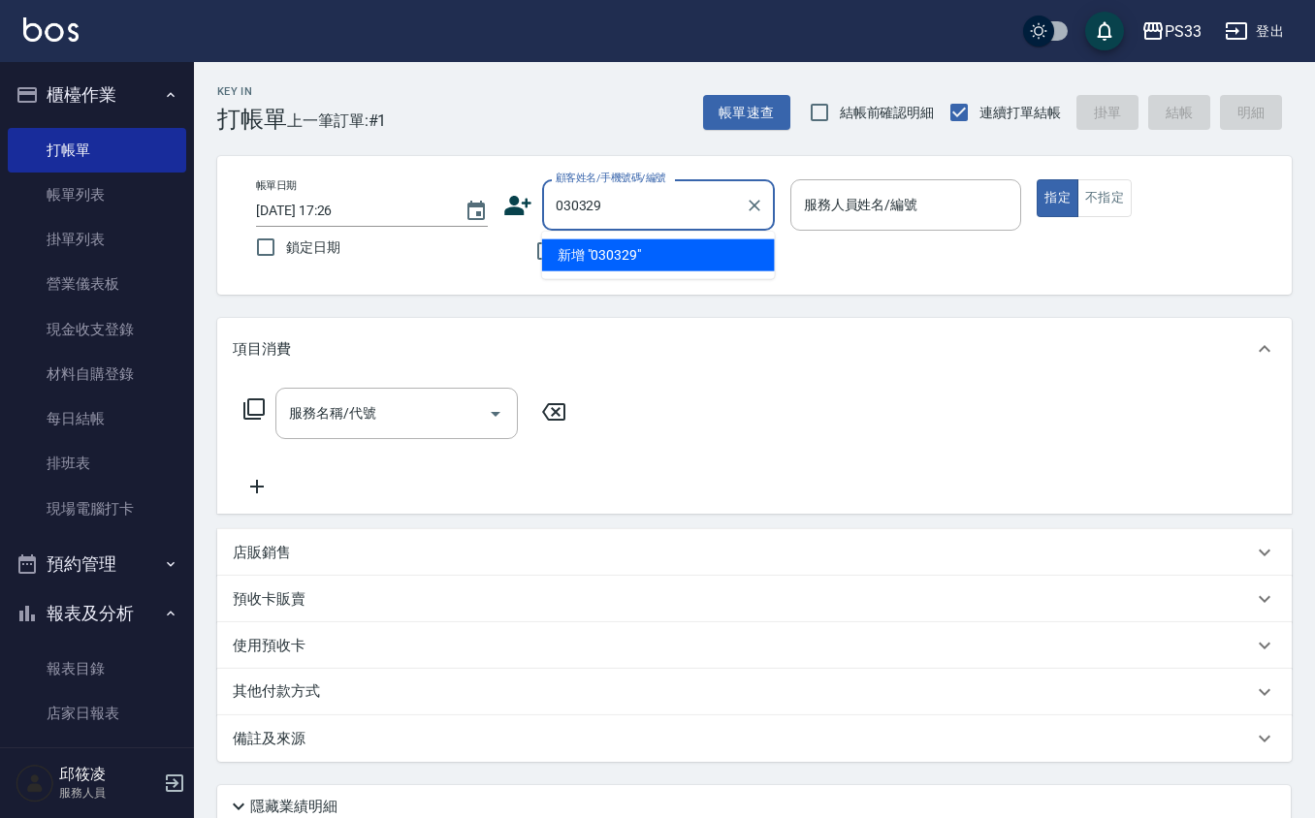
type input "030329"
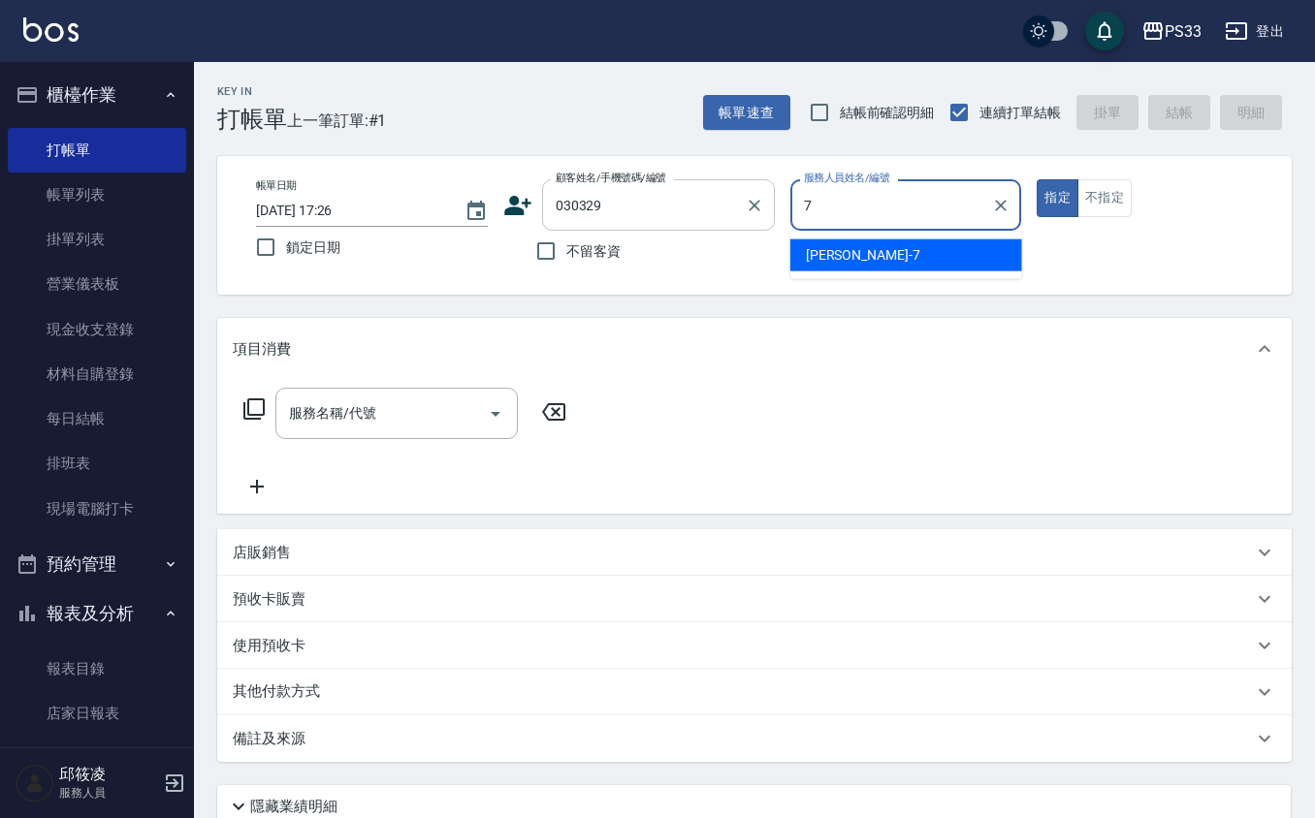
type input "Joann-7"
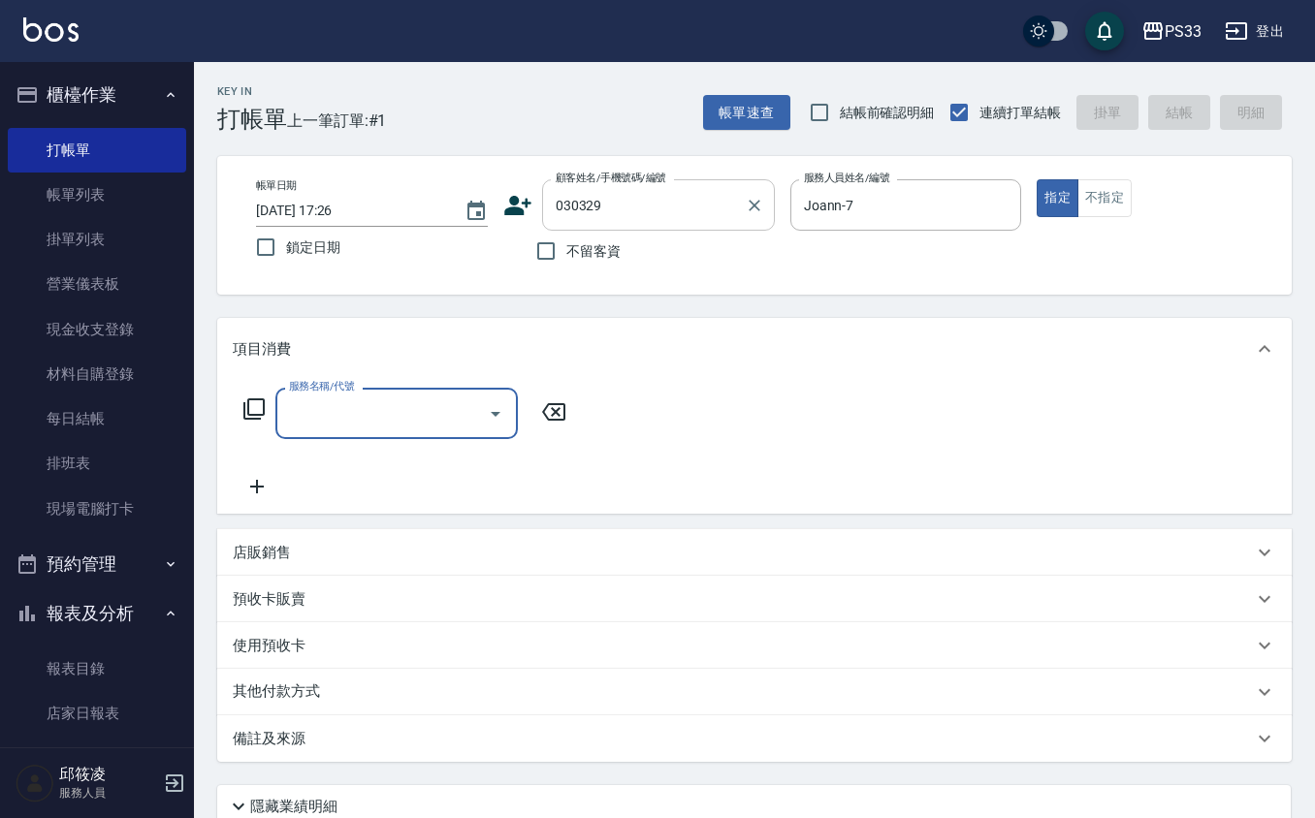
type input "[PERSON_NAME]/0933381268/030329"
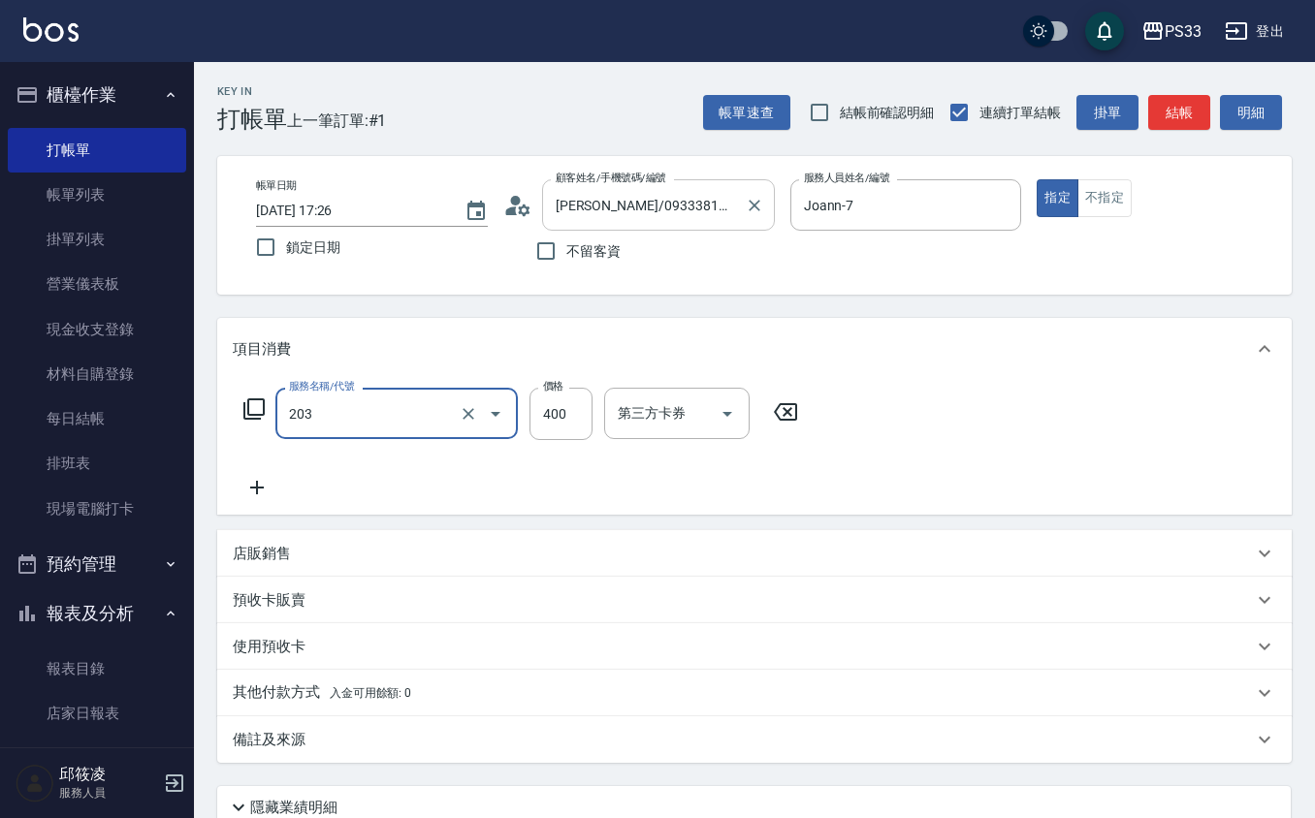
type input "指定單剪(203)"
type input "250"
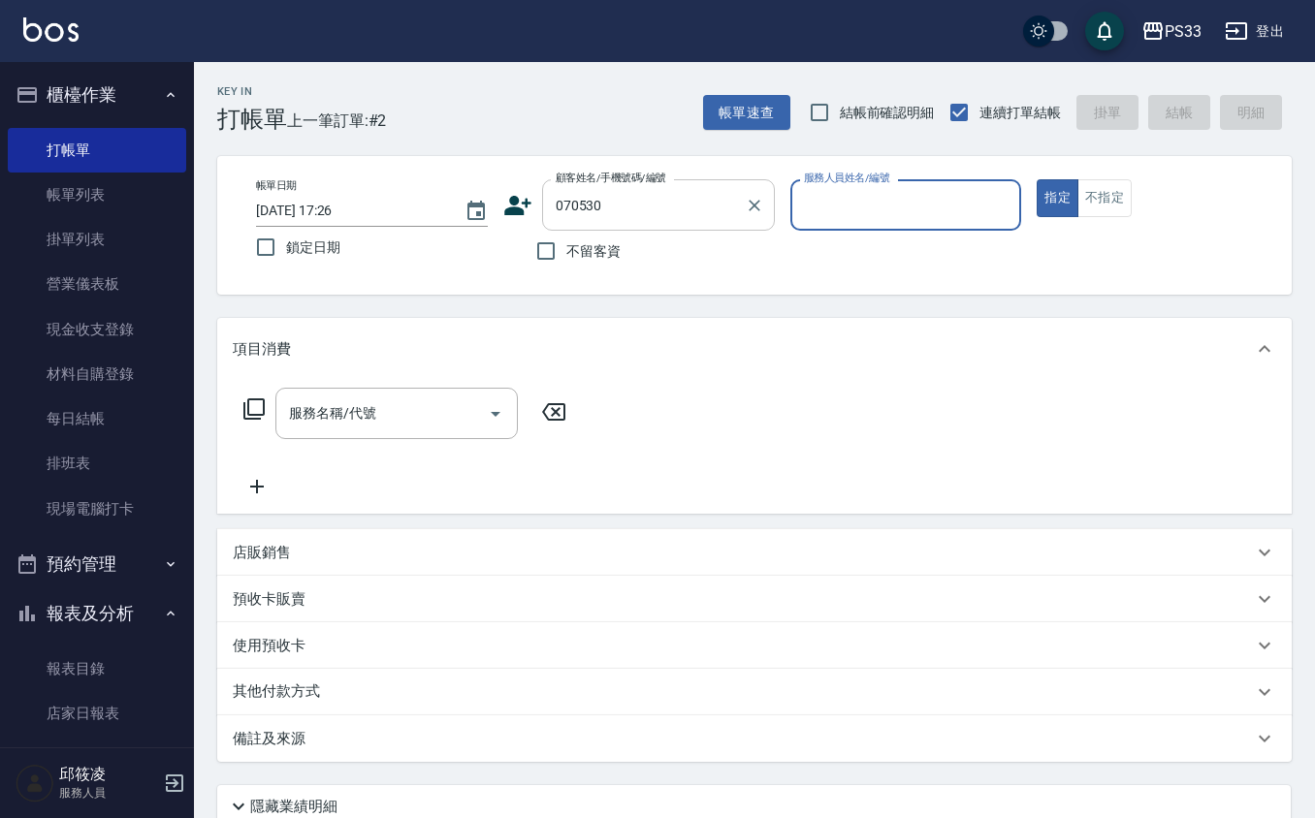
type input "070530"
type input "8"
type input "[PERSON_NAME]/0955987580/070530"
type input "怡媜-8"
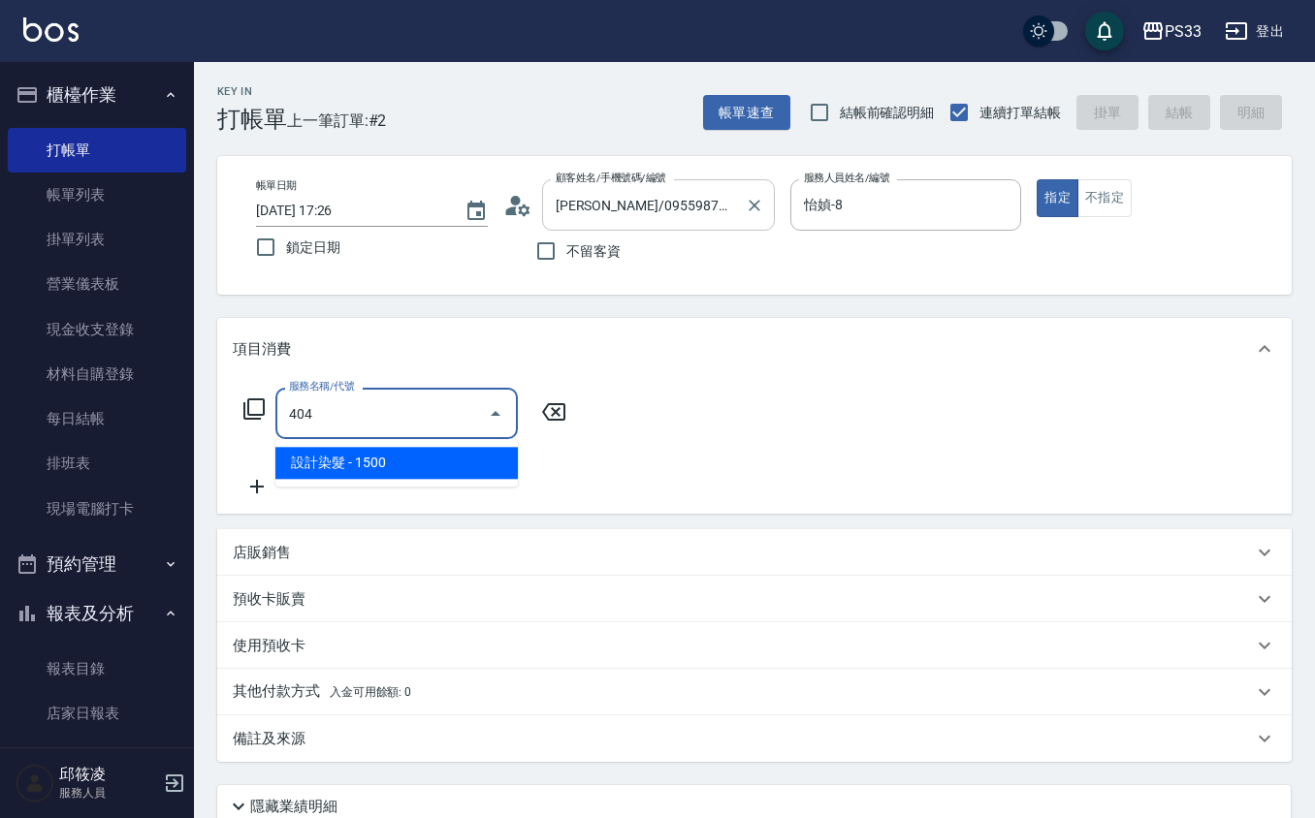
type input "設計染髮(404)"
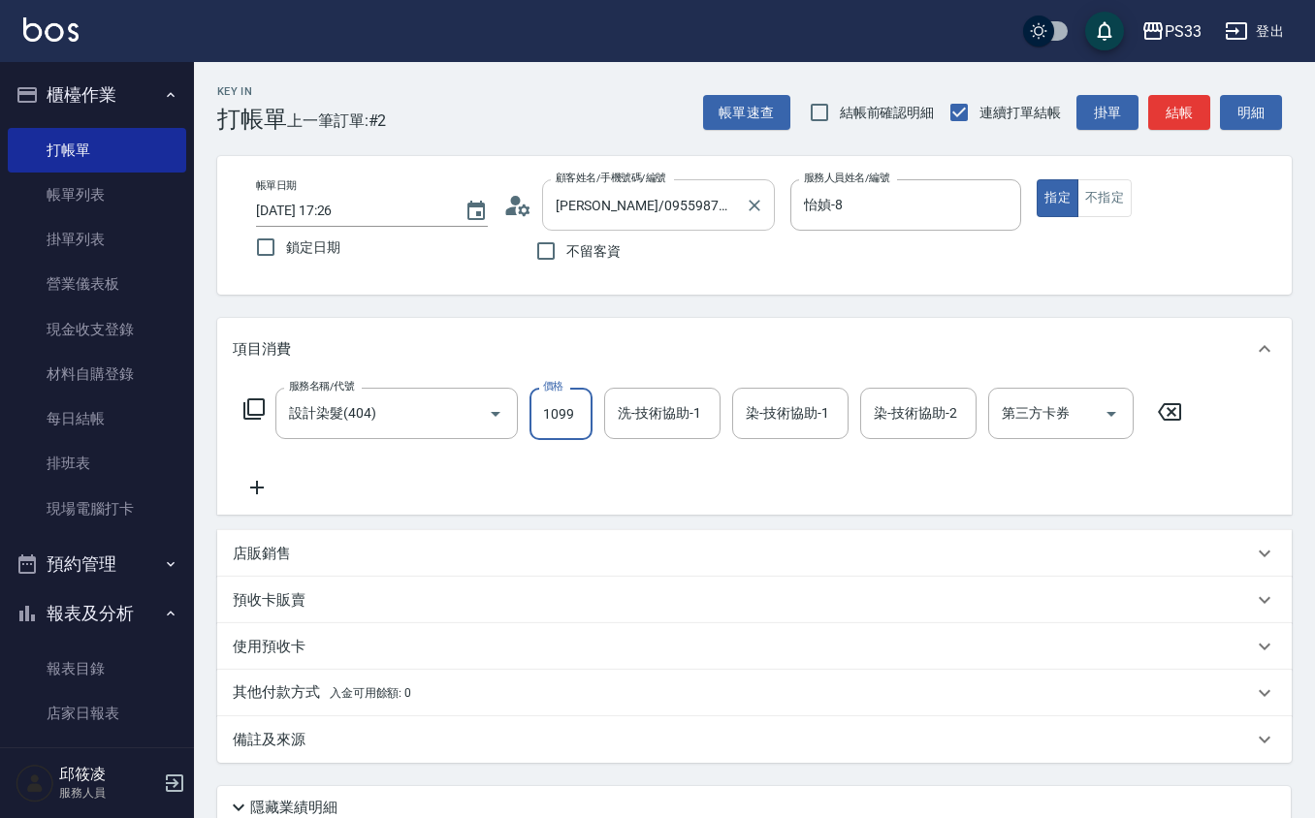
type input "1099"
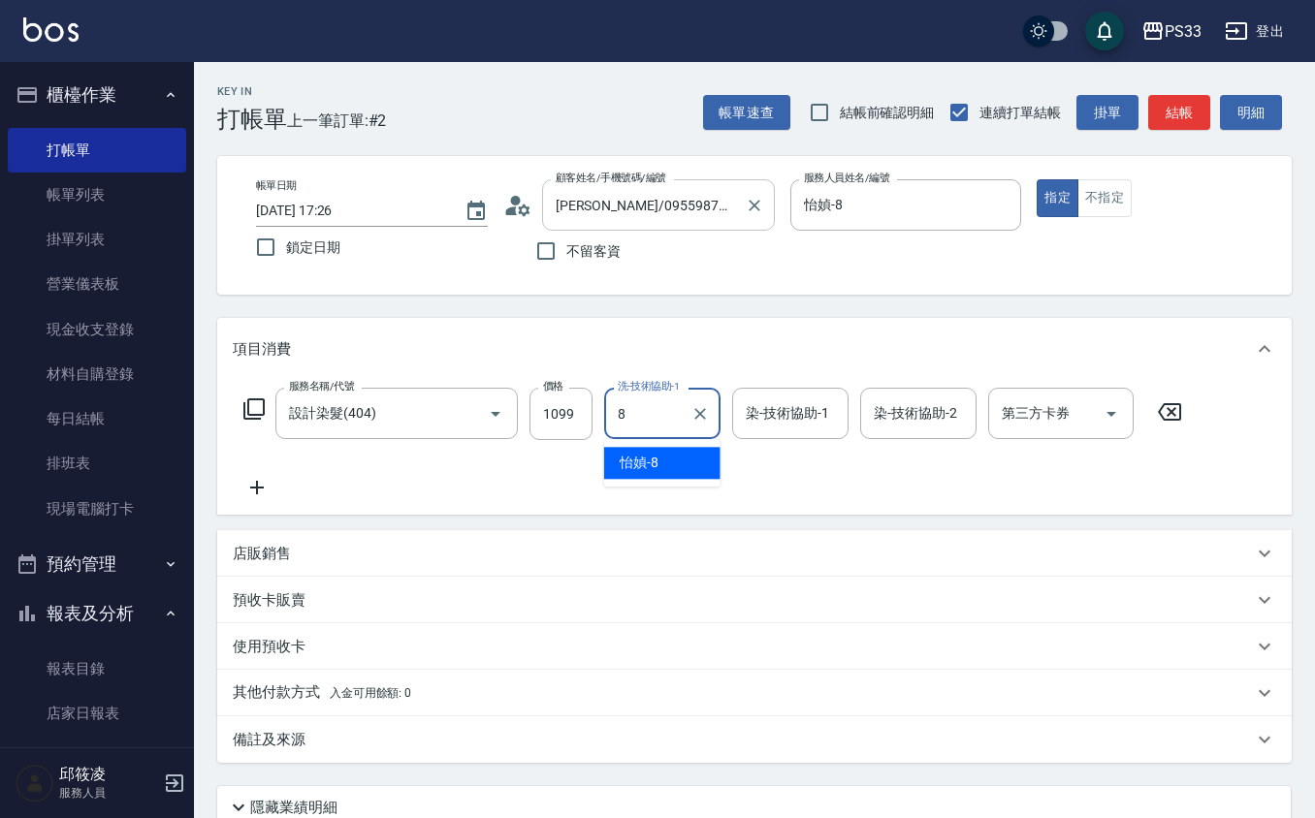
type input "怡媜-8"
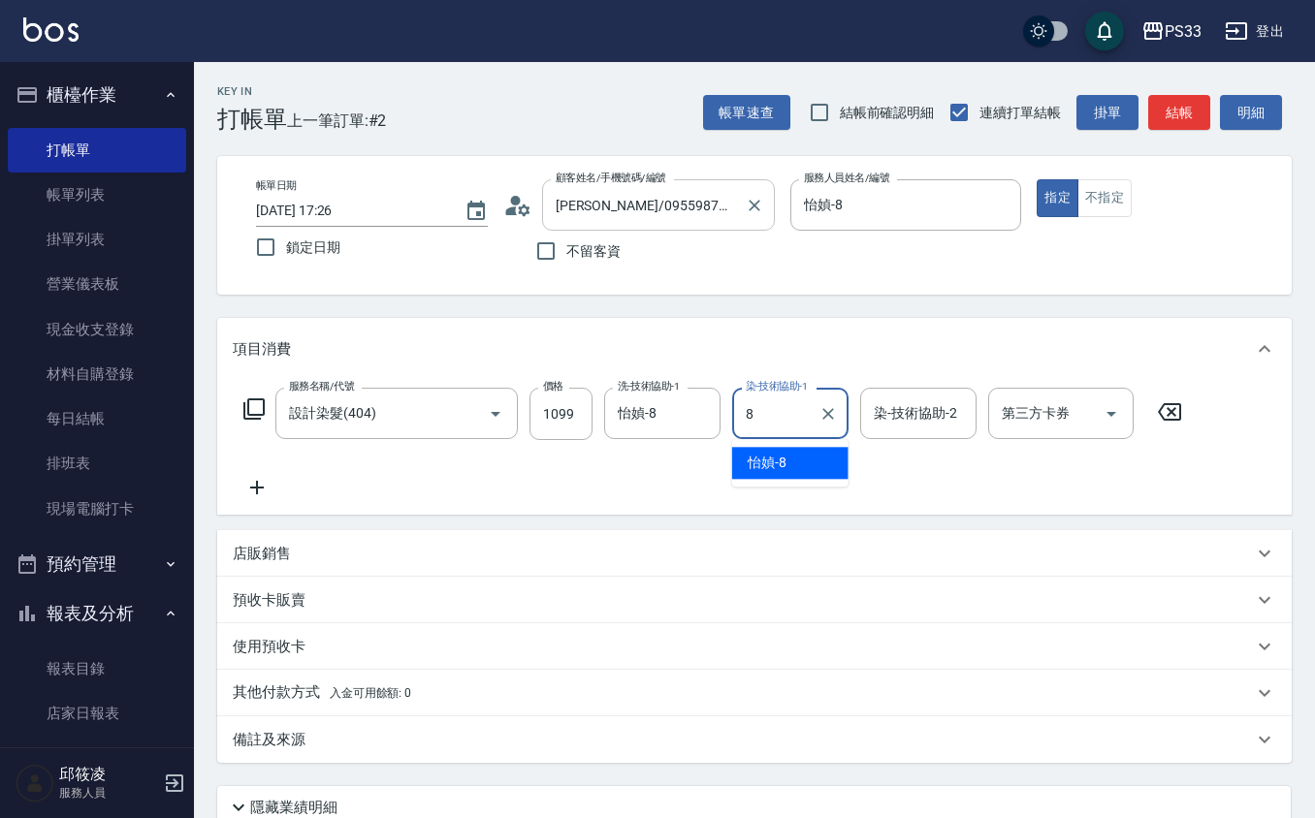
type input "怡媜-8"
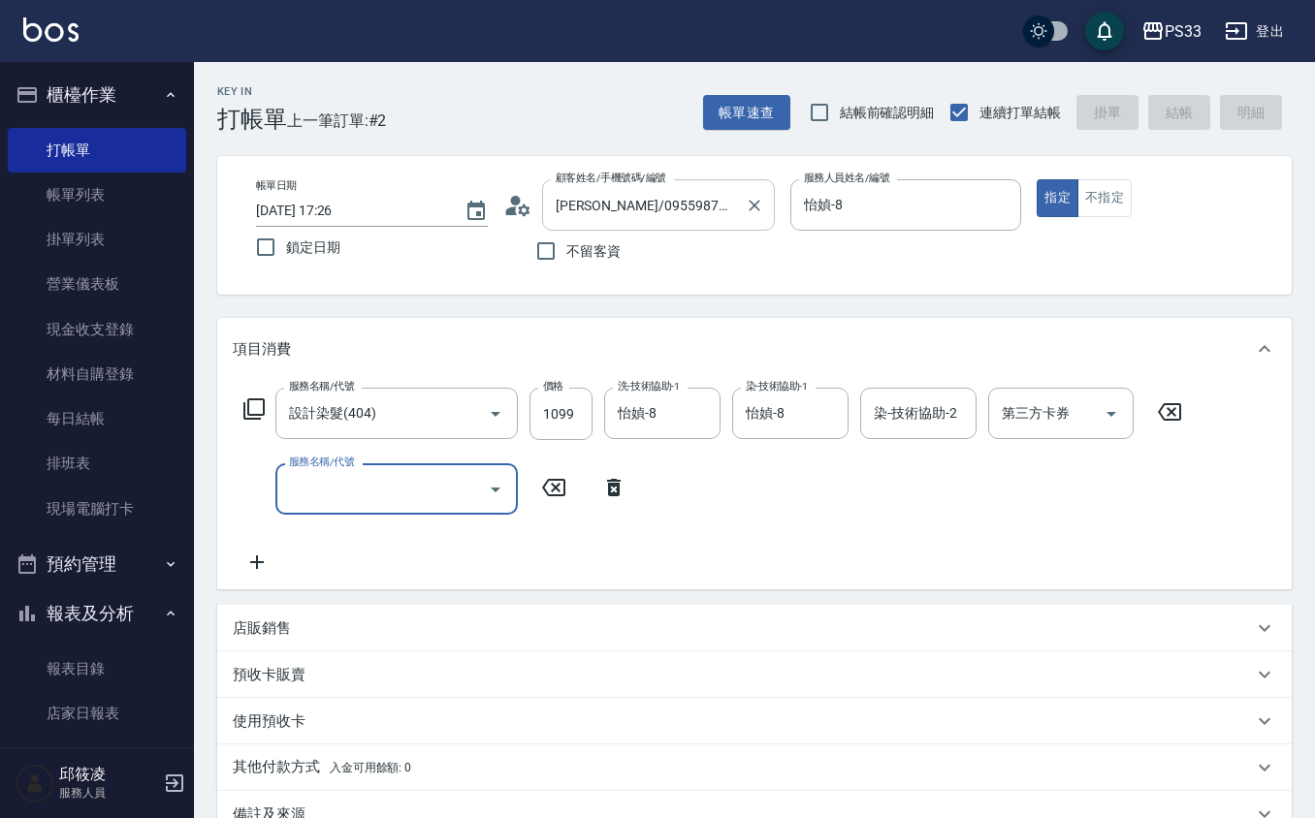
type input "[DATE] 17:27"
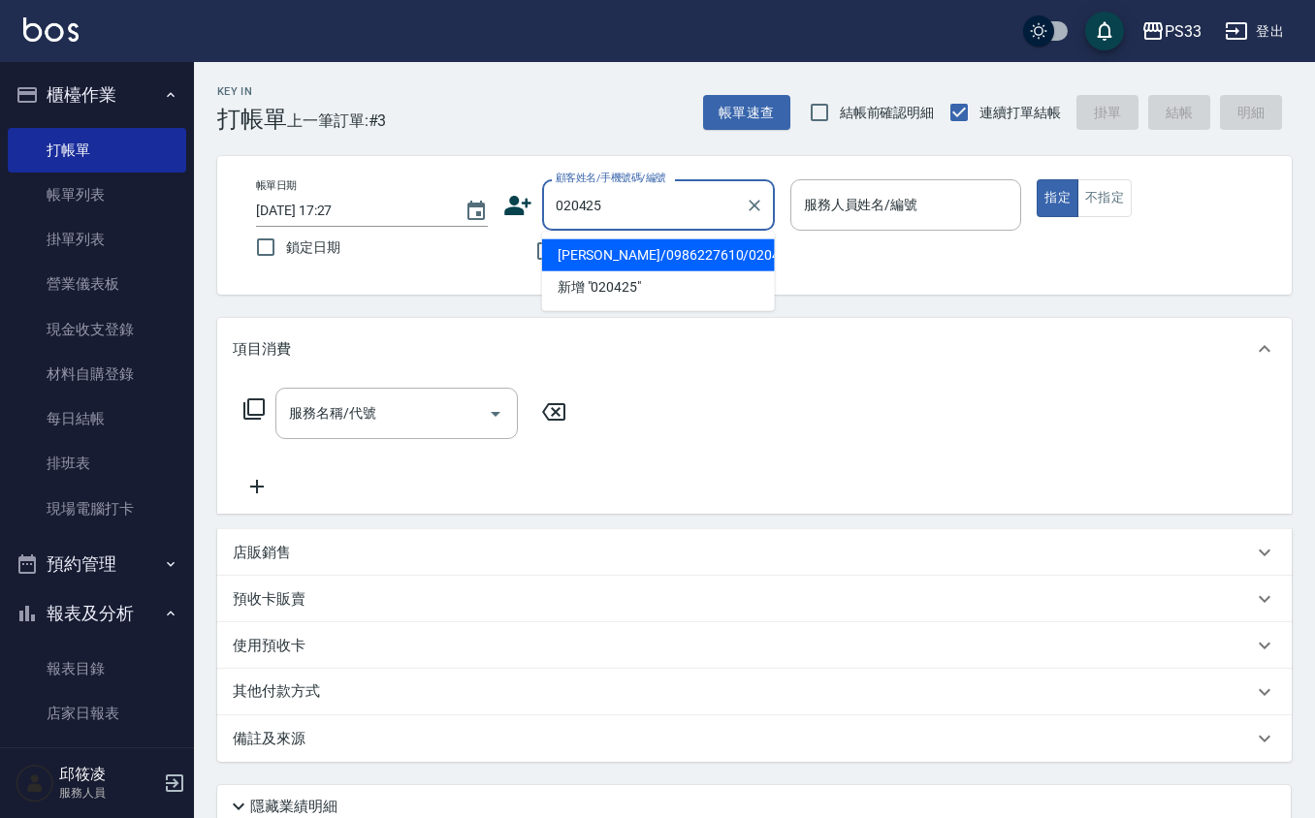
type input "[PERSON_NAME]/0986227610/020425"
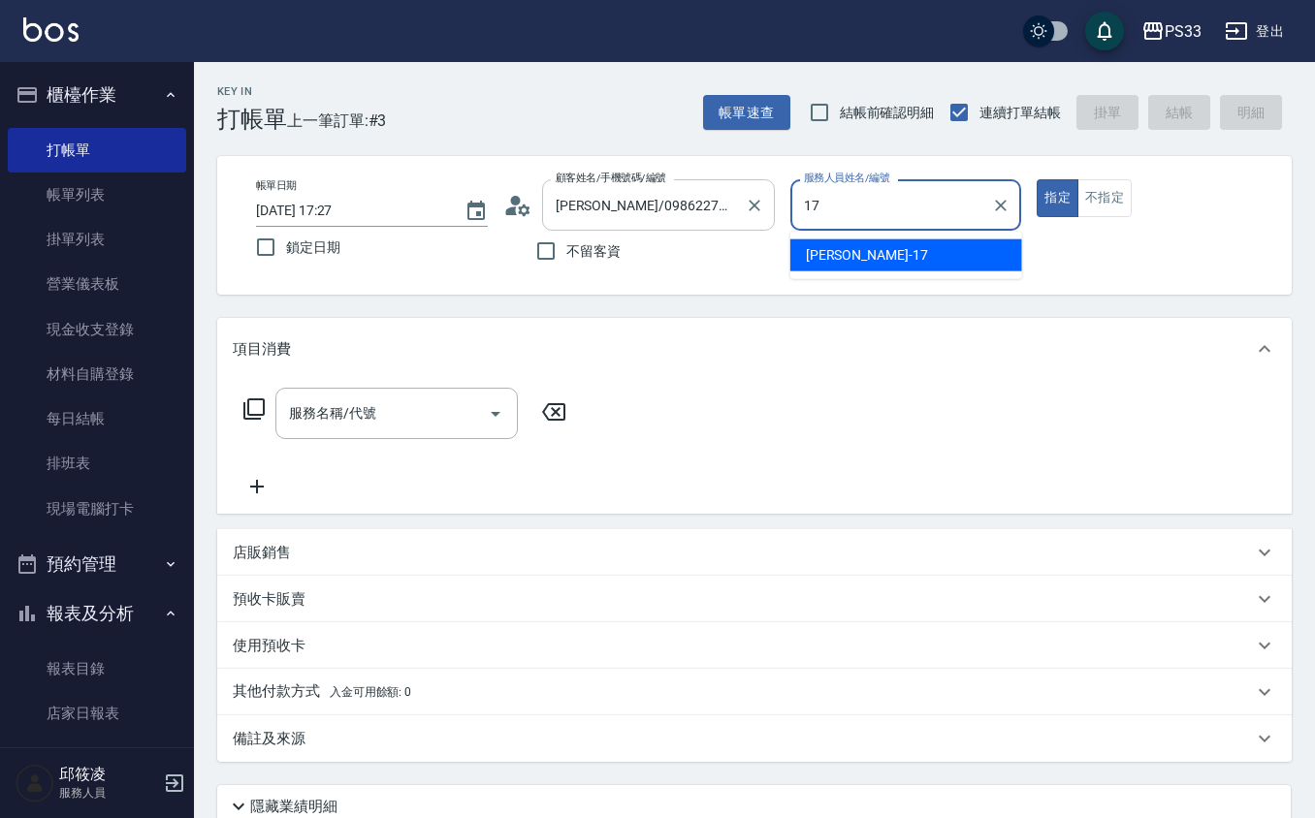
type input "[PERSON_NAME]-17"
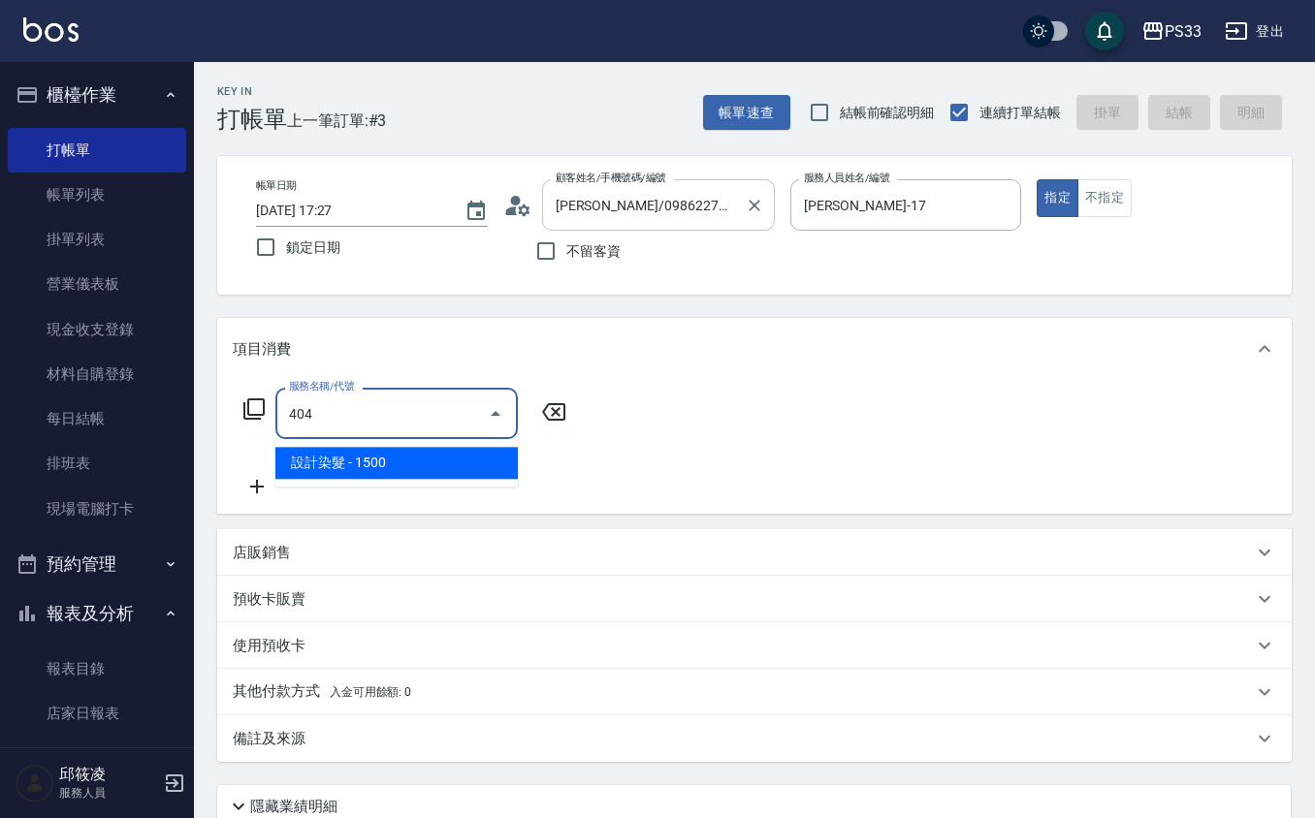
type input "設計染髮(404)"
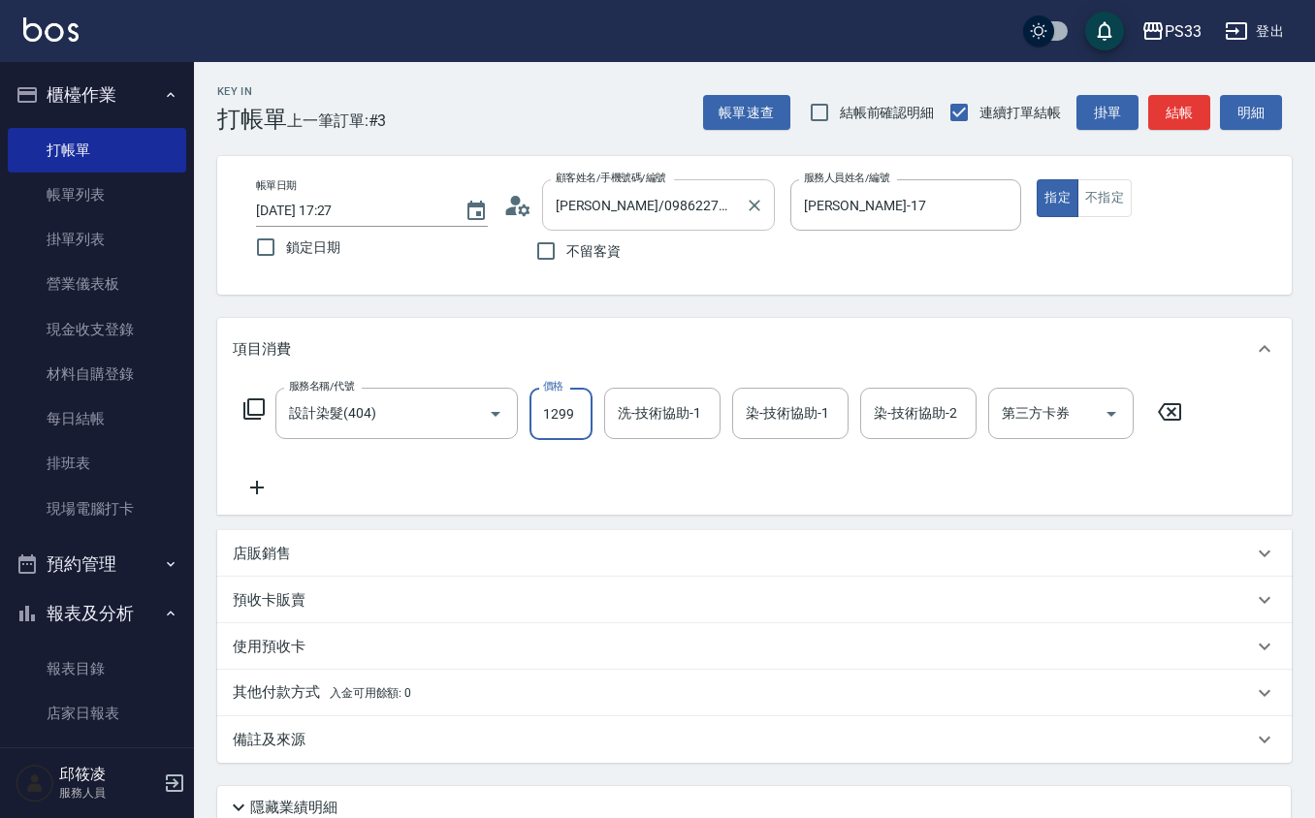
type input "1299"
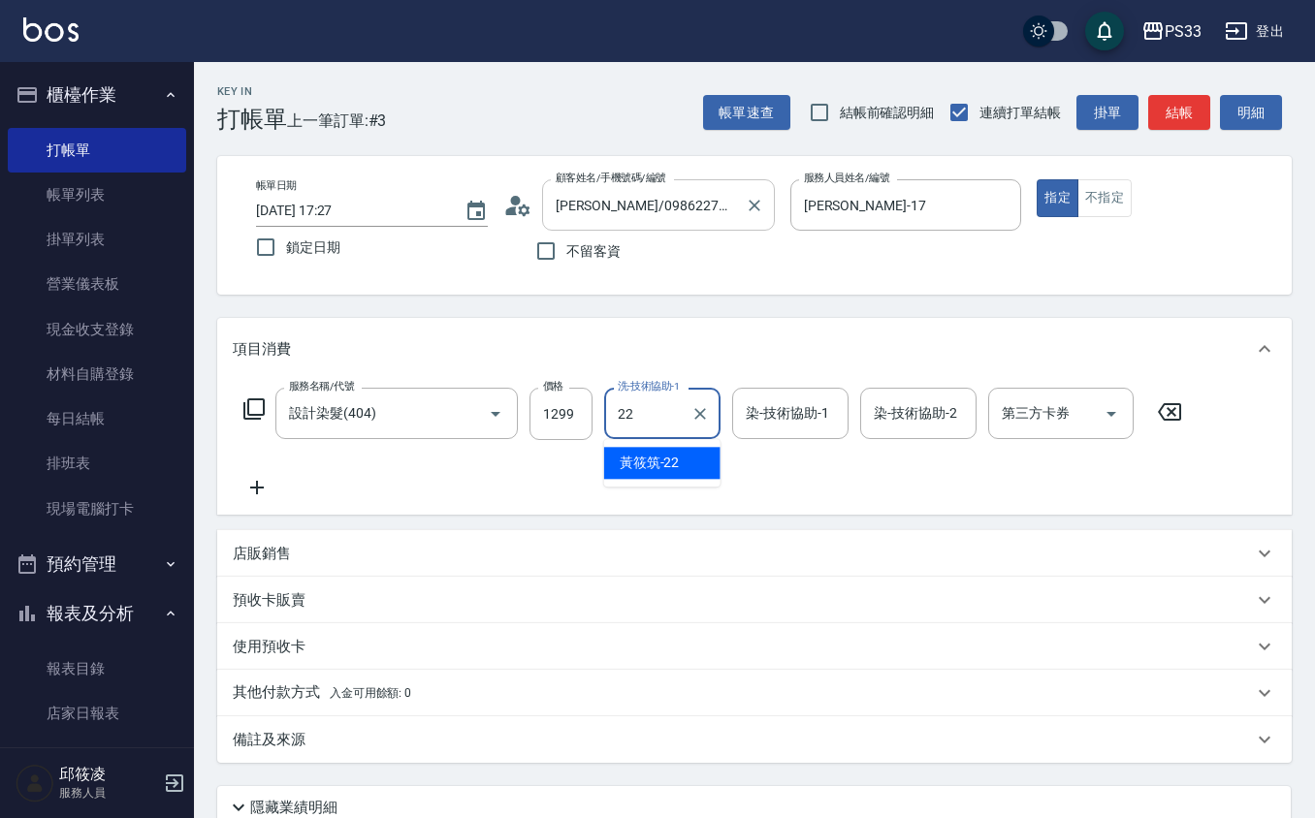
type input "[PERSON_NAME]-22"
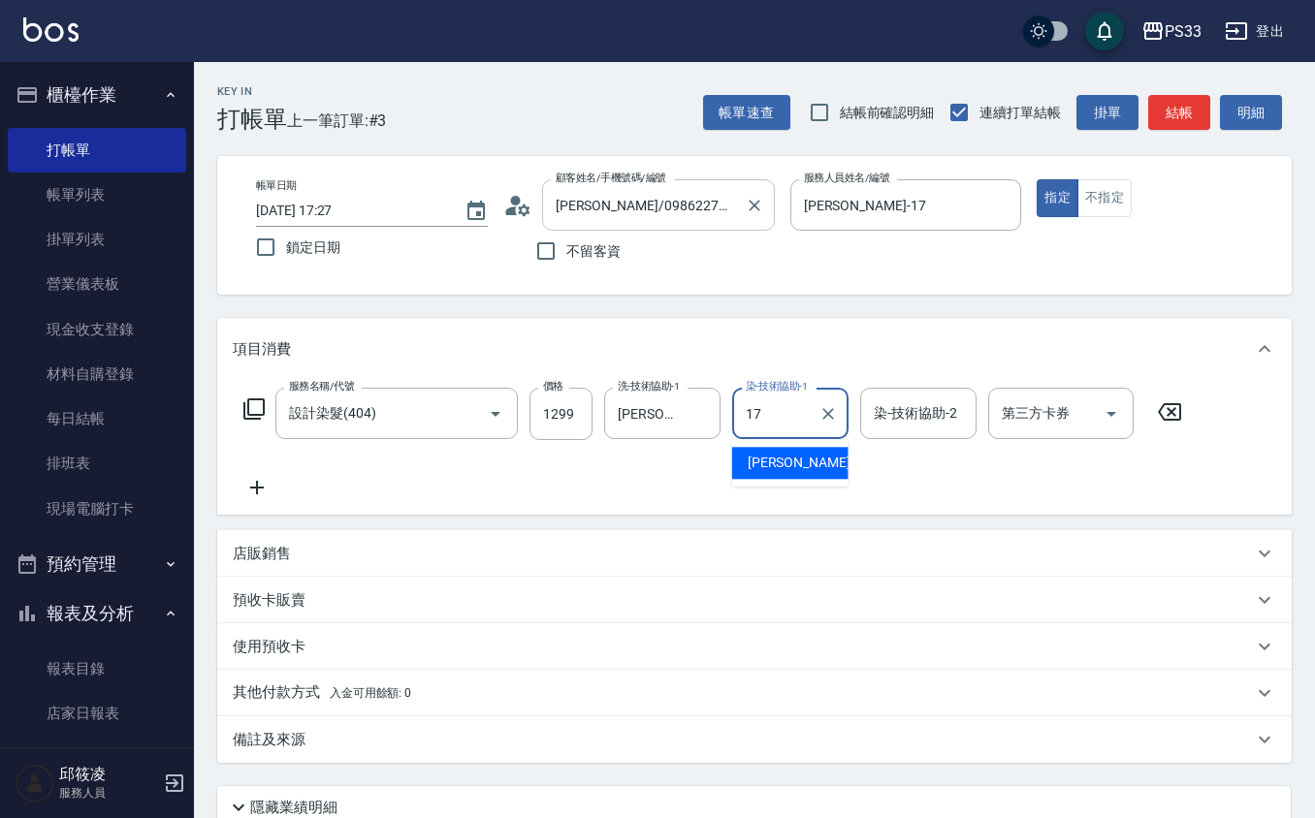
type input "[PERSON_NAME]-17"
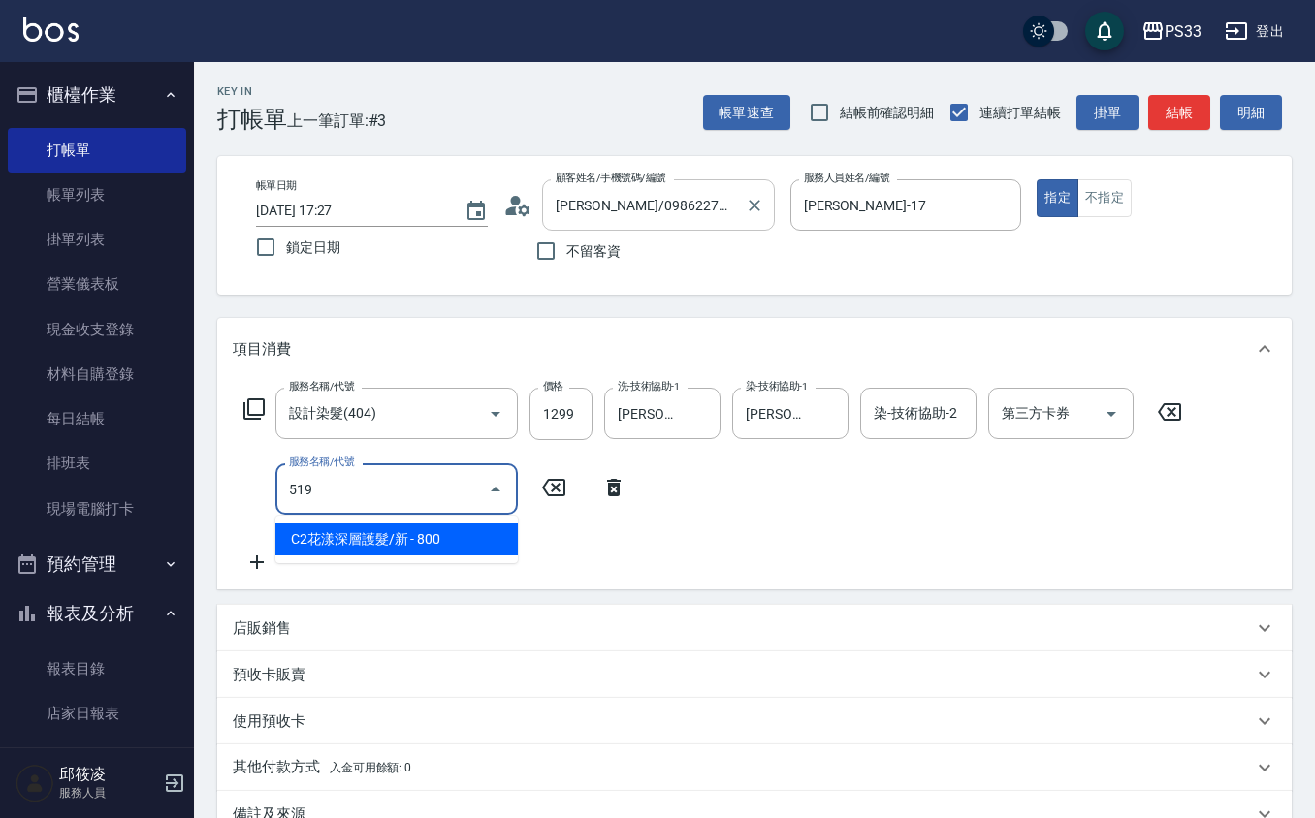
type input "C2花漾深層護髮/新(519)"
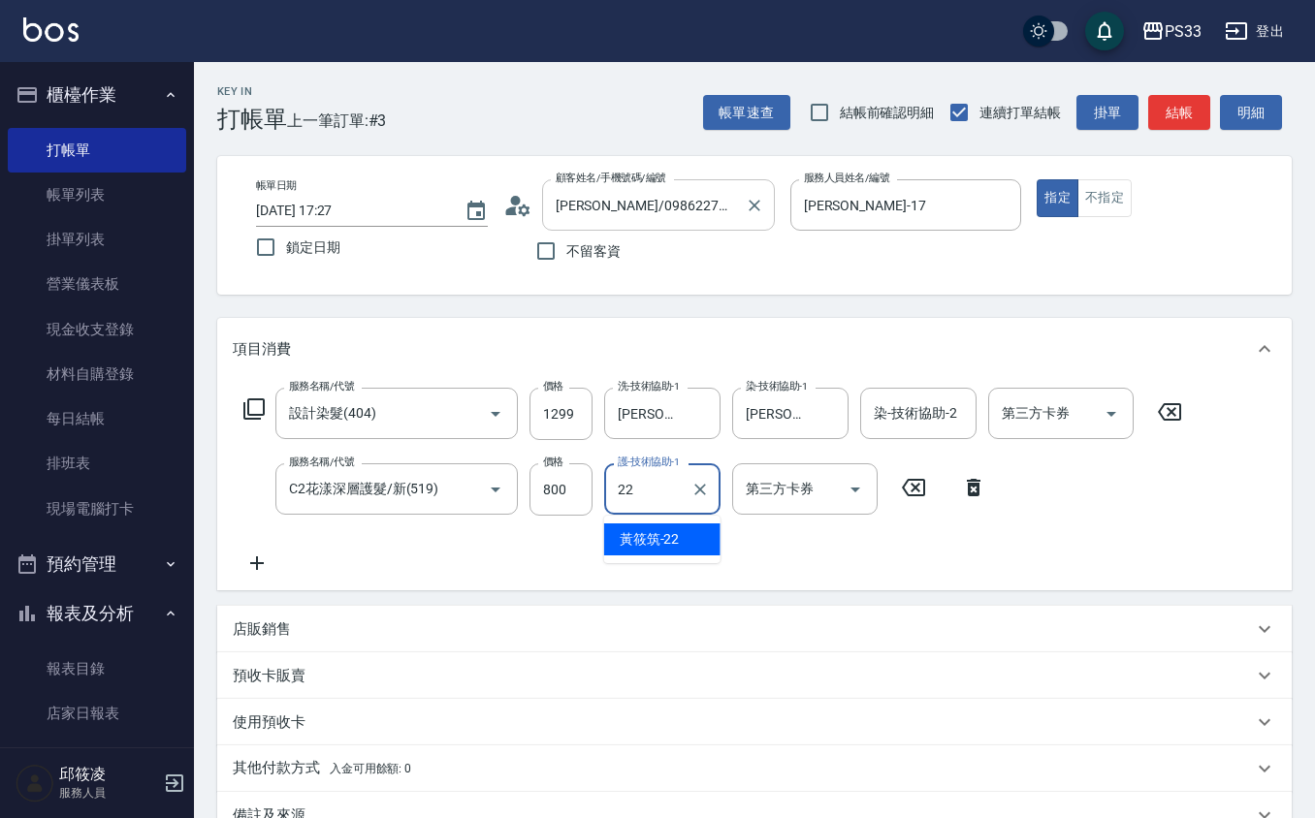
type input "[PERSON_NAME]-22"
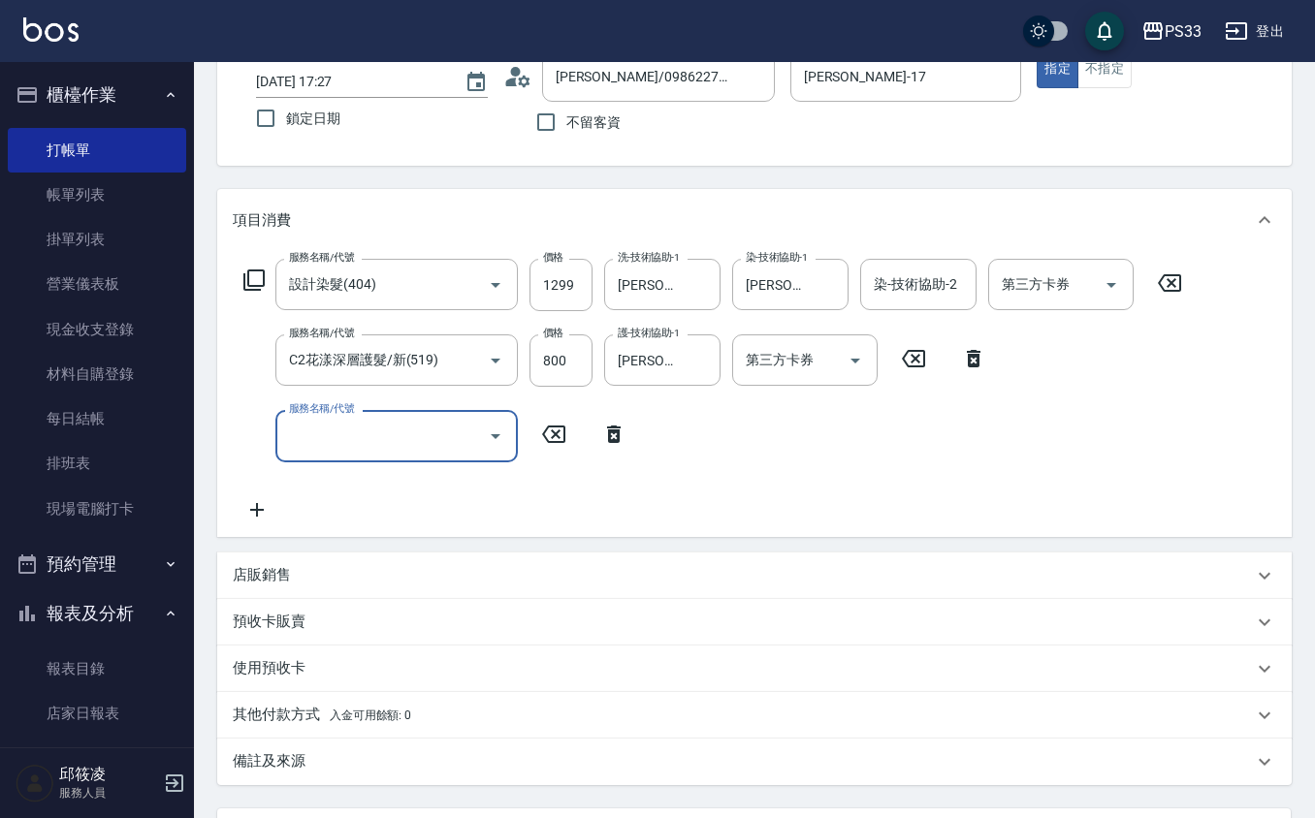
scroll to position [310, 0]
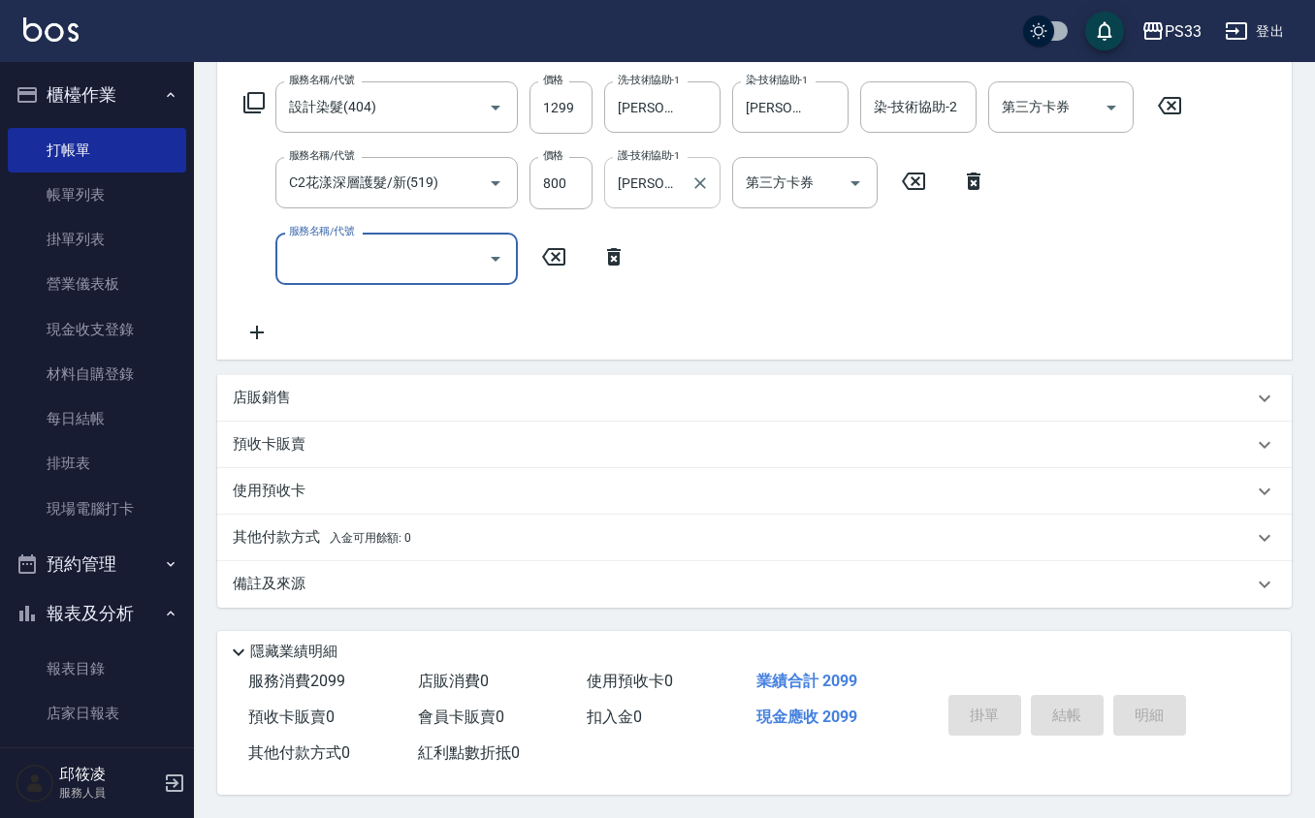
type input "[DATE] 17:28"
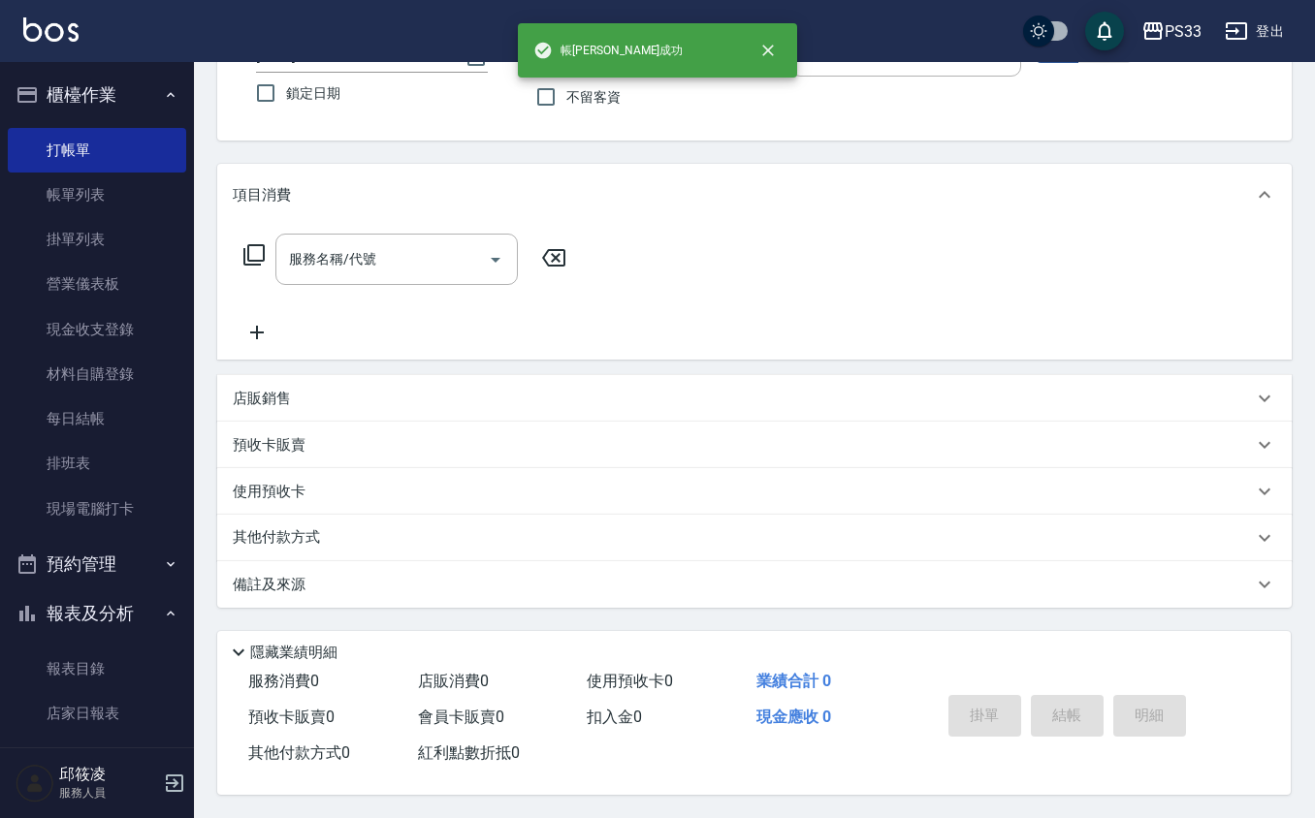
scroll to position [0, 0]
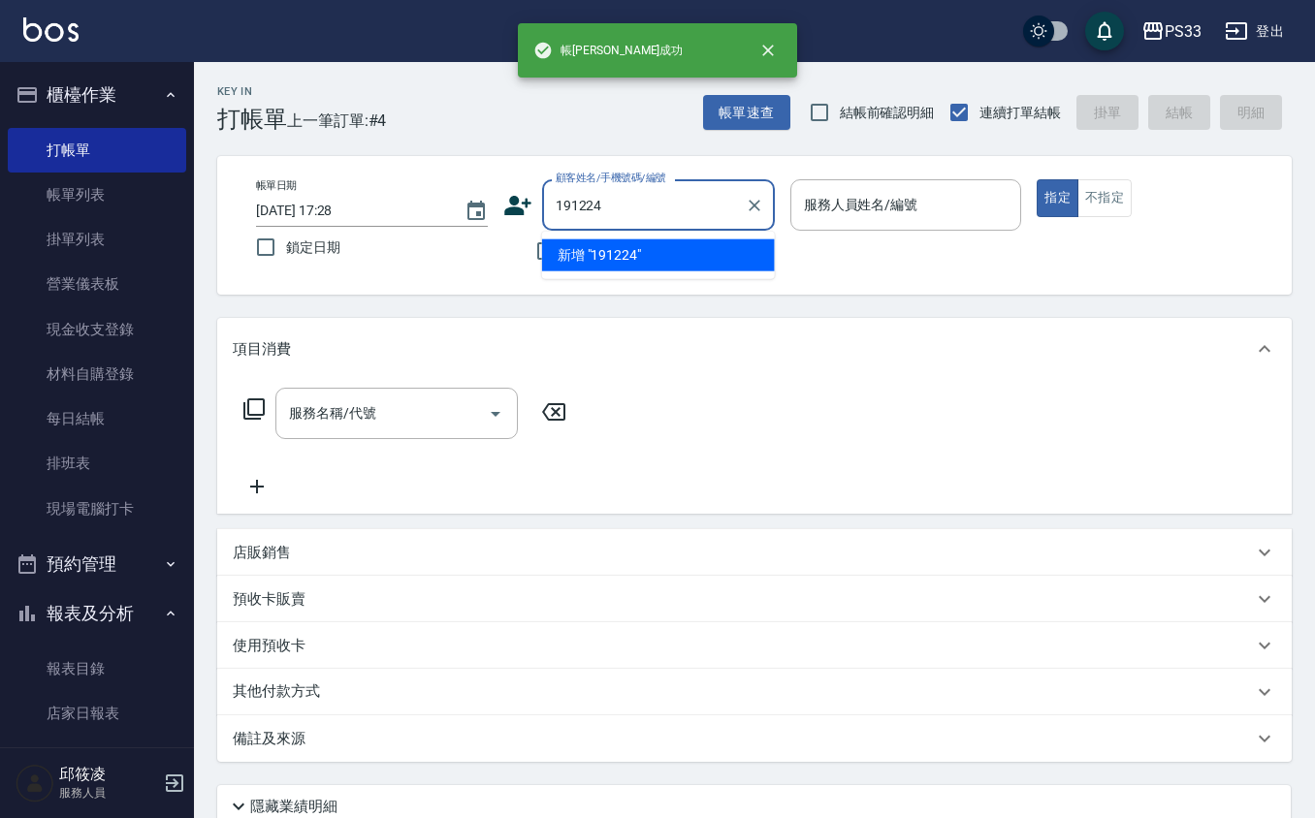
type input "191224"
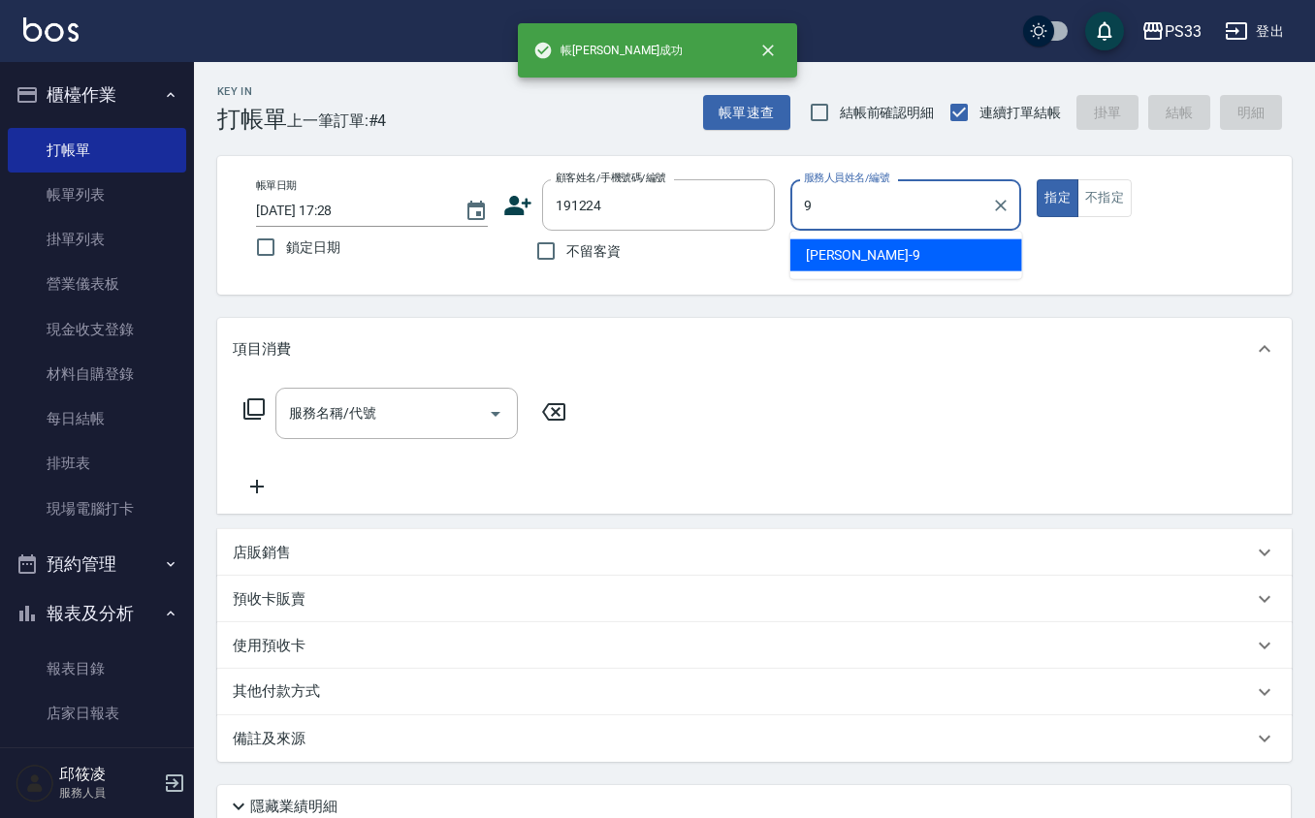
type input "苡軒-9"
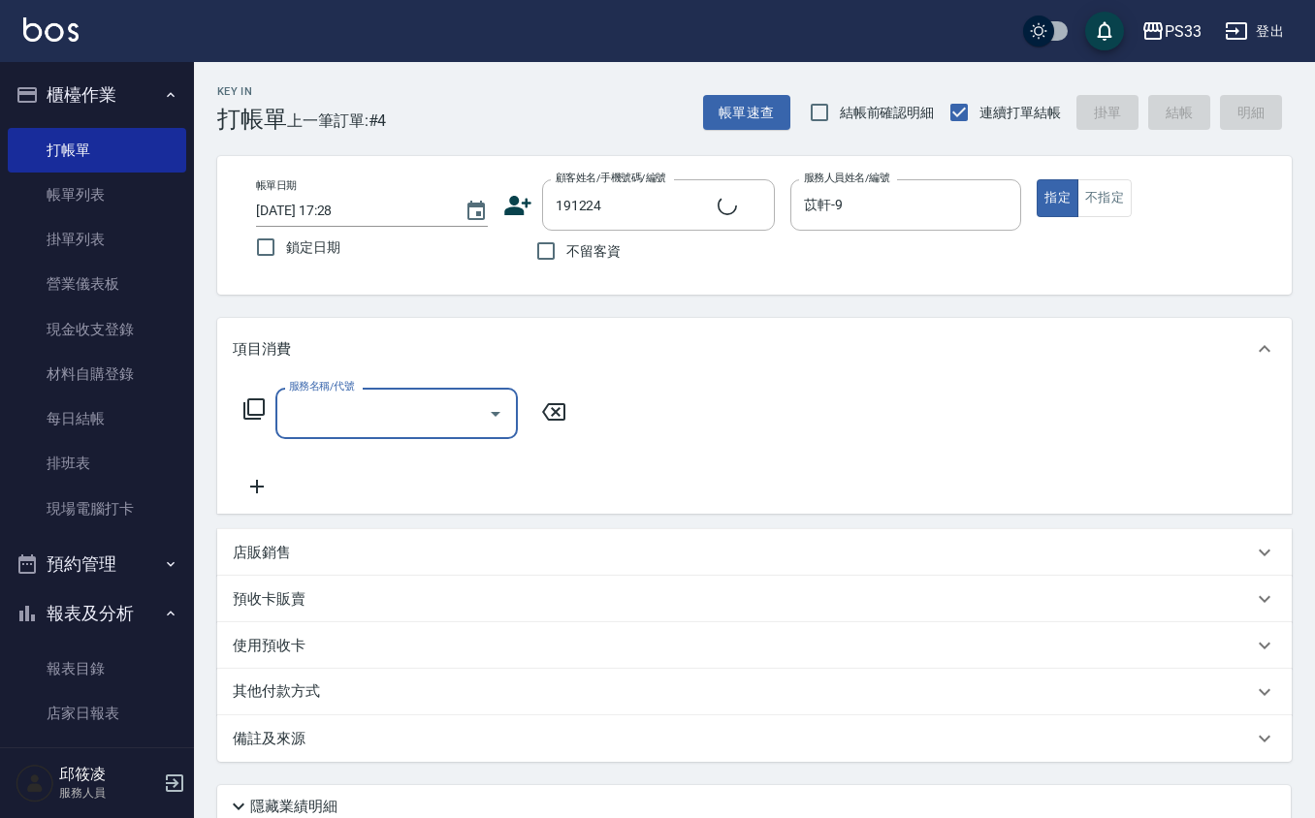
type input "[PERSON_NAME]/0903520004/191224"
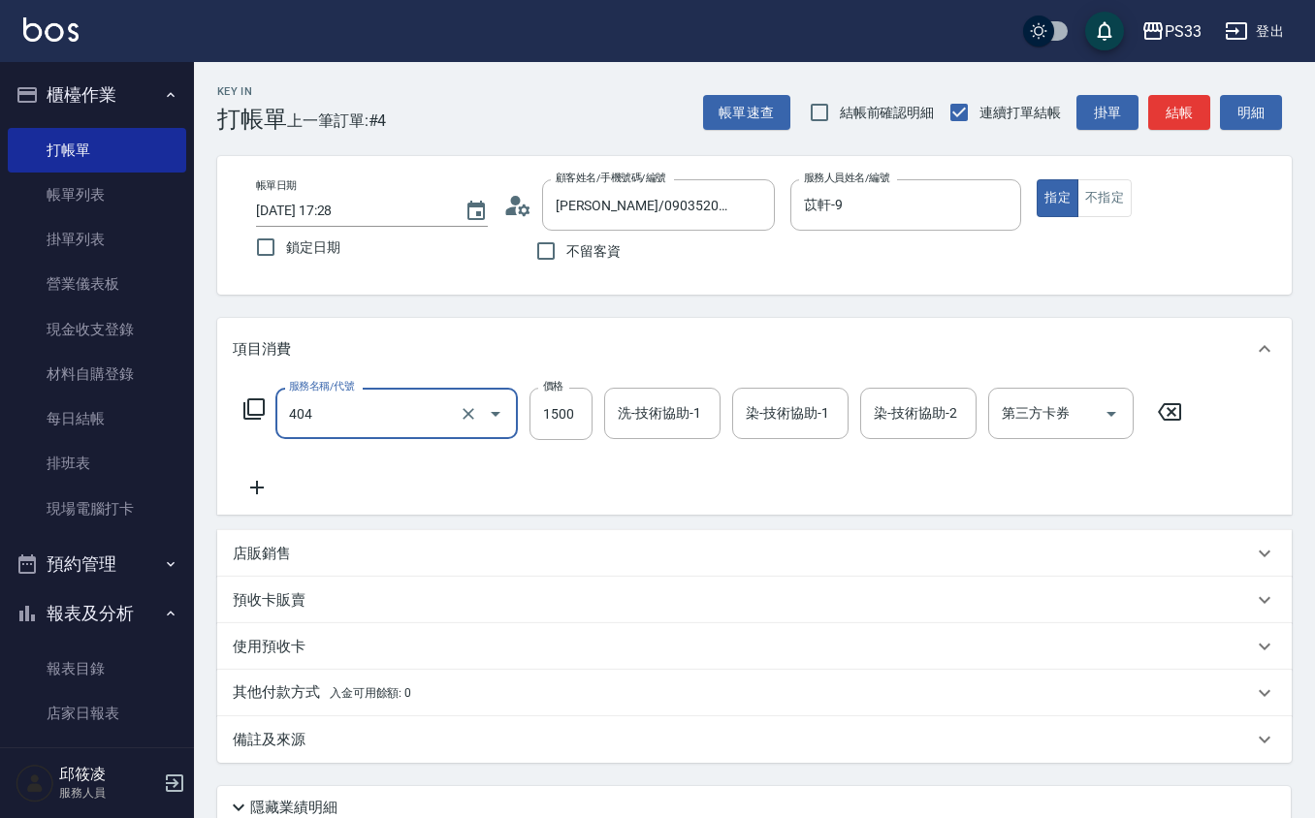
type input "設計染髮(404)"
type input "1099"
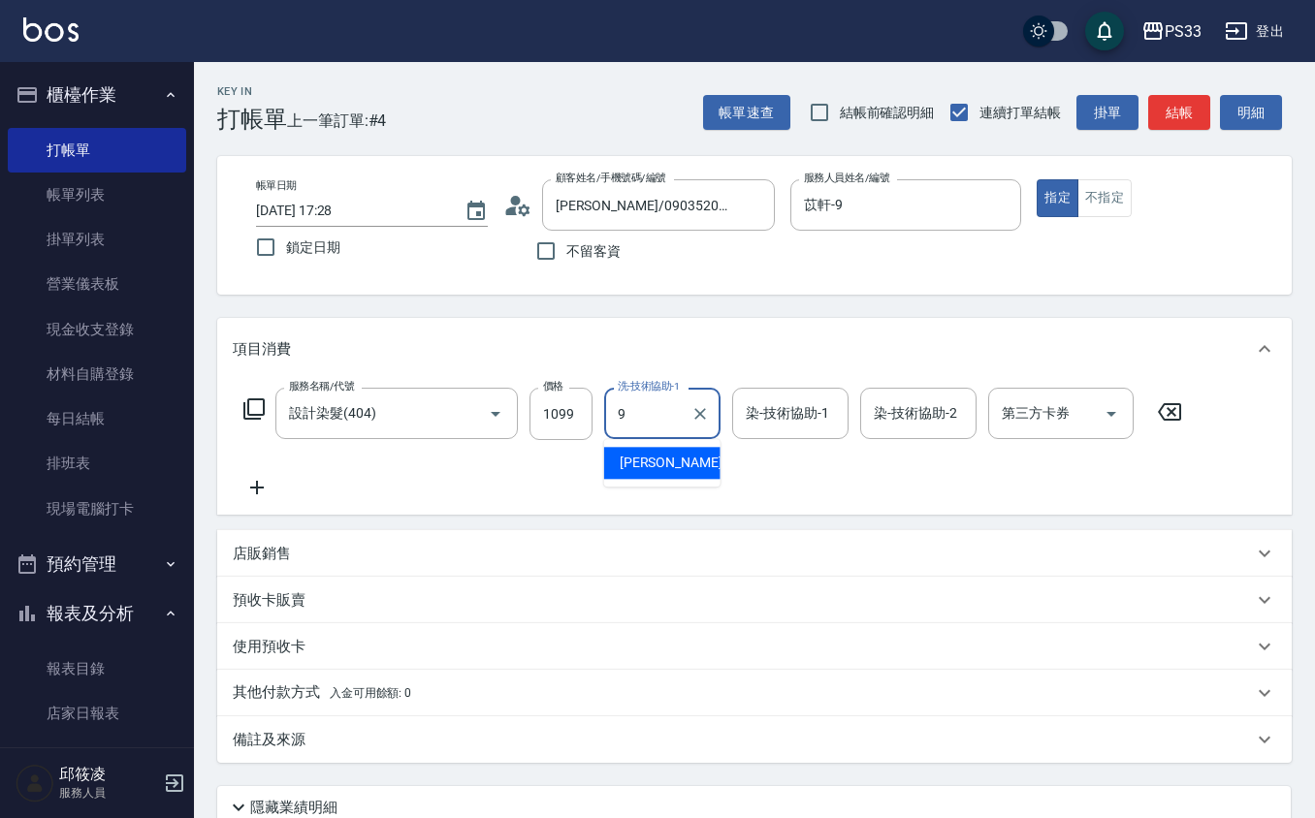
type input "苡軒-9"
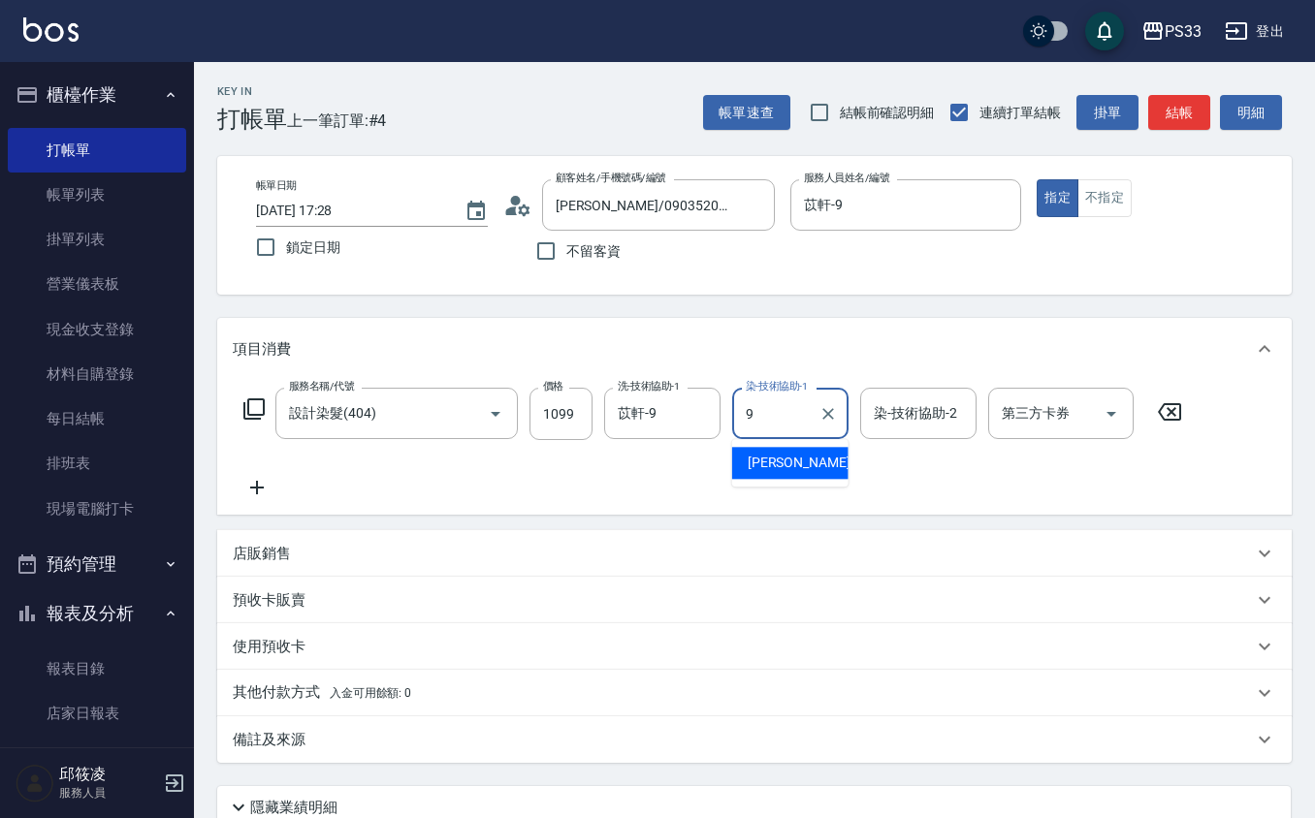
type input "苡軒-9"
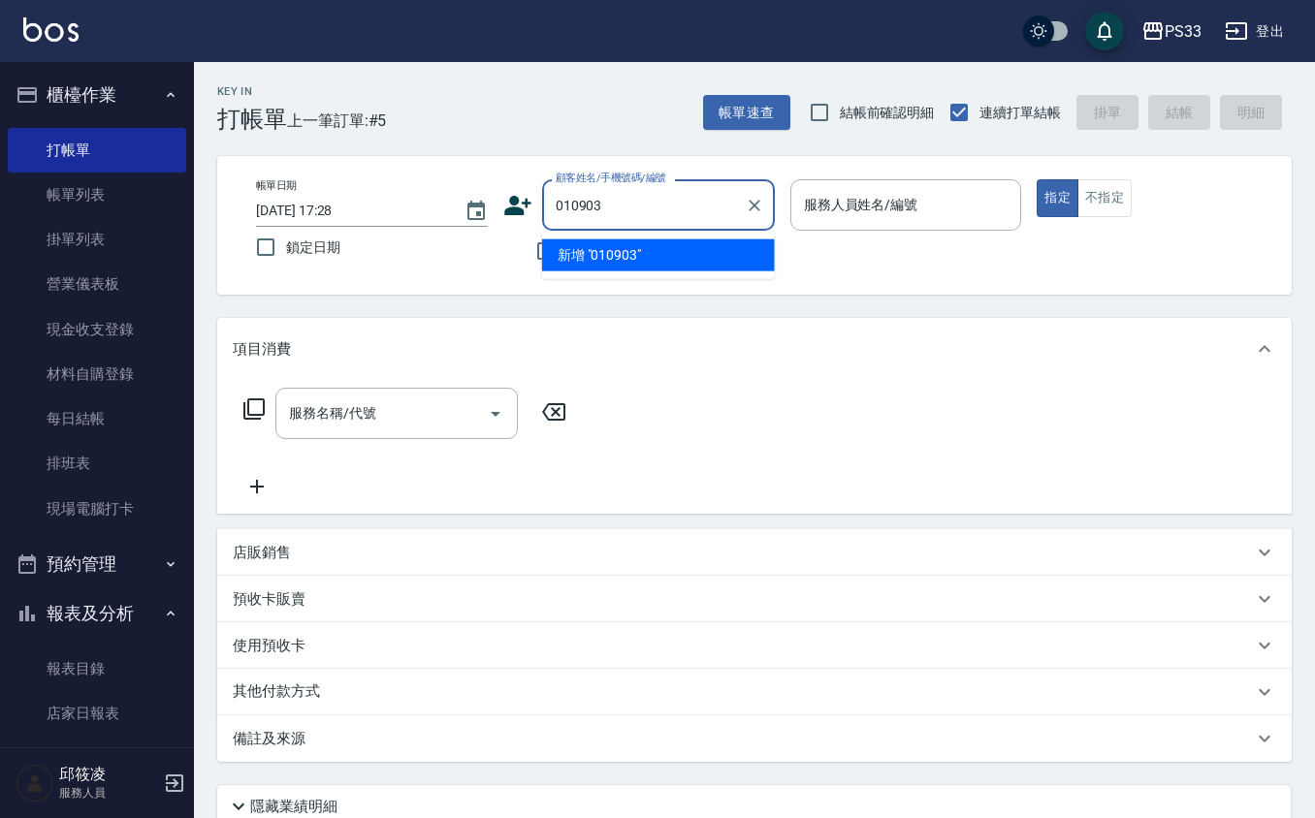
type input "010903"
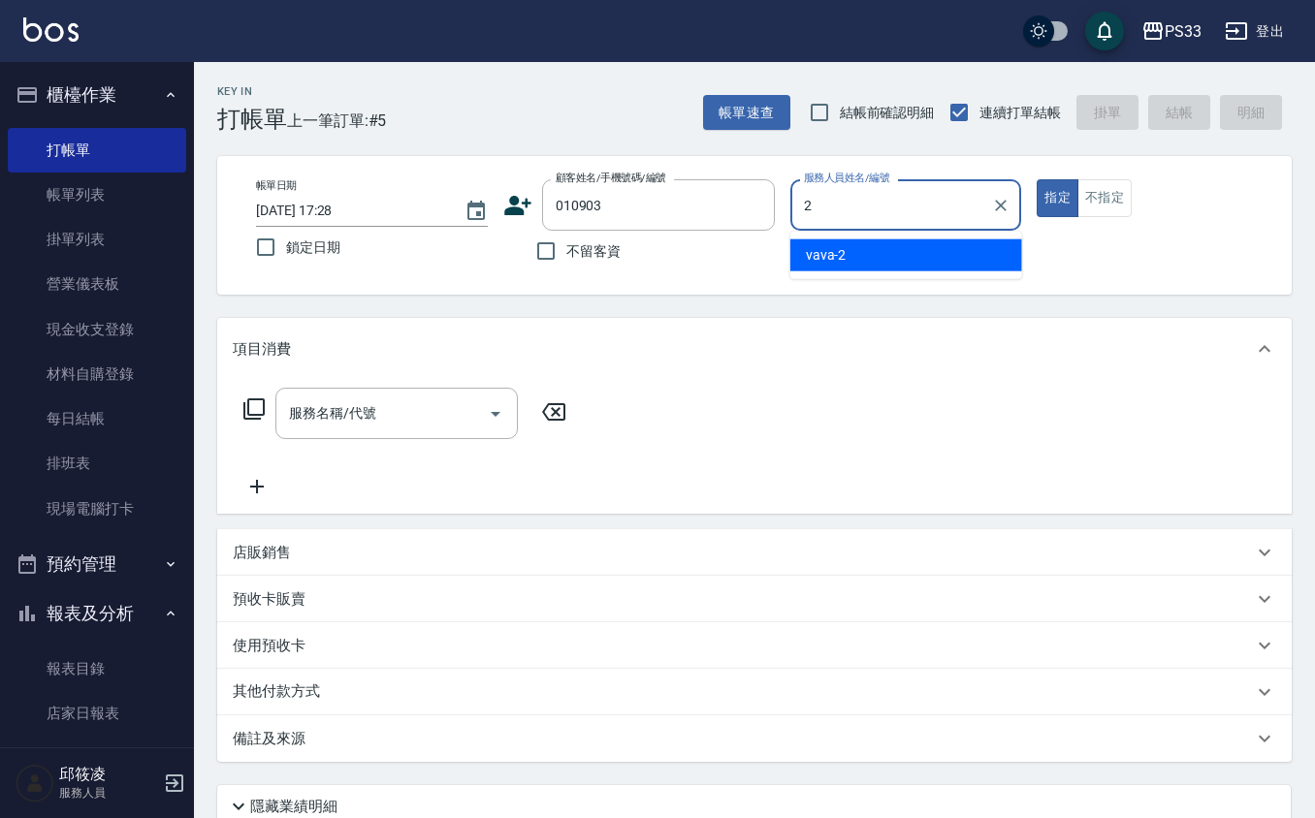
type input "vava-2"
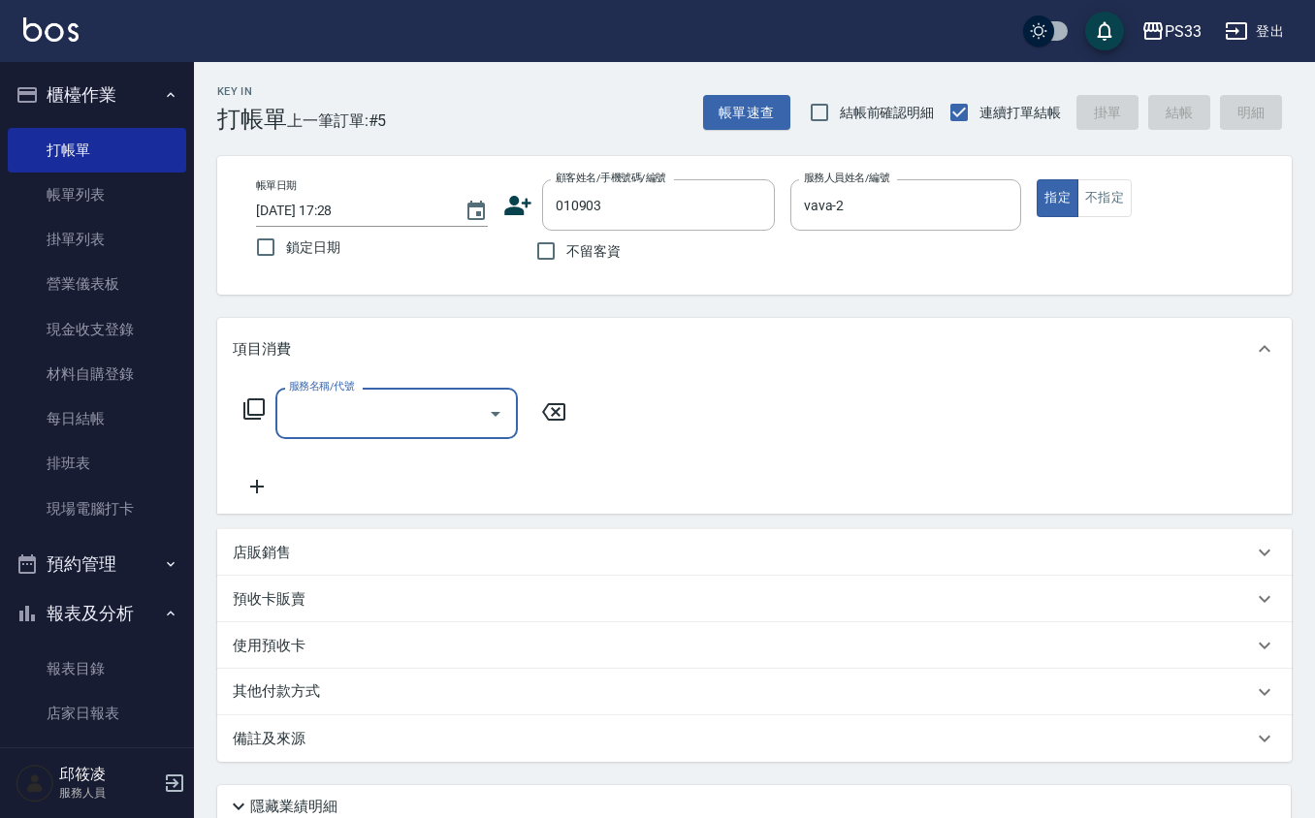
type input "[PERSON_NAME]/0927270903/010903"
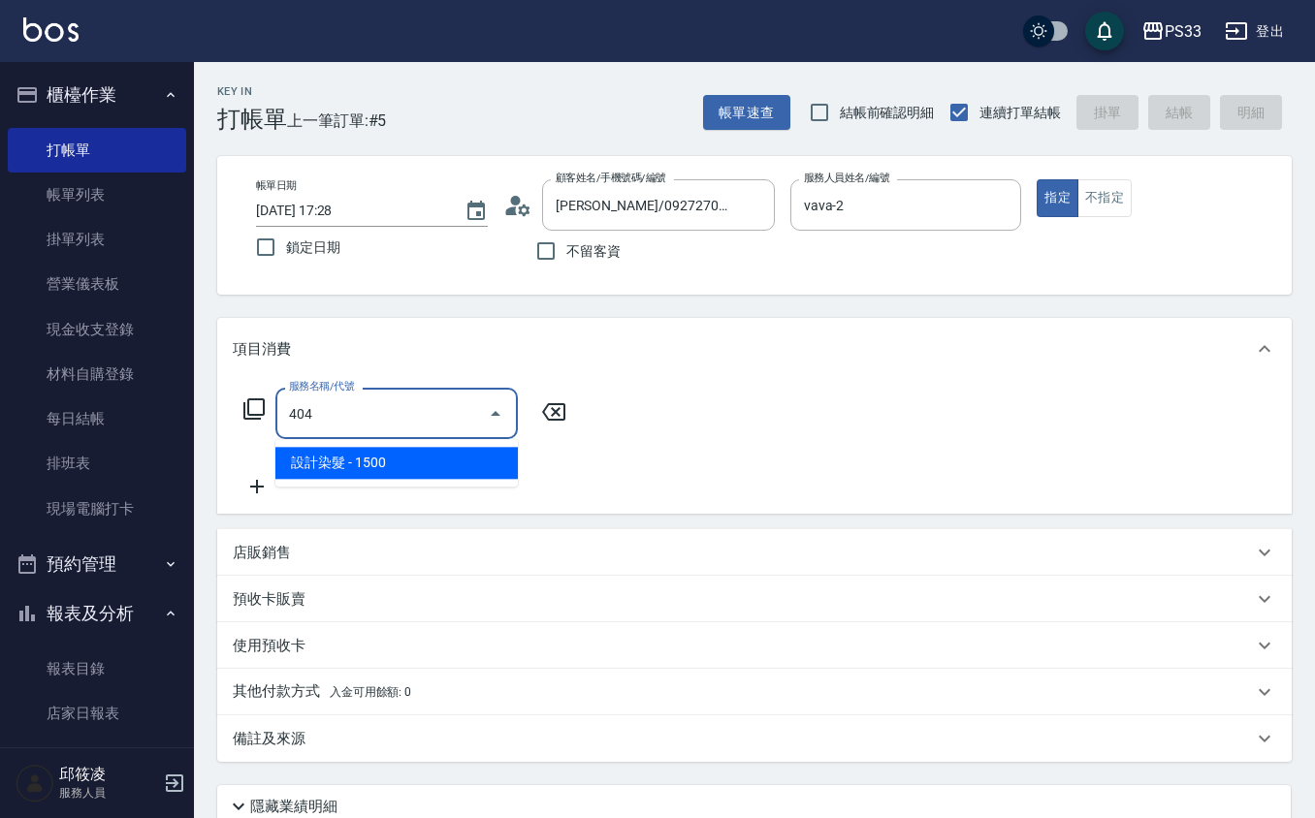
type input "設計染髮(404)"
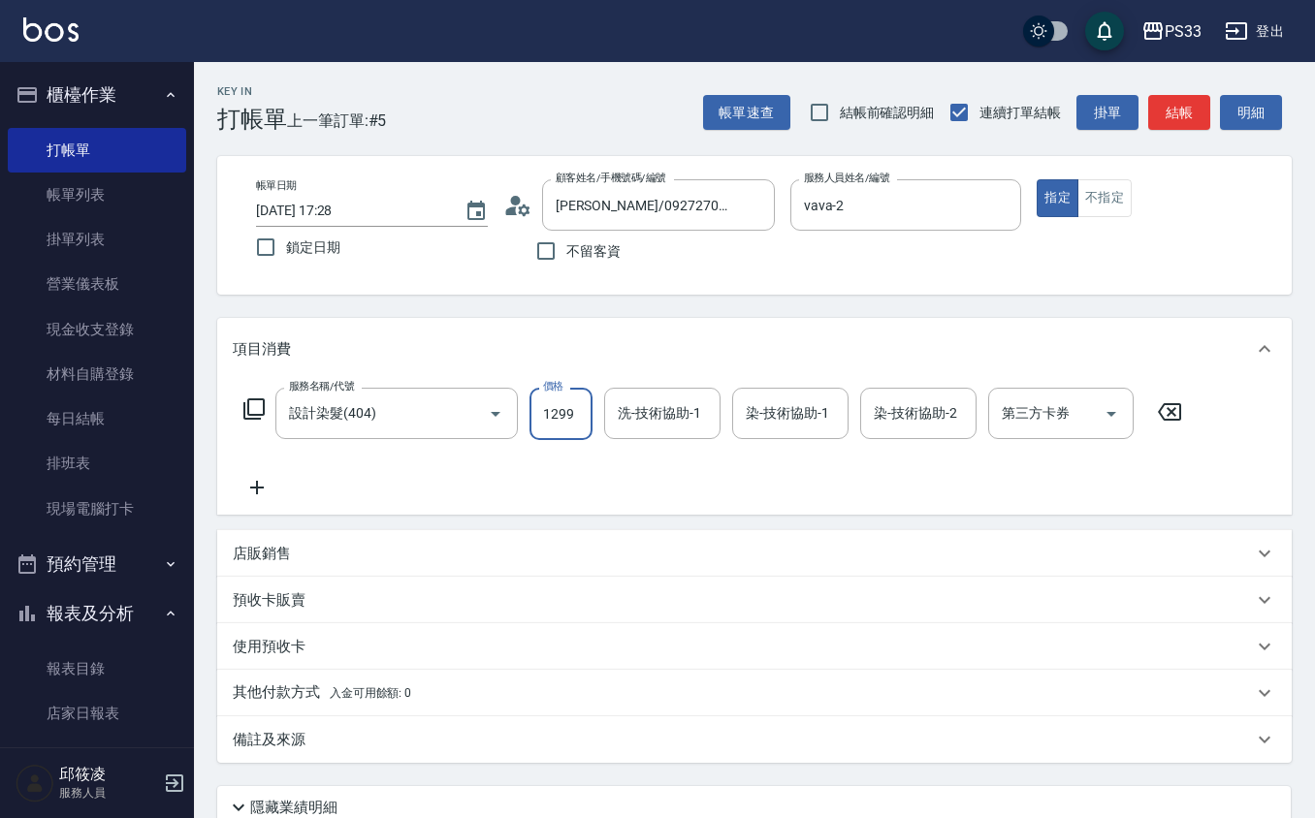
type input "1299"
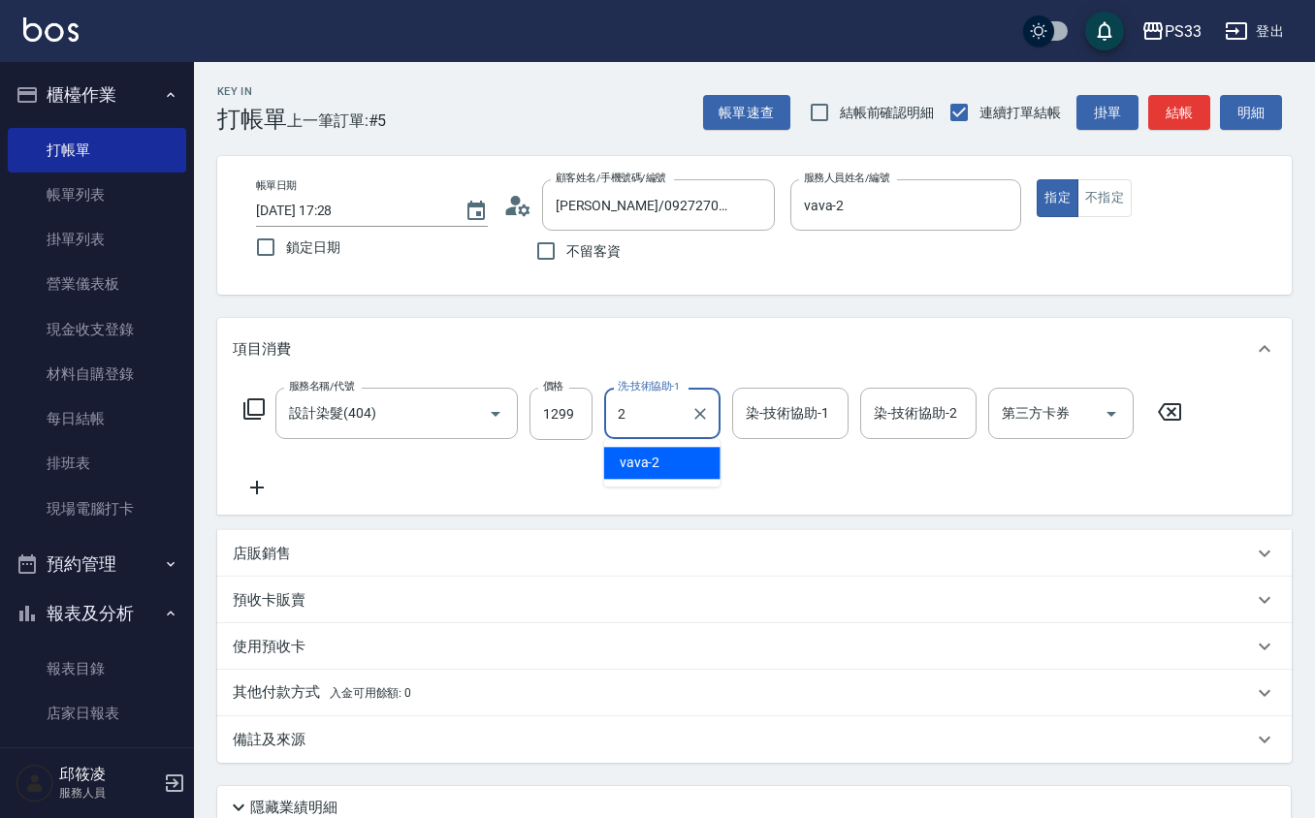
type input "vava-2"
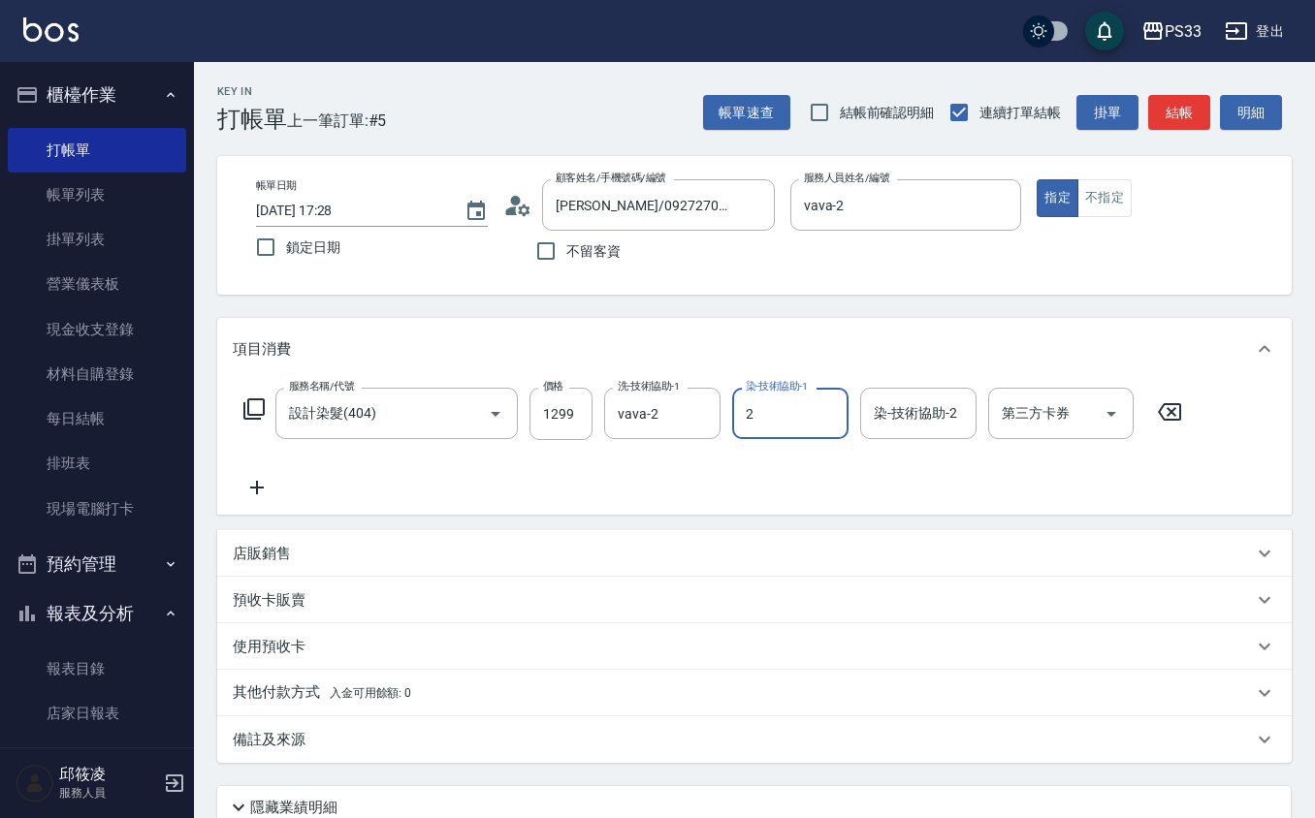
type input "vava-2"
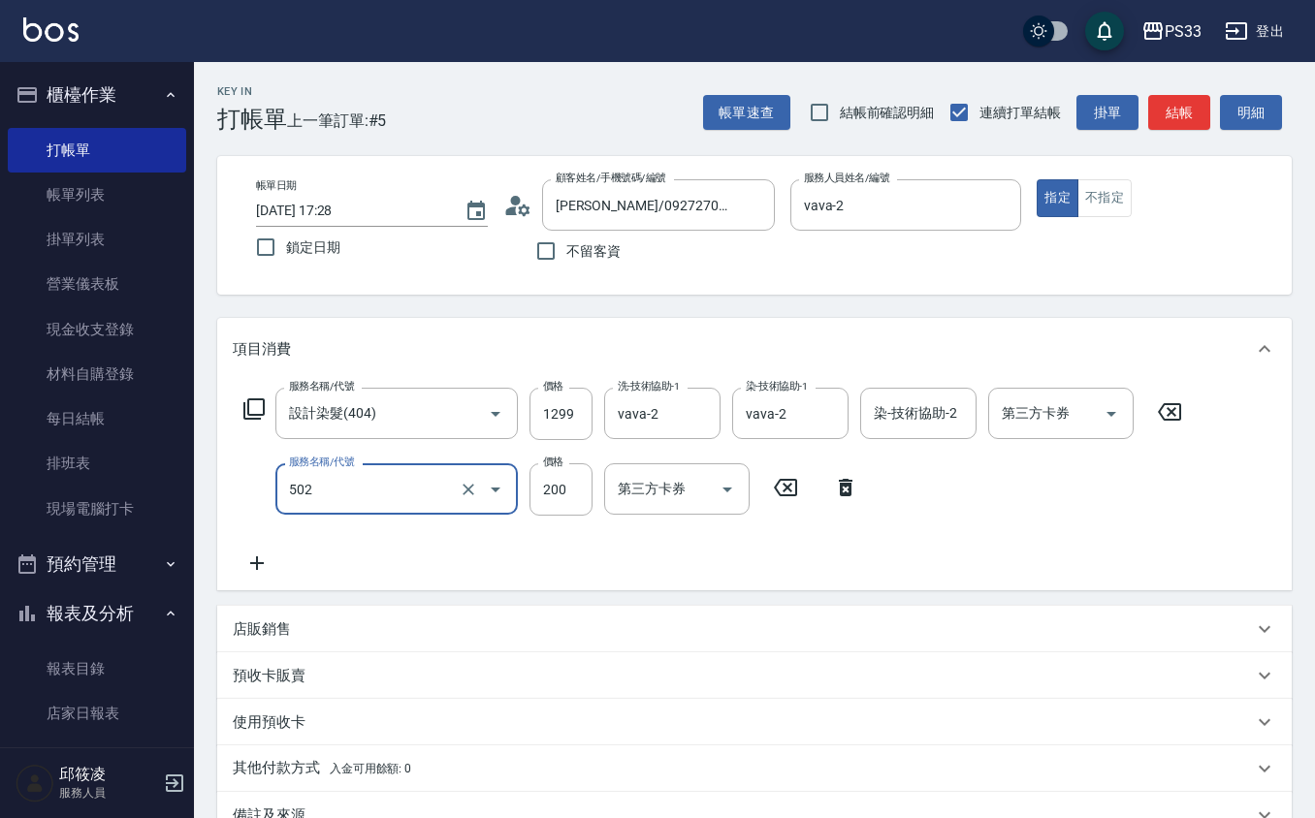
type input "自備護髮(502)"
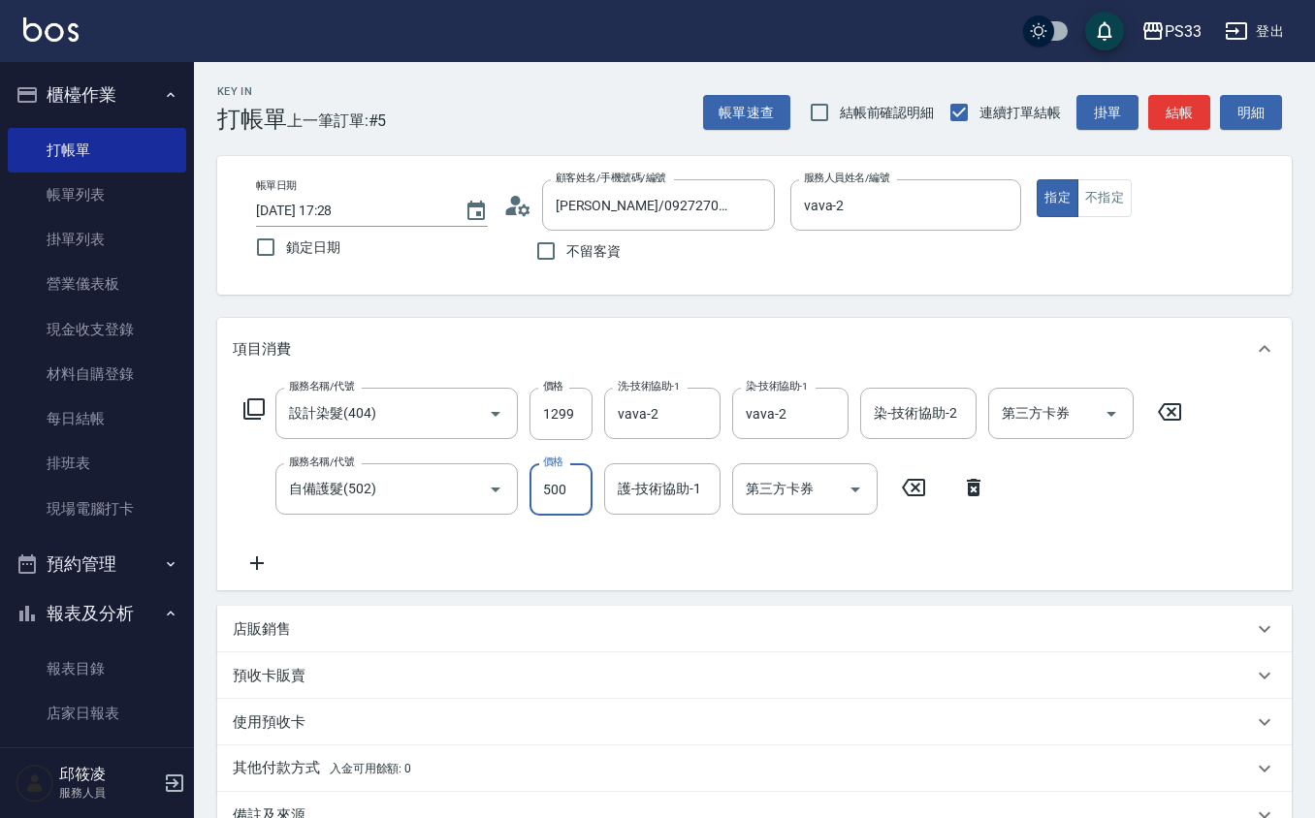
type input "500"
type input "vava-2"
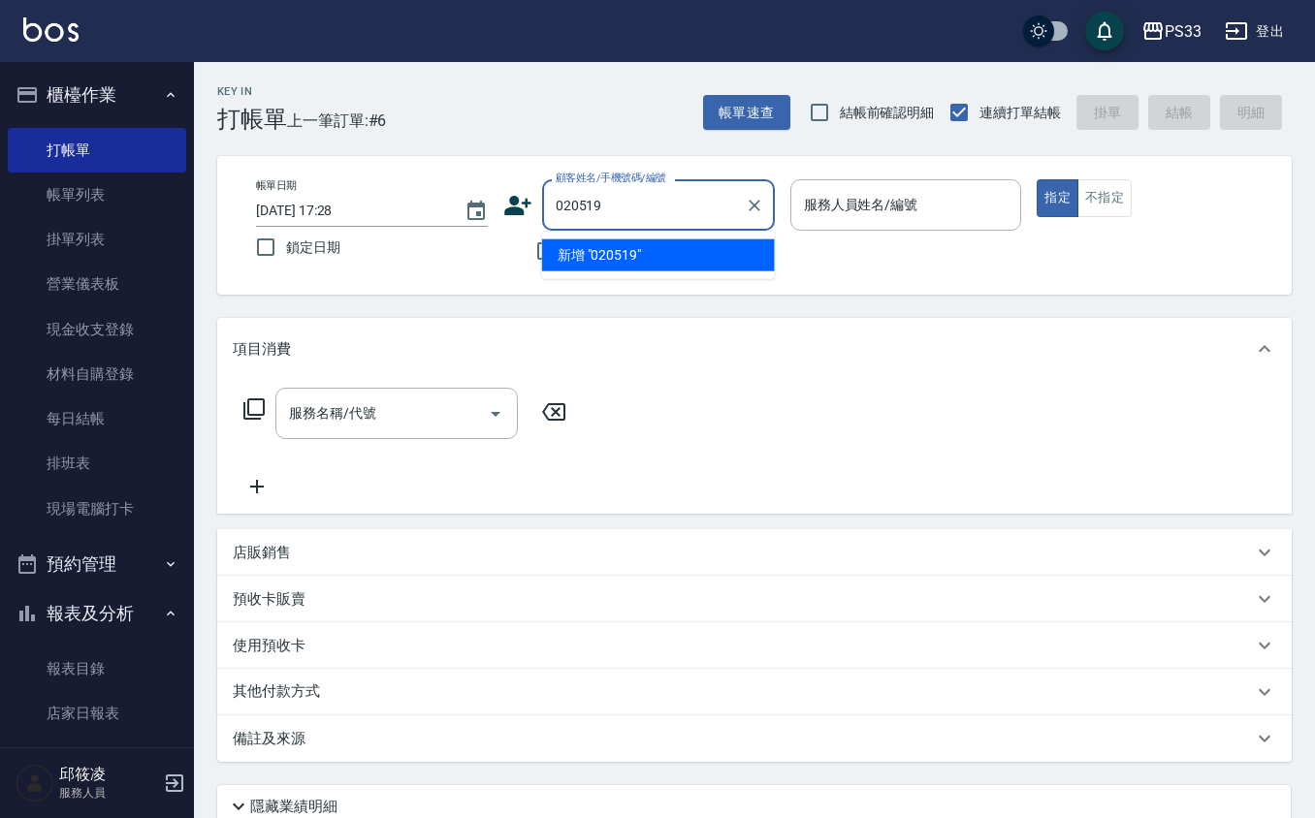
type input "020519"
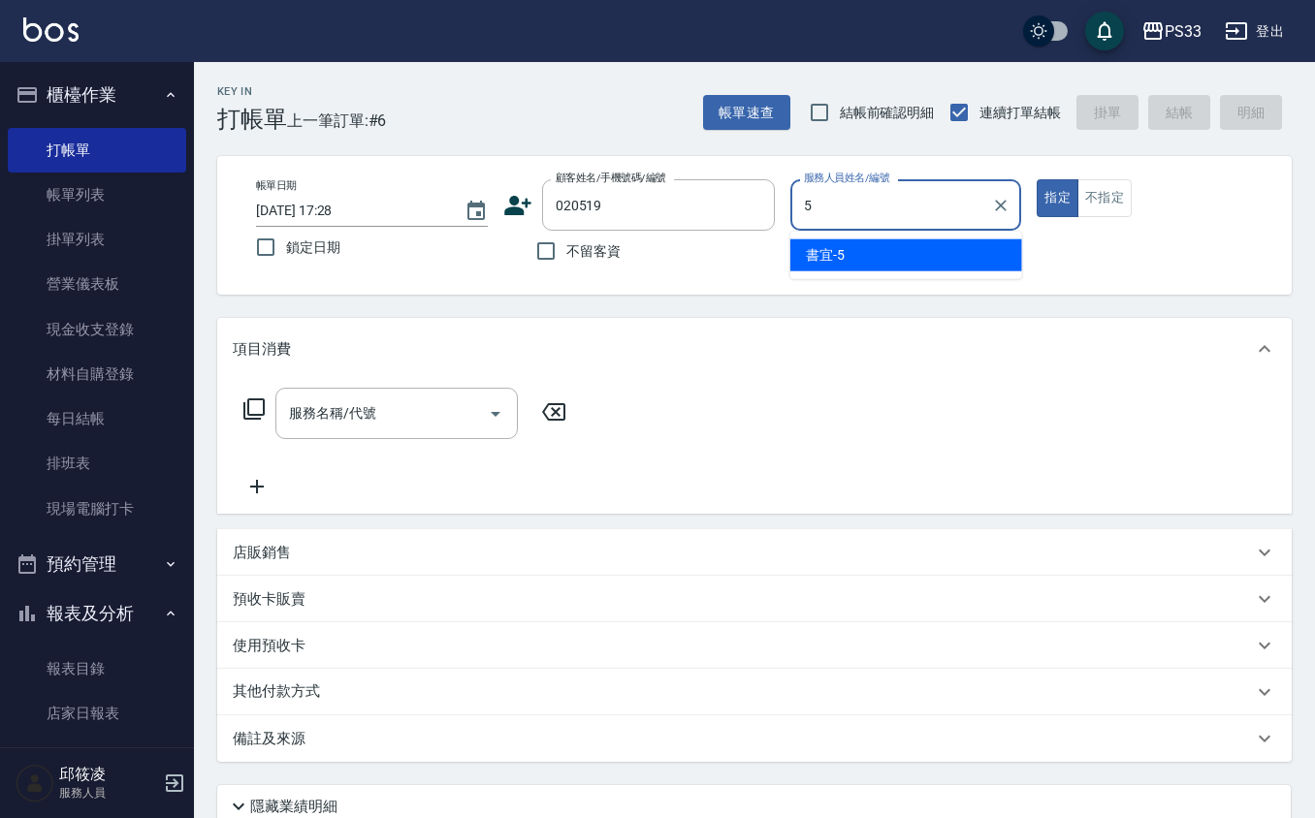
type input "書宜-5"
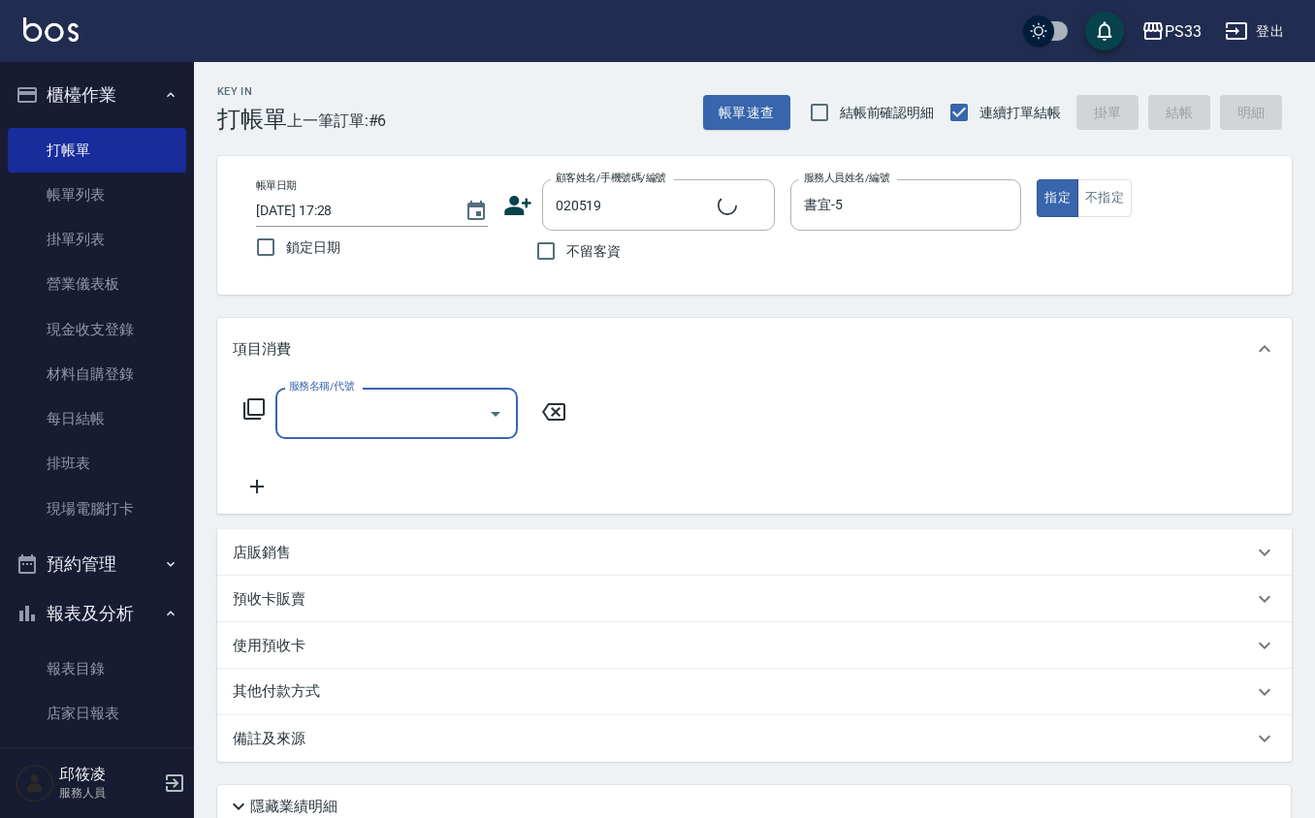
type input "[PERSON_NAME]/0929248618/020519"
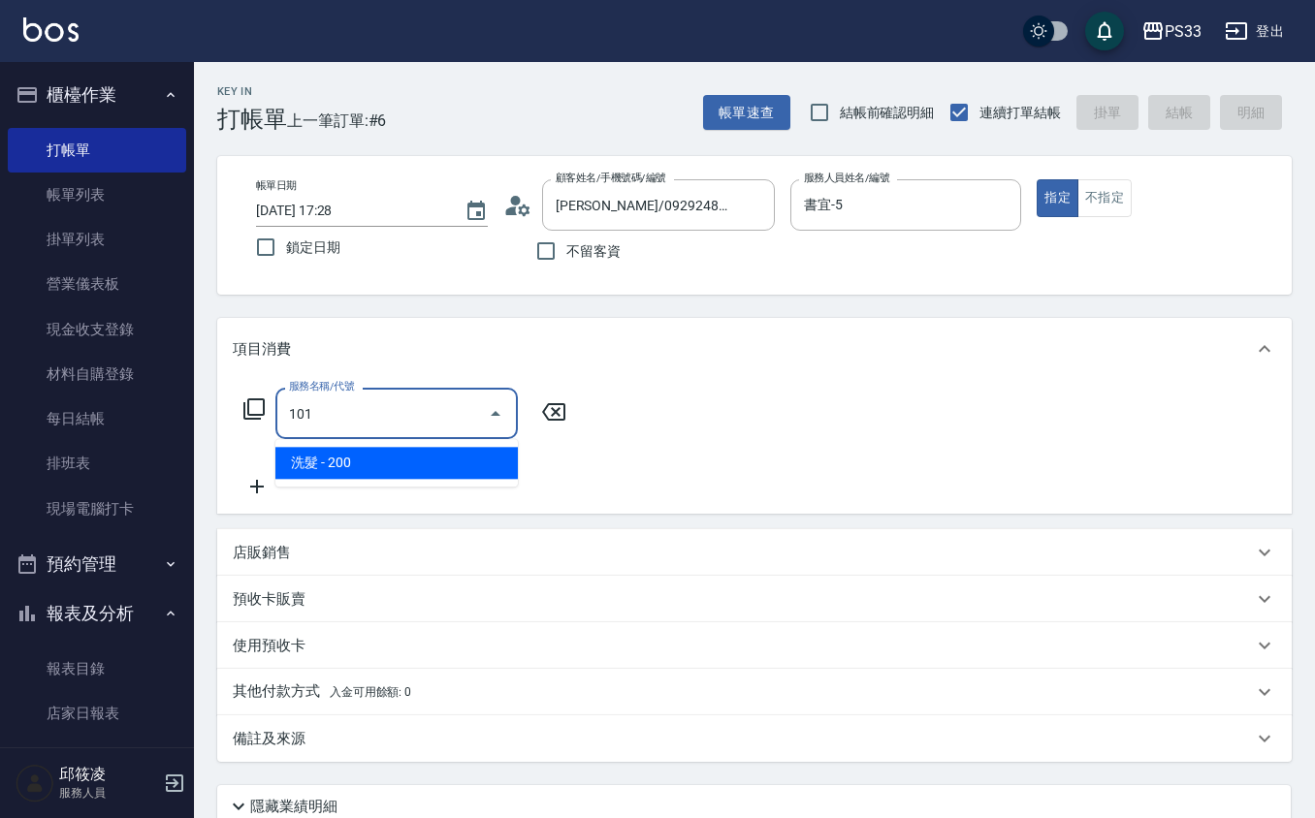
type input "洗髮(101)"
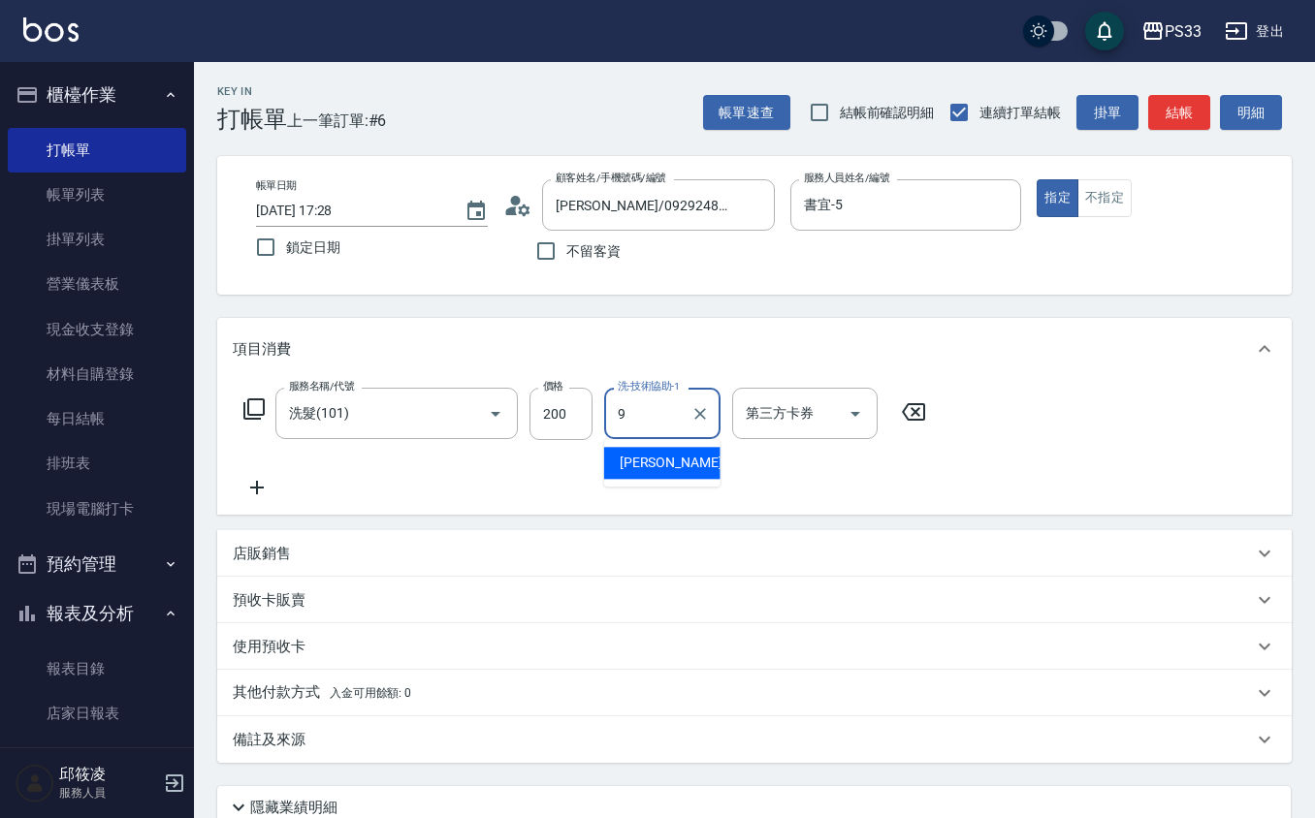
type input "苡軒-9"
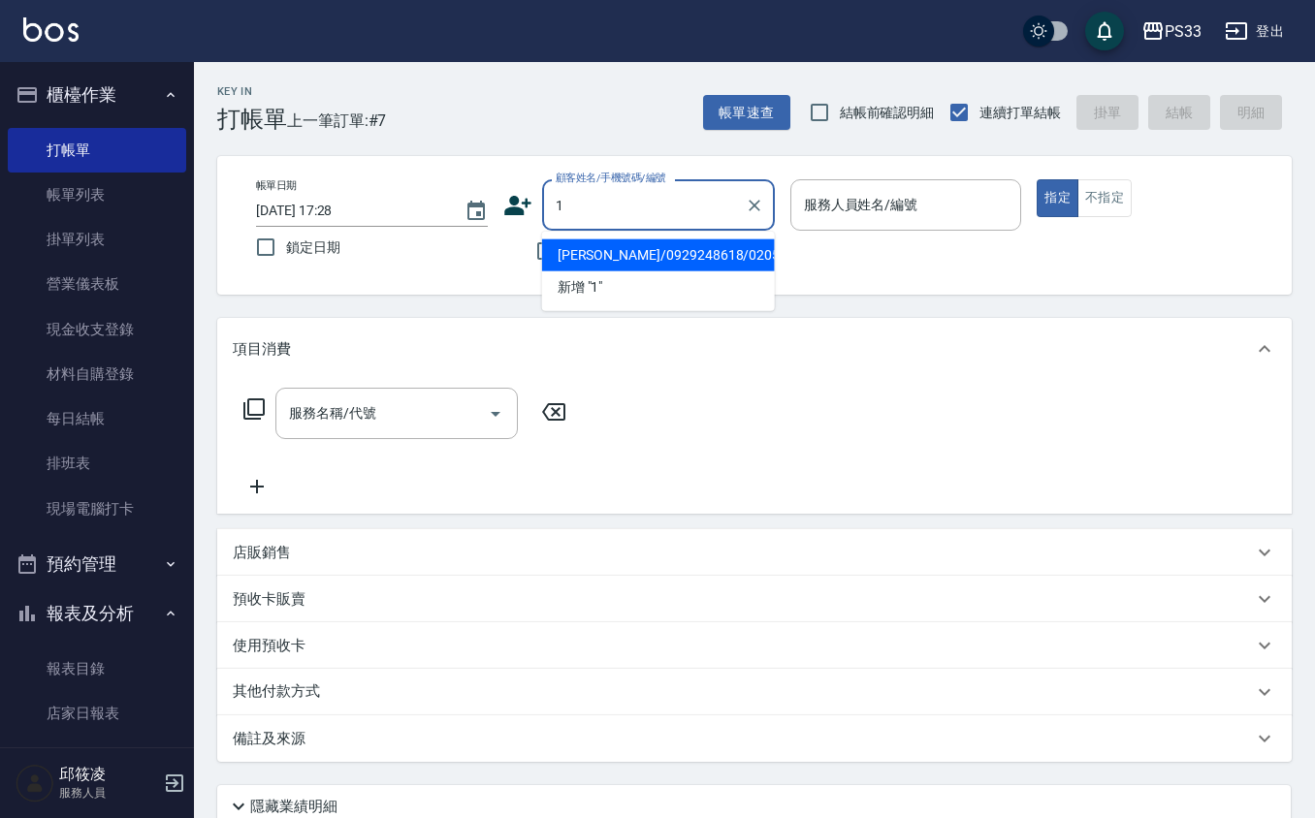
type input "[PERSON_NAME]/0929248618/020519"
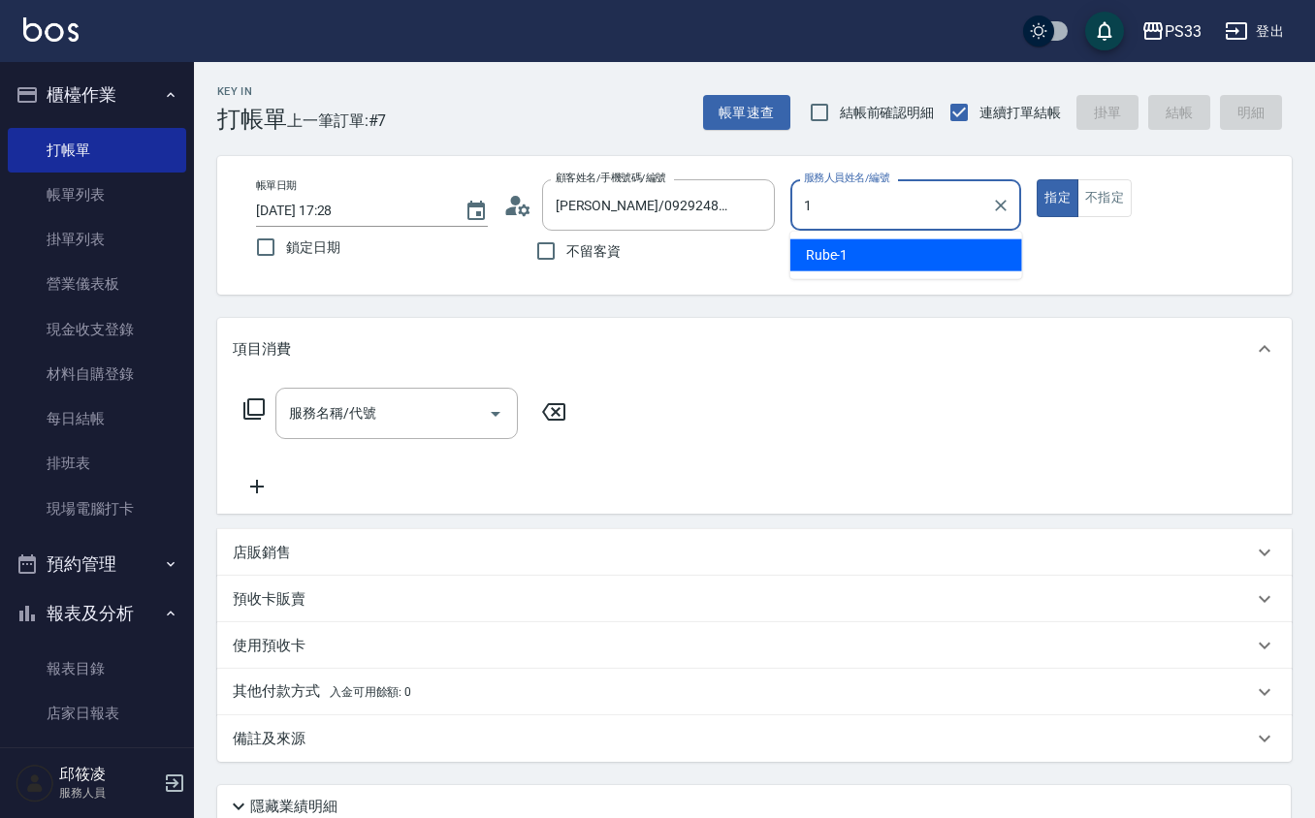
type input "Rube-1"
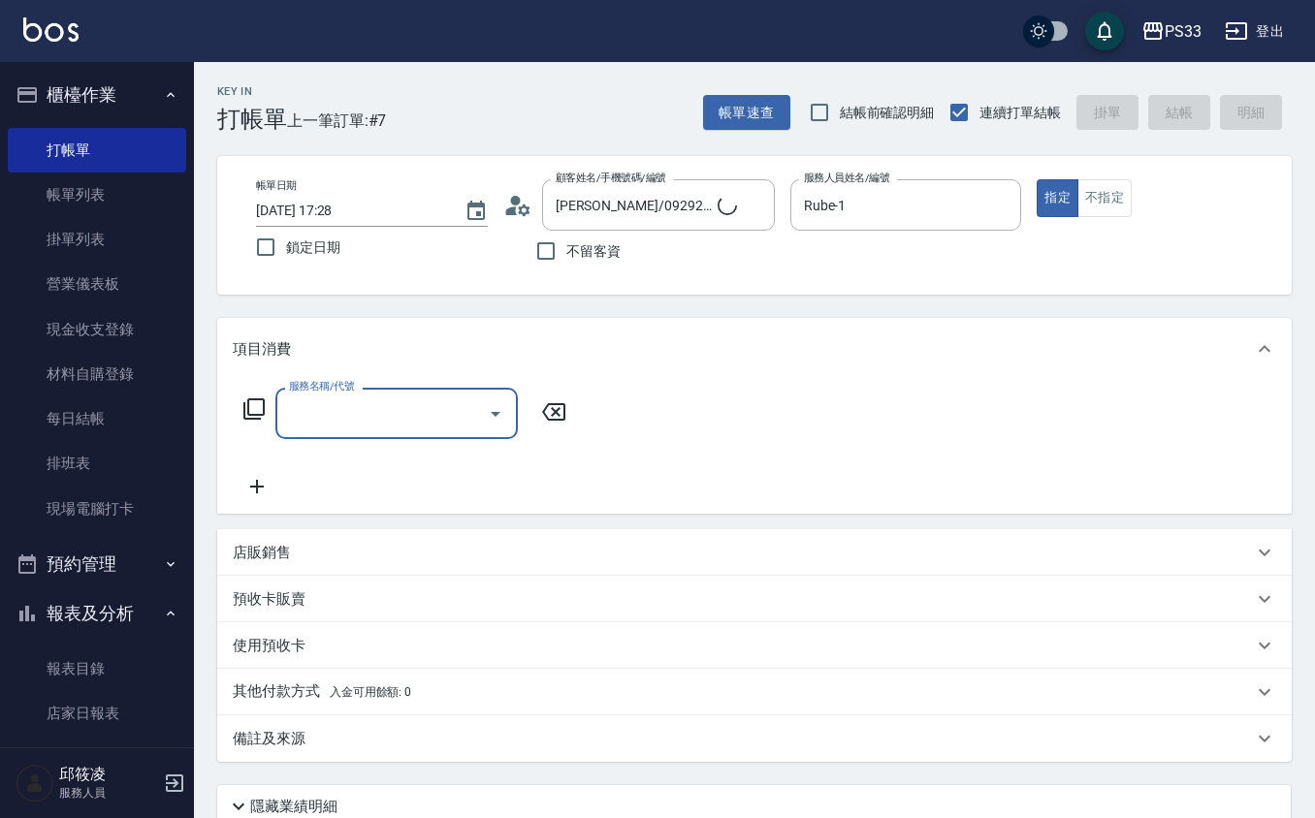
type input "Ruby/0912271117/1"
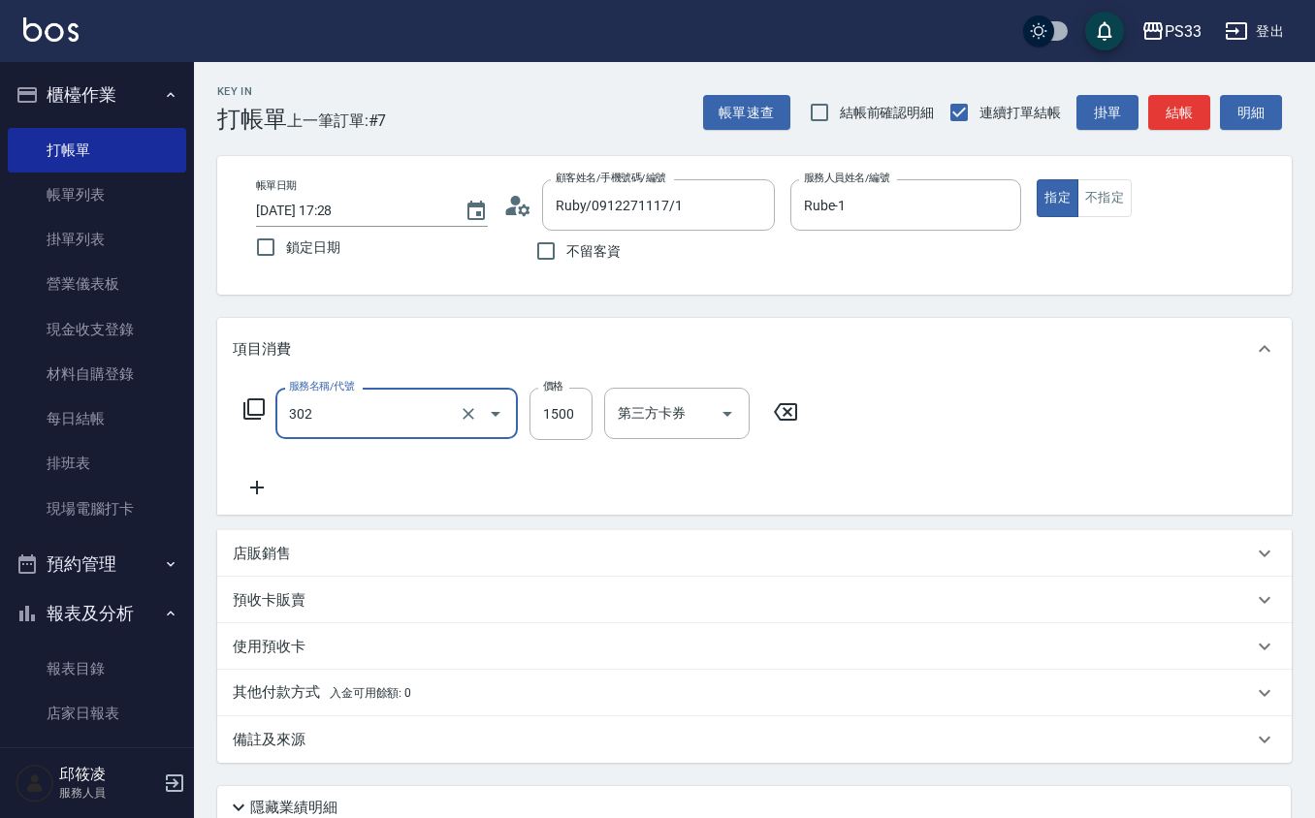
type input "設計燙髮(302)"
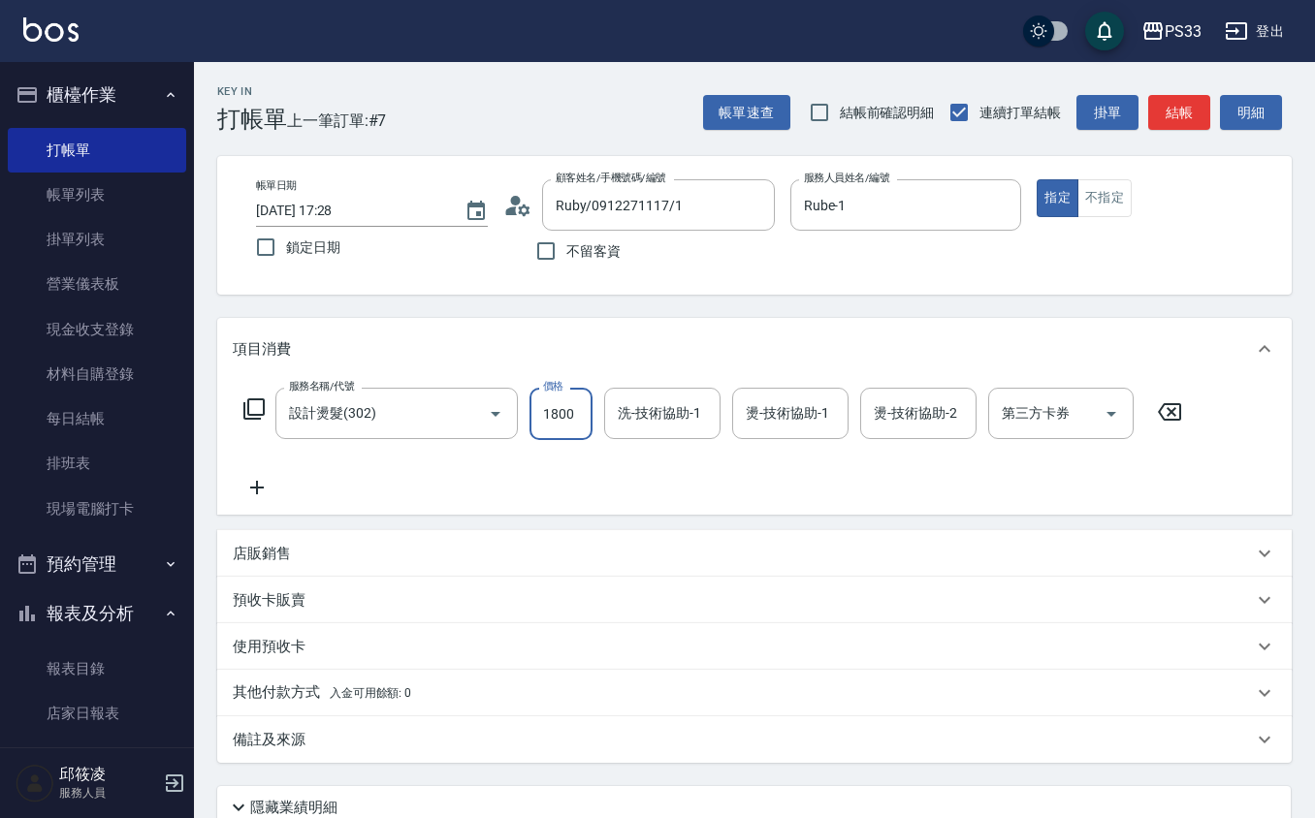
type input "1800"
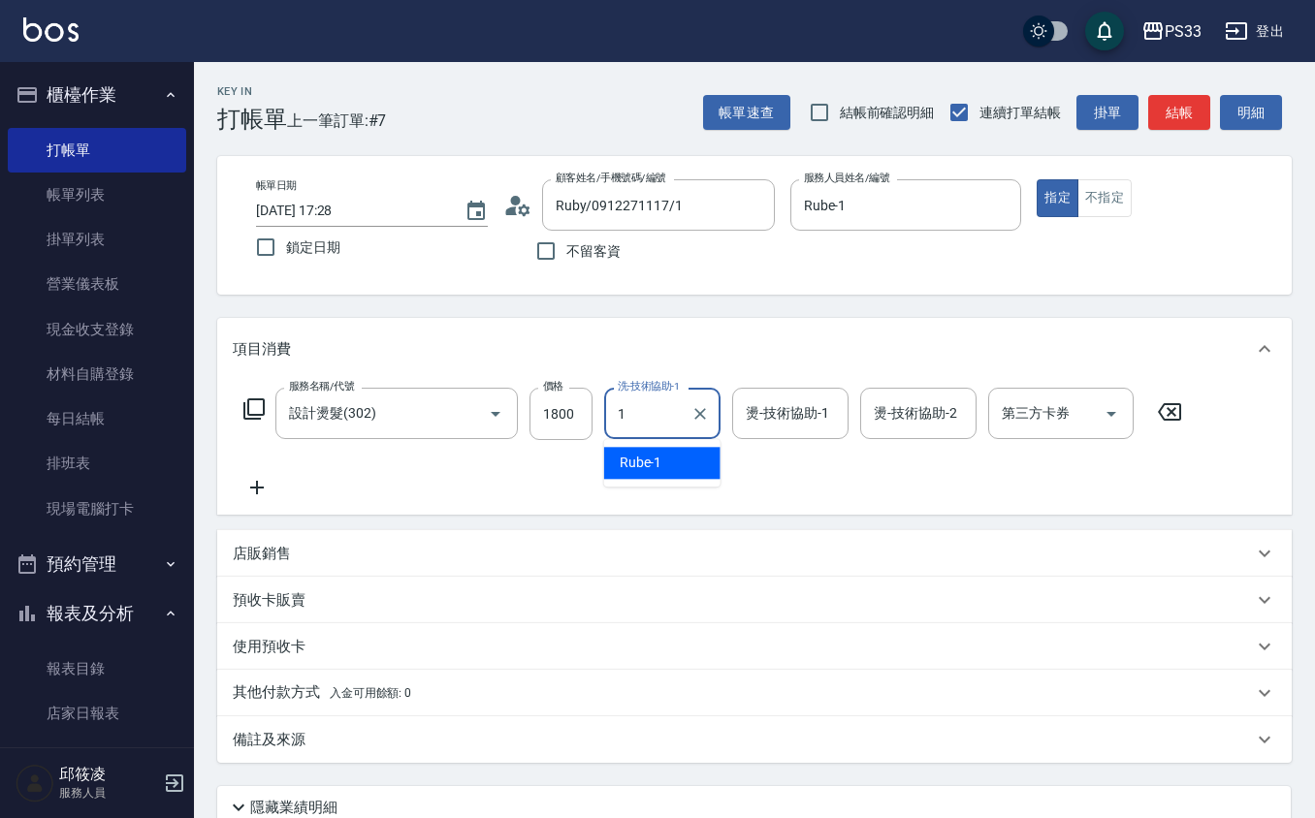
type input "Rube-1"
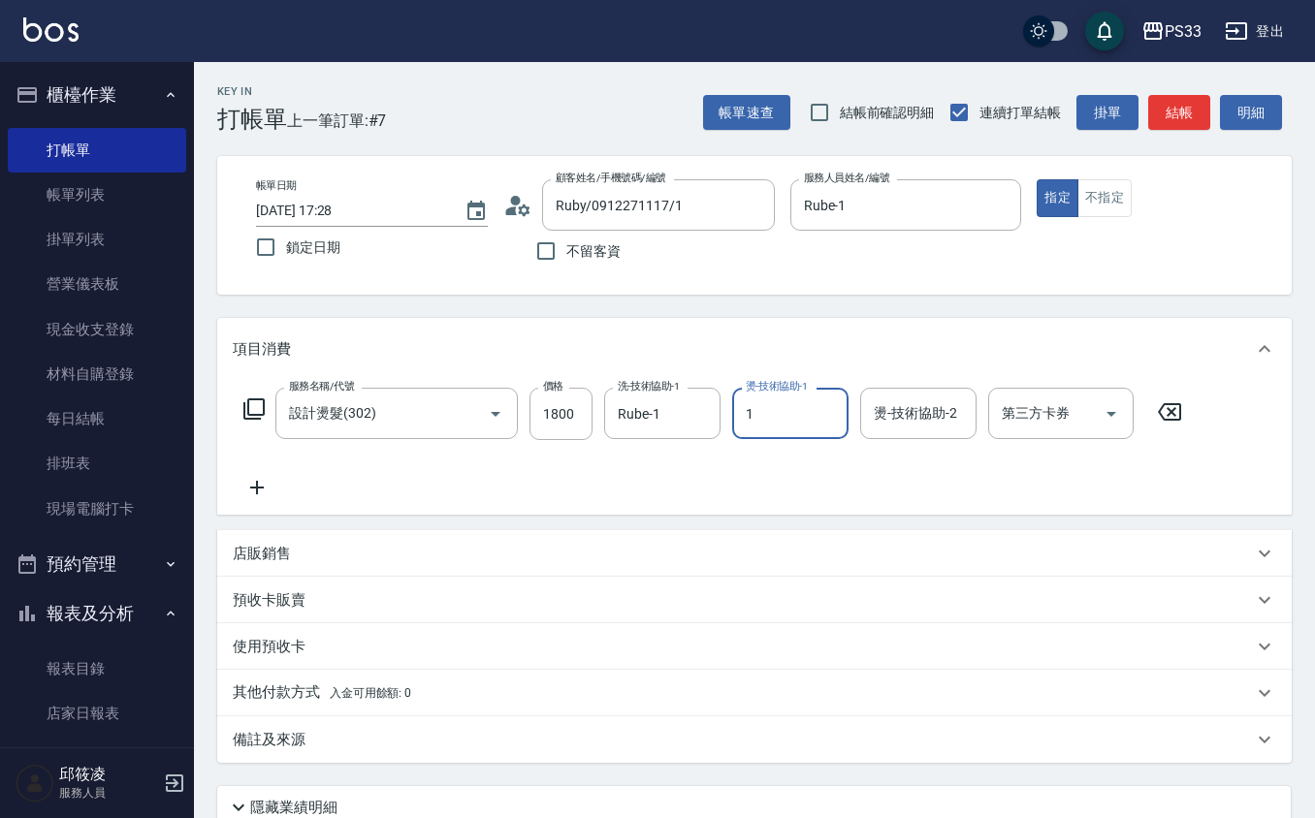
type input "Rube-1"
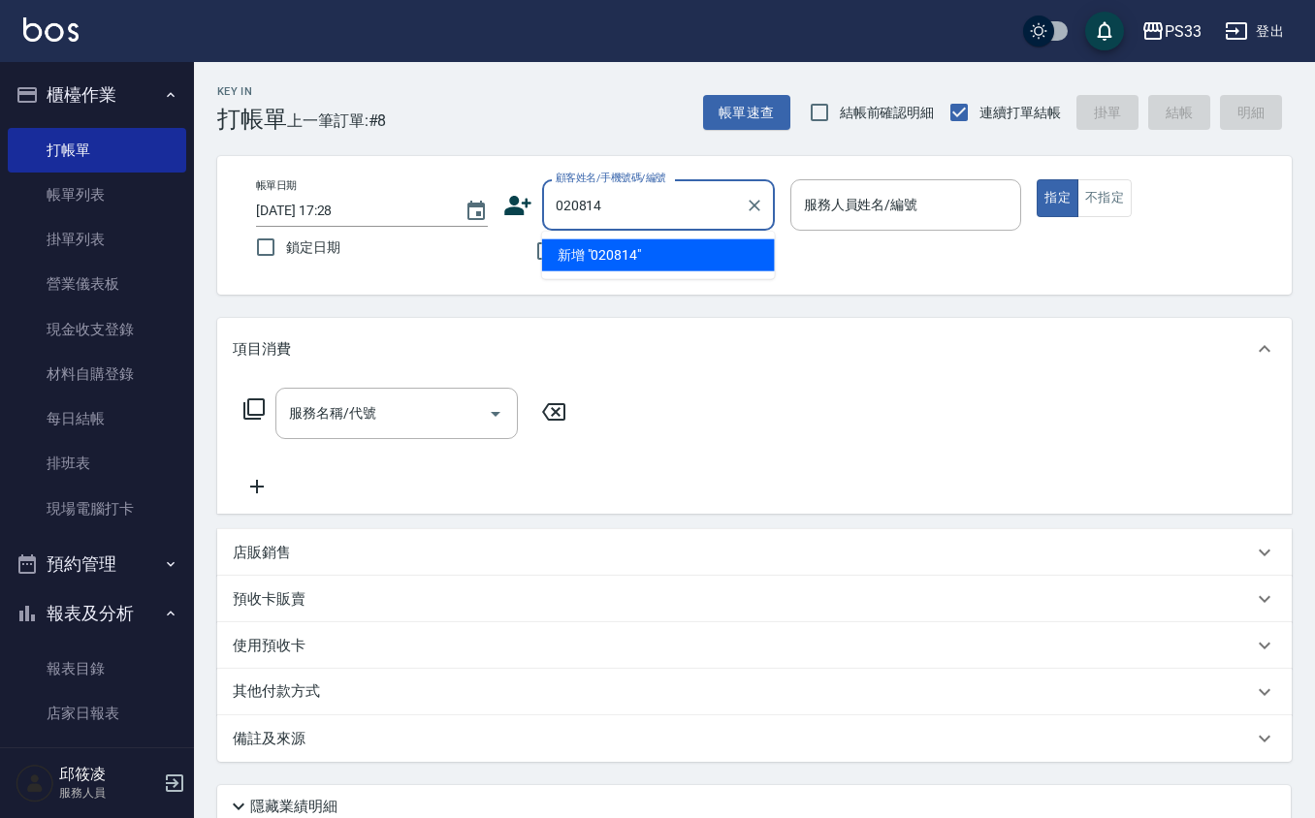
type input "020814"
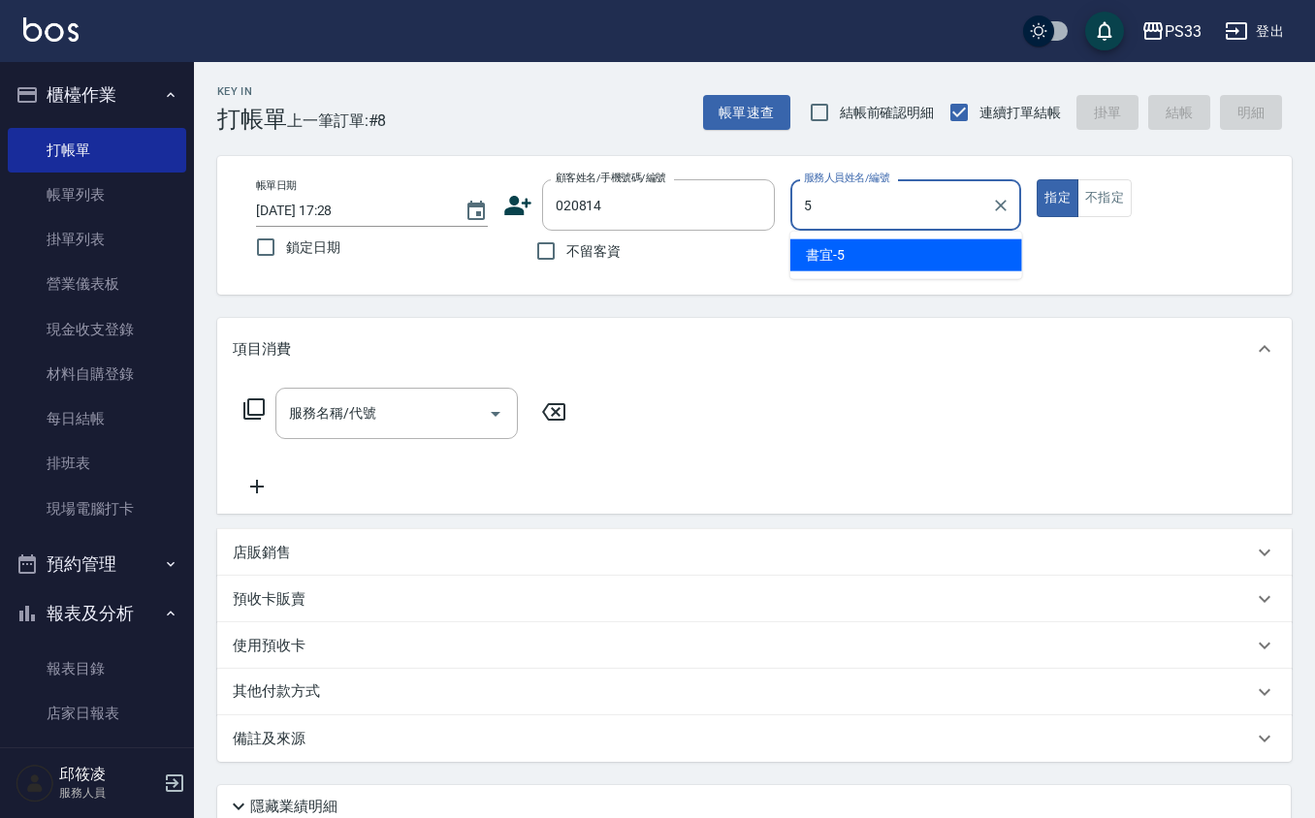
type input "書宜-5"
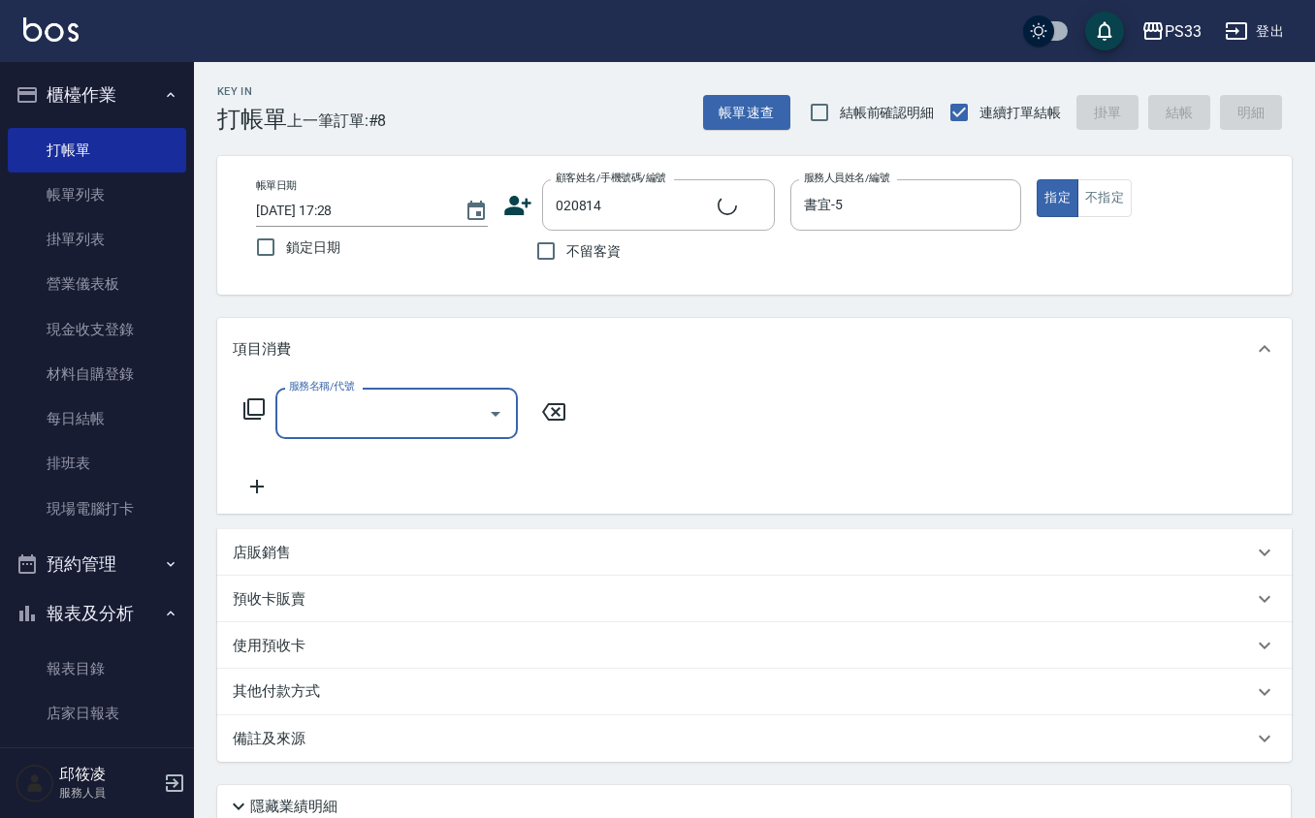
type input "[PERSON_NAME]/0938822022/020814"
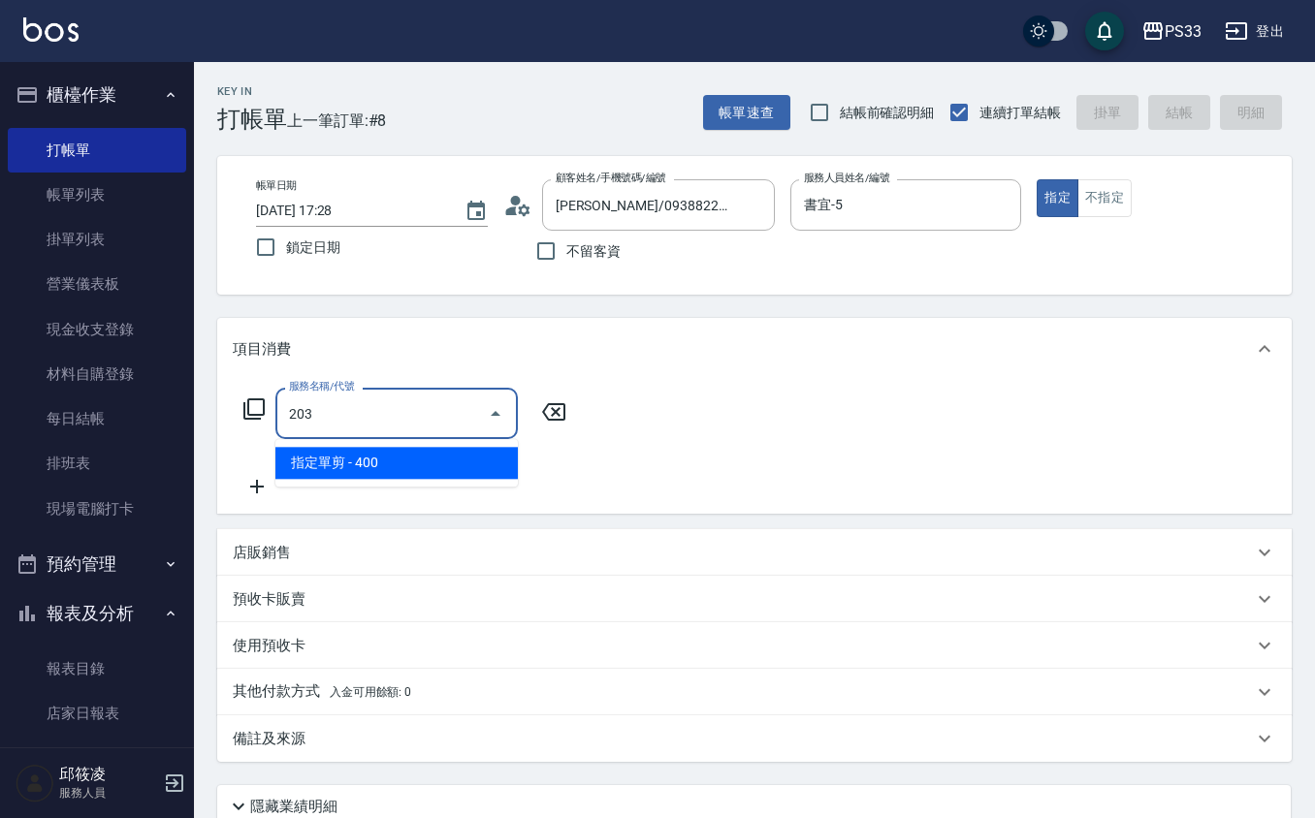
type input "指定單剪(203)"
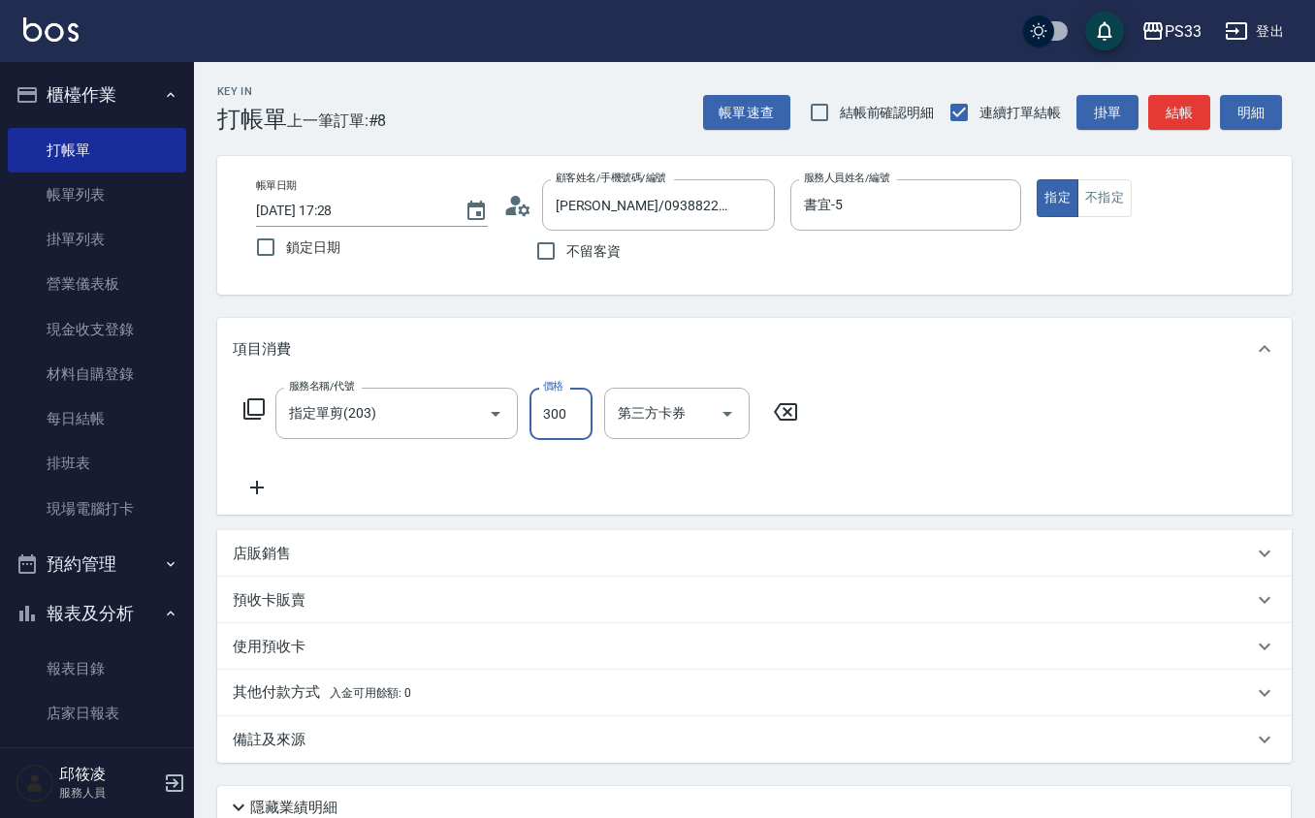
type input "300"
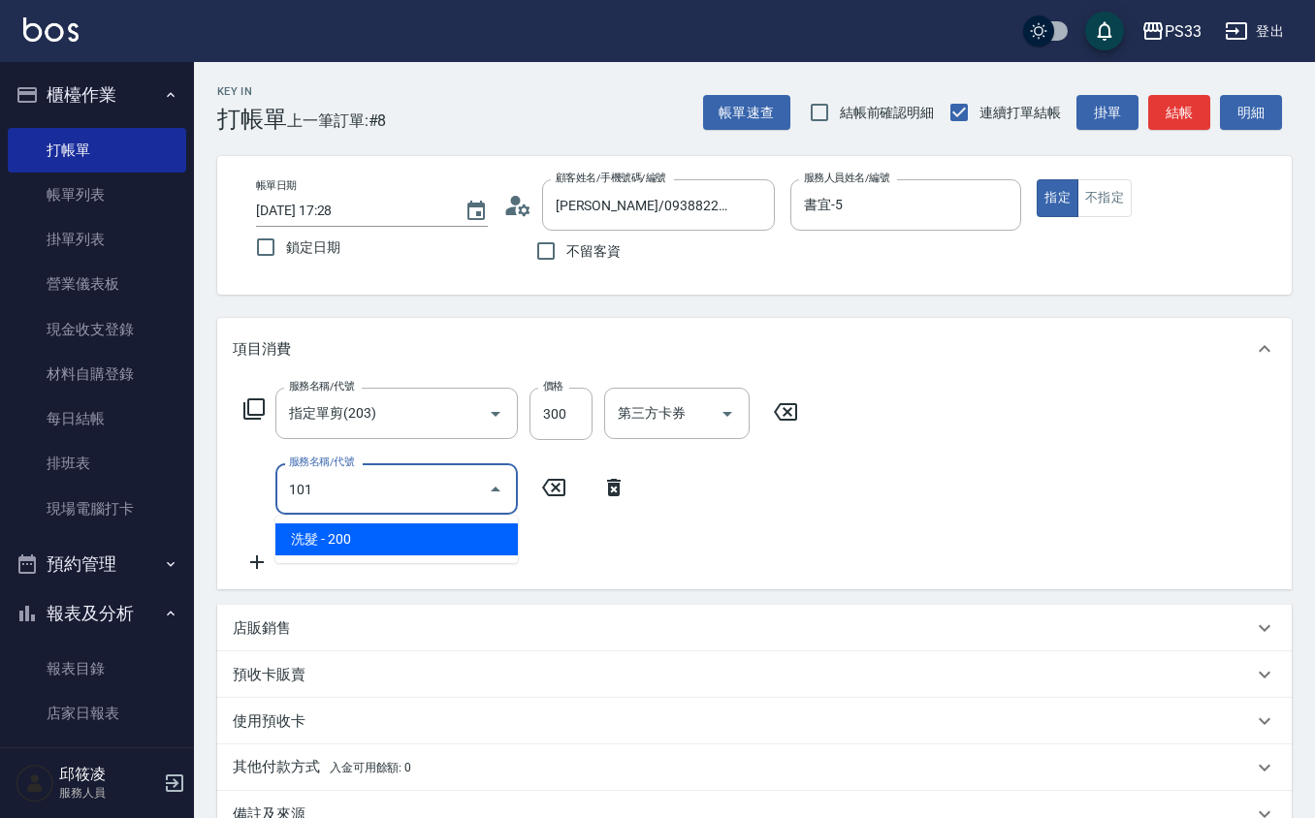
type input "洗髮(101)"
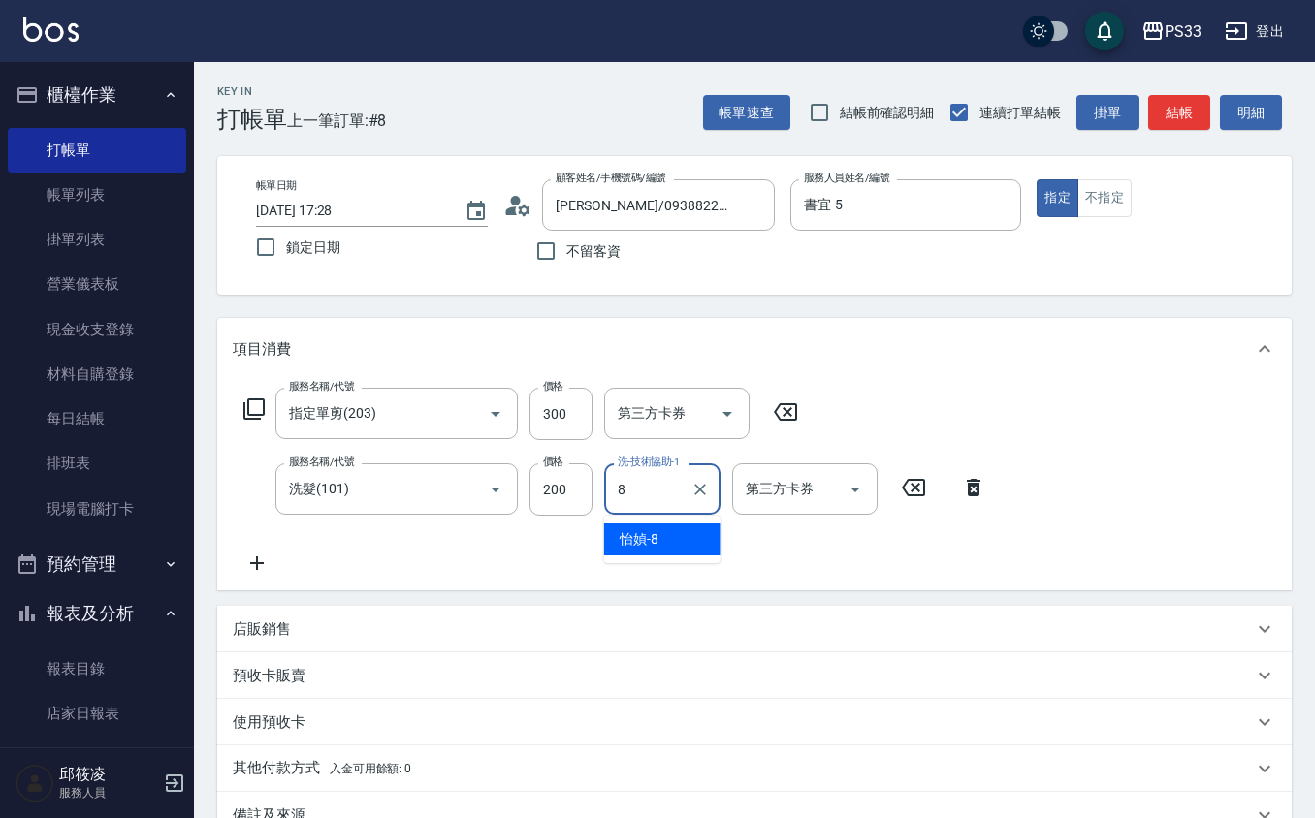
type input "怡媜-8"
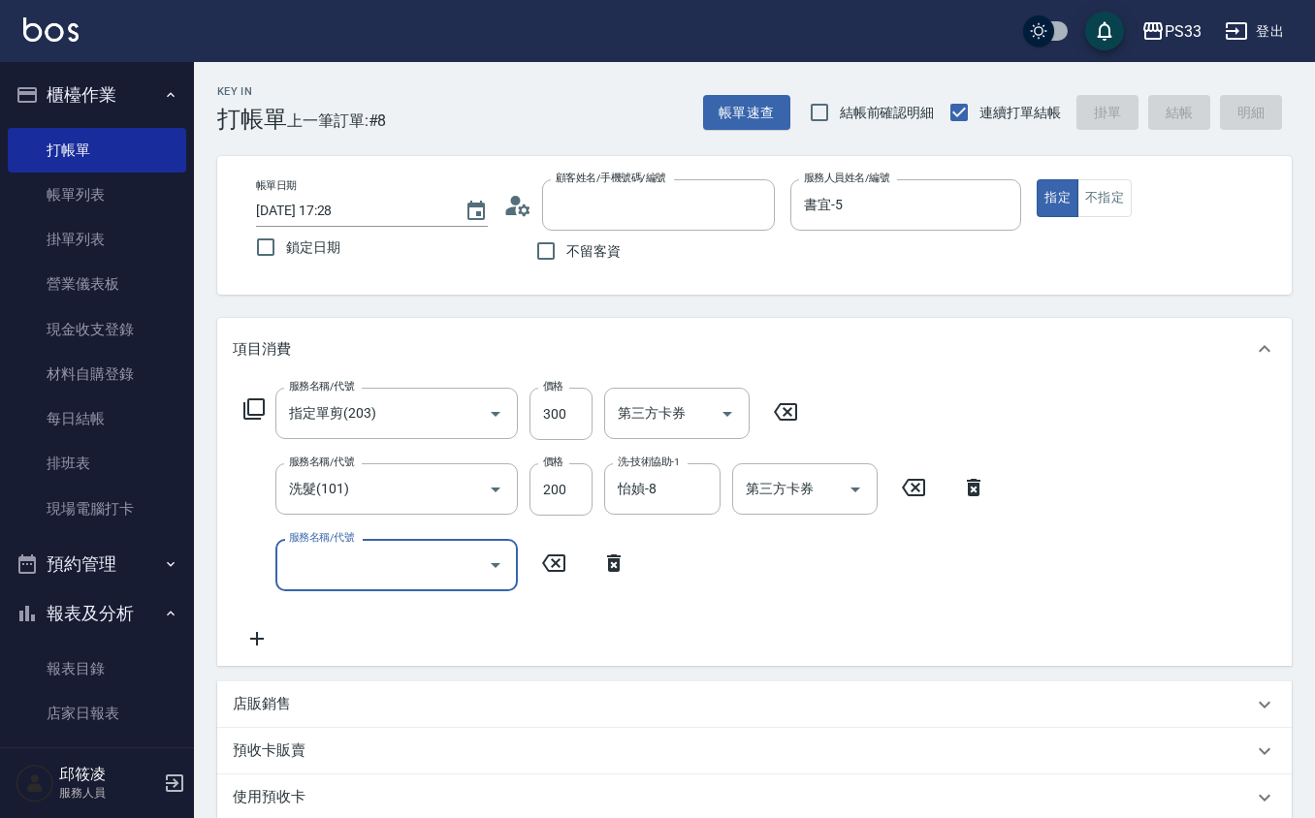
type input "[DATE] 17:29"
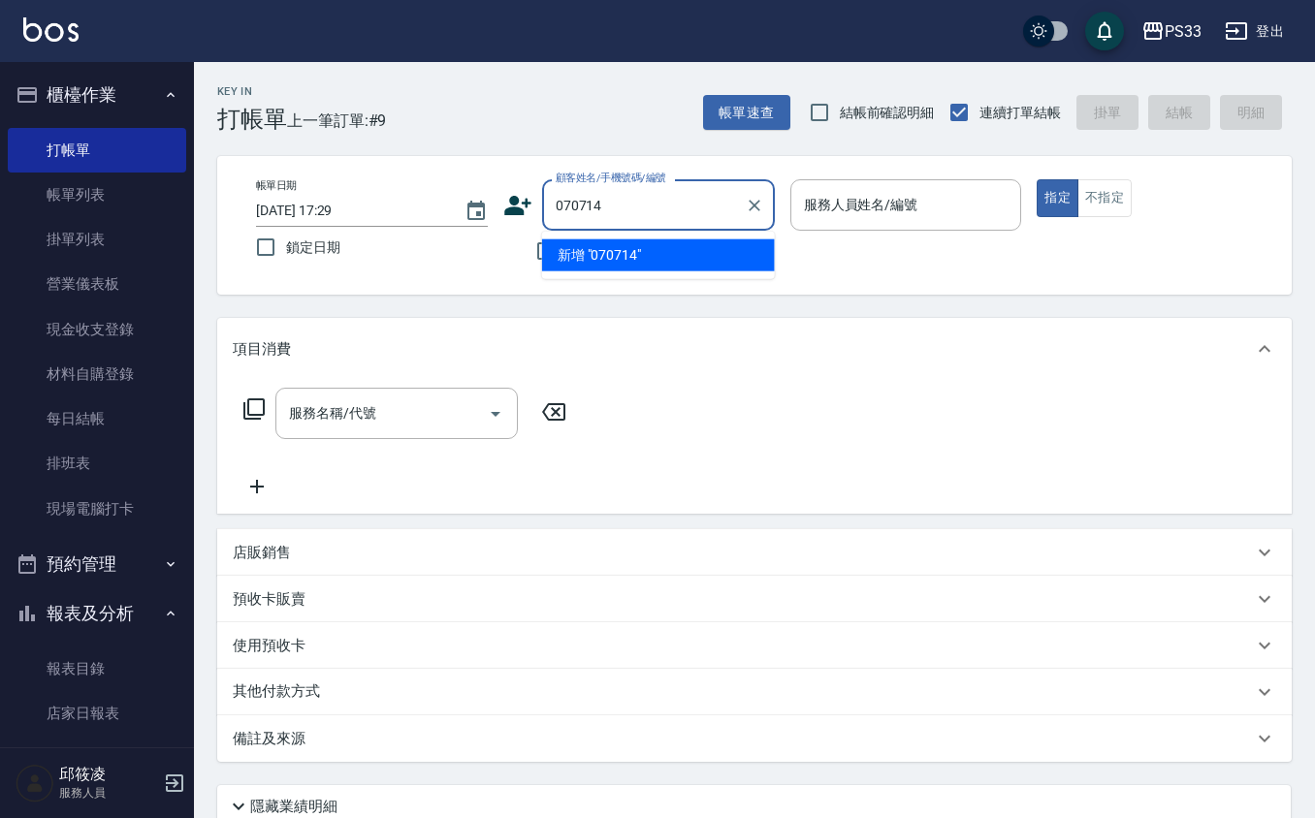
type input "070714"
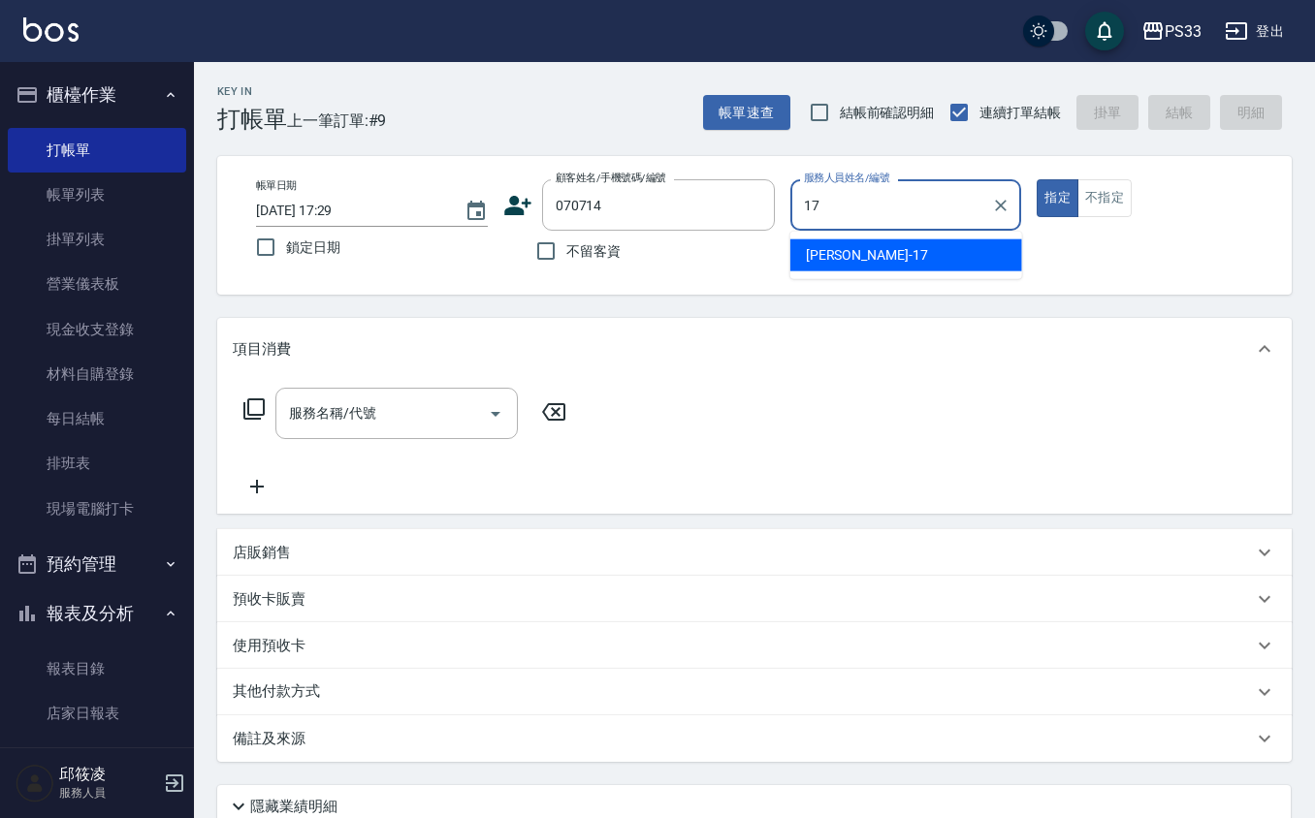
type input "[PERSON_NAME]-17"
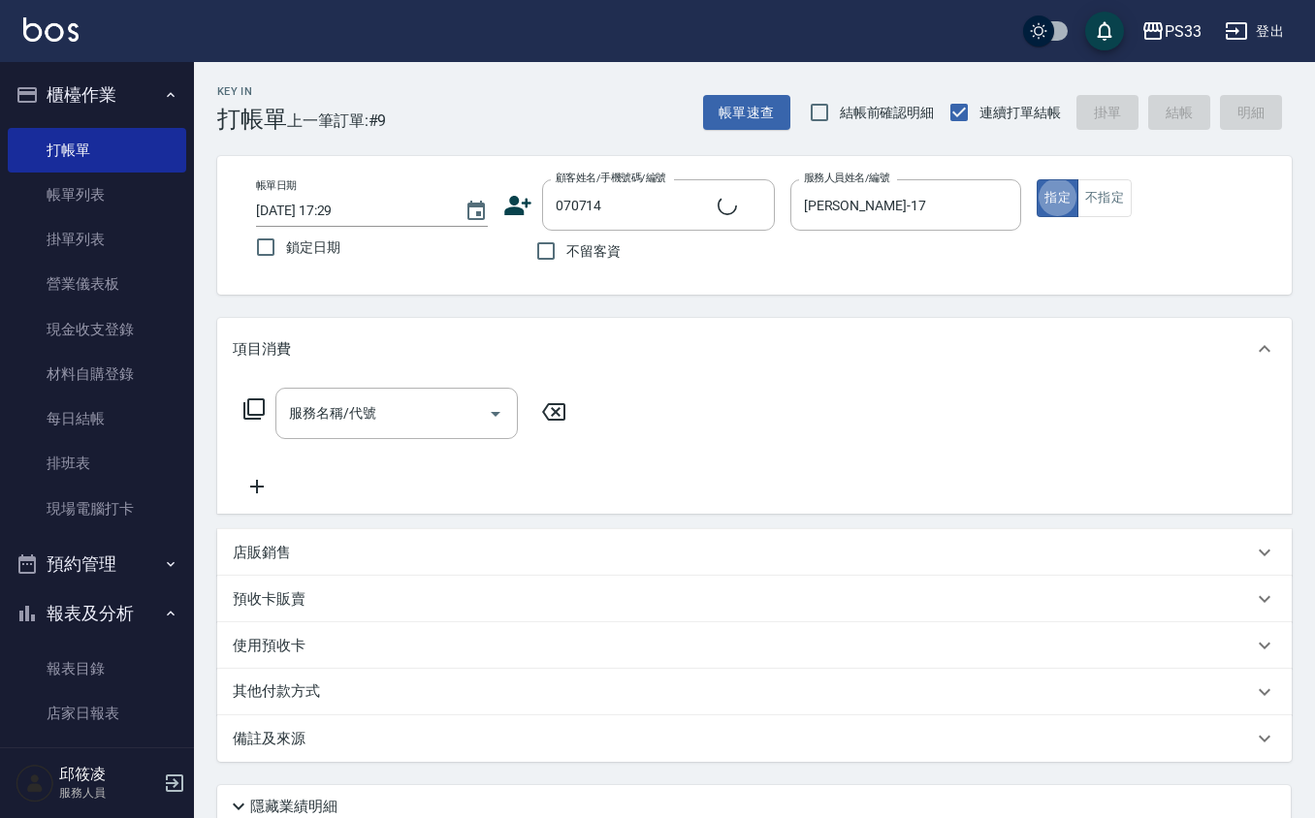
type input "[PERSON_NAME]/0926575028/070714"
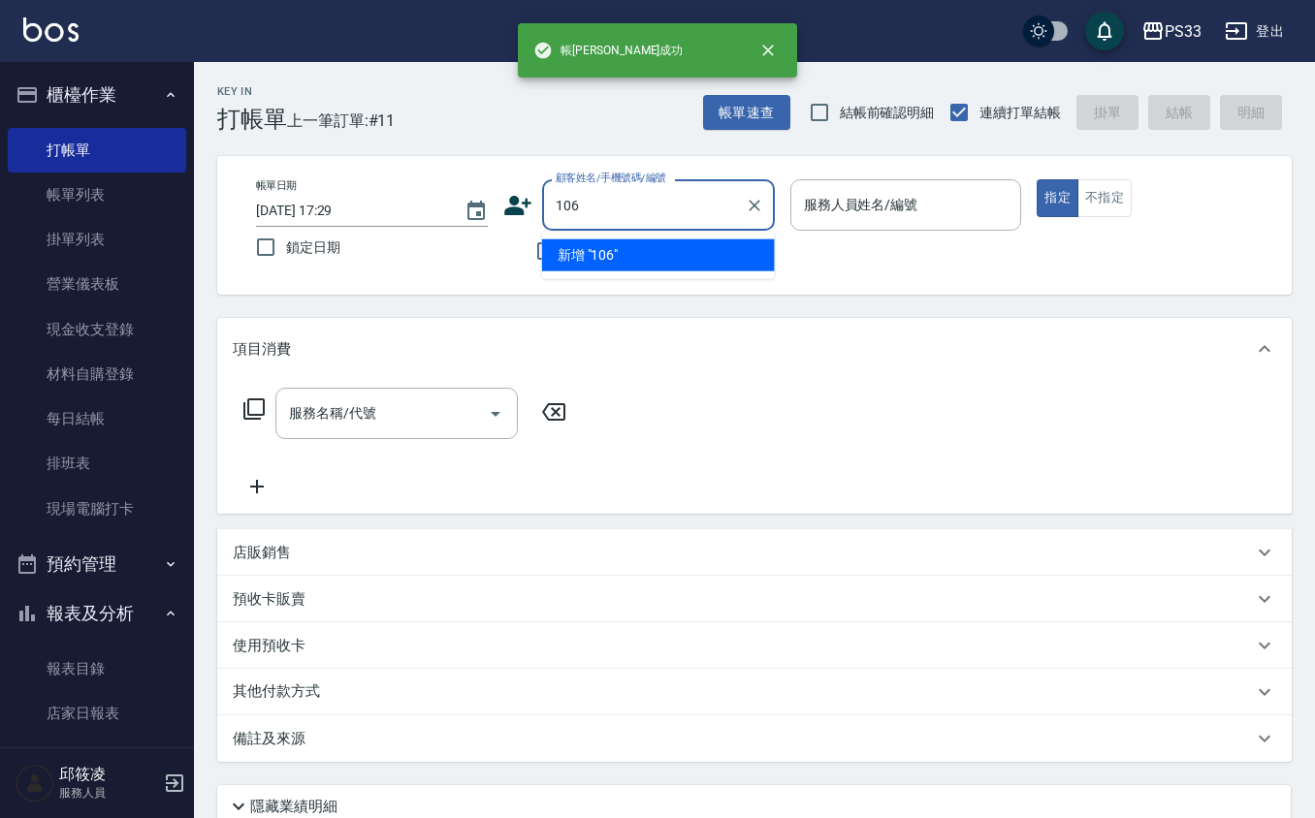
click at [1037, 179] on button "指定" at bounding box center [1058, 198] width 42 height 38
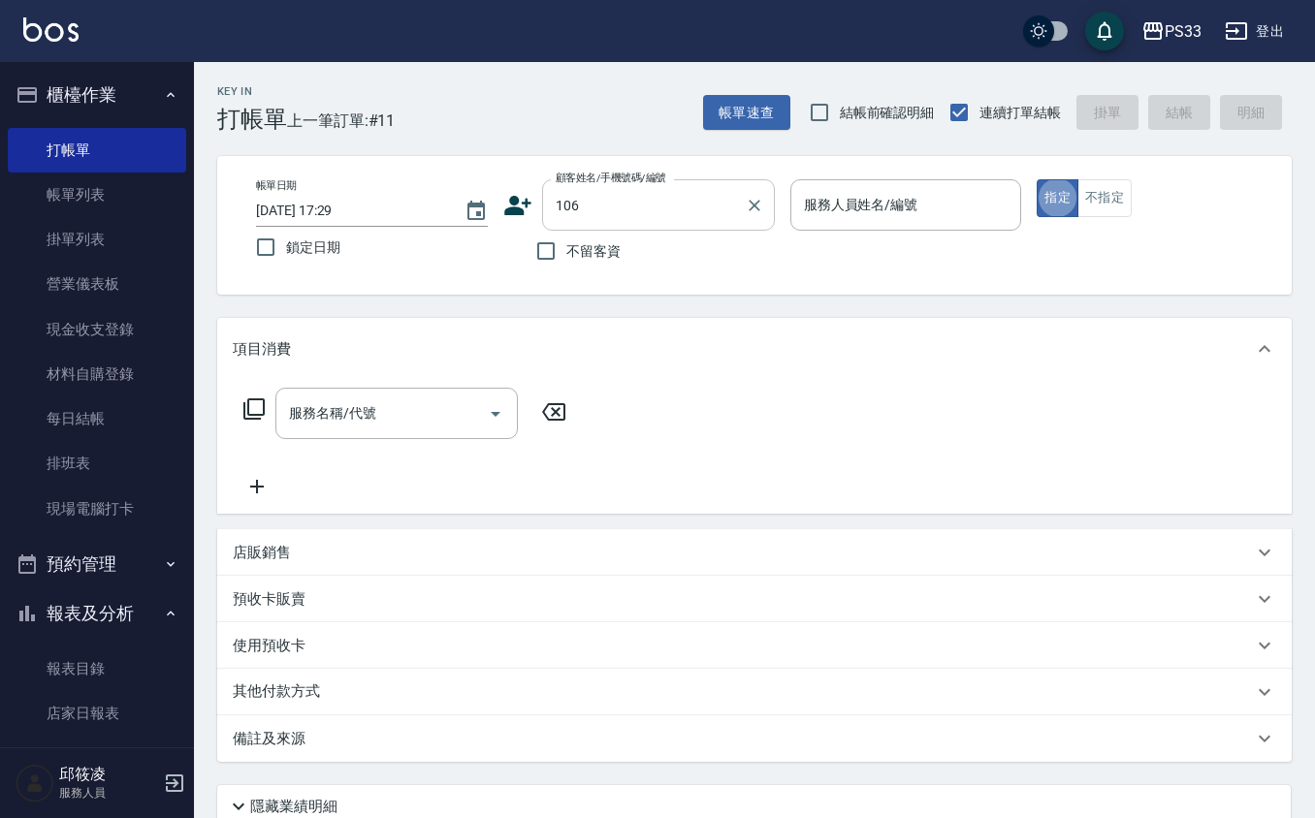
click at [664, 188] on input "106" at bounding box center [644, 205] width 186 height 34
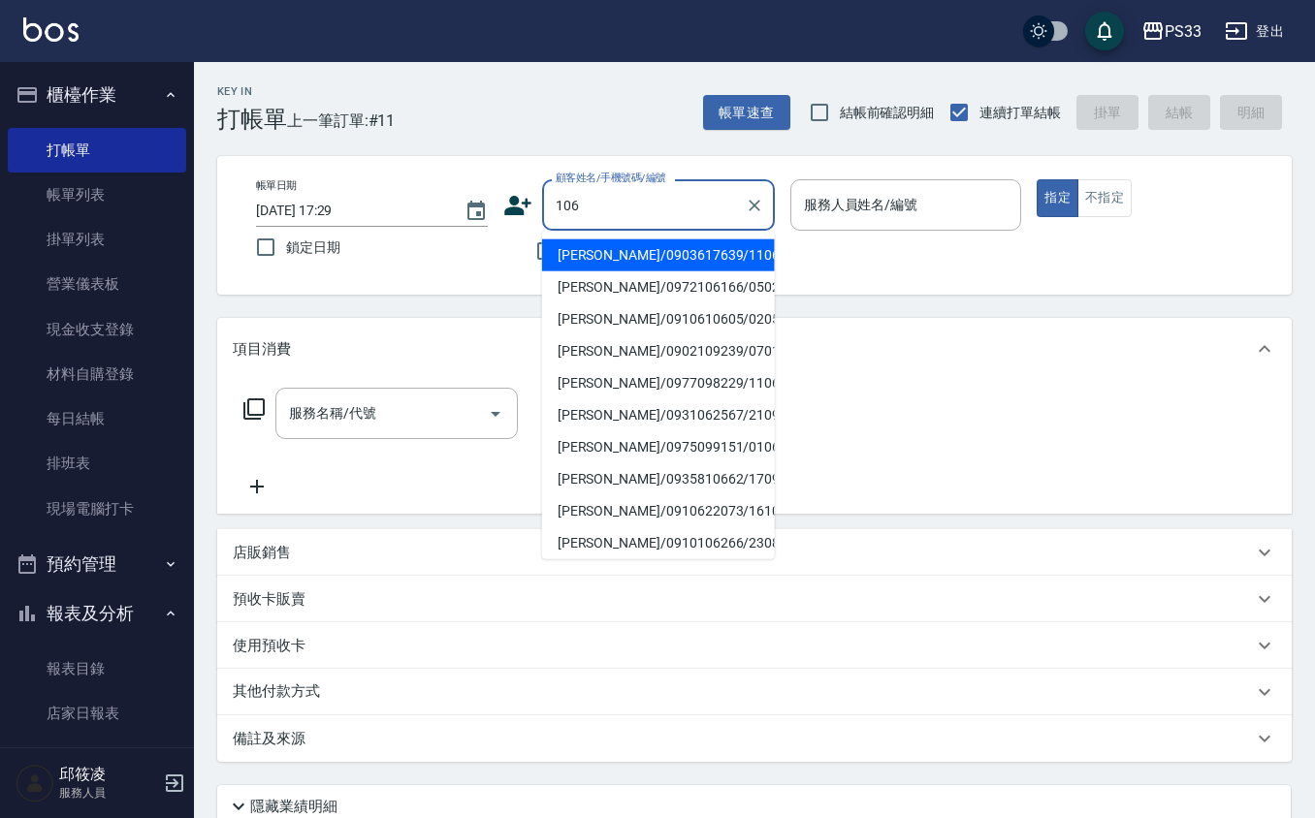
click at [664, 188] on input "106" at bounding box center [644, 205] width 186 height 34
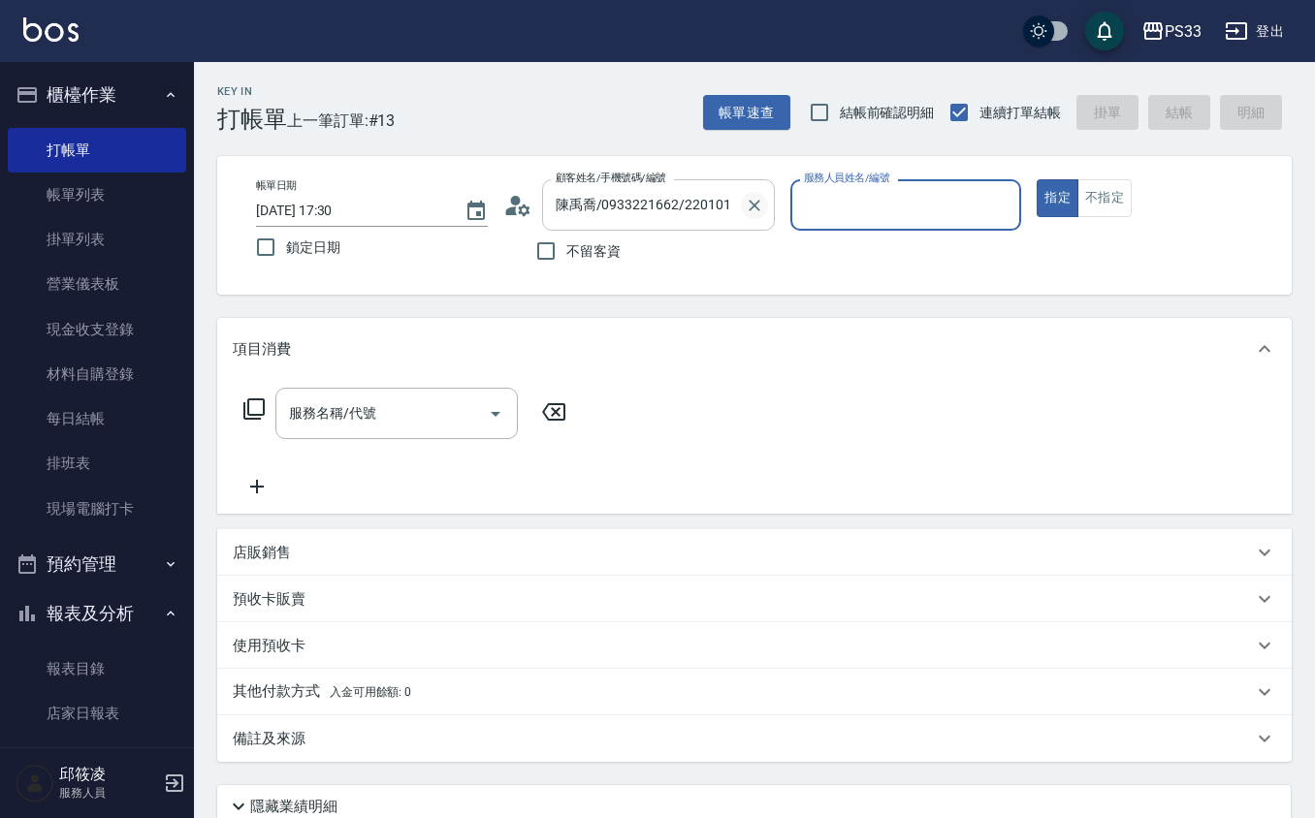
click at [756, 206] on icon "Clear" at bounding box center [754, 205] width 19 height 19
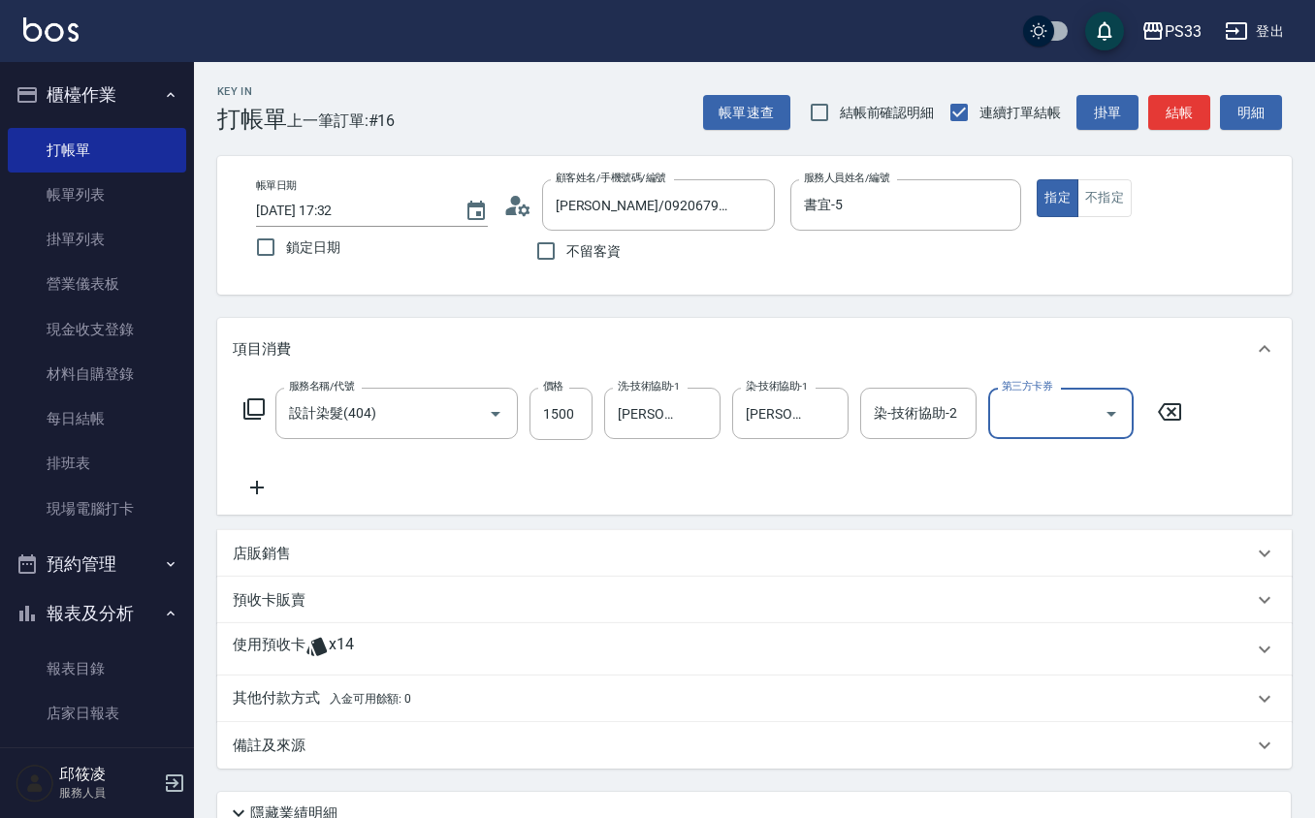
click at [386, 652] on div "使用預收卡 x14" at bounding box center [743, 649] width 1020 height 29
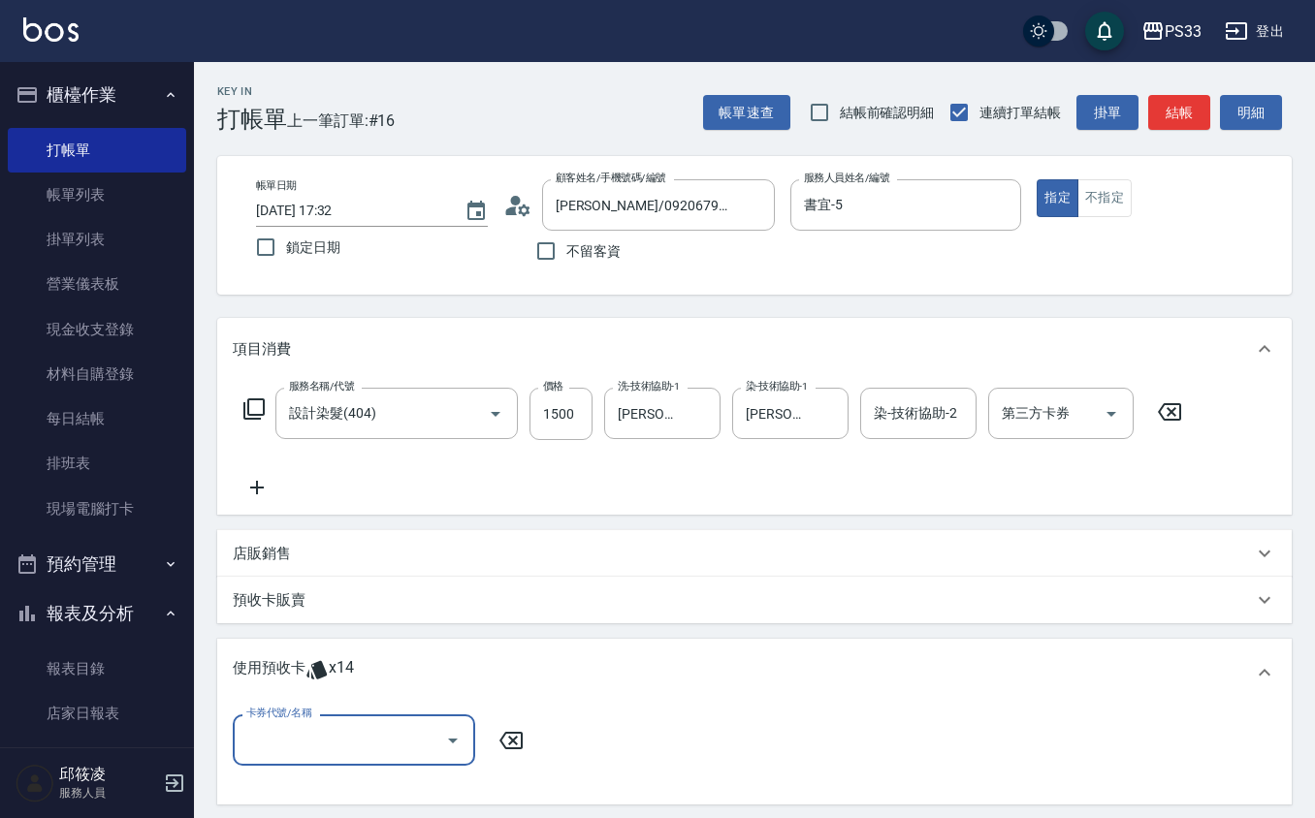
click at [338, 753] on input "卡券代號/名稱" at bounding box center [339, 740] width 196 height 34
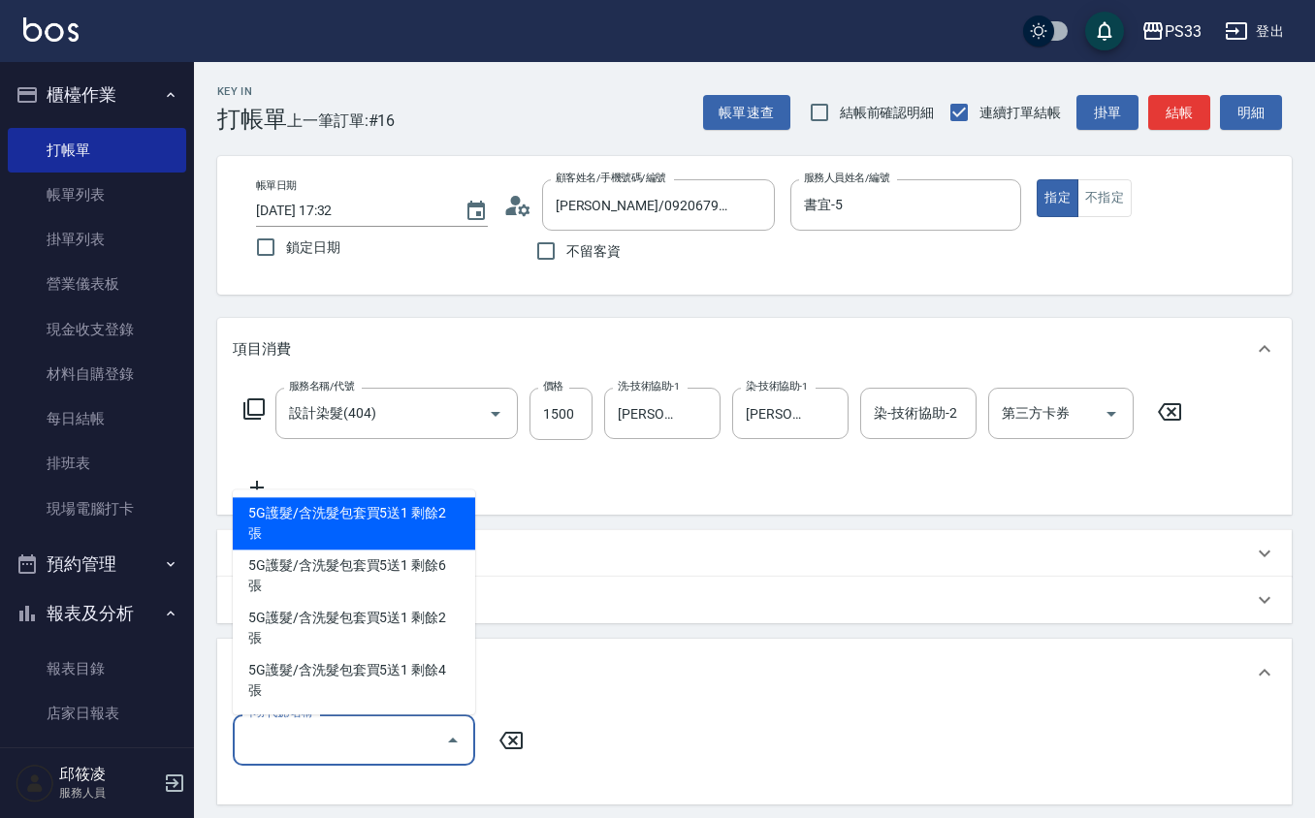
click at [355, 550] on div "5G護髮/含洗髮包套買5送1 剩餘2張" at bounding box center [354, 523] width 242 height 52
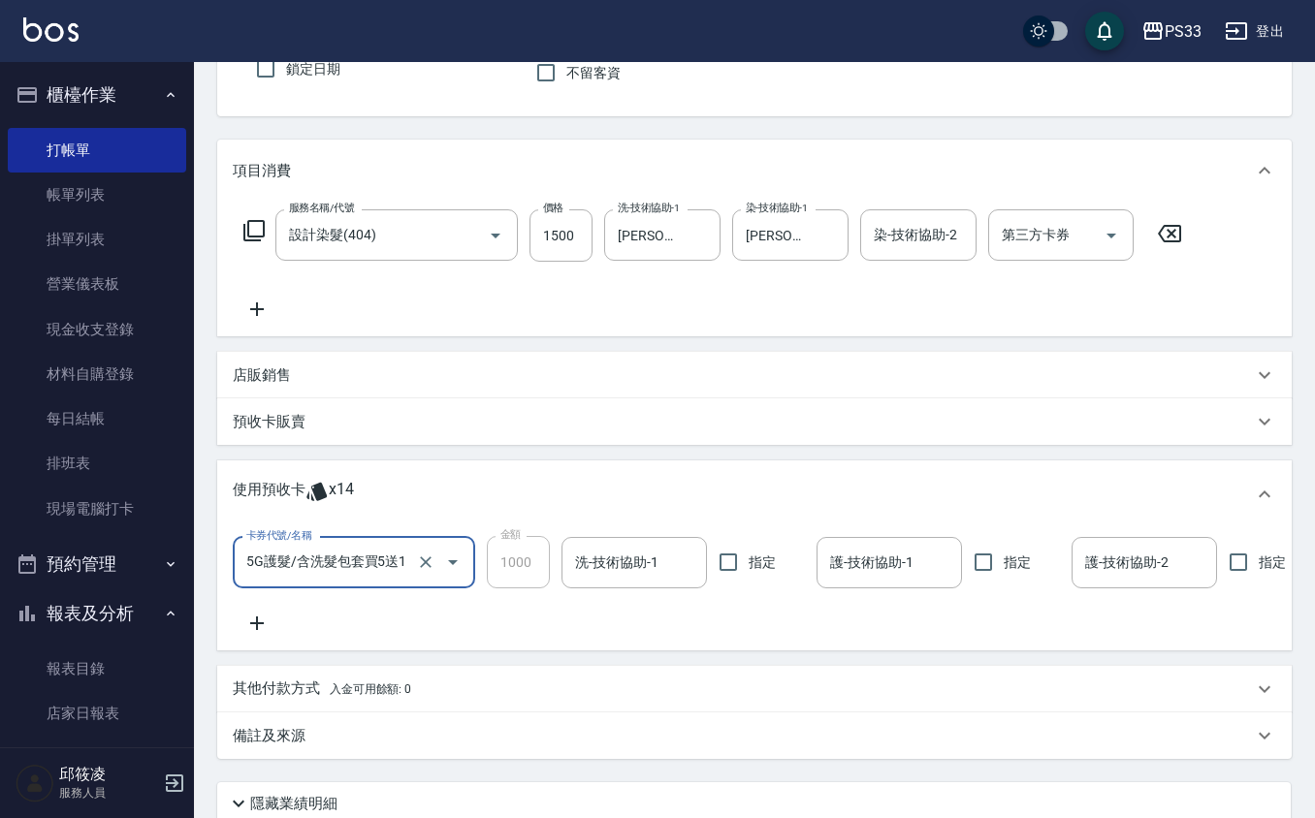
scroll to position [354, 0]
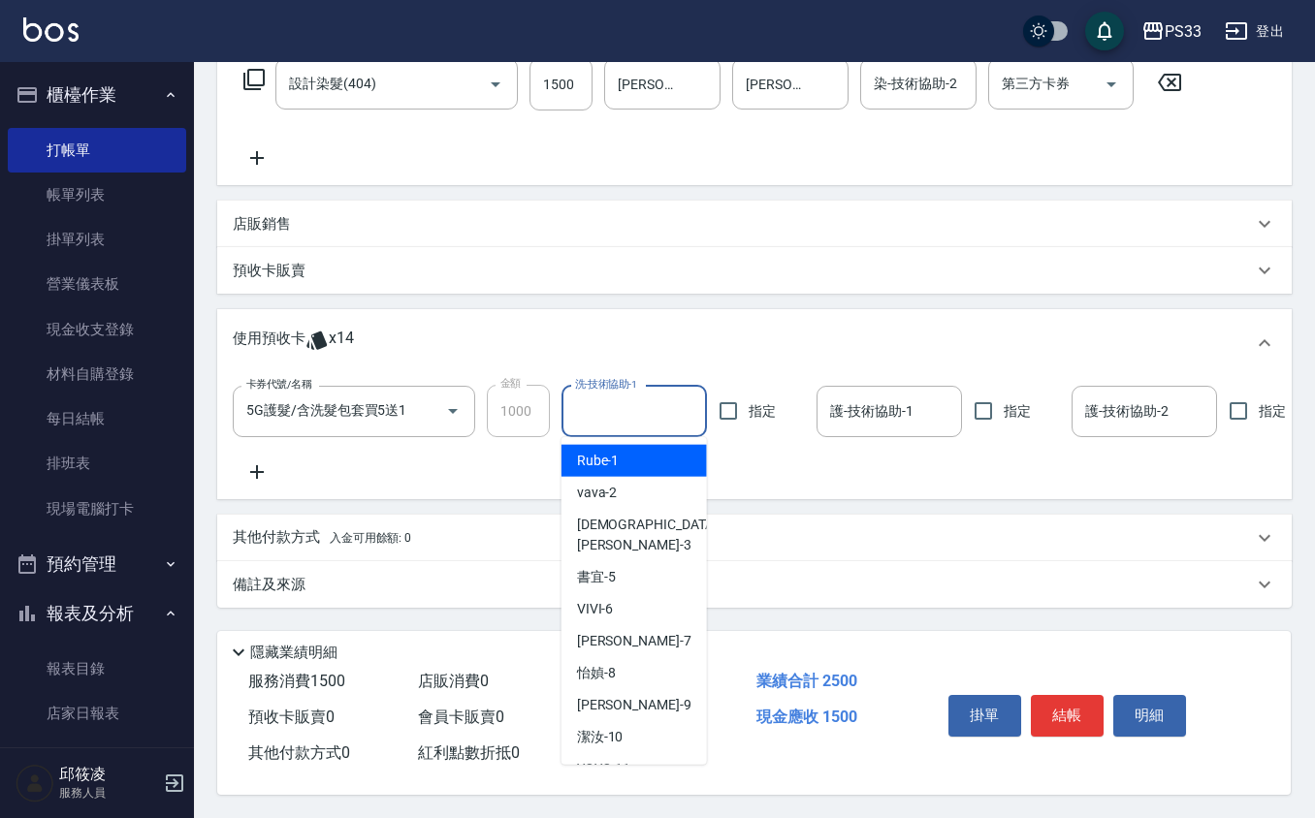
click at [650, 395] on input "洗-技術協助-1" at bounding box center [634, 412] width 128 height 34
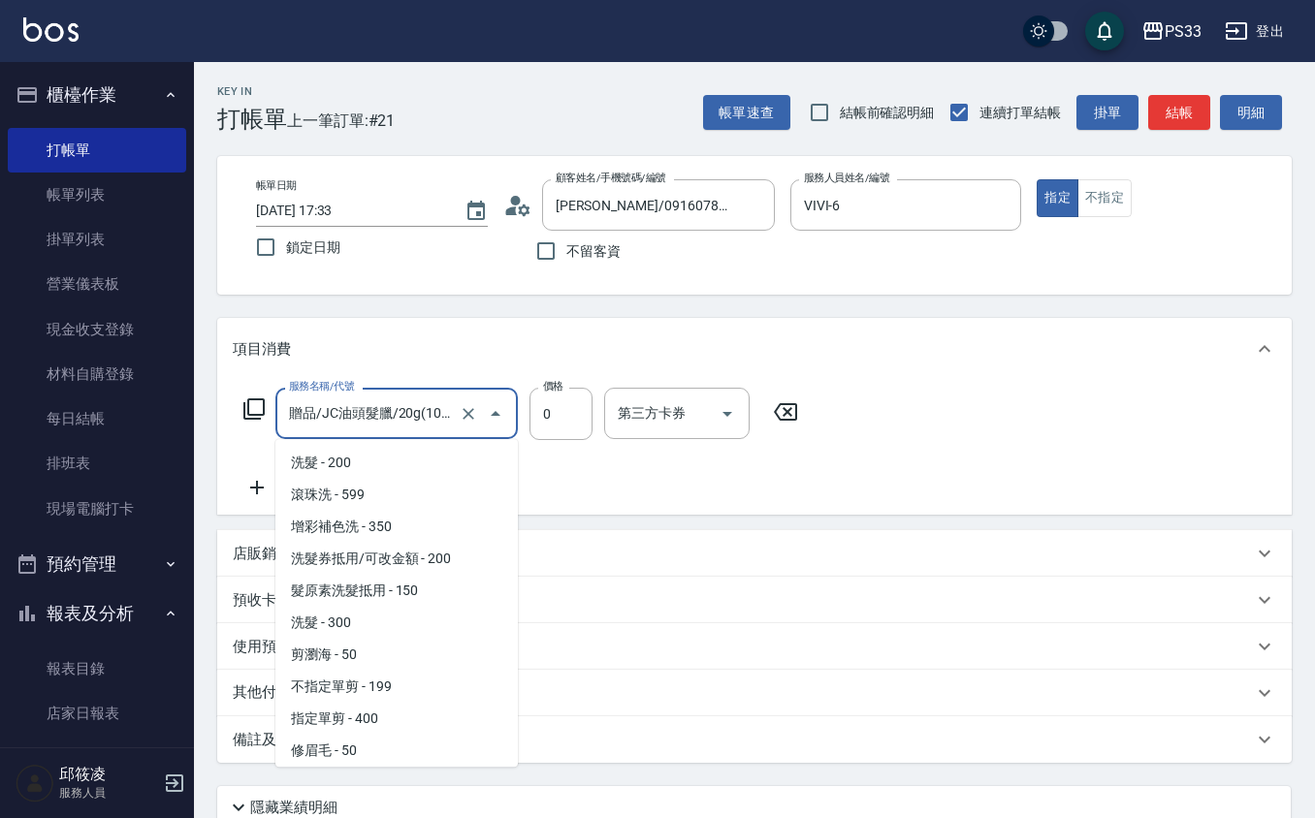
scroll to position [1961, 0]
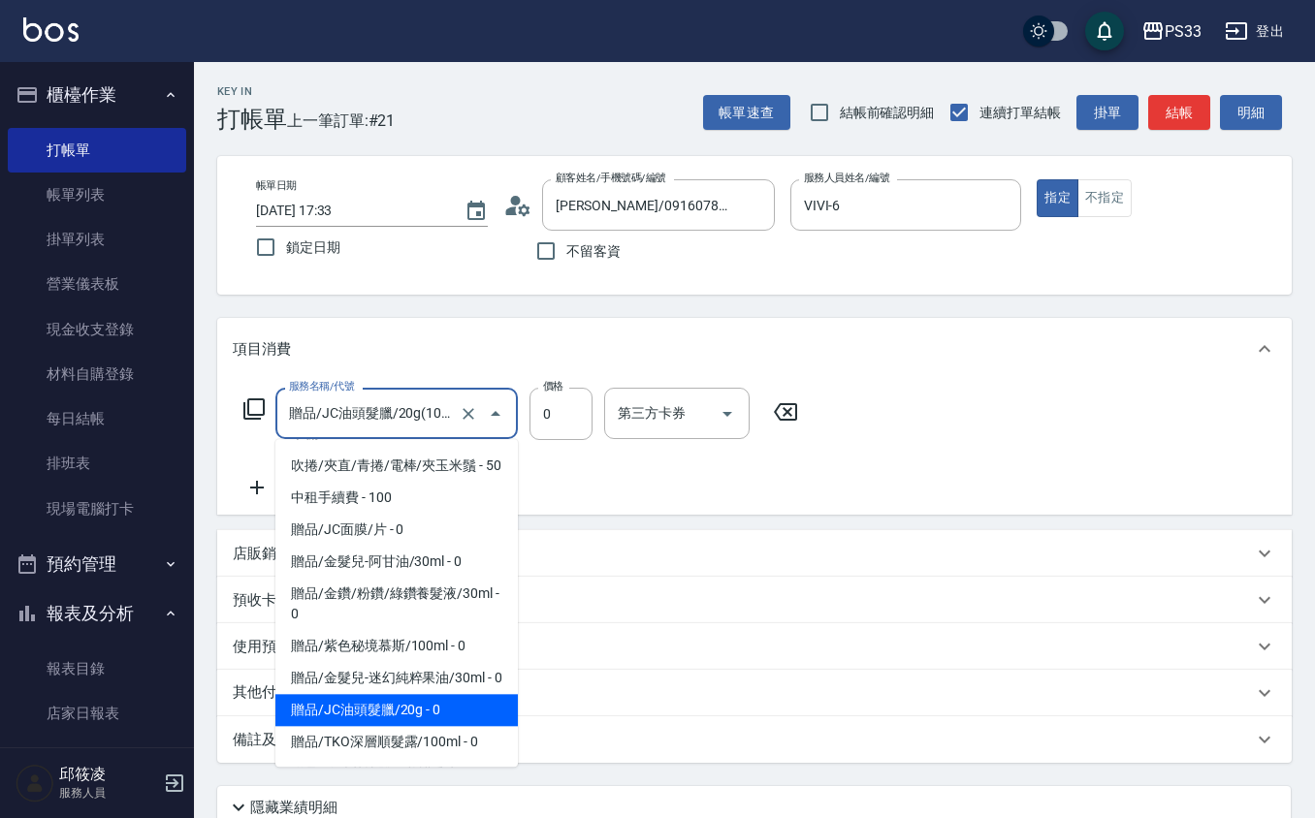
click at [416, 411] on input "贈品/JC油頭髮臘/20g(1008)" at bounding box center [369, 414] width 171 height 34
click at [416, 409] on input "贈品/JC油頭髮臘/20g(1008)" at bounding box center [369, 414] width 171 height 34
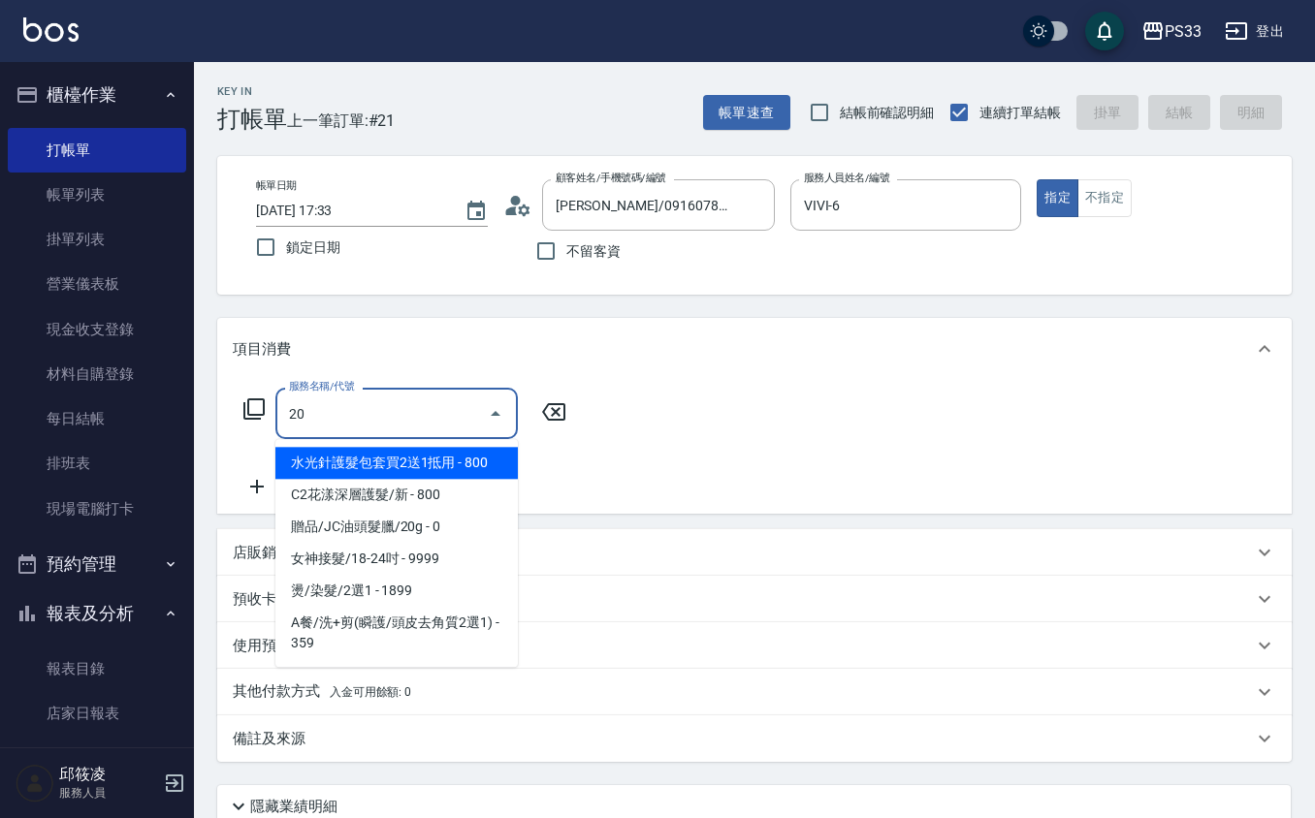
scroll to position [0, 0]
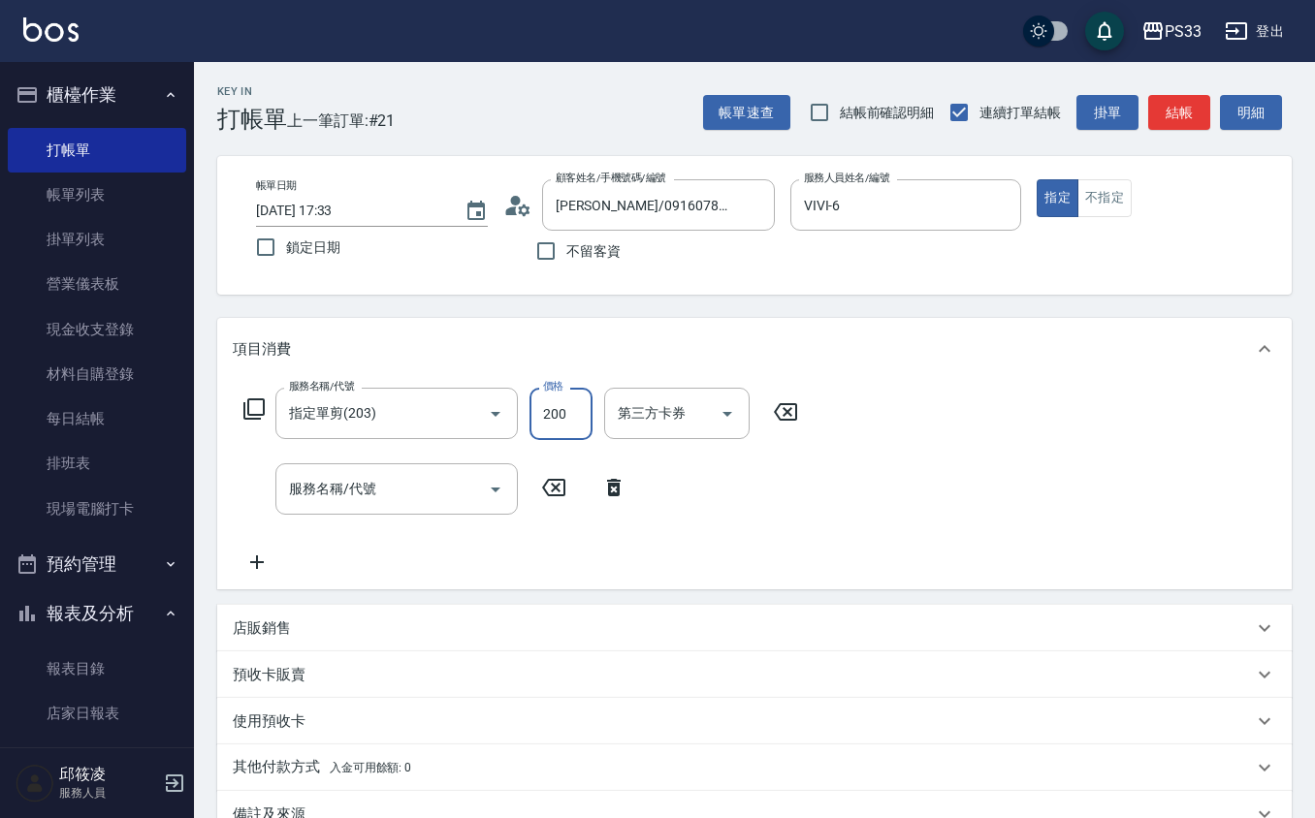
click at [587, 413] on input "200" at bounding box center [560, 414] width 63 height 52
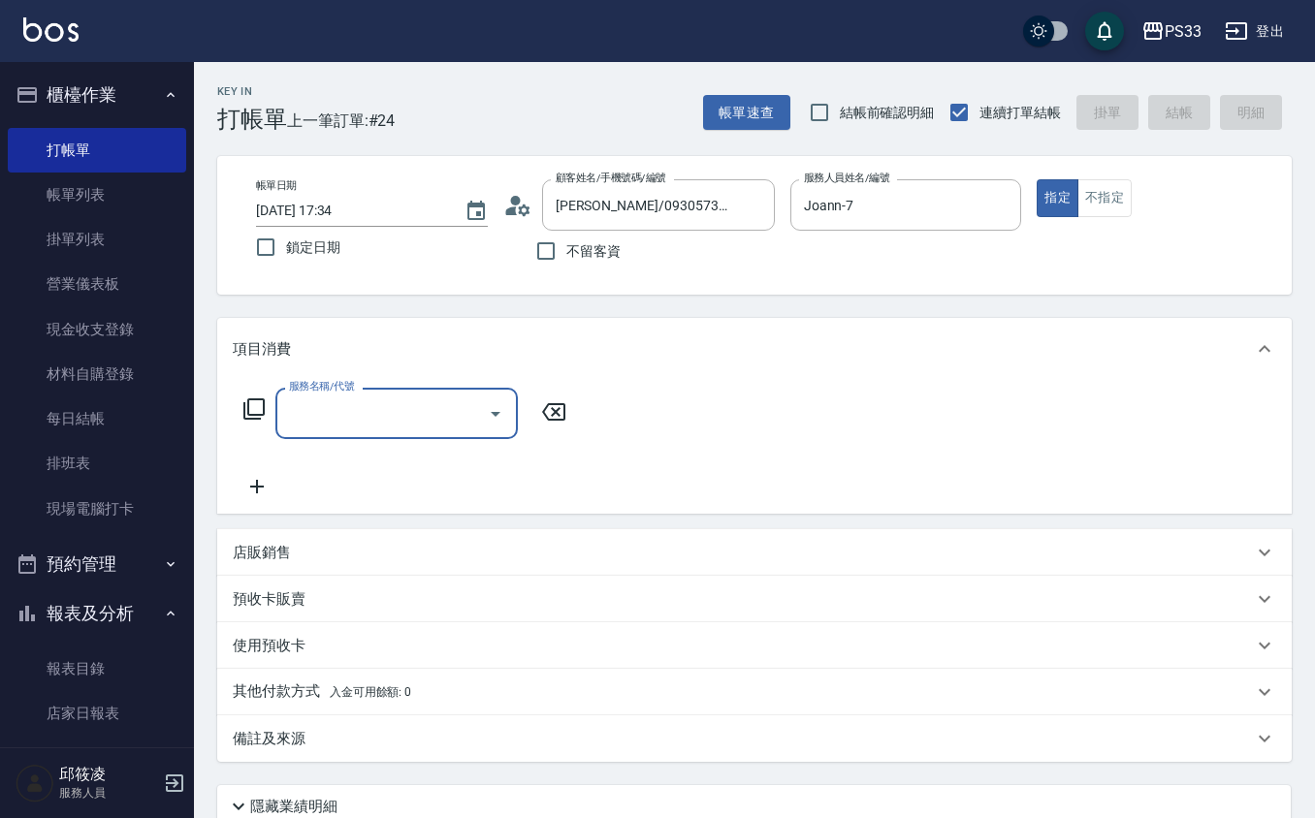
click at [245, 570] on div "店販銷售" at bounding box center [754, 552] width 1074 height 47
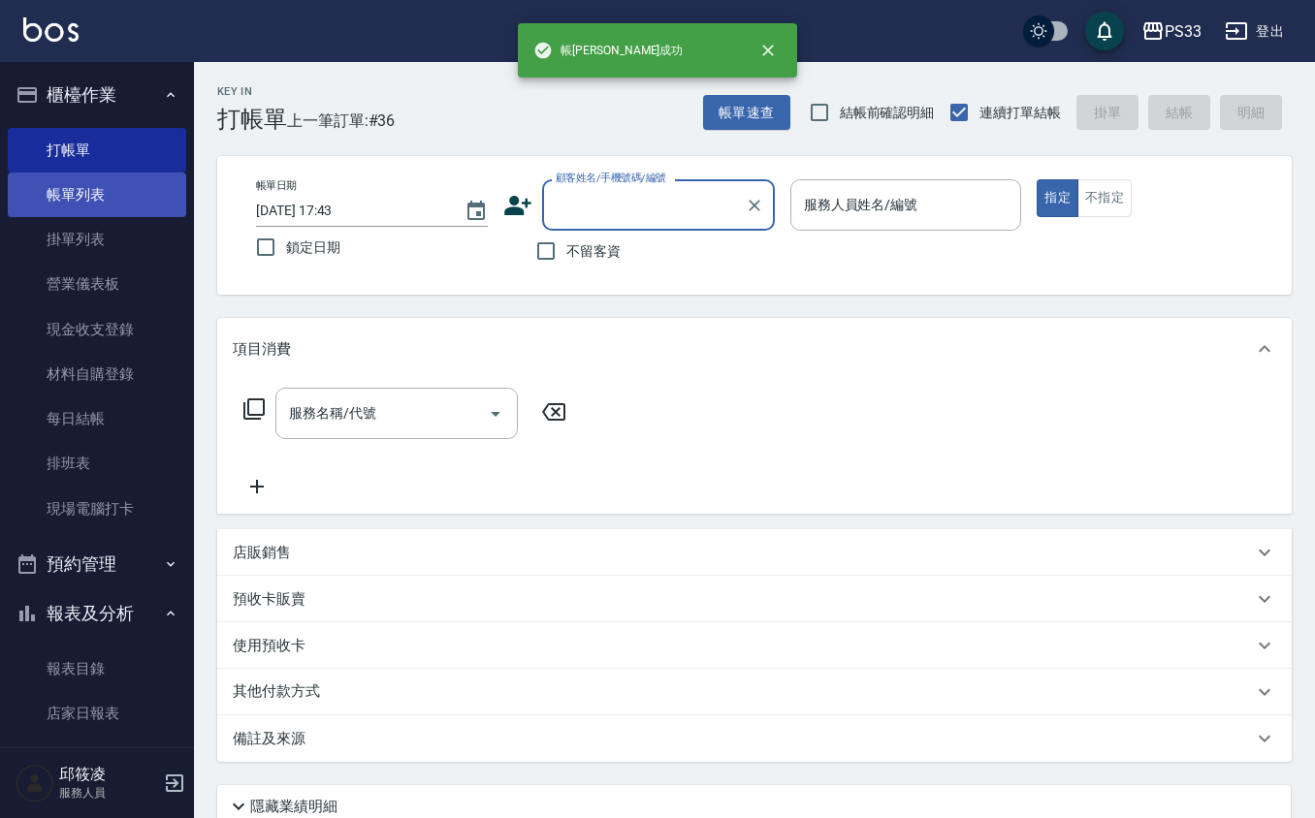
click at [94, 173] on link "帳單列表" at bounding box center [97, 195] width 178 height 45
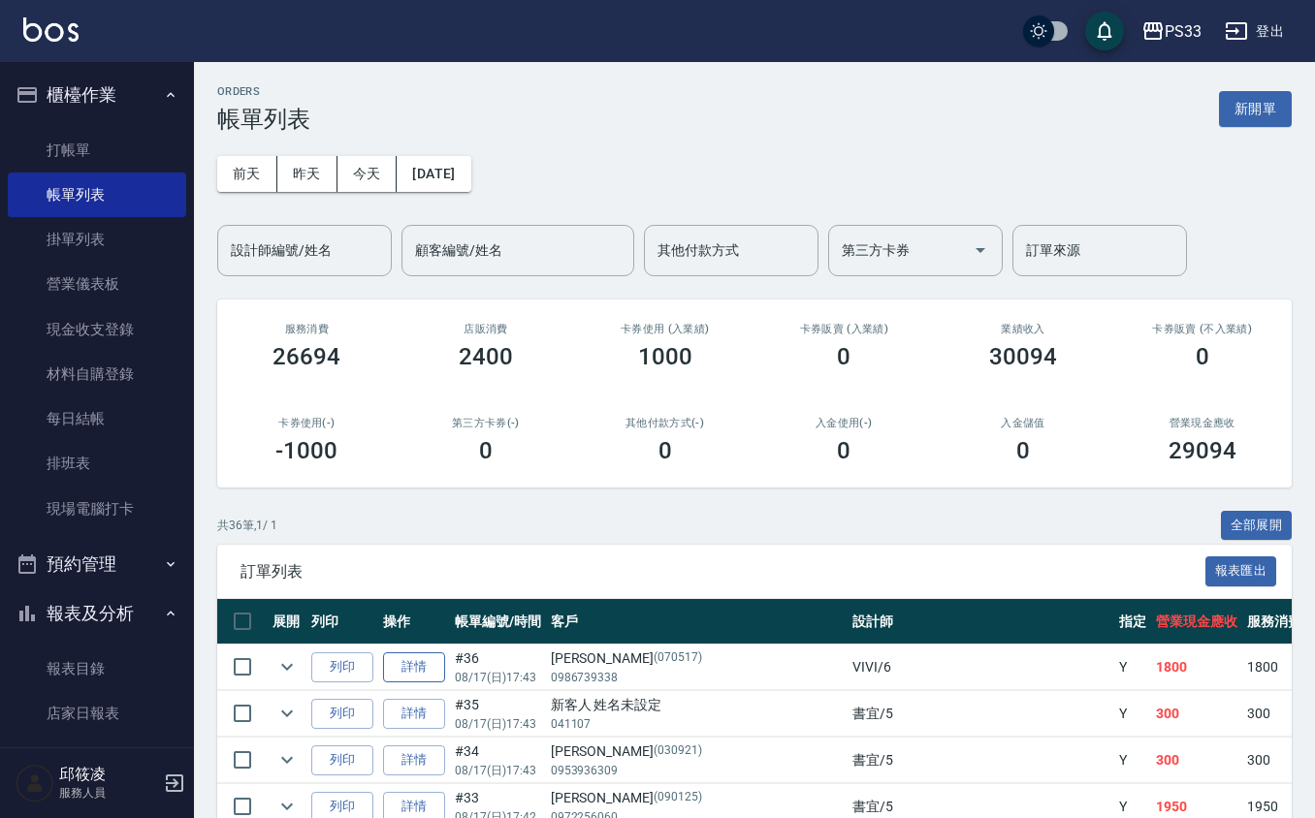
click at [419, 673] on link "詳情" at bounding box center [414, 668] width 62 height 30
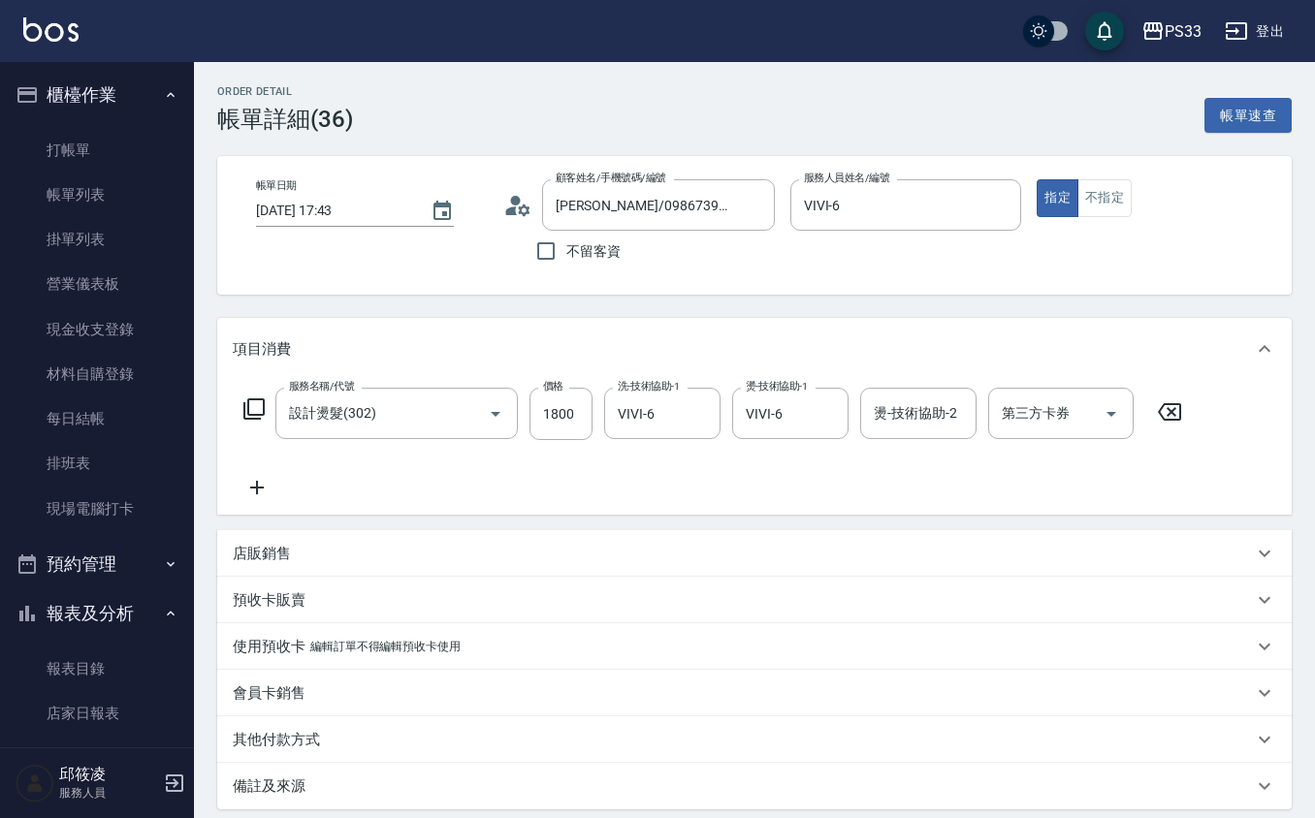
click at [256, 483] on icon at bounding box center [257, 487] width 48 height 23
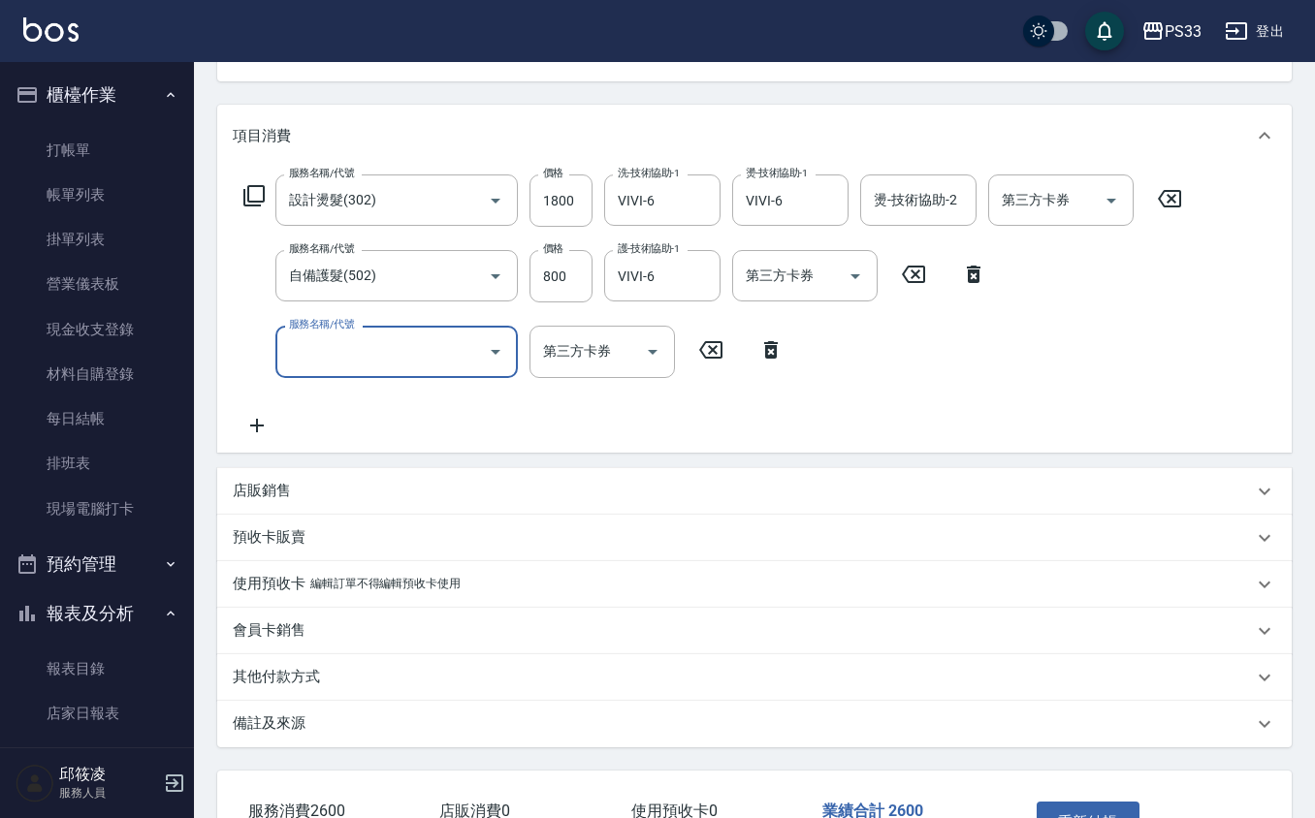
scroll to position [347, 0]
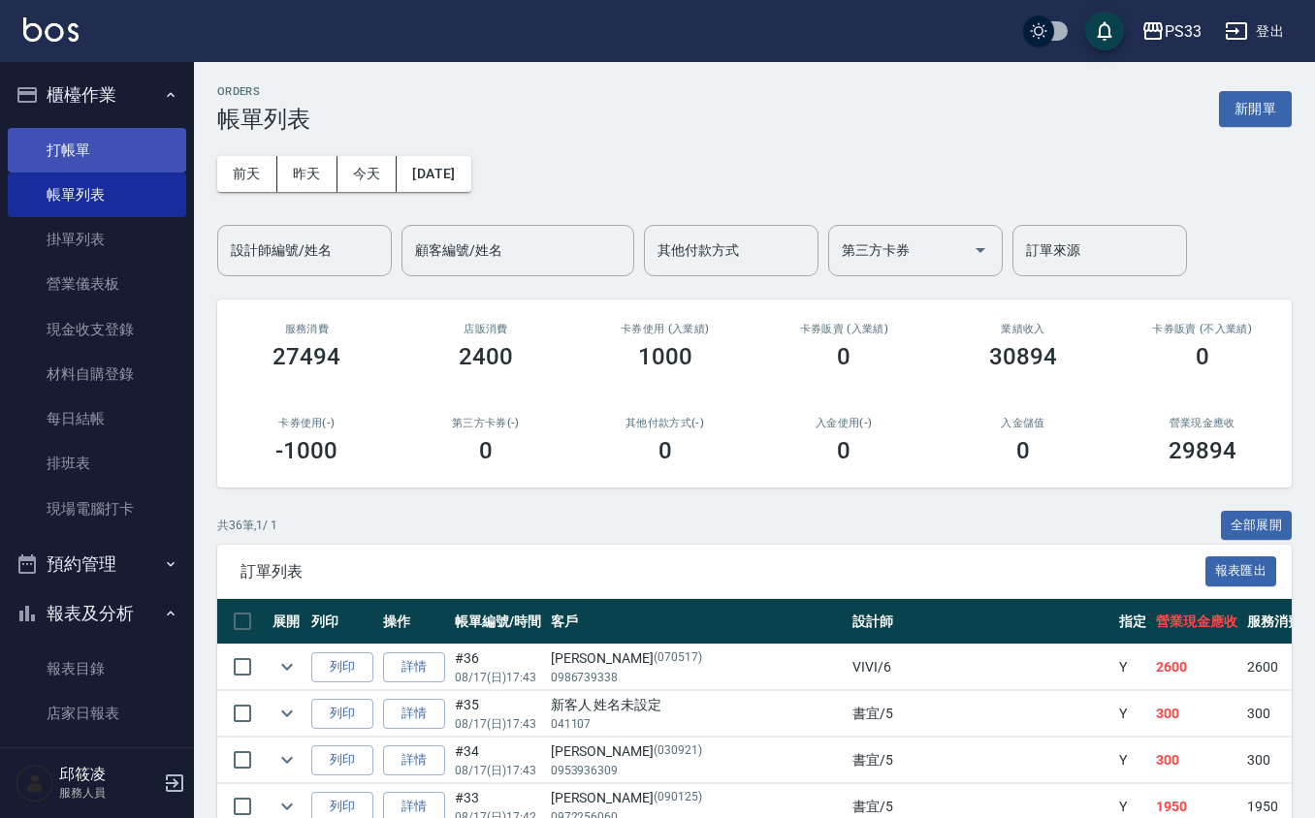
click at [56, 171] on ul "打帳單 帳單列表 掛單列表 營業儀表板 現金收支登錄 材料自購登錄 每日結帳 排班表 現場電腦打卡" at bounding box center [97, 329] width 178 height 419
click at [60, 149] on link "打帳單" at bounding box center [97, 150] width 178 height 45
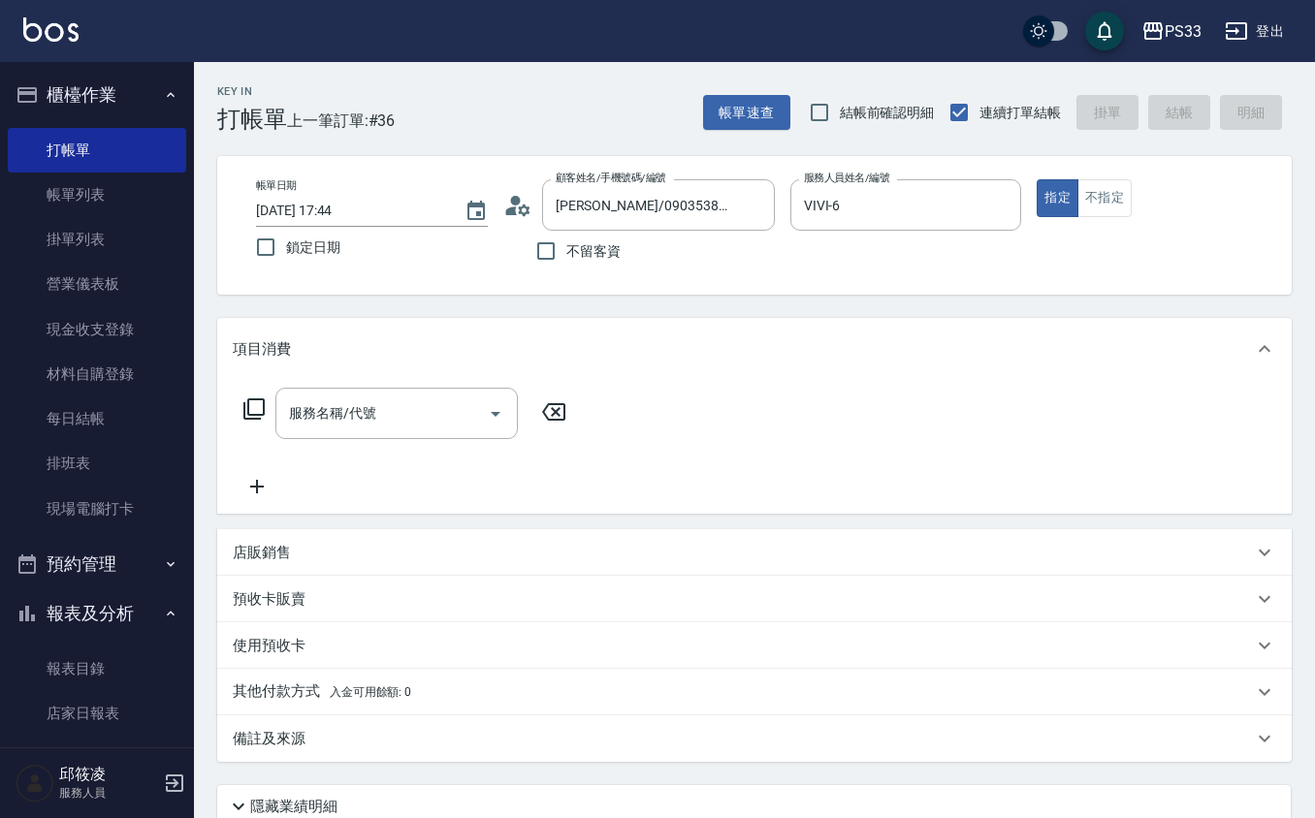
click at [339, 545] on div "店販銷售" at bounding box center [743, 553] width 1020 height 20
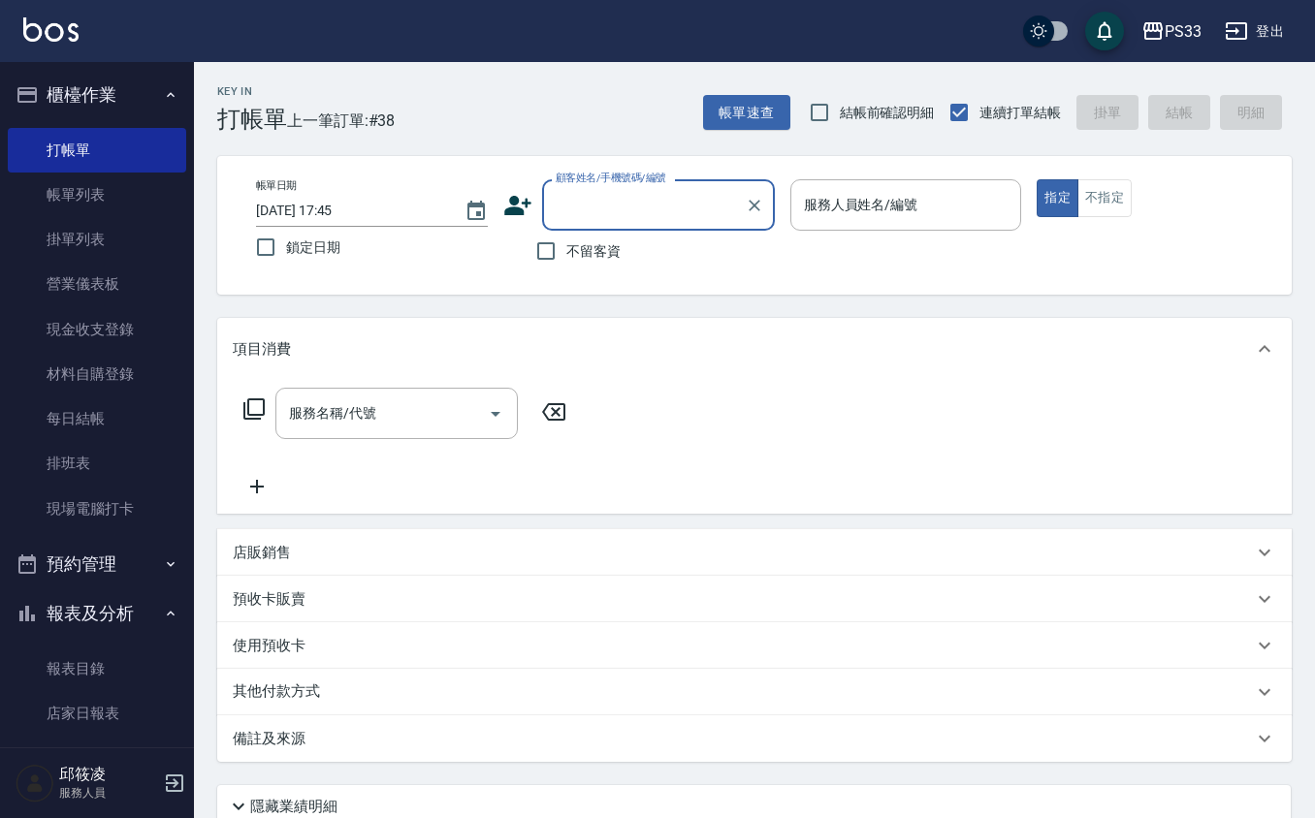
drag, startPoint x: 508, startPoint y: 203, endPoint x: 518, endPoint y: 207, distance: 10.4
click at [518, 207] on icon at bounding box center [517, 205] width 29 height 29
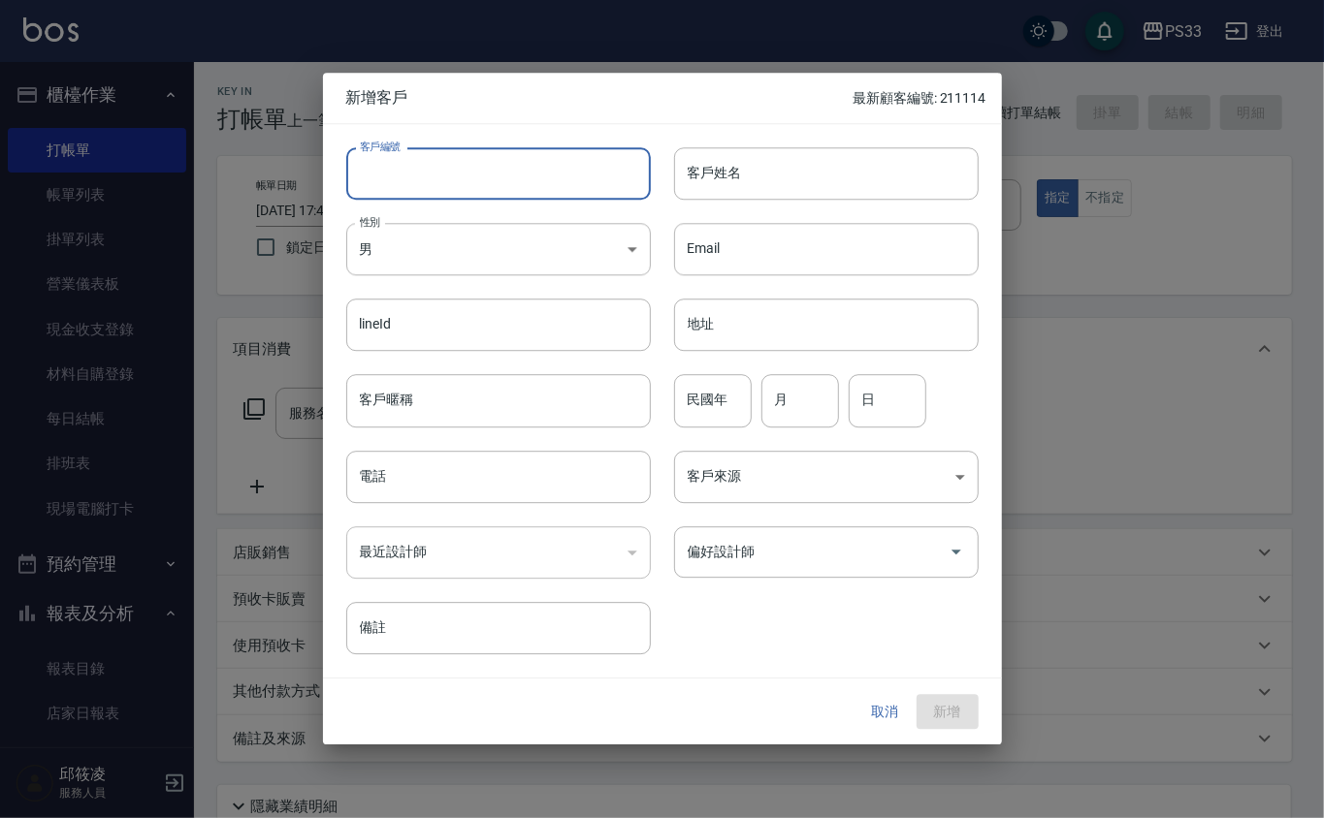
click at [518, 179] on input "客戶編號" at bounding box center [498, 173] width 304 height 52
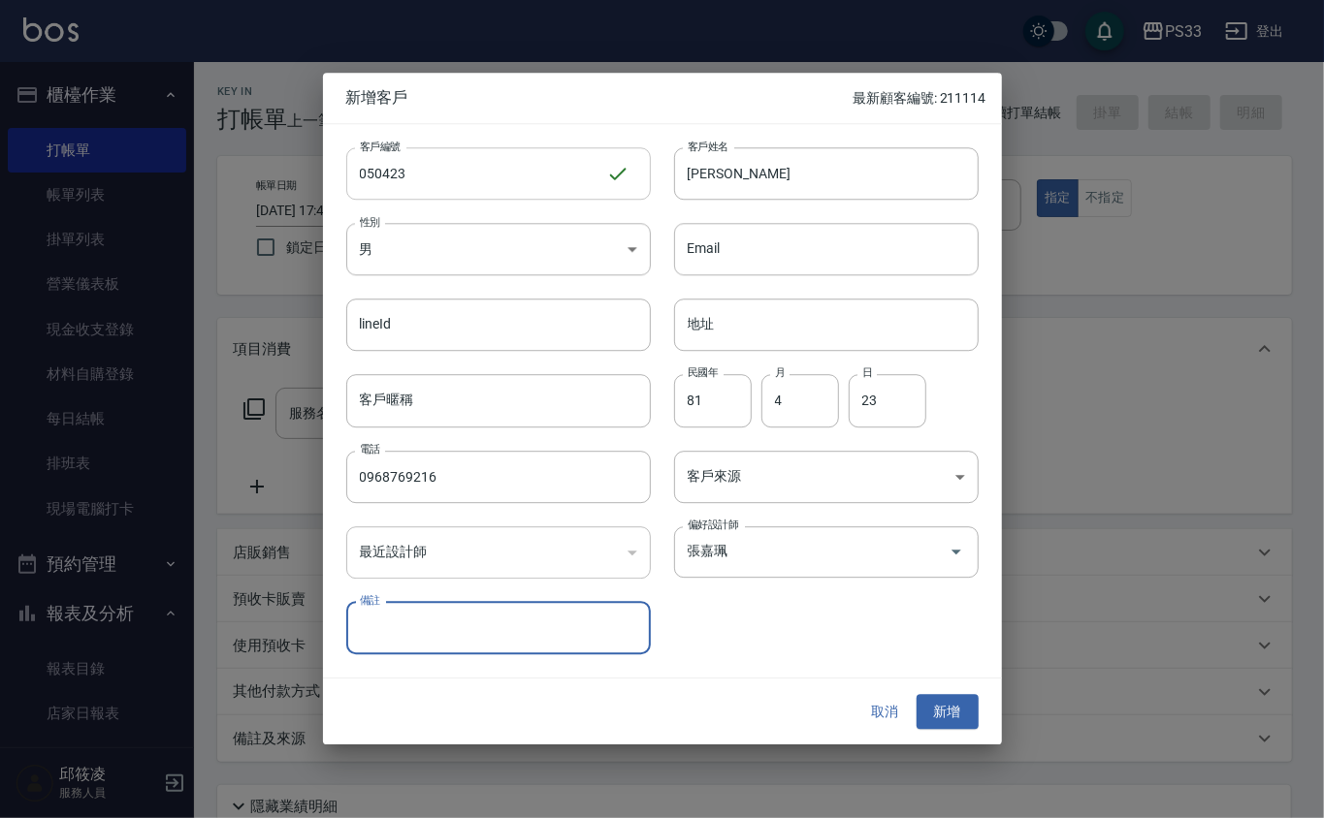
click at [916, 694] on button "新增" at bounding box center [947, 712] width 62 height 36
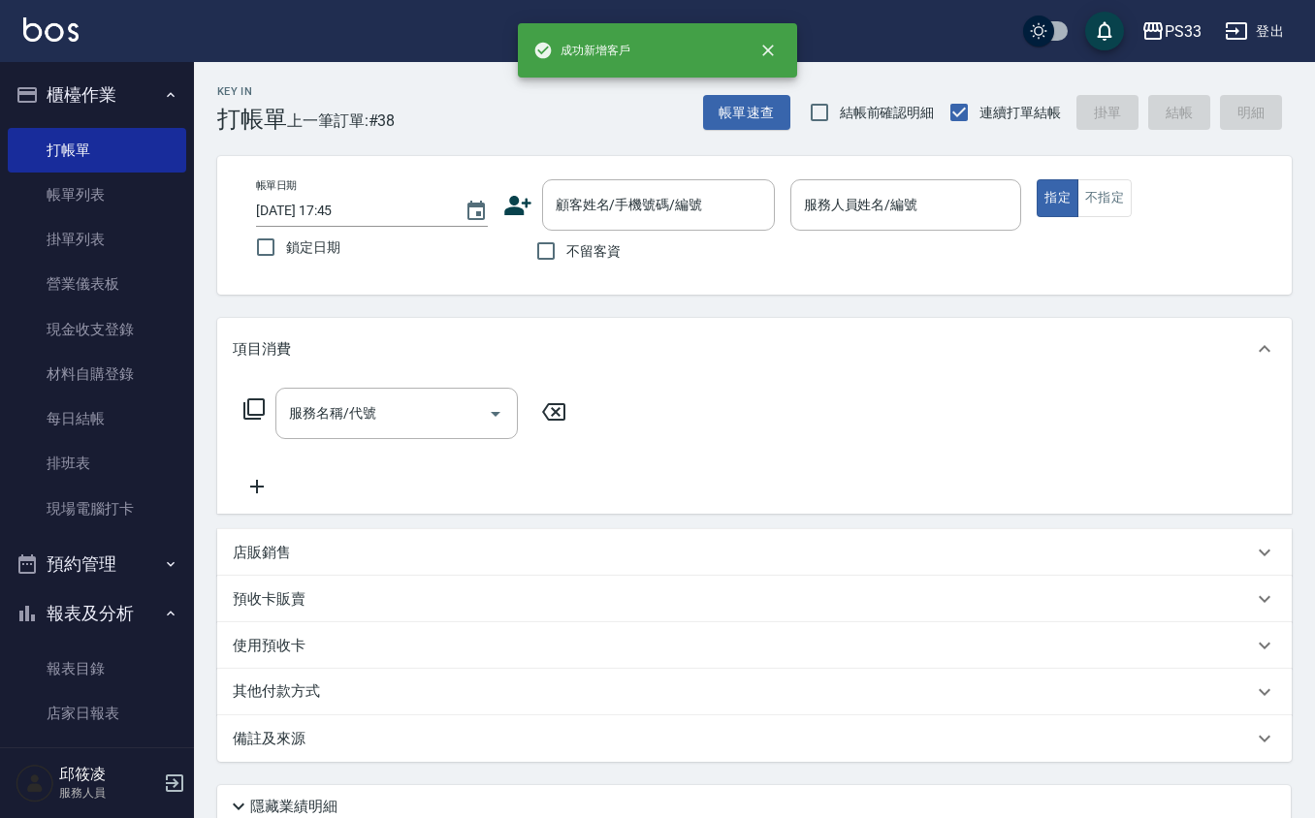
click at [619, 172] on div "帳單日期 [DATE] 17:45 鎖定日期 顧客姓名/手機號碼/編號 顧客姓名/手機號碼/編號 不留客資 服務人員姓名/編號 服務人員姓名/編號 指定 不指定" at bounding box center [754, 225] width 1074 height 139
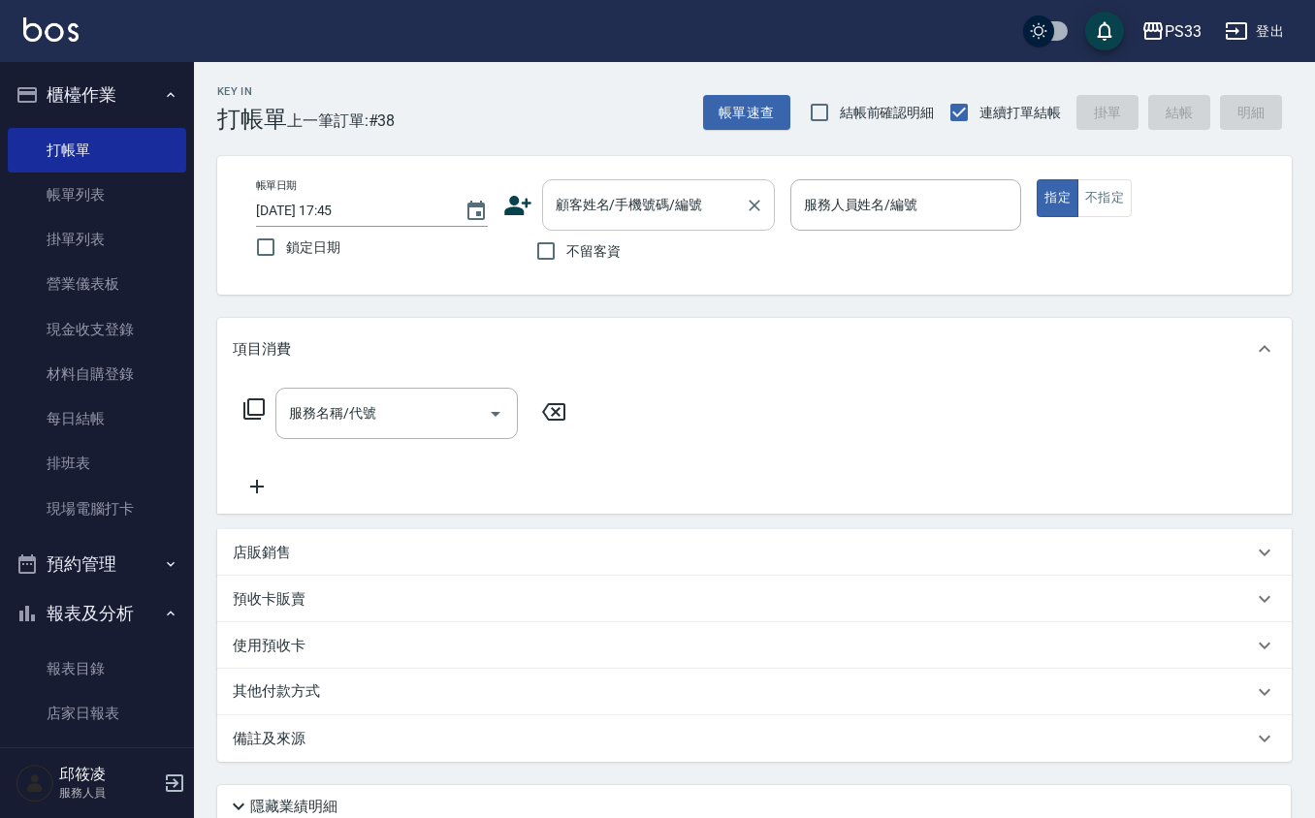
click at [637, 195] on input "顧客姓名/手機號碼/編號" at bounding box center [644, 205] width 186 height 34
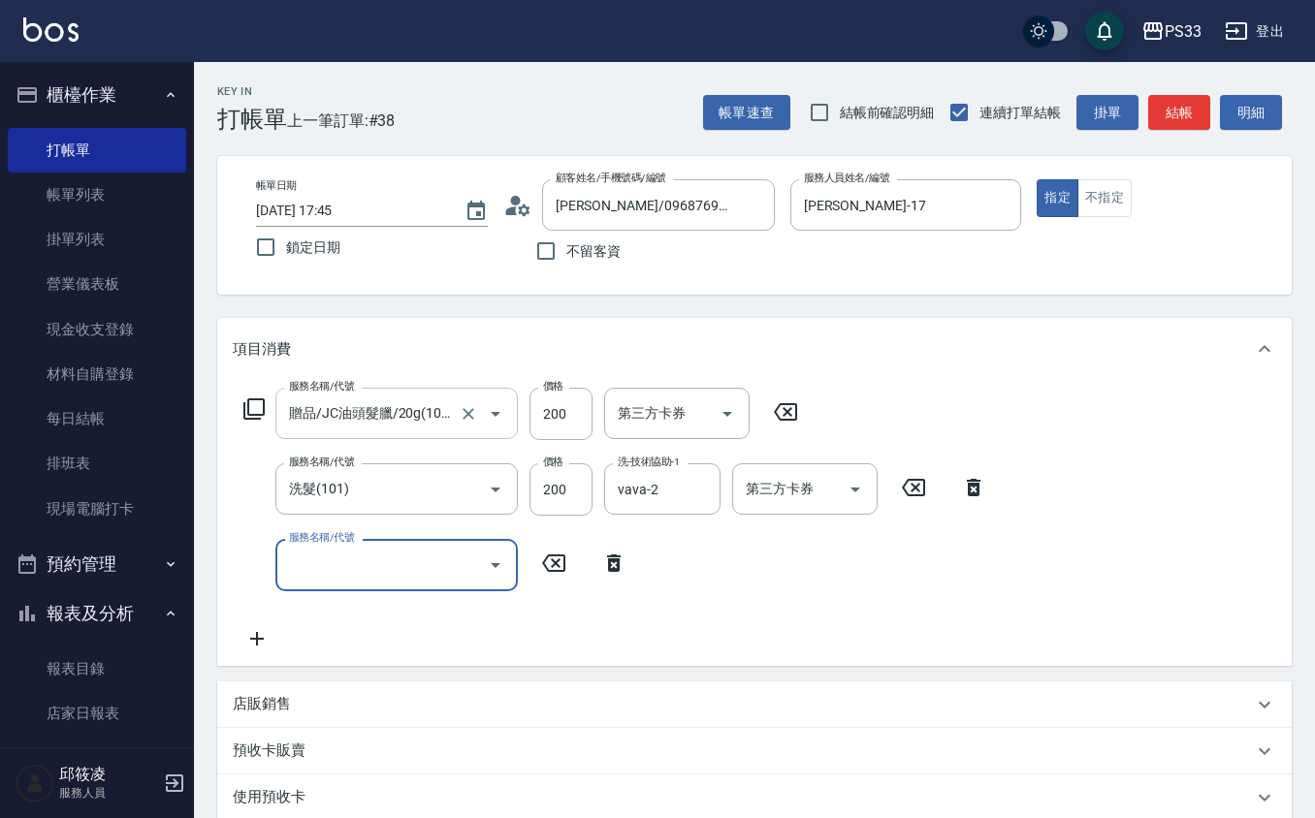
click at [465, 397] on div at bounding box center [482, 413] width 54 height 51
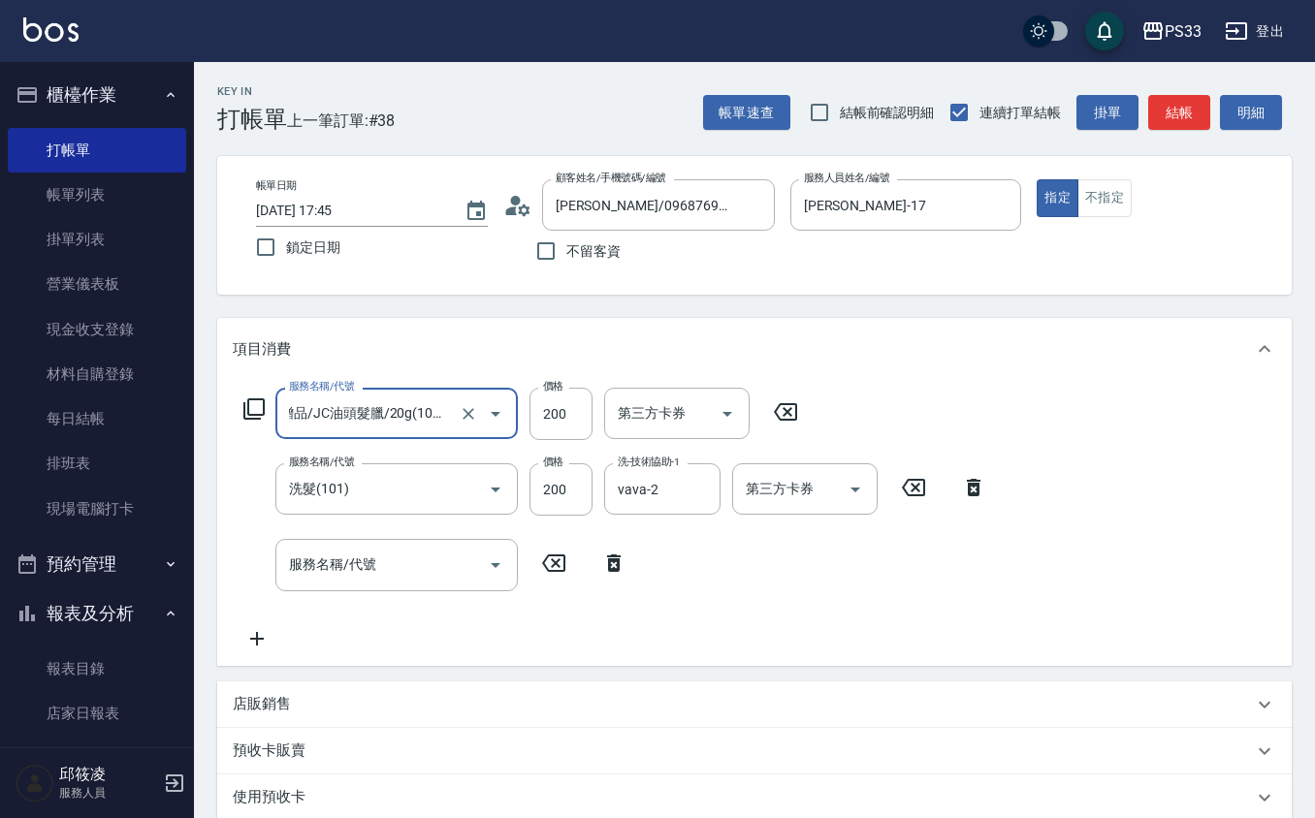
click at [465, 397] on div at bounding box center [482, 413] width 54 height 51
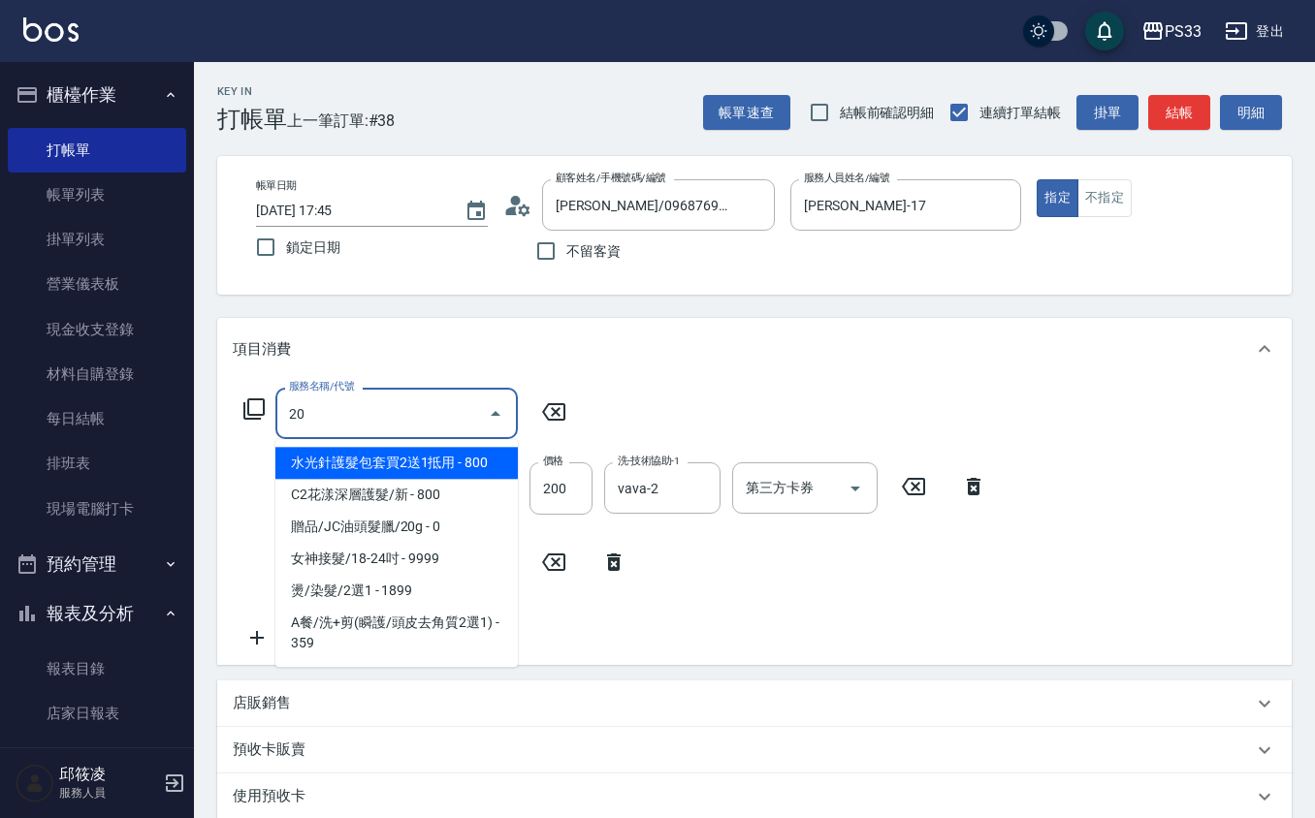
scroll to position [0, 0]
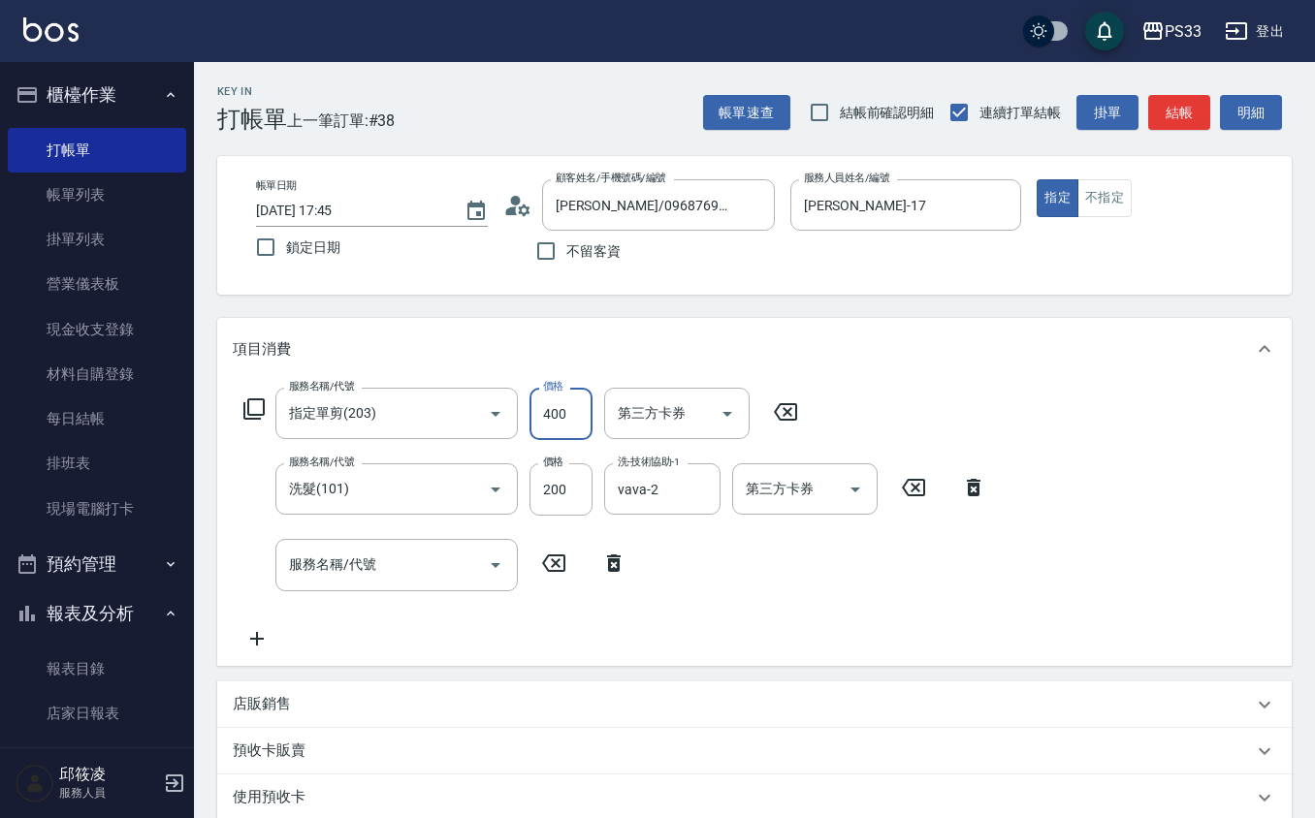
click at [560, 431] on input "400" at bounding box center [560, 414] width 63 height 52
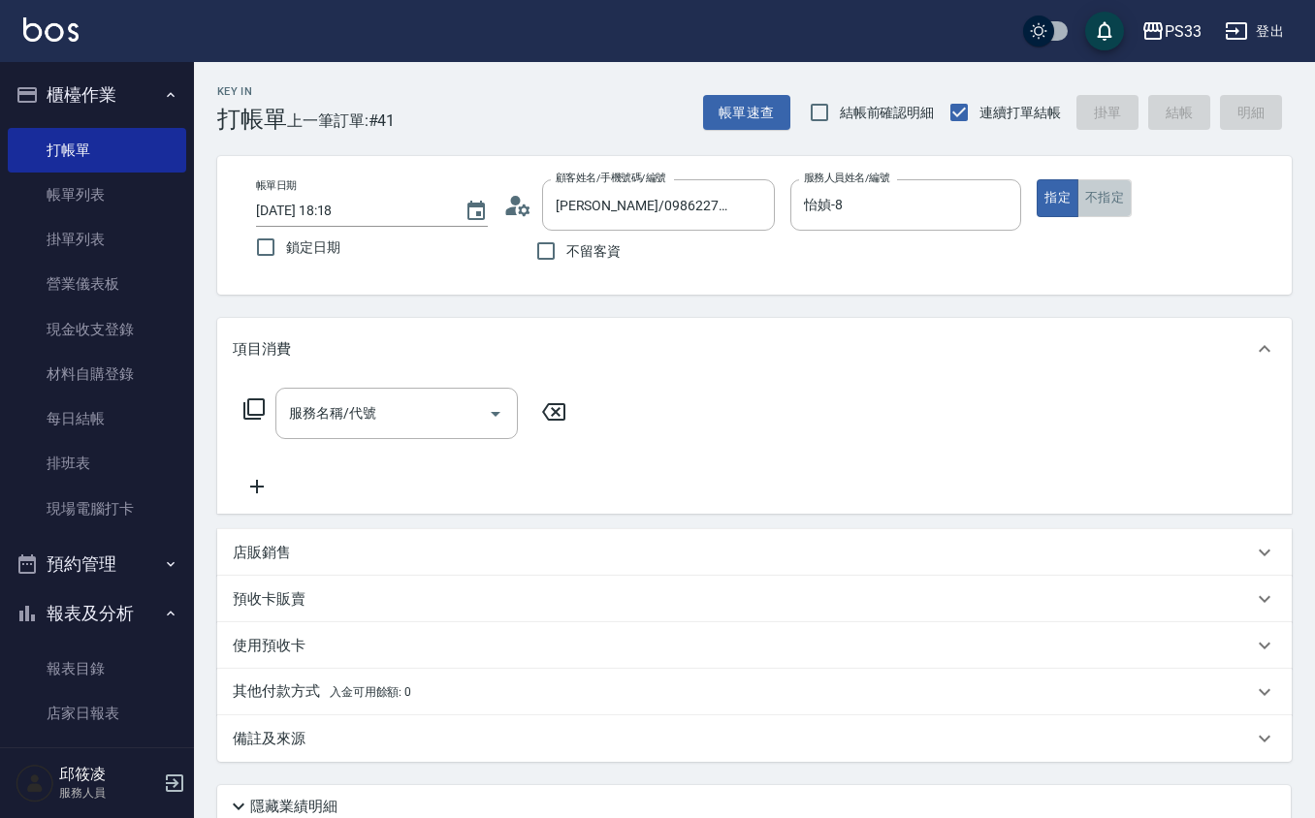
click at [1096, 202] on button "不指定" at bounding box center [1104, 198] width 54 height 38
click at [389, 401] on input "服務名稱/代號" at bounding box center [382, 414] width 196 height 34
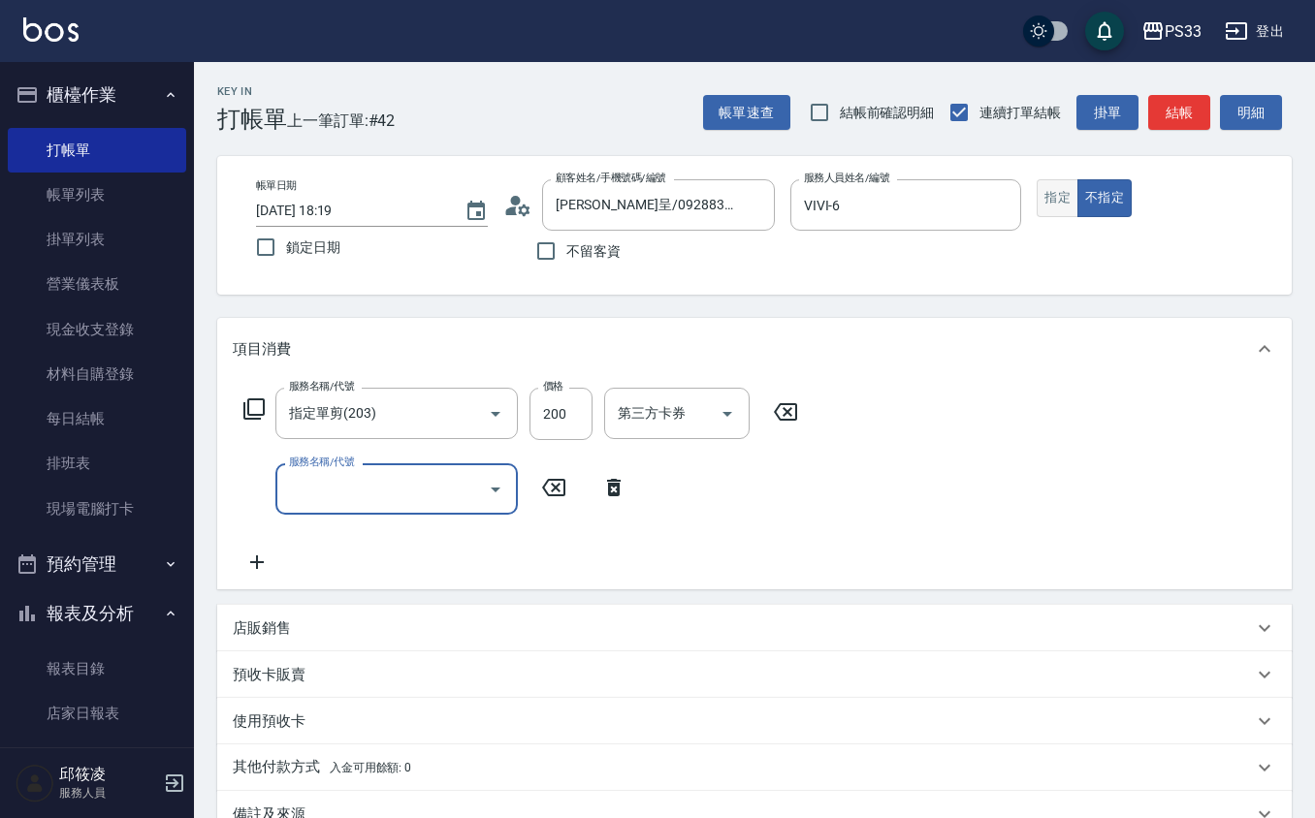
click at [1044, 200] on button "指定" at bounding box center [1058, 198] width 42 height 38
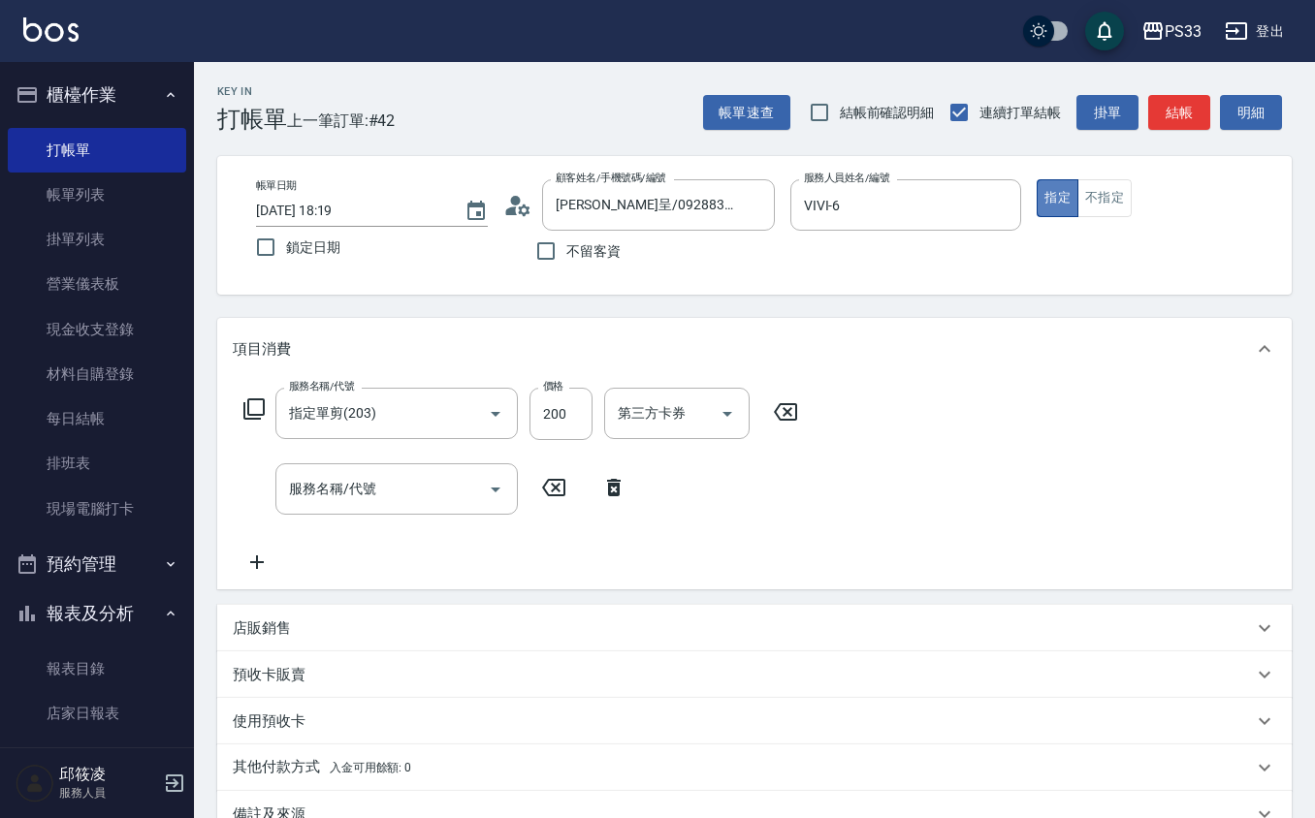
click at [1044, 200] on button "指定" at bounding box center [1058, 198] width 42 height 38
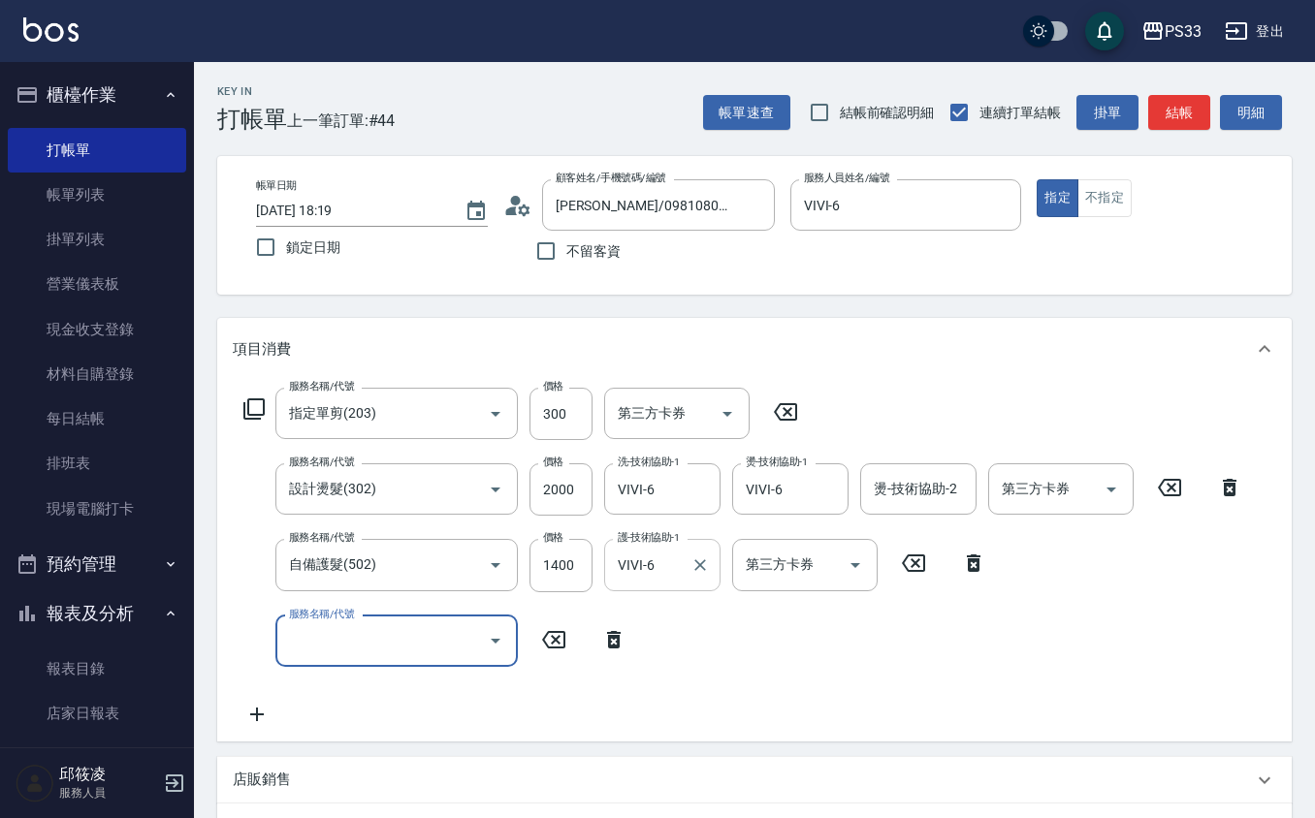
click at [672, 564] on input "VIVI-6" at bounding box center [648, 565] width 70 height 34
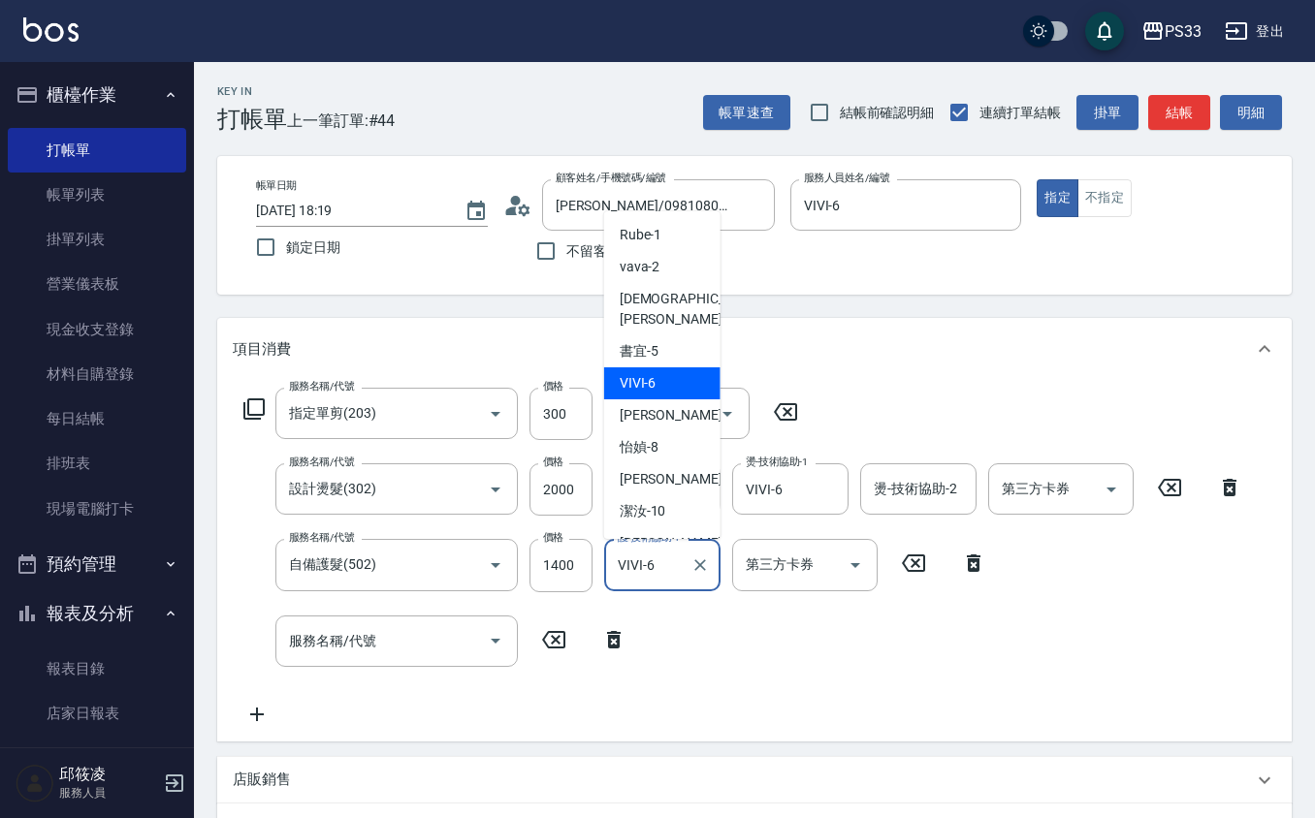
click at [672, 564] on input "VIVI-6" at bounding box center [648, 565] width 70 height 34
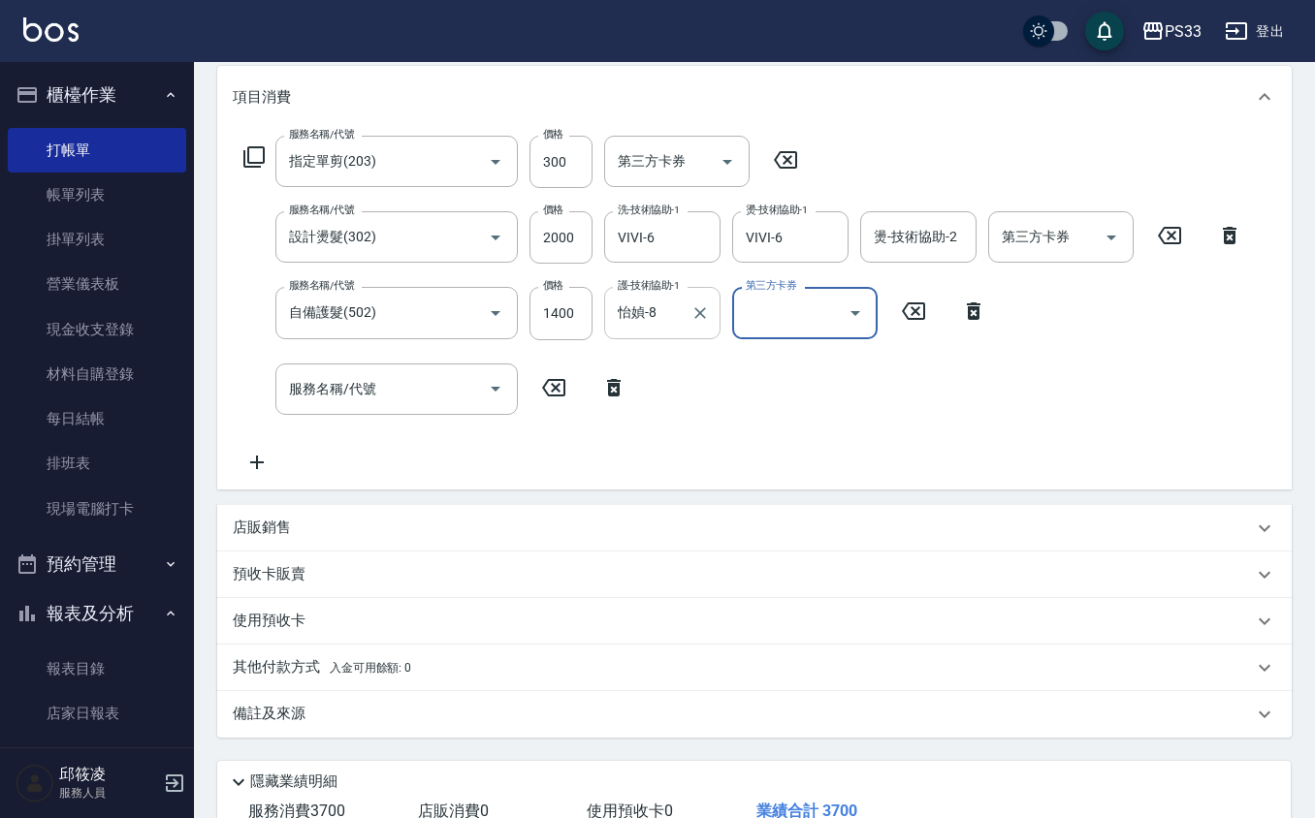
scroll to position [386, 0]
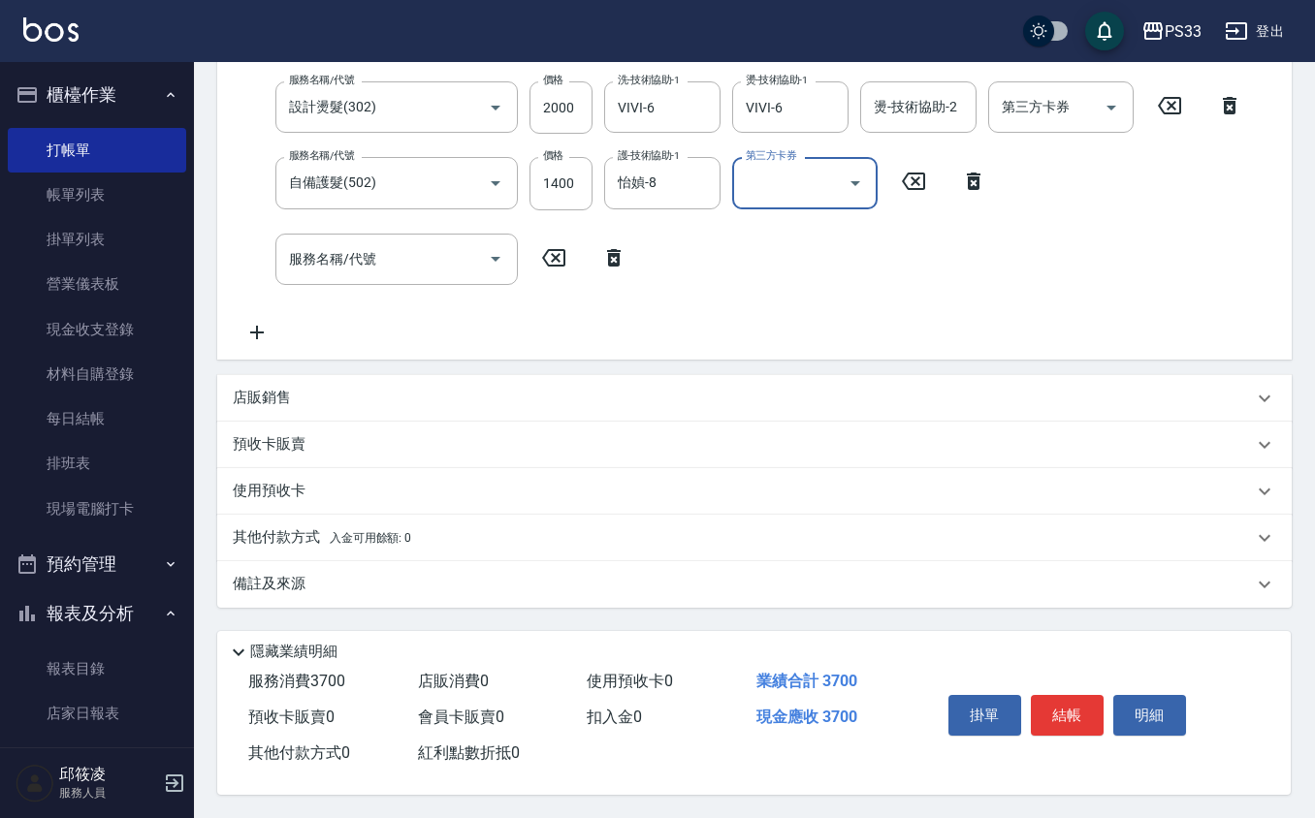
click at [398, 401] on div "店販銷售" at bounding box center [743, 398] width 1020 height 20
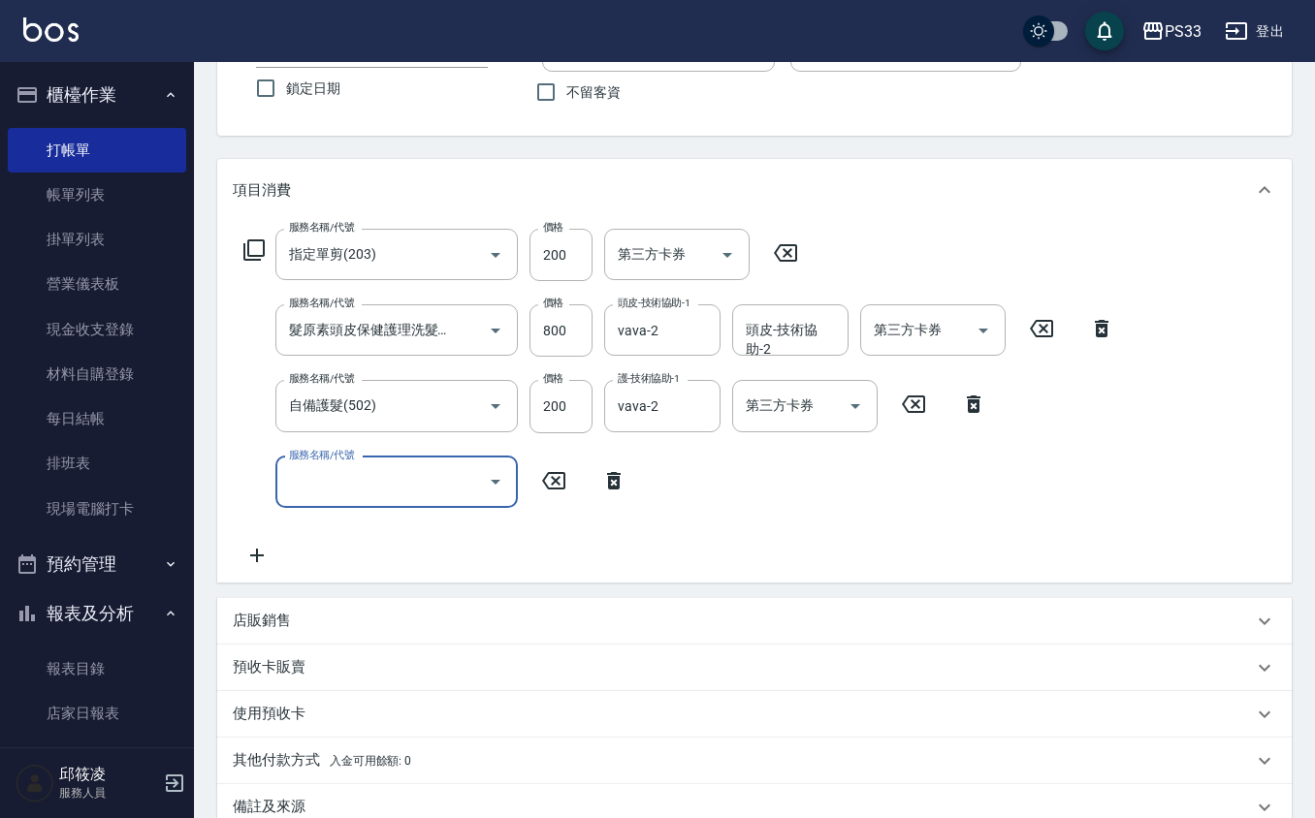
scroll to position [0, 0]
click at [332, 622] on div "店販銷售" at bounding box center [743, 621] width 1020 height 20
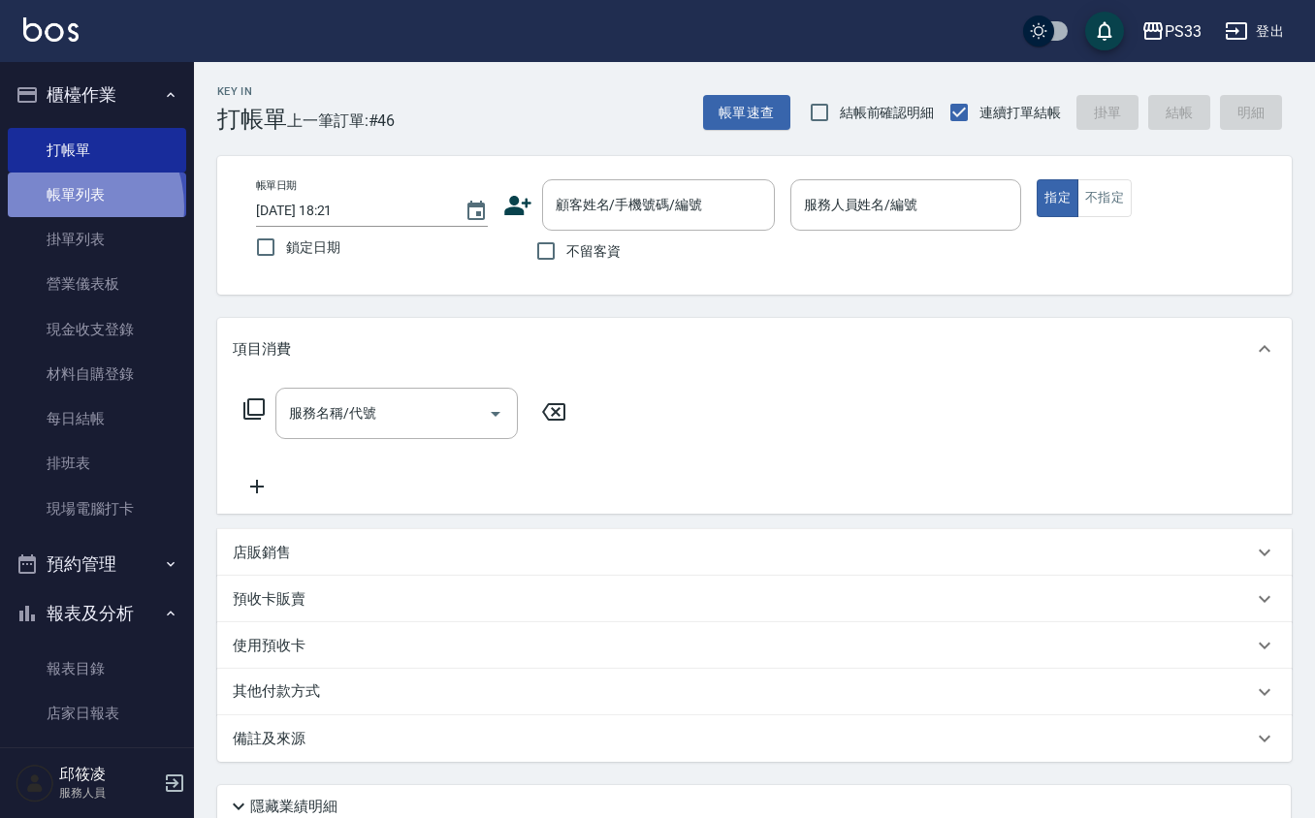
click at [64, 208] on link "帳單列表" at bounding box center [97, 195] width 178 height 45
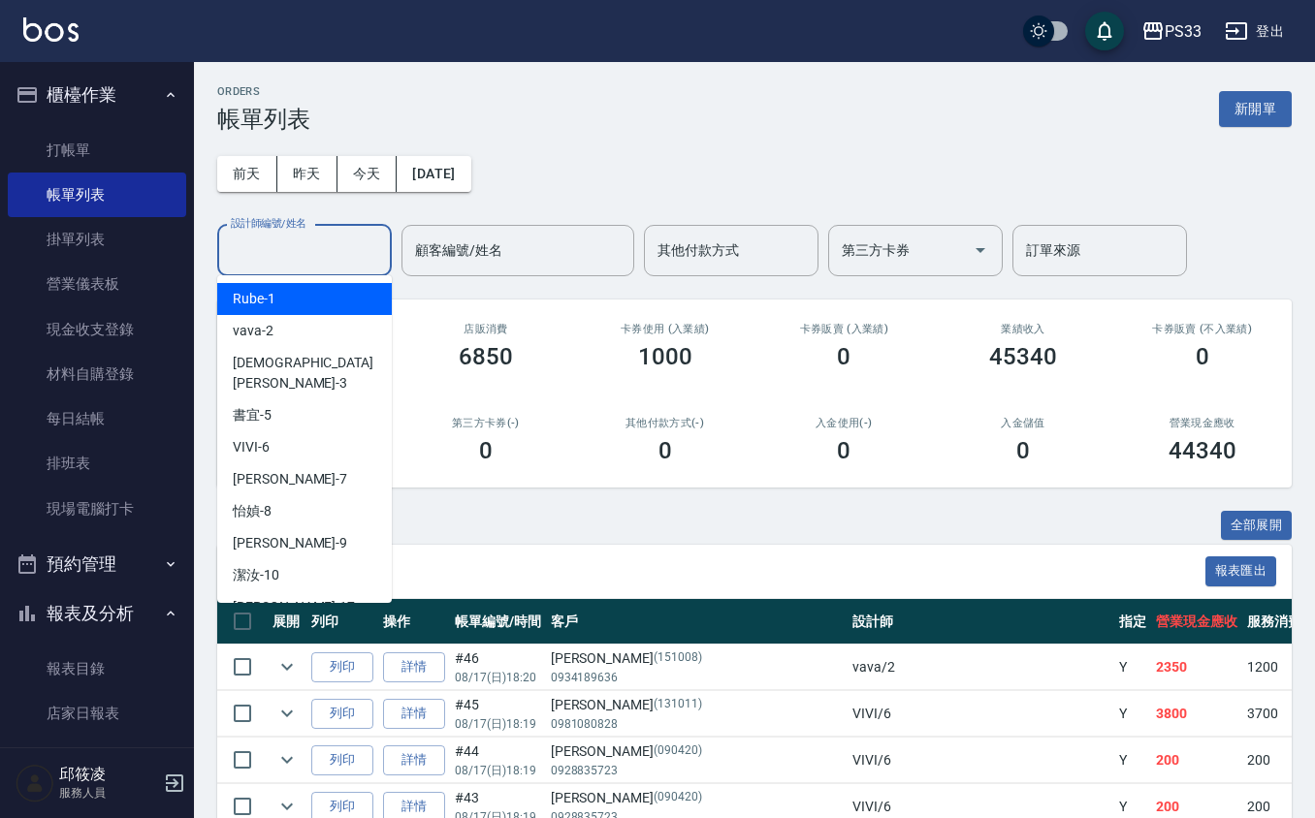
click at [308, 258] on input "設計師編號/姓名" at bounding box center [304, 251] width 157 height 34
click at [342, 591] on div "[PERSON_NAME] -17" at bounding box center [304, 607] width 175 height 32
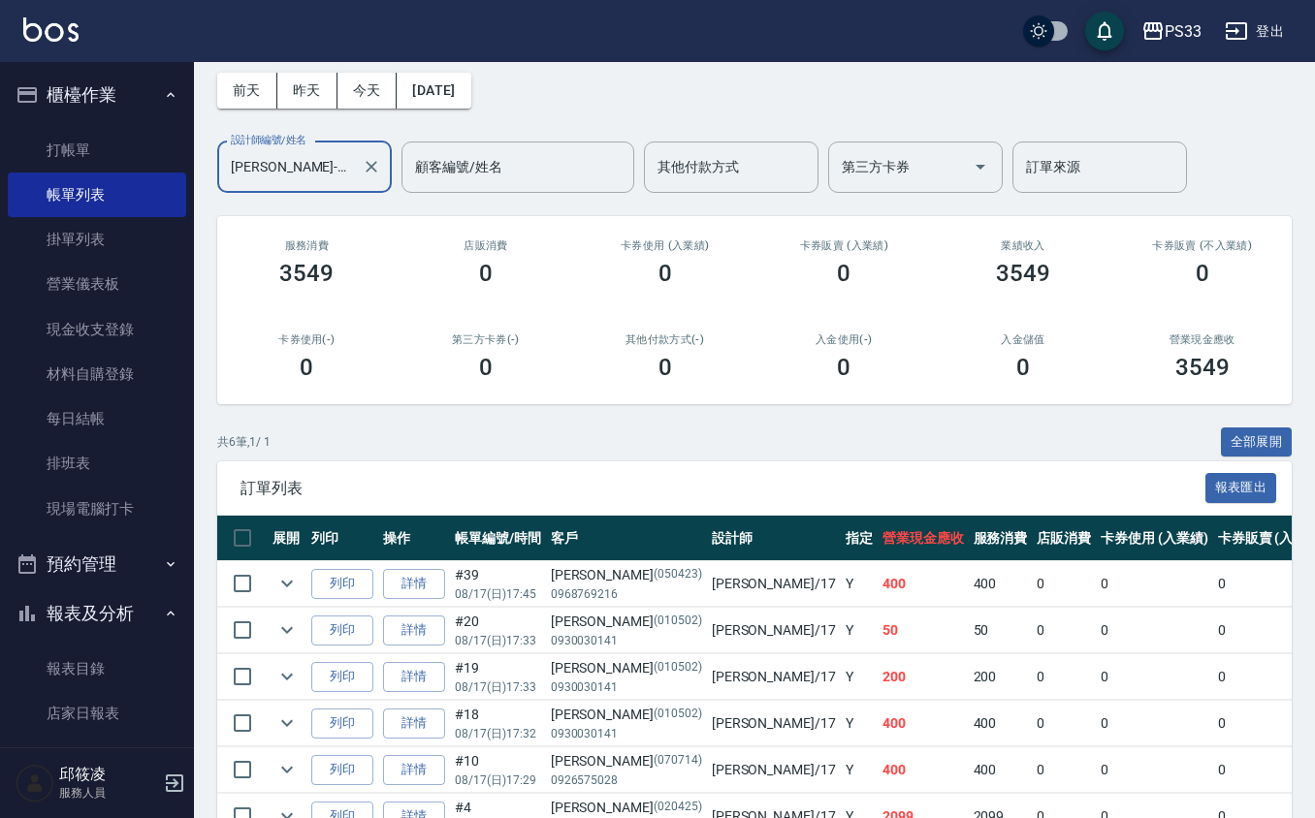
scroll to position [206, 0]
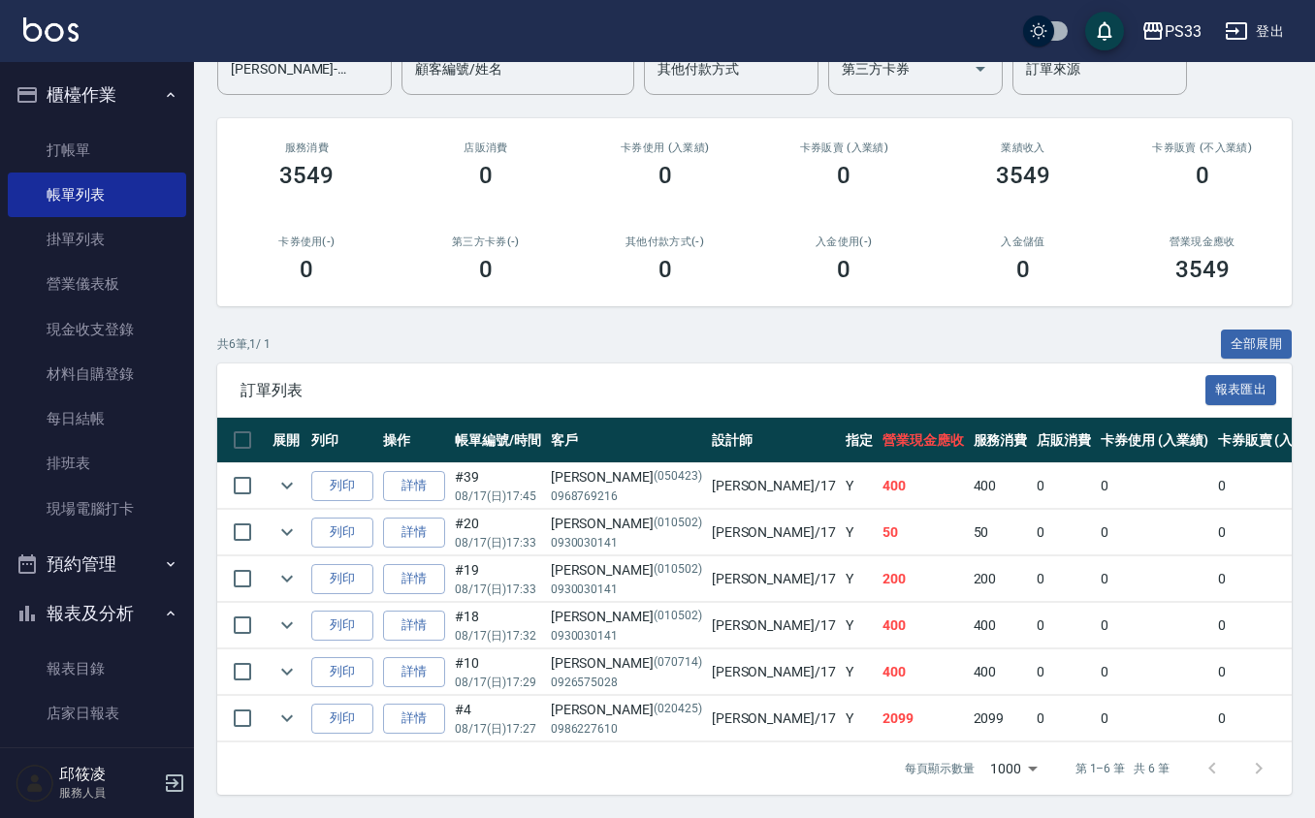
click at [654, 654] on p "(070714)" at bounding box center [678, 664] width 48 height 20
click at [66, 122] on ul "打帳單 帳單列表 掛單列表 營業儀表板 現金收支登錄 材料自購登錄 每日結帳 排班表 現場電腦打卡" at bounding box center [97, 329] width 178 height 419
click at [70, 164] on link "打帳單" at bounding box center [97, 150] width 178 height 45
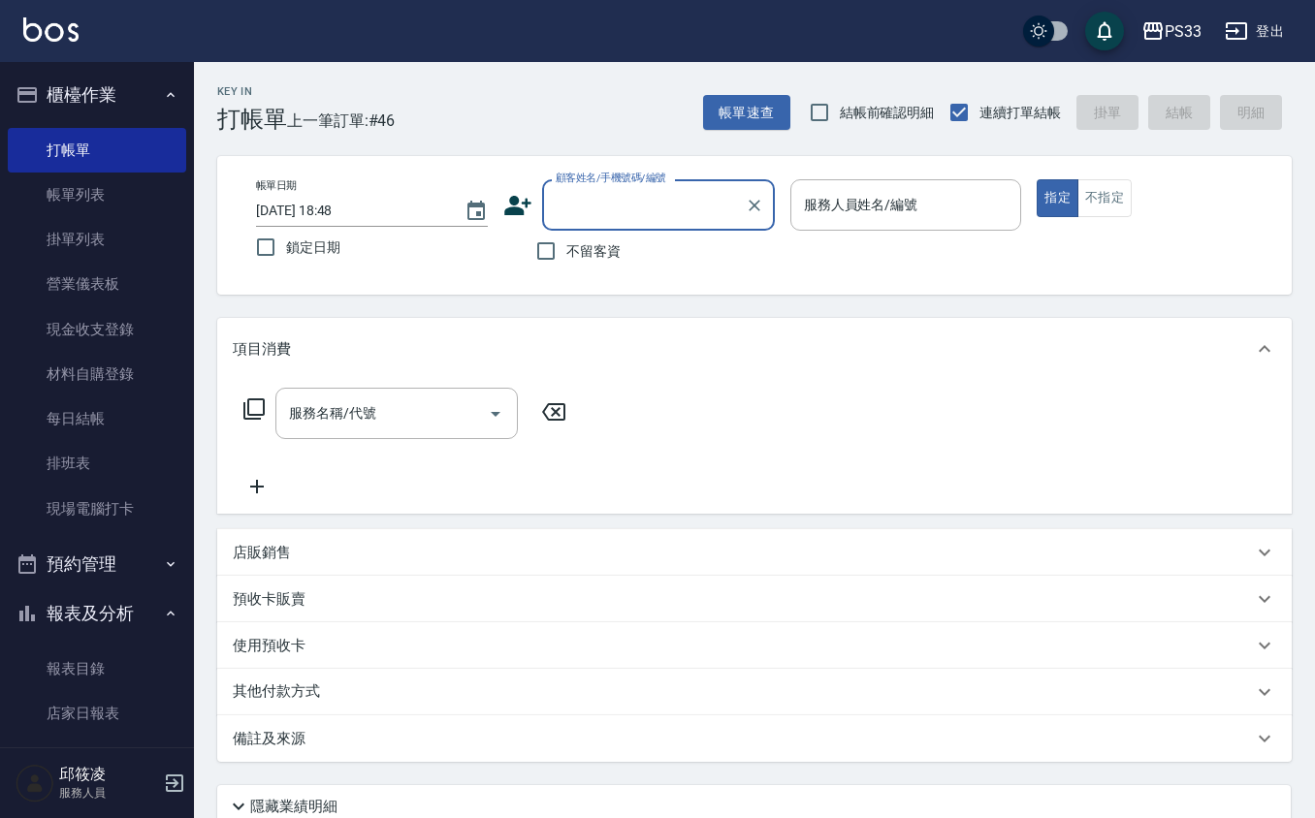
drag, startPoint x: 599, startPoint y: 221, endPoint x: 607, endPoint y: 214, distance: 10.3
click at [607, 215] on input "顧客姓名/手機號碼/編號" at bounding box center [644, 205] width 186 height 34
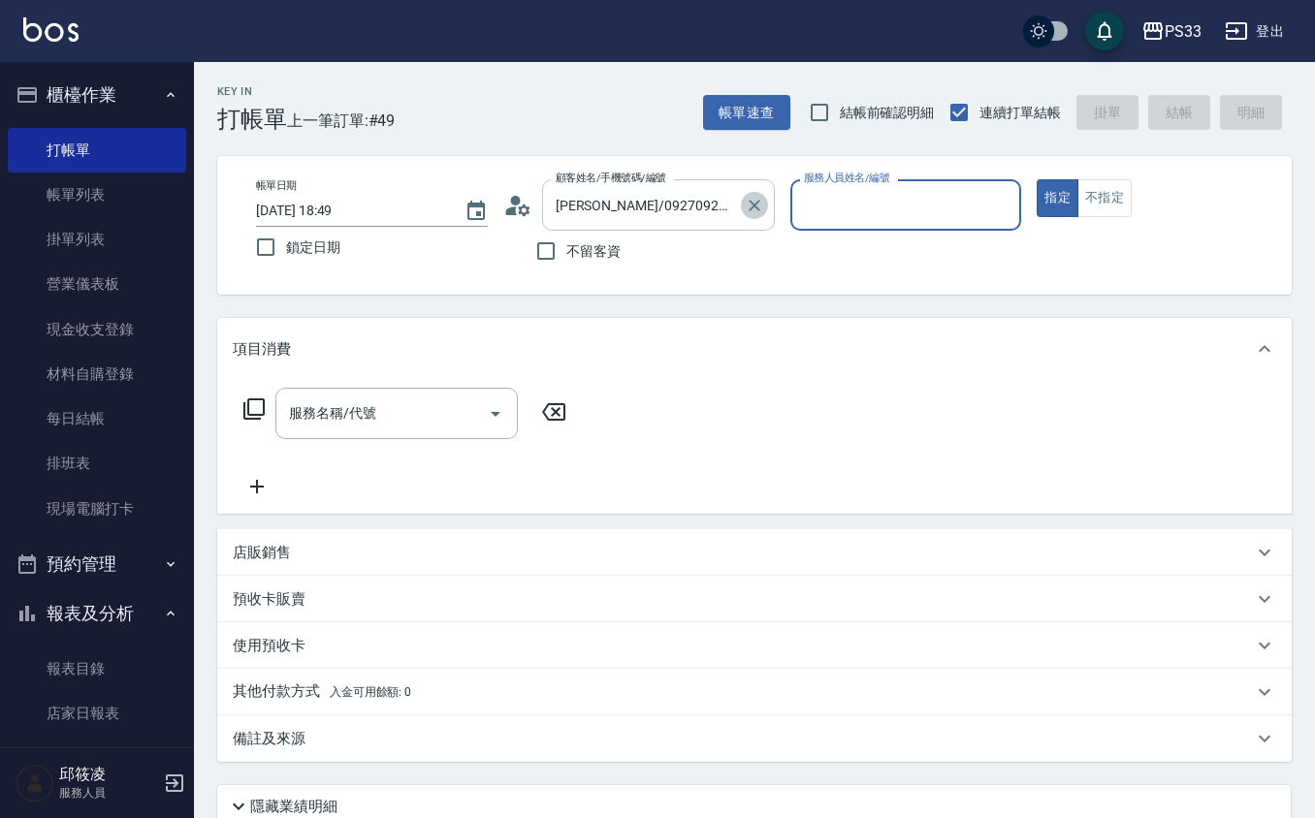
click at [747, 209] on icon "Clear" at bounding box center [754, 205] width 19 height 19
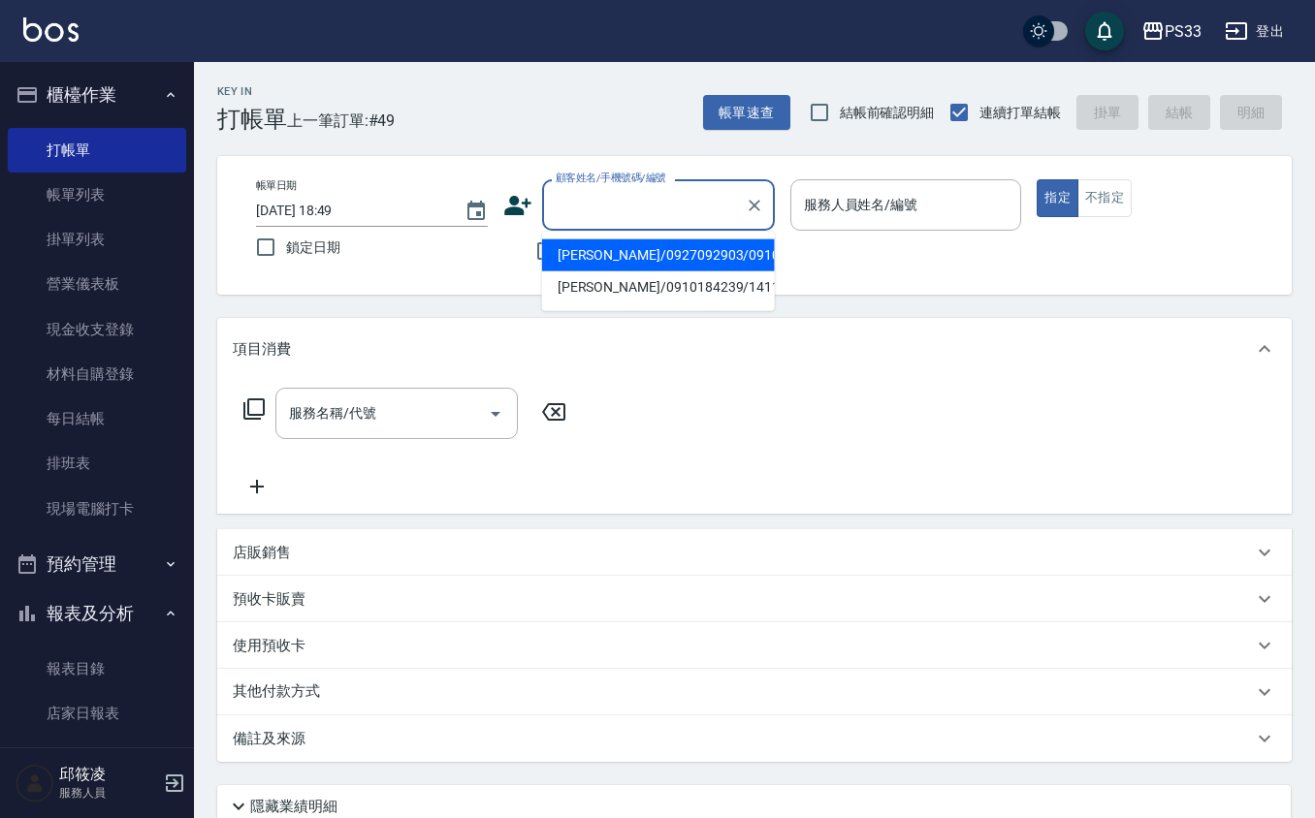
click at [617, 191] on input "顧客姓名/手機號碼/編號" at bounding box center [644, 205] width 186 height 34
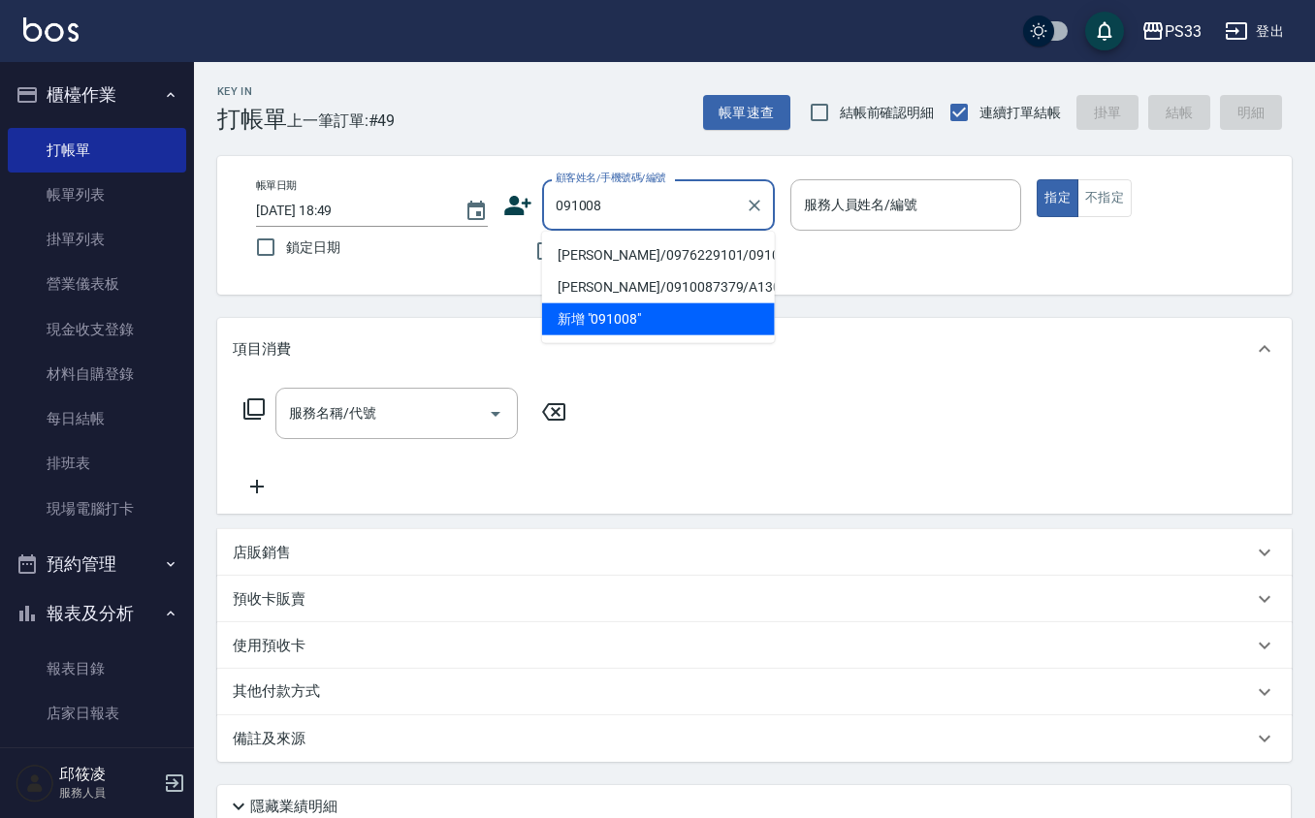
click at [664, 248] on li "[PERSON_NAME]/0976229101/091008" at bounding box center [658, 256] width 233 height 32
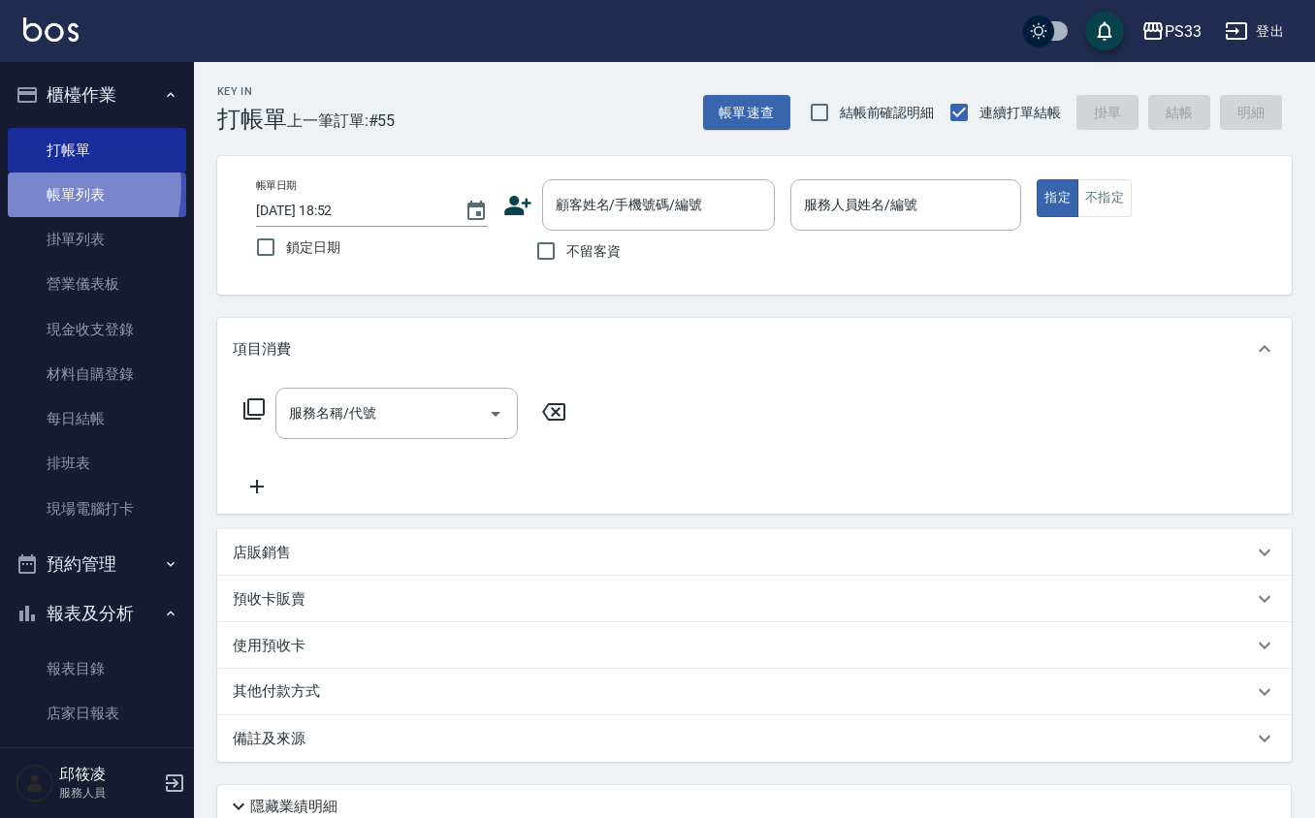
drag, startPoint x: 37, startPoint y: 184, endPoint x: 133, endPoint y: 191, distance: 96.2
click at [37, 186] on link "帳單列表" at bounding box center [97, 195] width 178 height 45
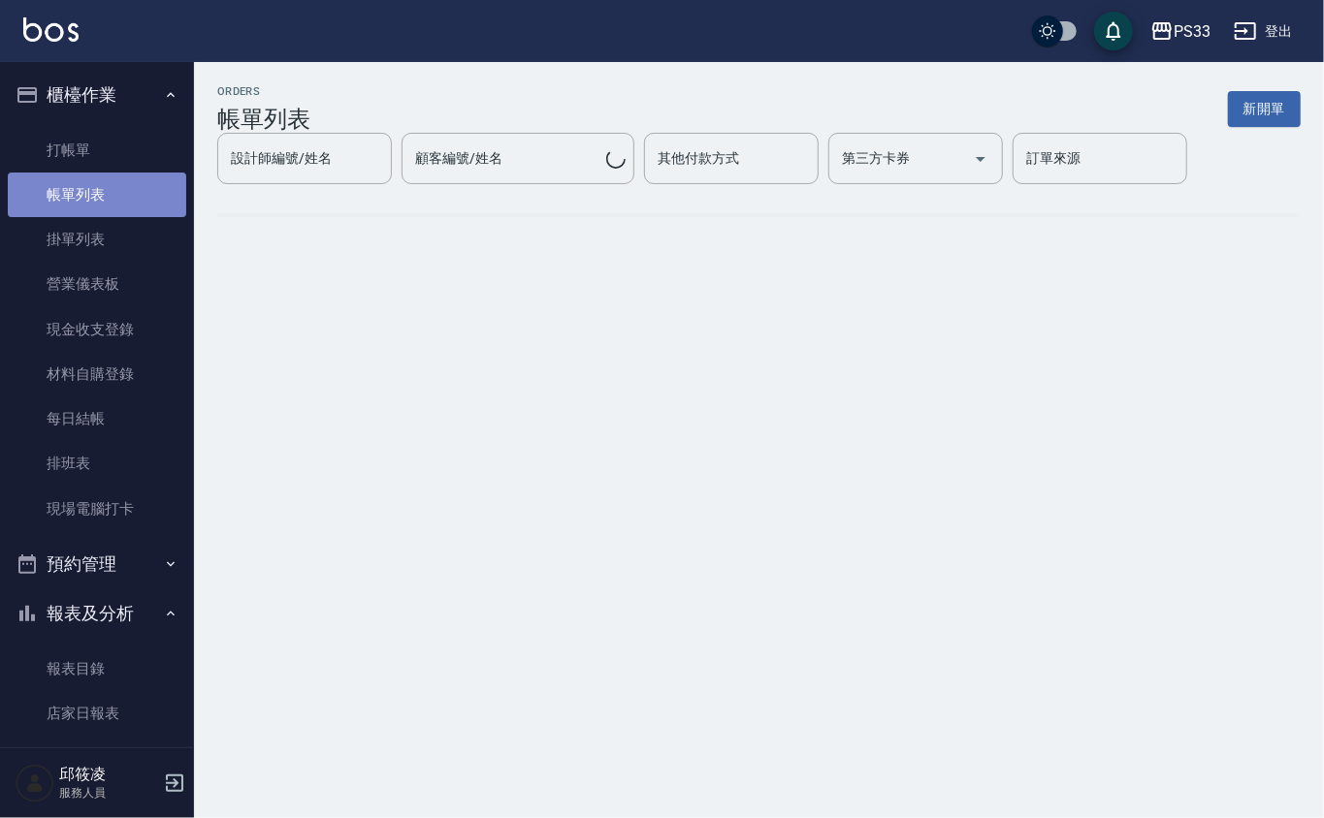
click at [132, 190] on link "帳單列表" at bounding box center [97, 195] width 178 height 45
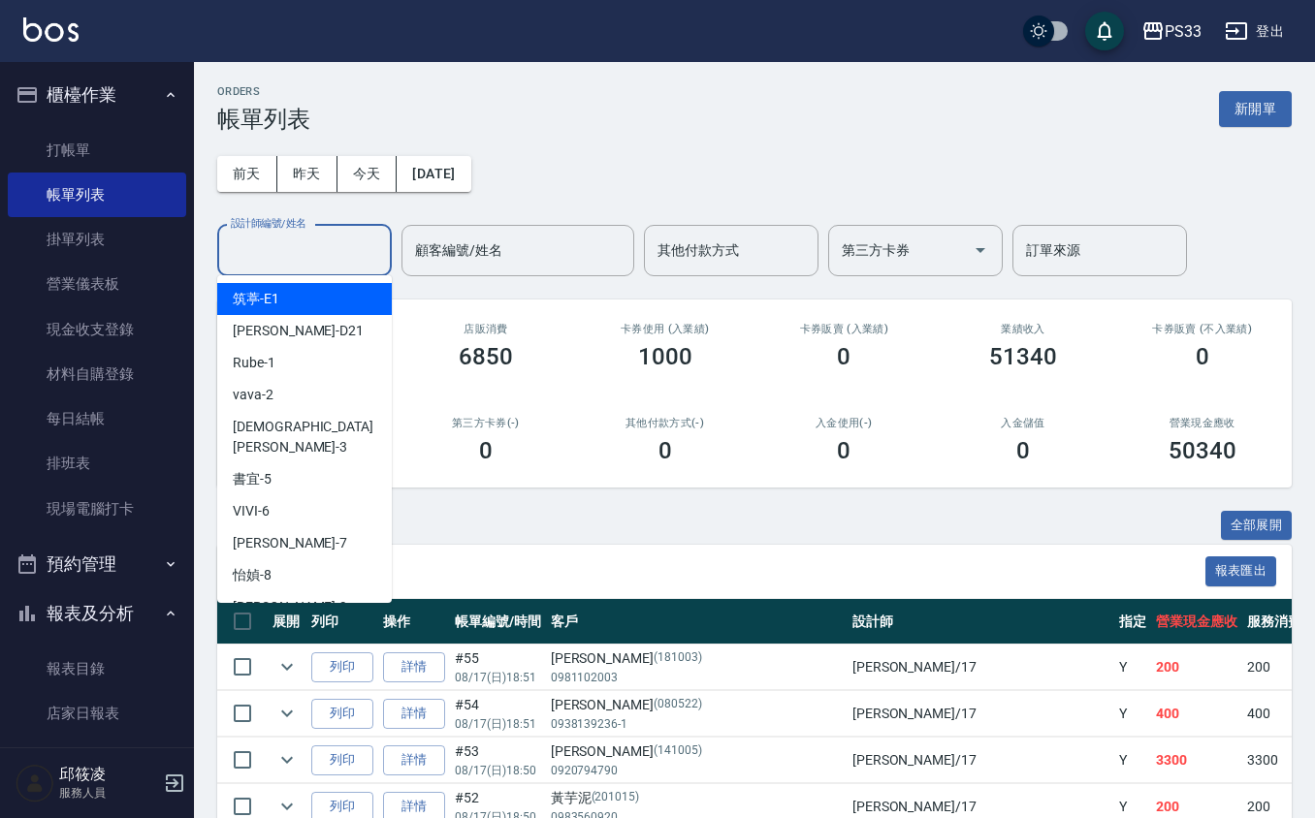
drag, startPoint x: 297, startPoint y: 242, endPoint x: 260, endPoint y: 284, distance: 55.6
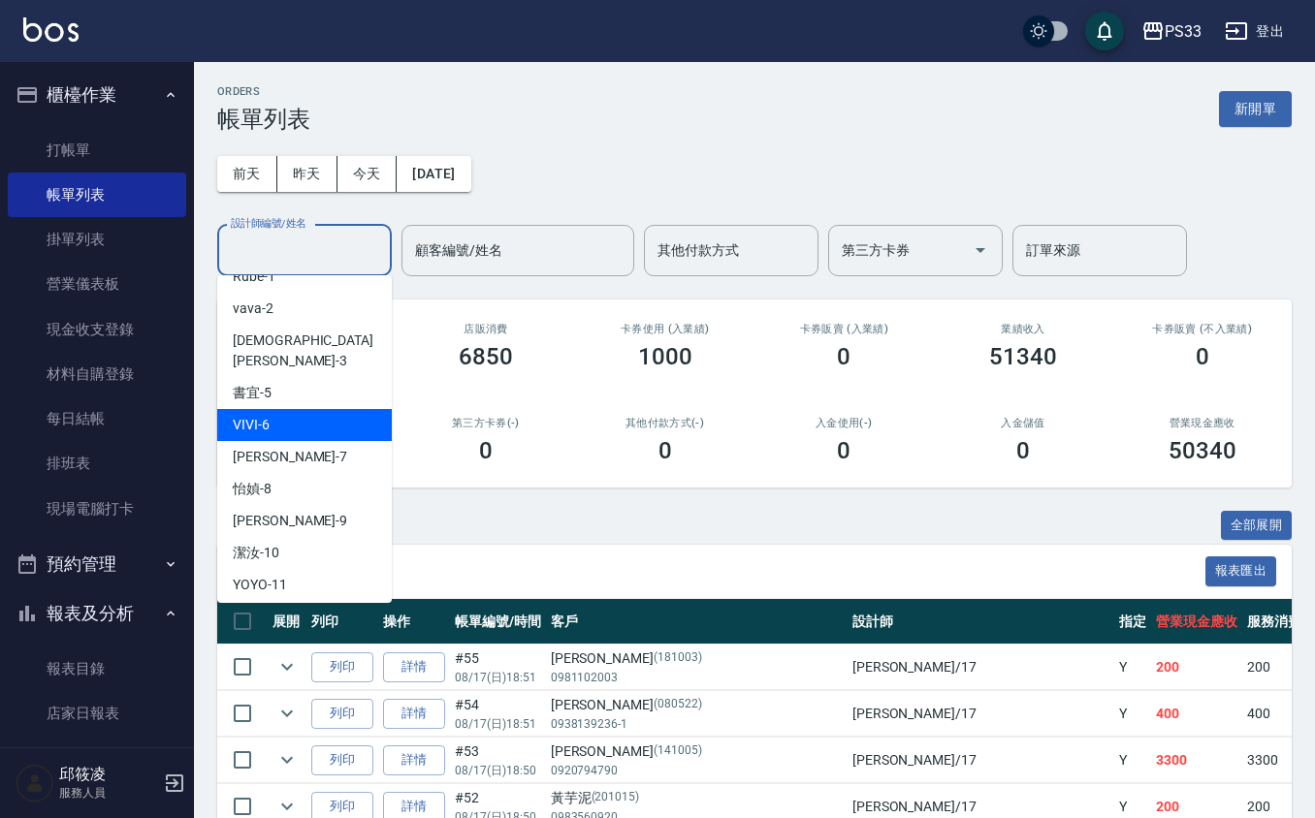
scroll to position [168, 0]
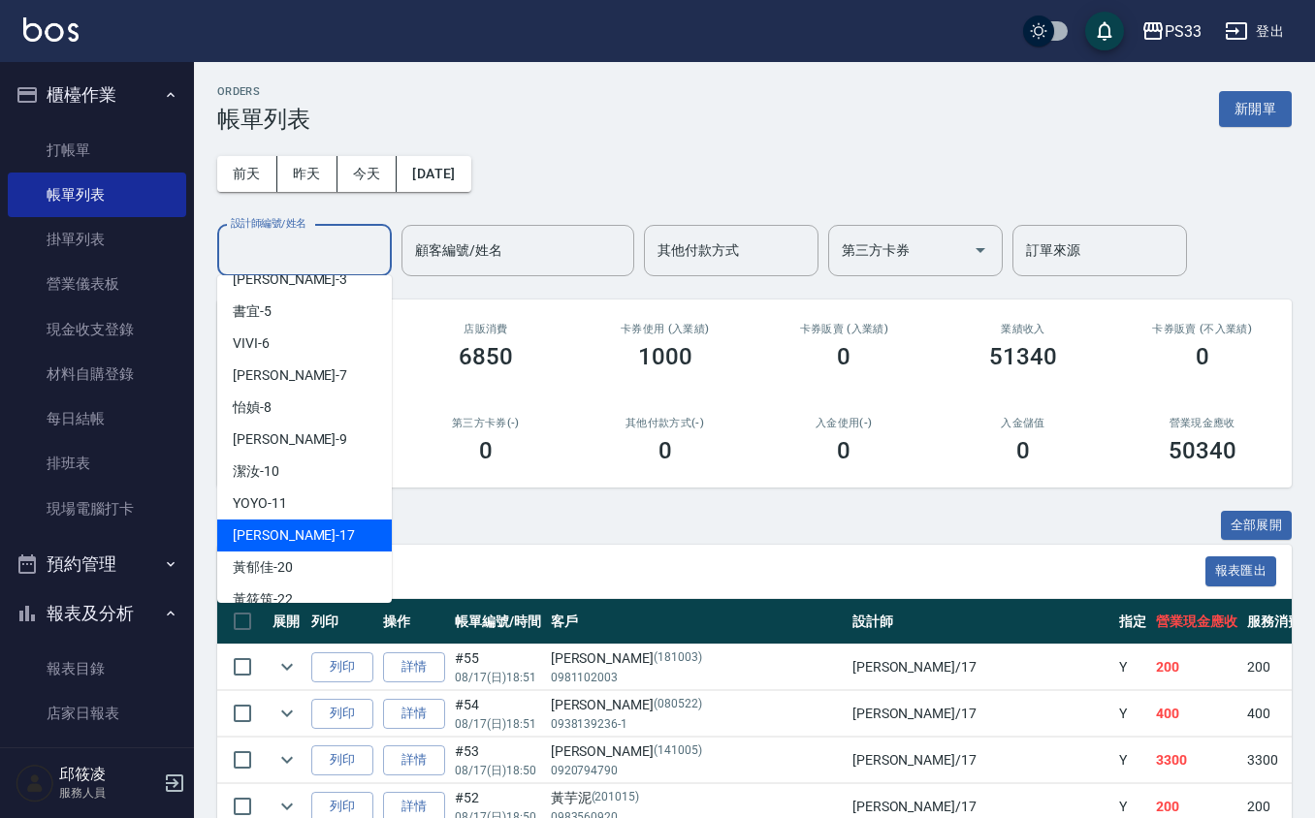
click at [306, 520] on div "[PERSON_NAME] -17" at bounding box center [304, 536] width 175 height 32
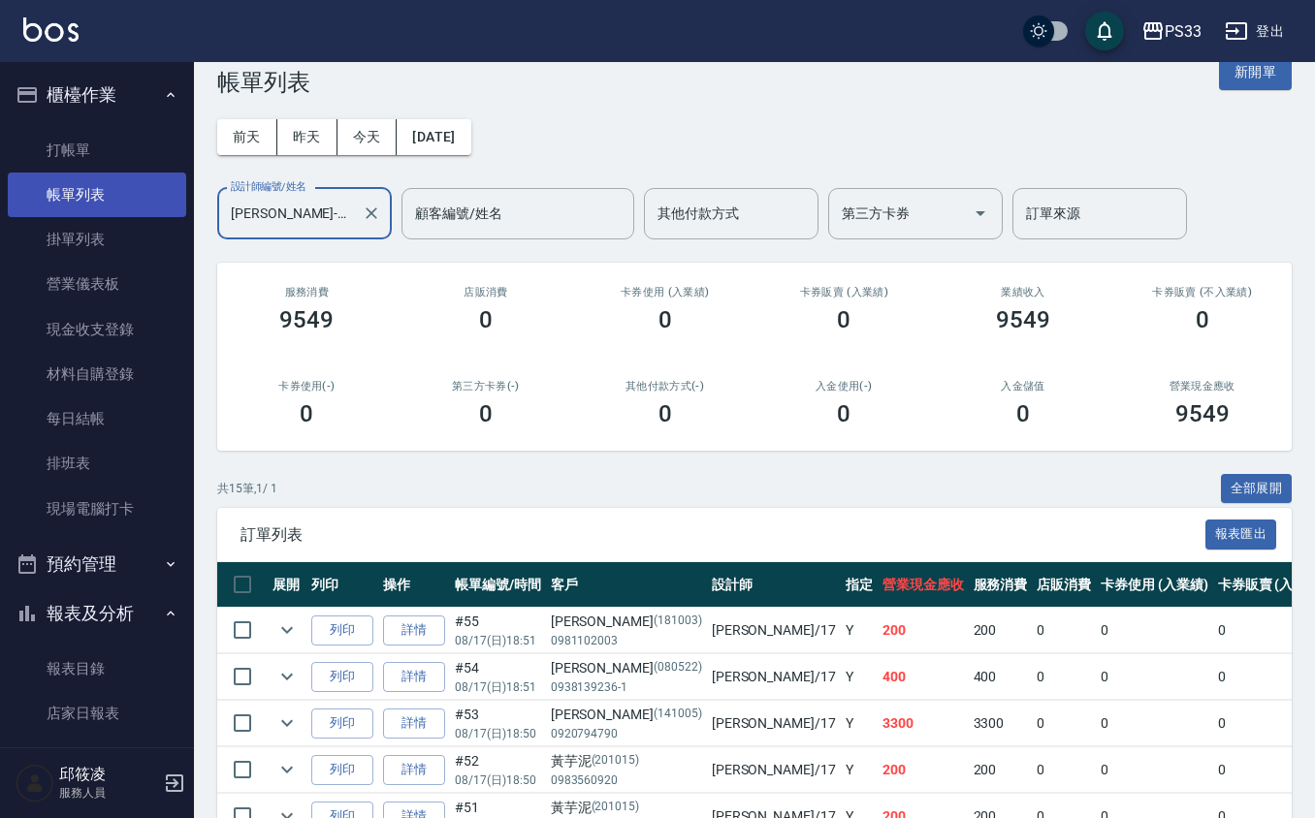
scroll to position [0, 0]
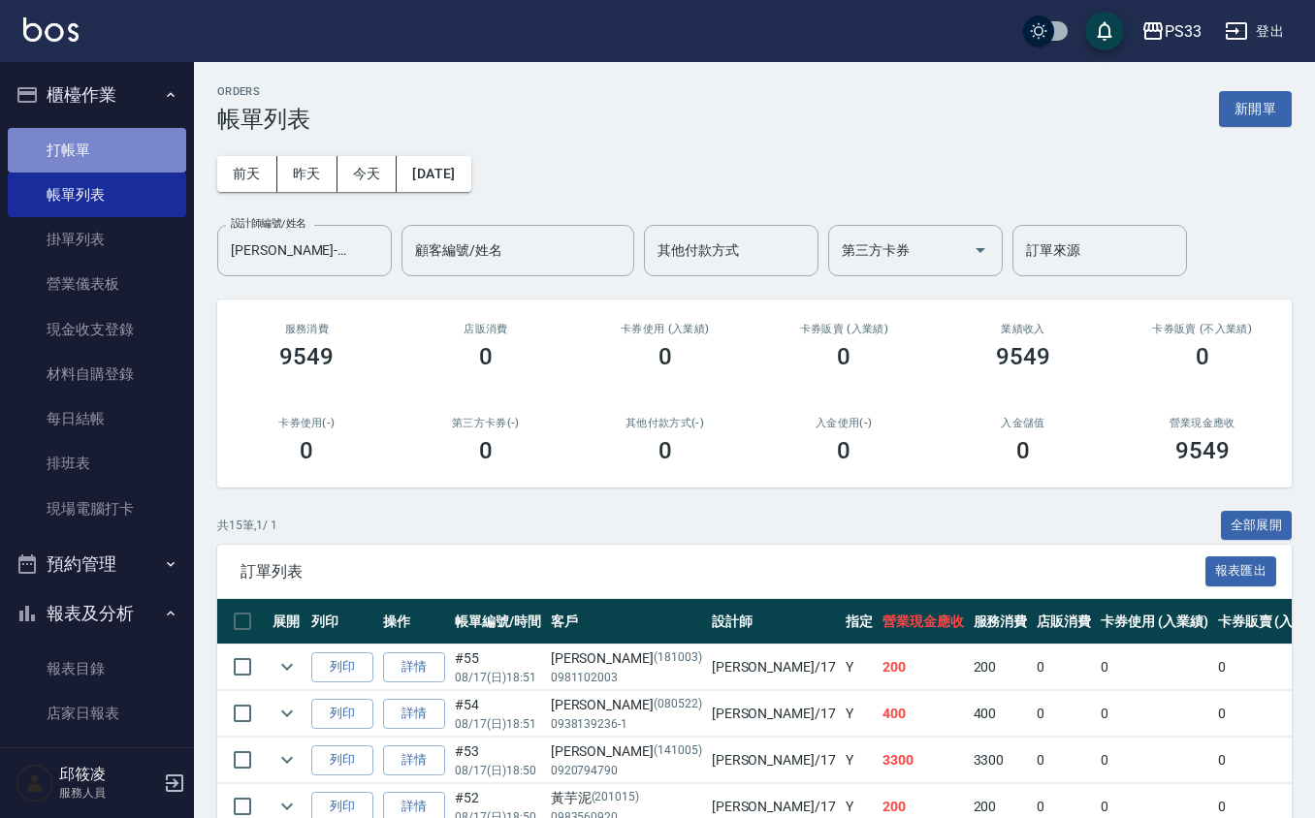
click at [103, 153] on link "打帳單" at bounding box center [97, 150] width 178 height 45
